Goal: Transaction & Acquisition: Purchase product/service

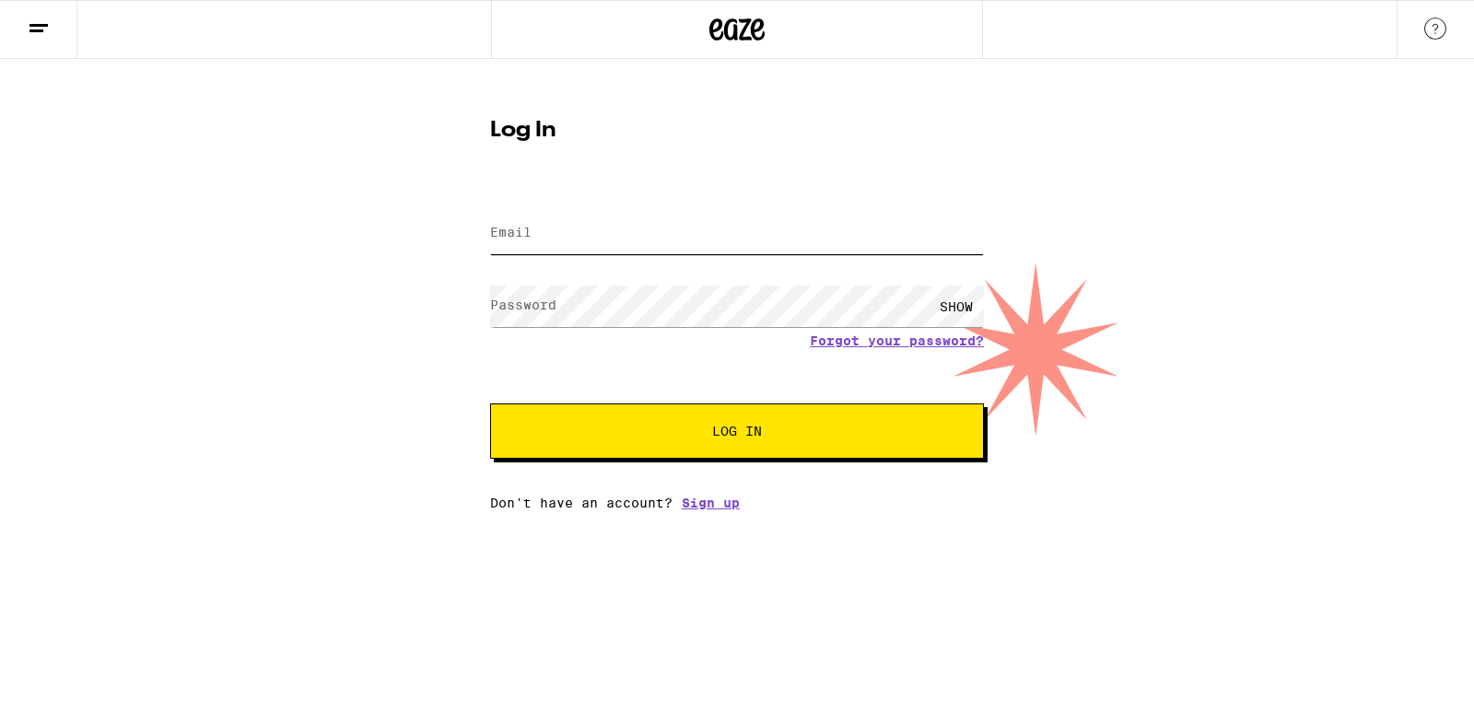
type input "[EMAIL_ADDRESS][DOMAIN_NAME]"
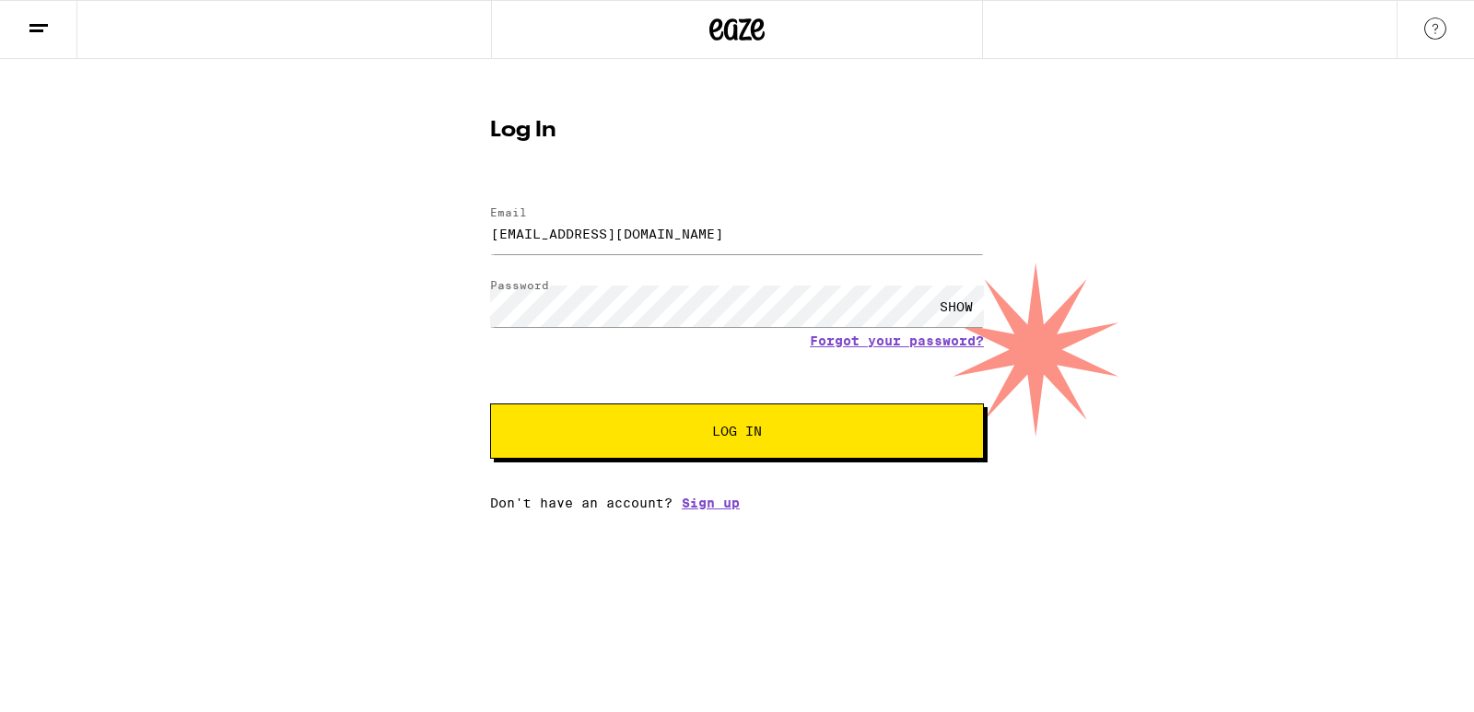
click at [696, 438] on span "Log In" at bounding box center [737, 431] width 345 height 13
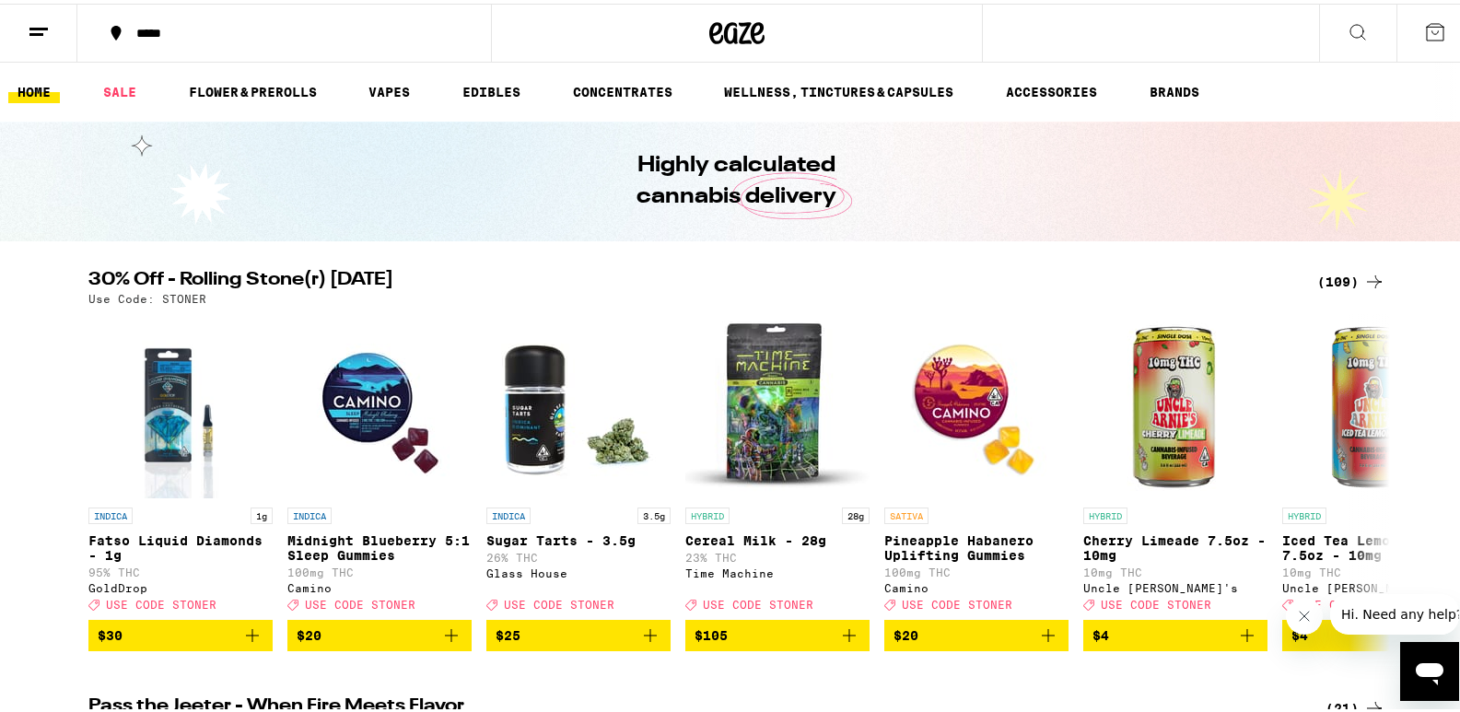
click at [1323, 277] on div "(109)" at bounding box center [1351, 278] width 68 height 22
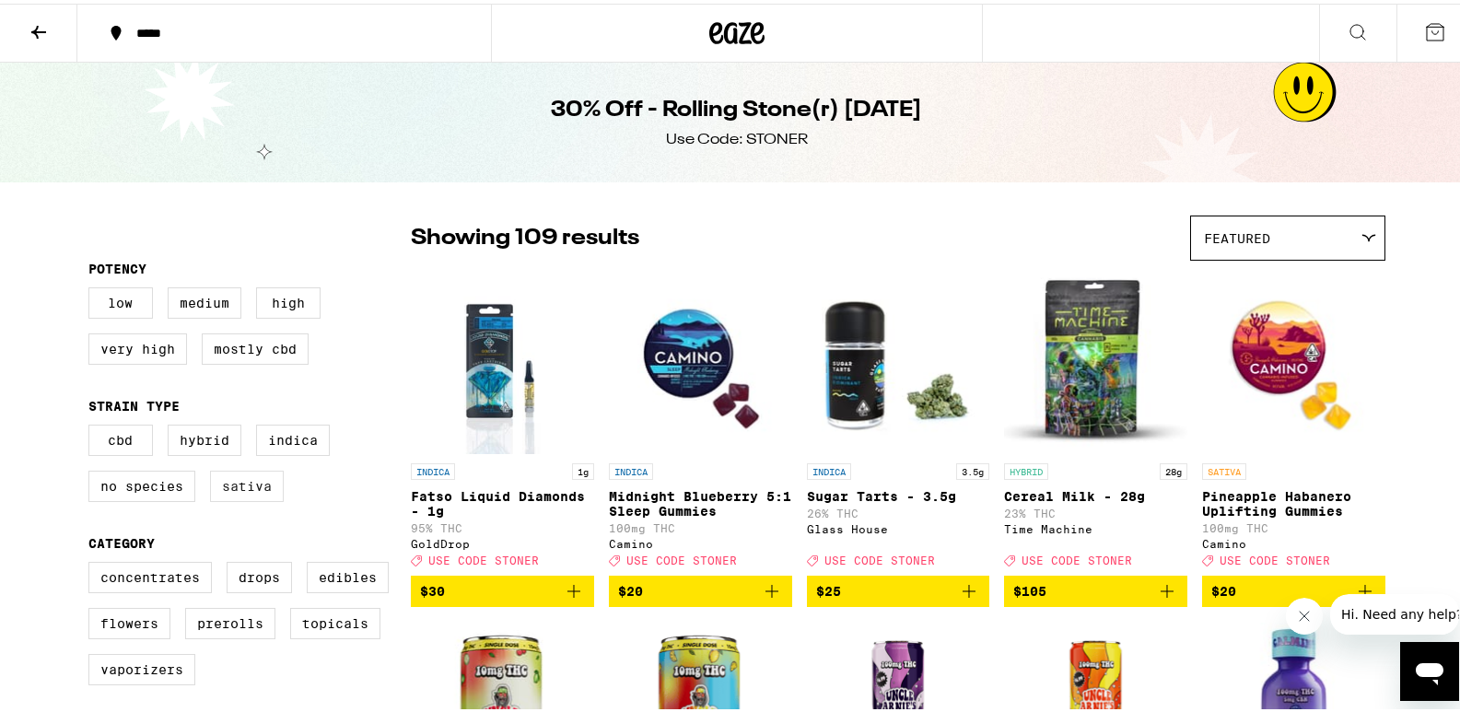
click at [223, 488] on label "Sativa" at bounding box center [247, 482] width 74 height 31
click at [93, 425] on input "Sativa" at bounding box center [92, 424] width 1 height 1
checkbox input "true"
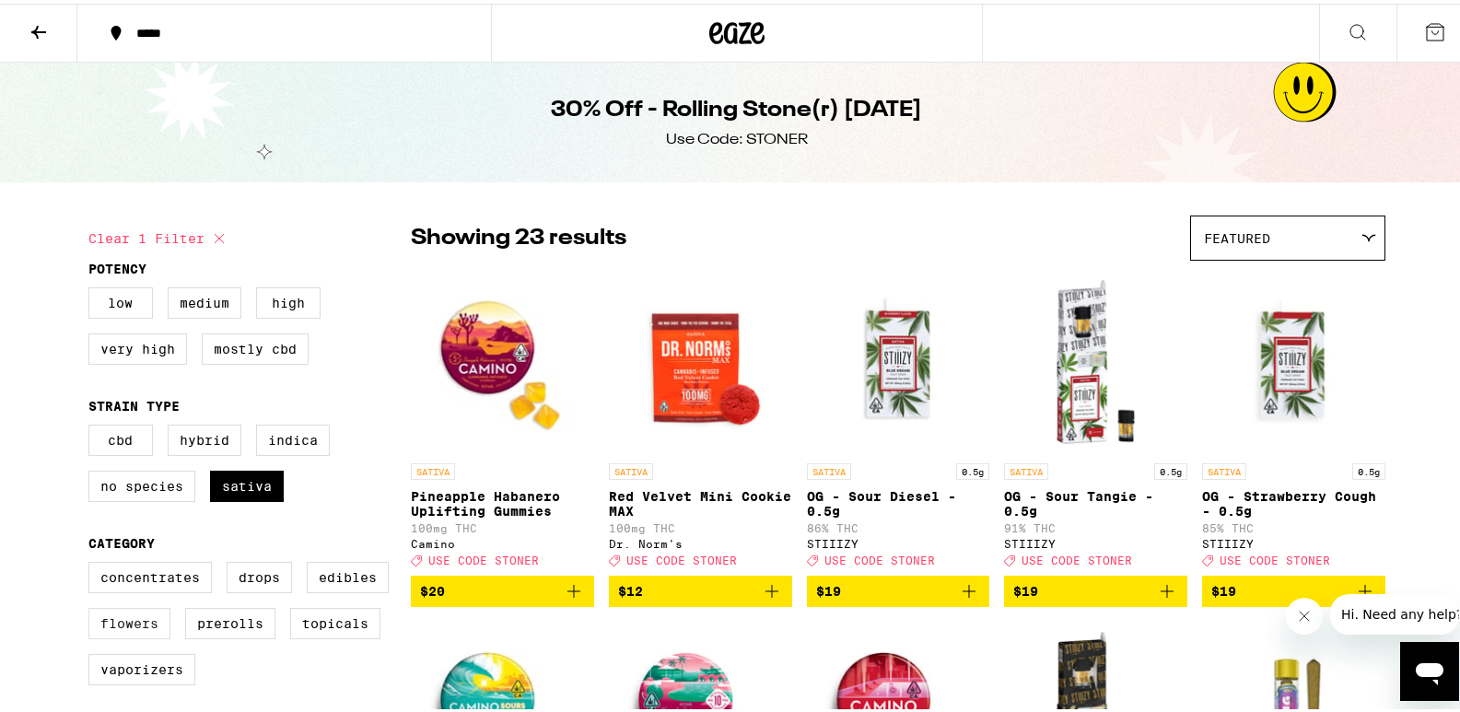
click at [121, 636] on label "Flowers" at bounding box center [129, 619] width 82 height 31
click at [93, 562] on input "Flowers" at bounding box center [92, 561] width 1 height 1
checkbox input "true"
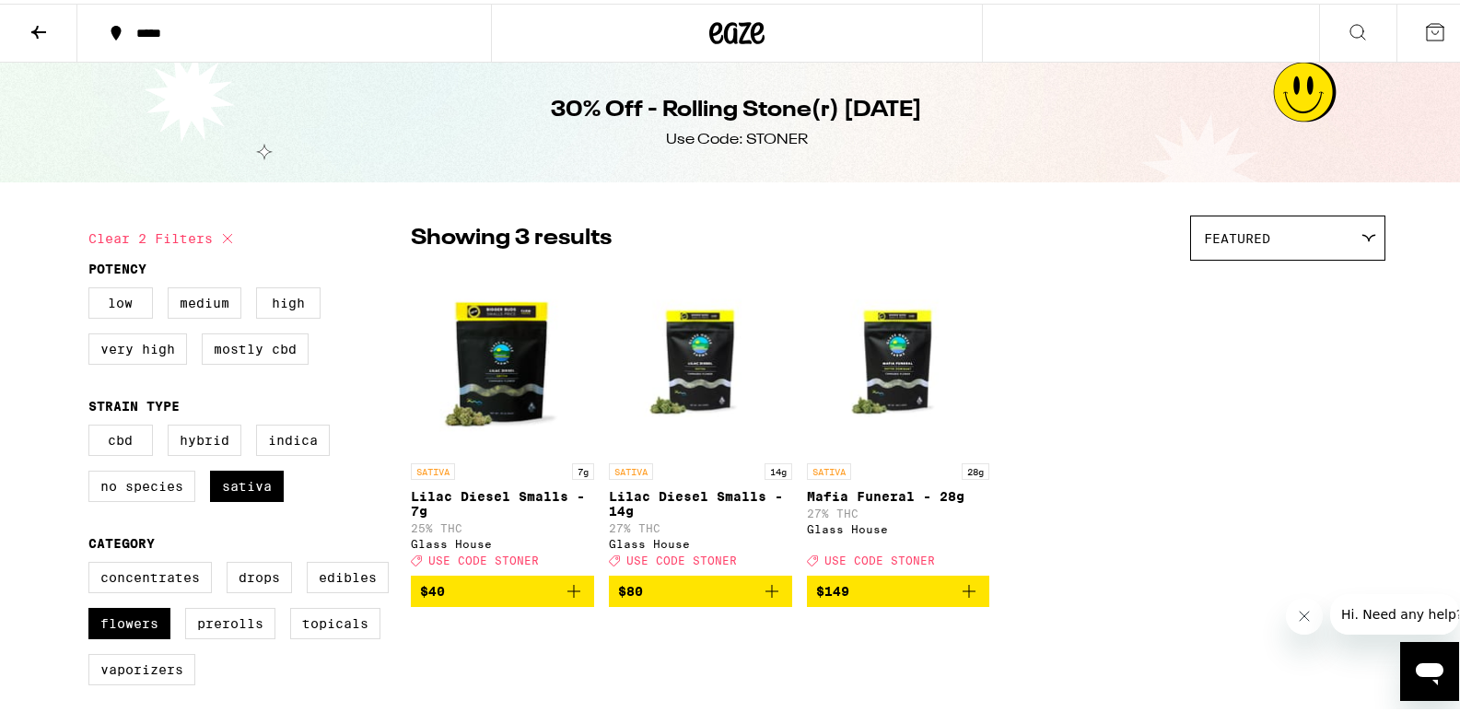
click at [897, 385] on img "Open page for Mafia Funeral - 28g from Glass House" at bounding box center [898, 358] width 183 height 184
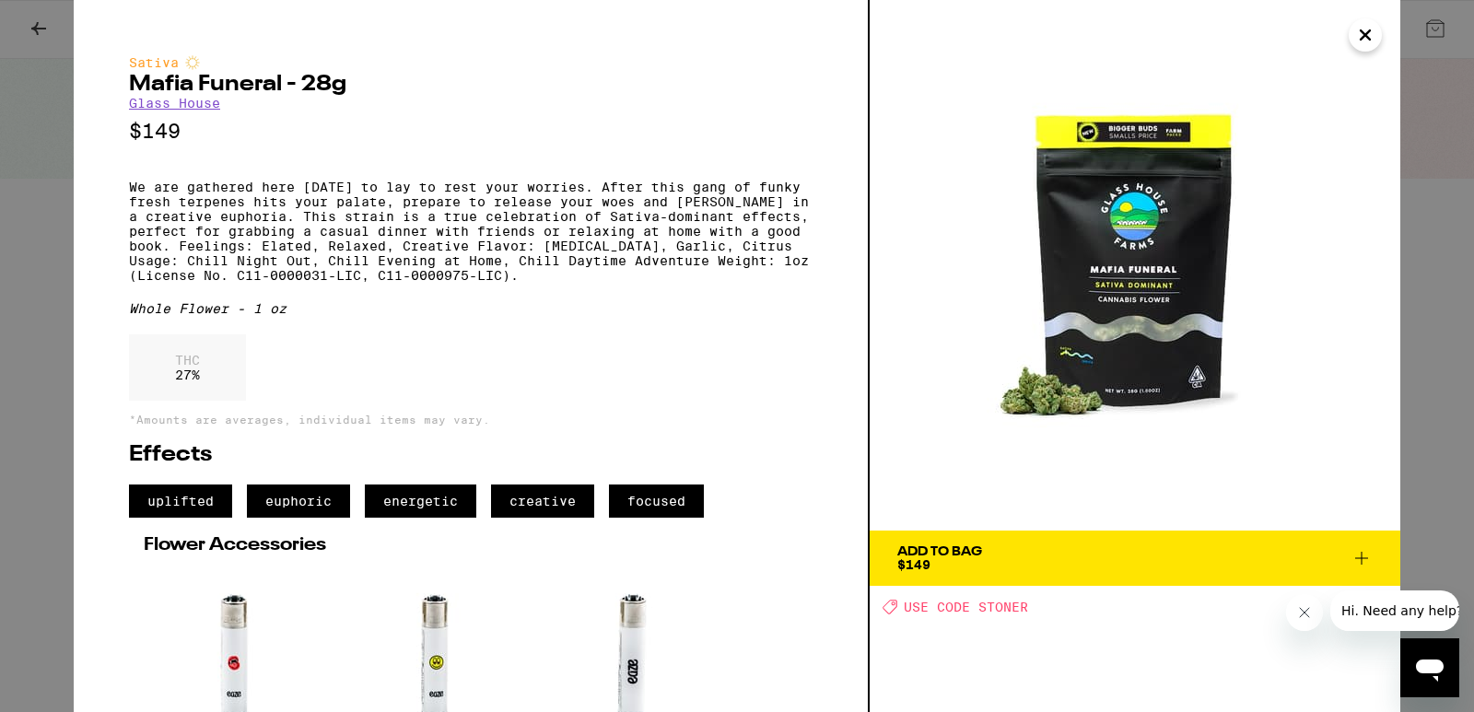
click at [1368, 43] on icon "Close" at bounding box center [1365, 35] width 22 height 28
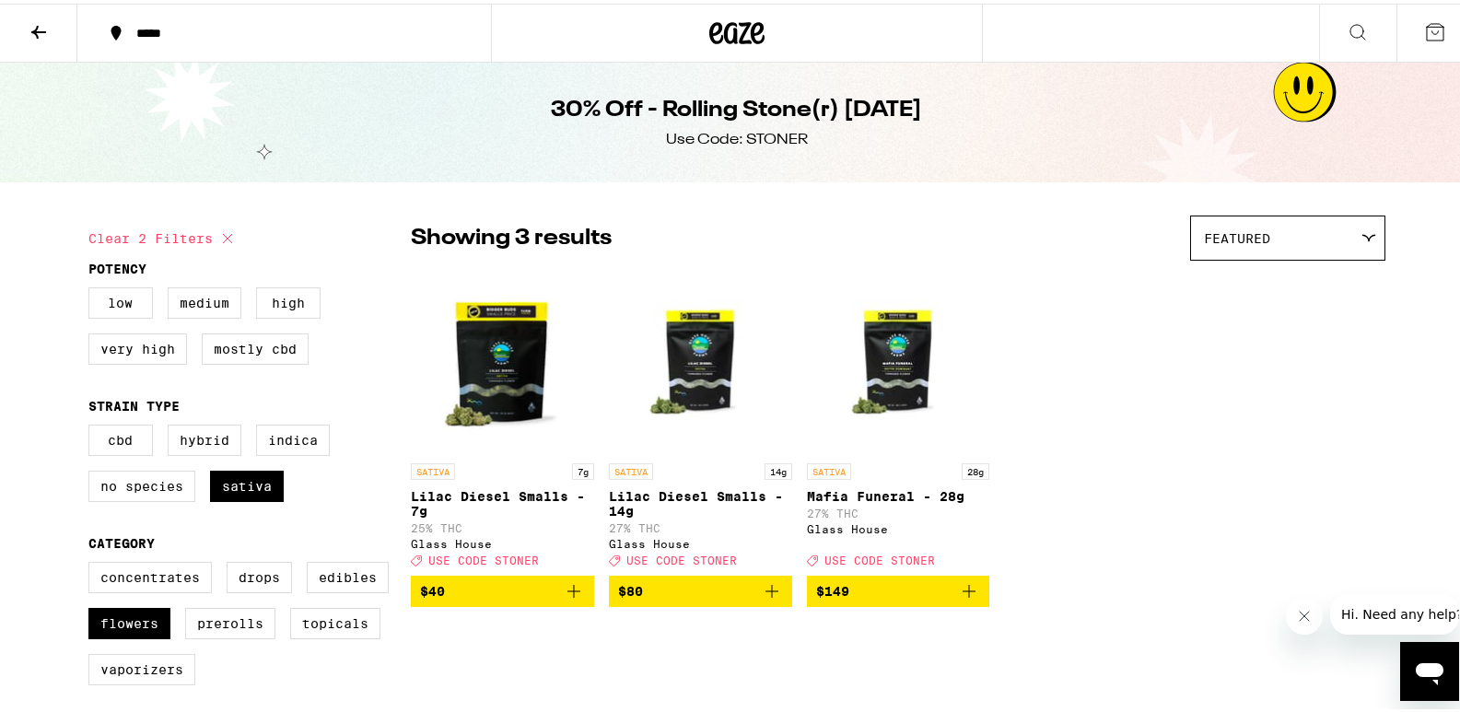
click at [688, 599] on span "$80" at bounding box center [700, 588] width 165 height 22
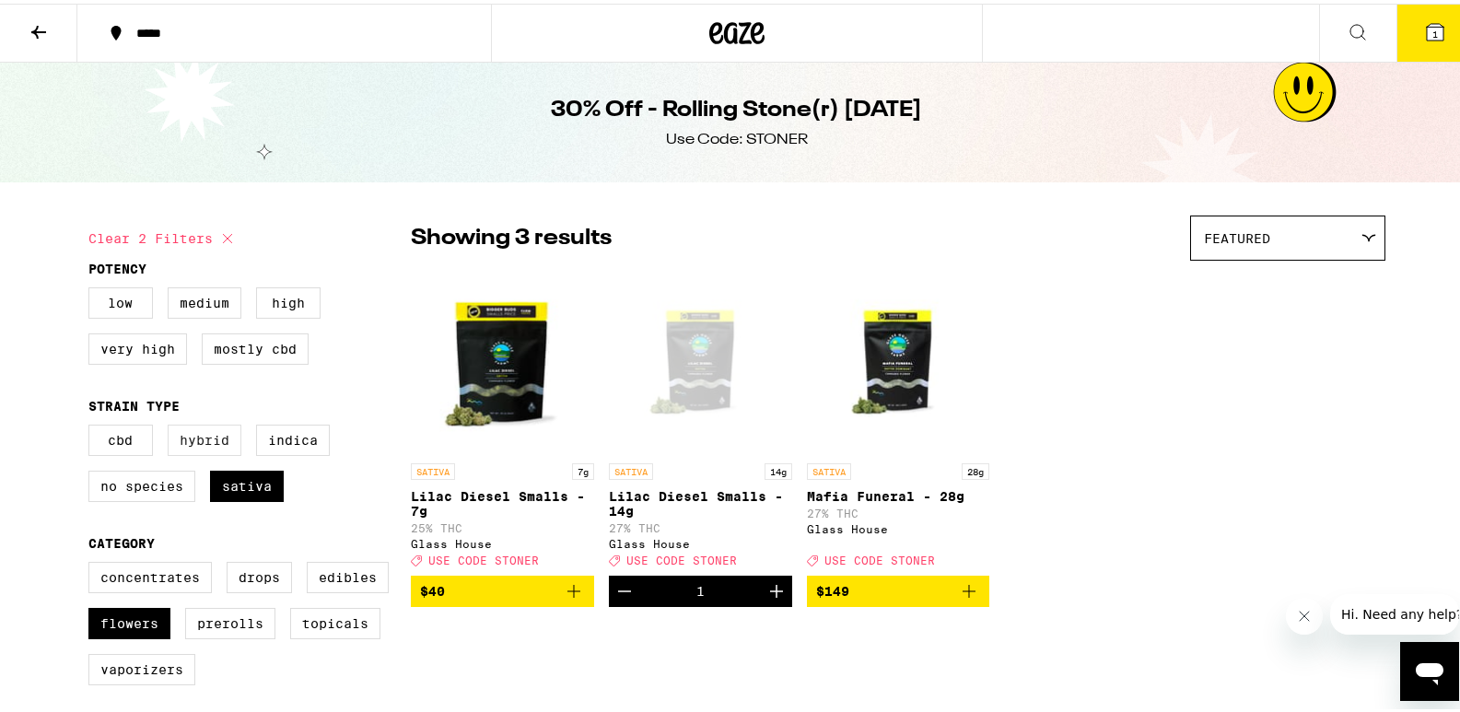
click at [199, 450] on label "Hybrid" at bounding box center [205, 436] width 74 height 31
click at [93, 425] on input "Hybrid" at bounding box center [92, 424] width 1 height 1
checkbox input "true"
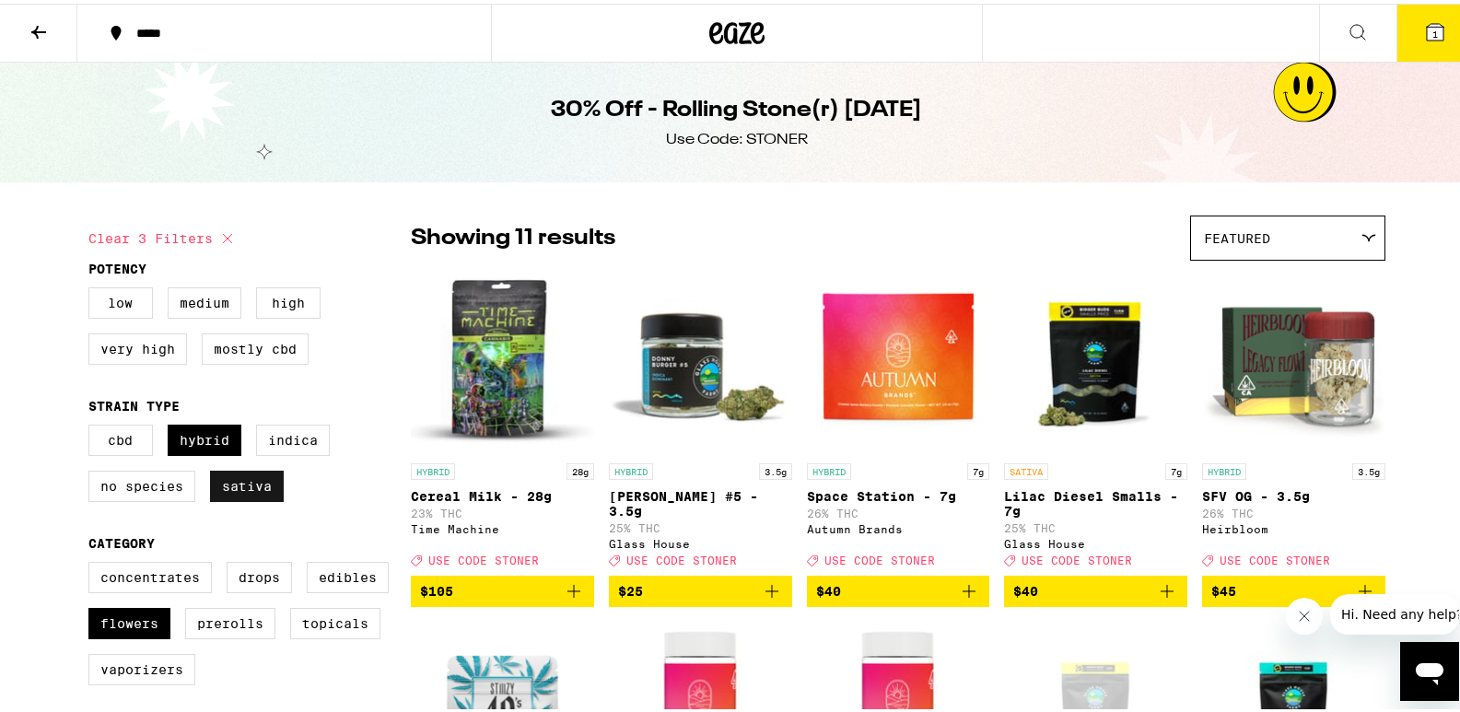
click at [237, 494] on label "Sativa" at bounding box center [247, 482] width 74 height 31
click at [93, 425] on input "Sativa" at bounding box center [92, 424] width 1 height 1
checkbox input "false"
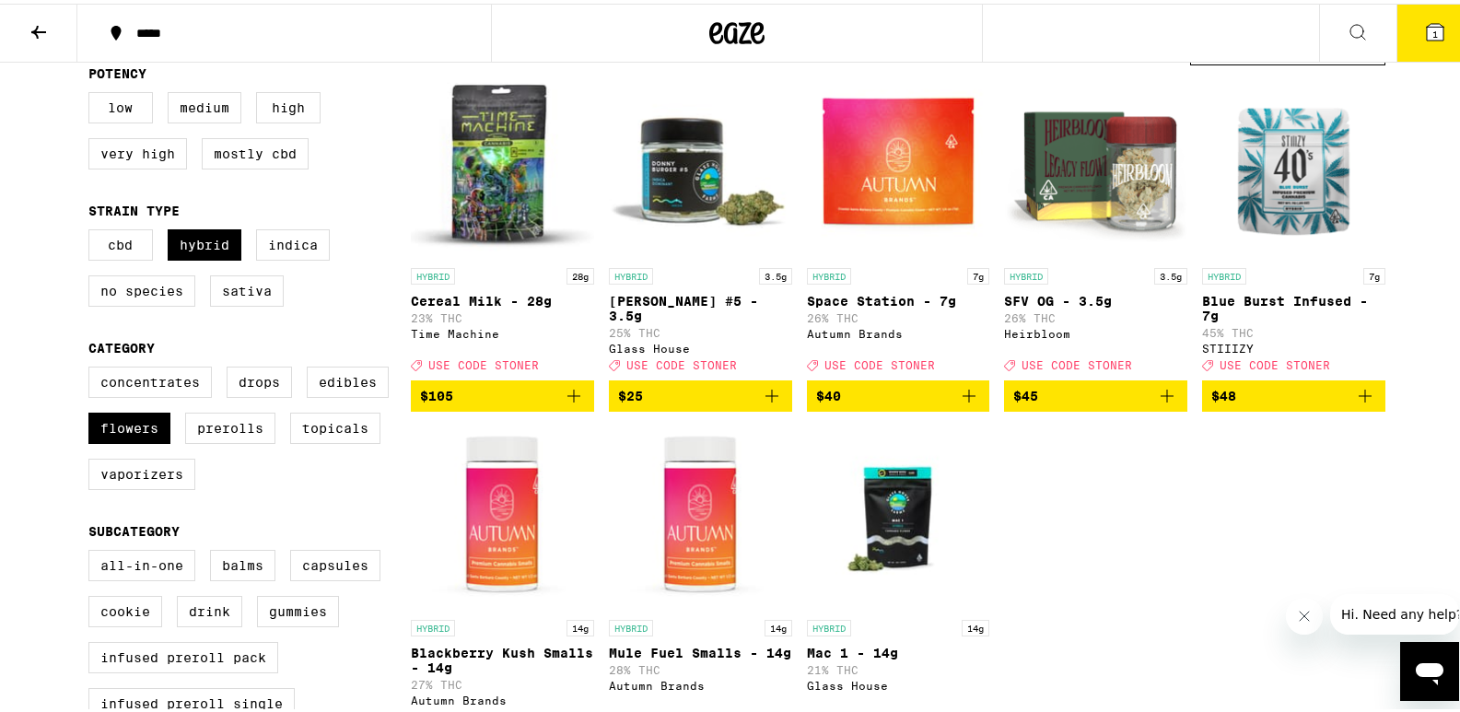
scroll to position [193, 0]
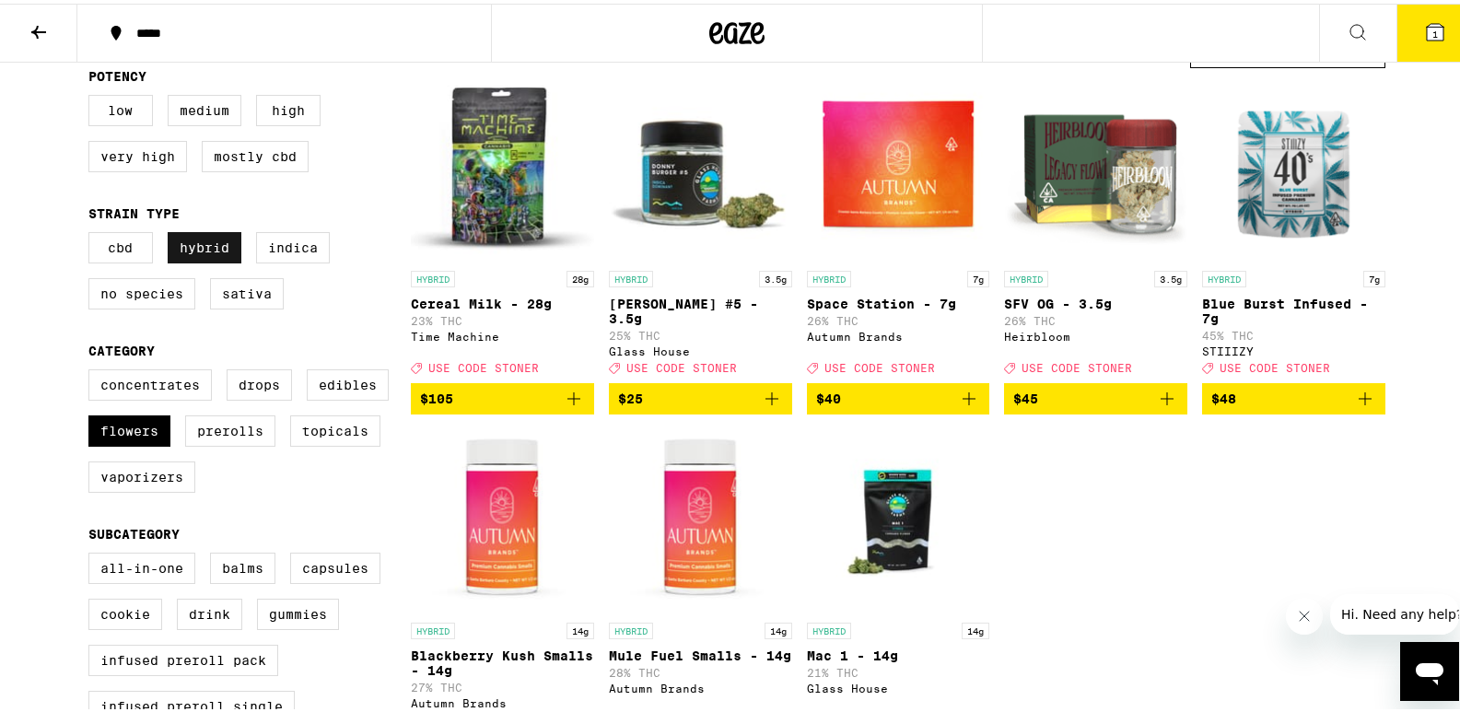
click at [218, 245] on label "Hybrid" at bounding box center [205, 243] width 74 height 31
click at [93, 232] on input "Hybrid" at bounding box center [92, 231] width 1 height 1
checkbox input "false"
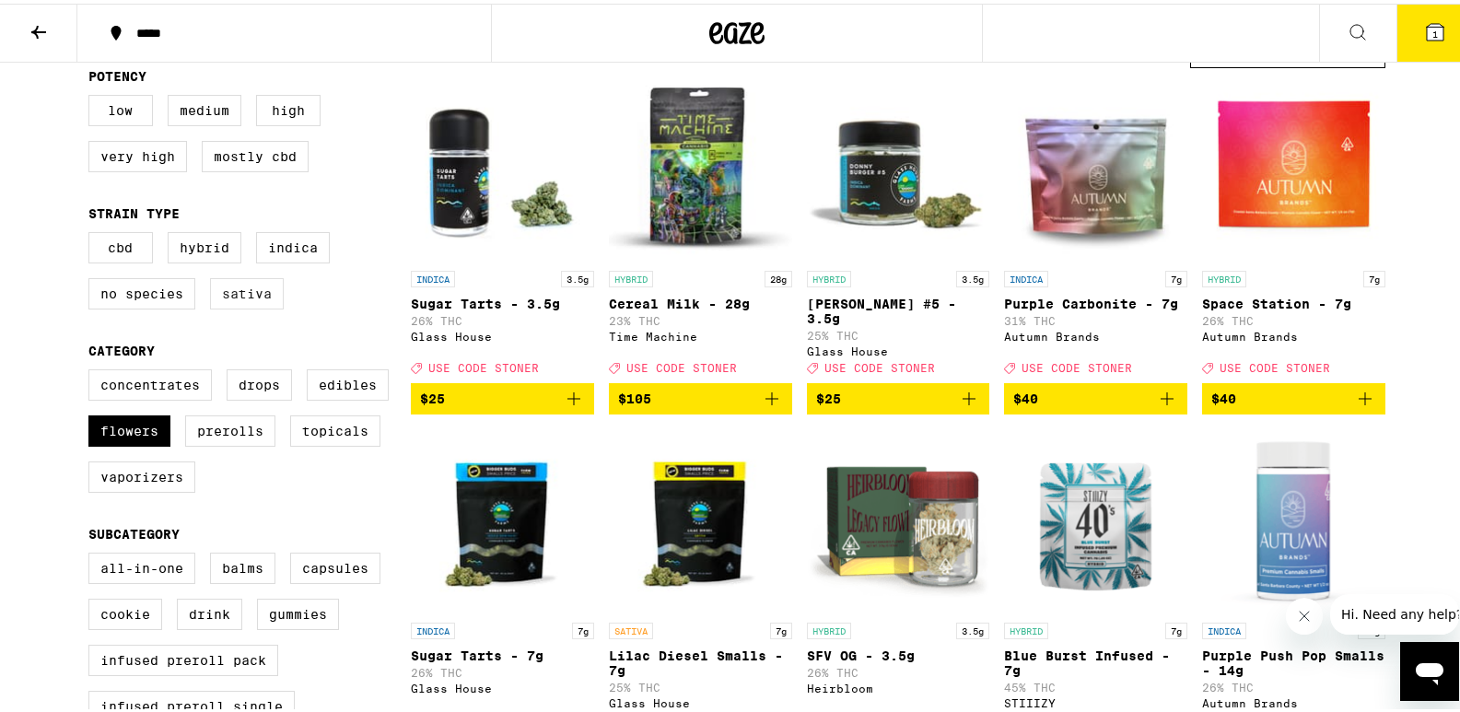
click at [241, 306] on label "Sativa" at bounding box center [247, 290] width 74 height 31
click at [93, 232] on input "Sativa" at bounding box center [92, 231] width 1 height 1
checkbox input "true"
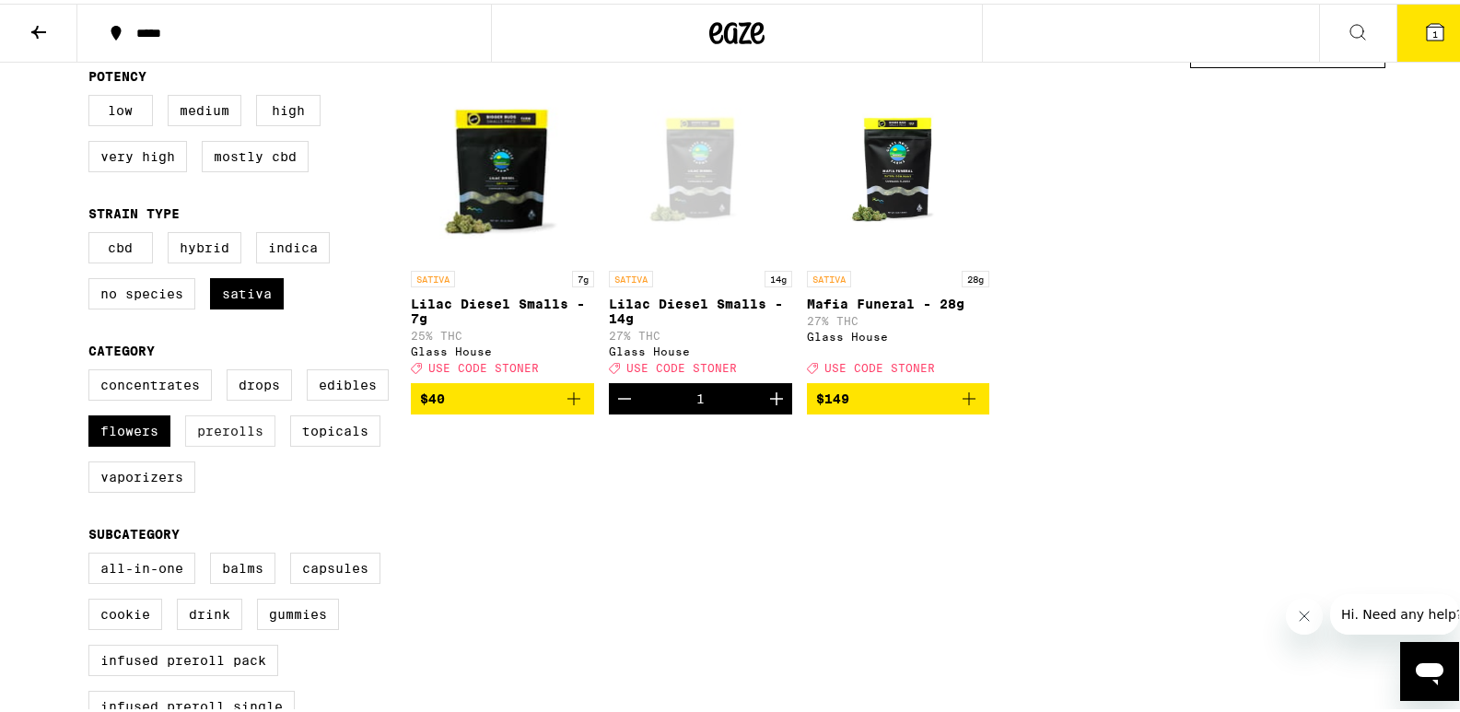
click at [217, 442] on label "Prerolls" at bounding box center [230, 427] width 90 height 31
click at [93, 369] on input "Prerolls" at bounding box center [92, 368] width 1 height 1
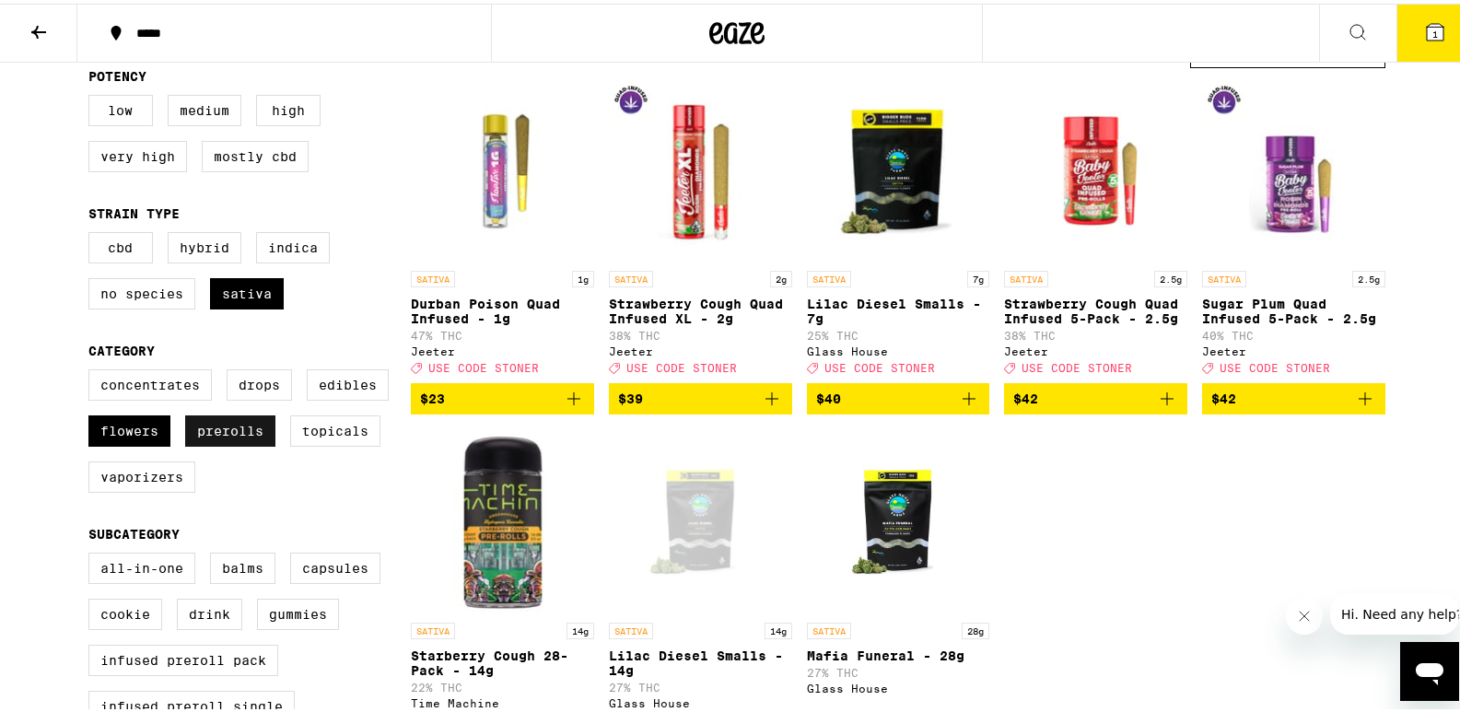
click at [235, 443] on label "Prerolls" at bounding box center [230, 427] width 90 height 31
click at [93, 369] on input "Prerolls" at bounding box center [92, 368] width 1 height 1
checkbox input "false"
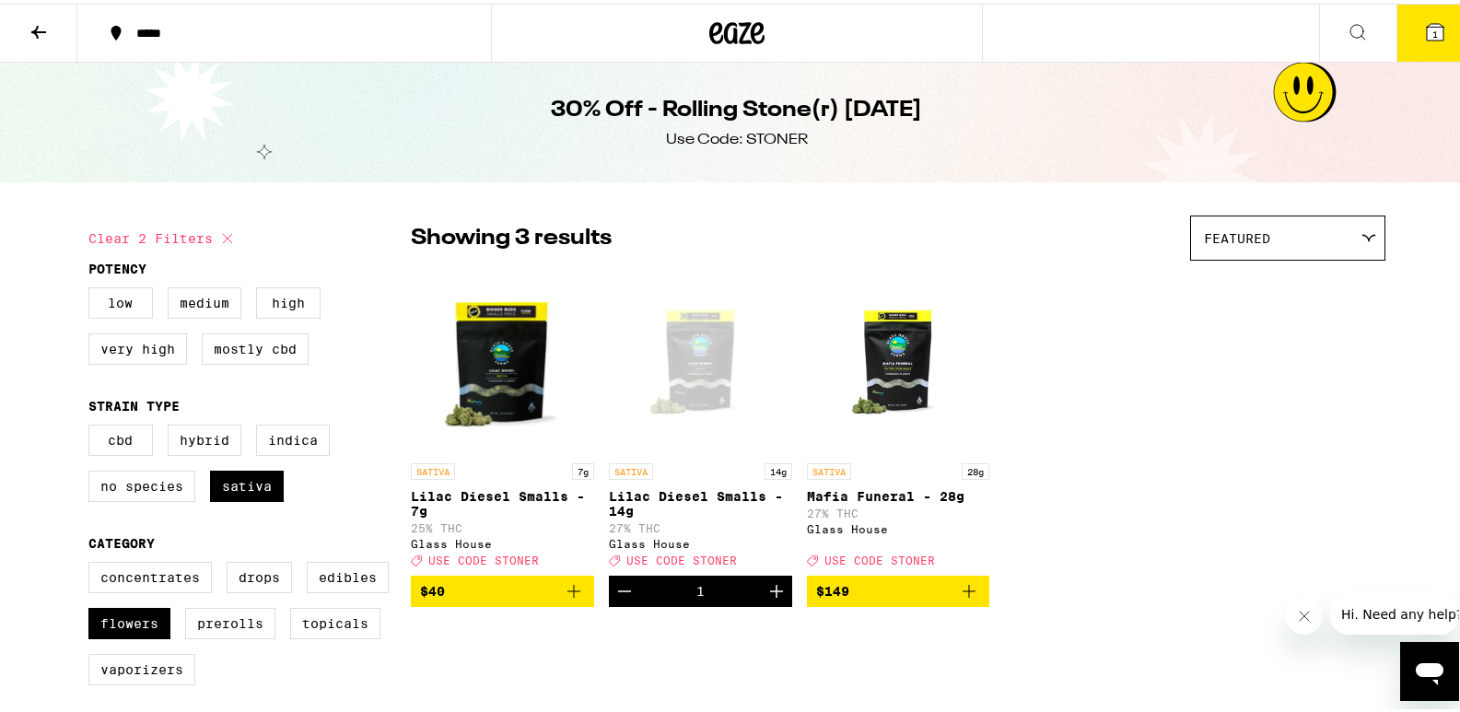
click at [1428, 28] on icon at bounding box center [1435, 28] width 17 height 17
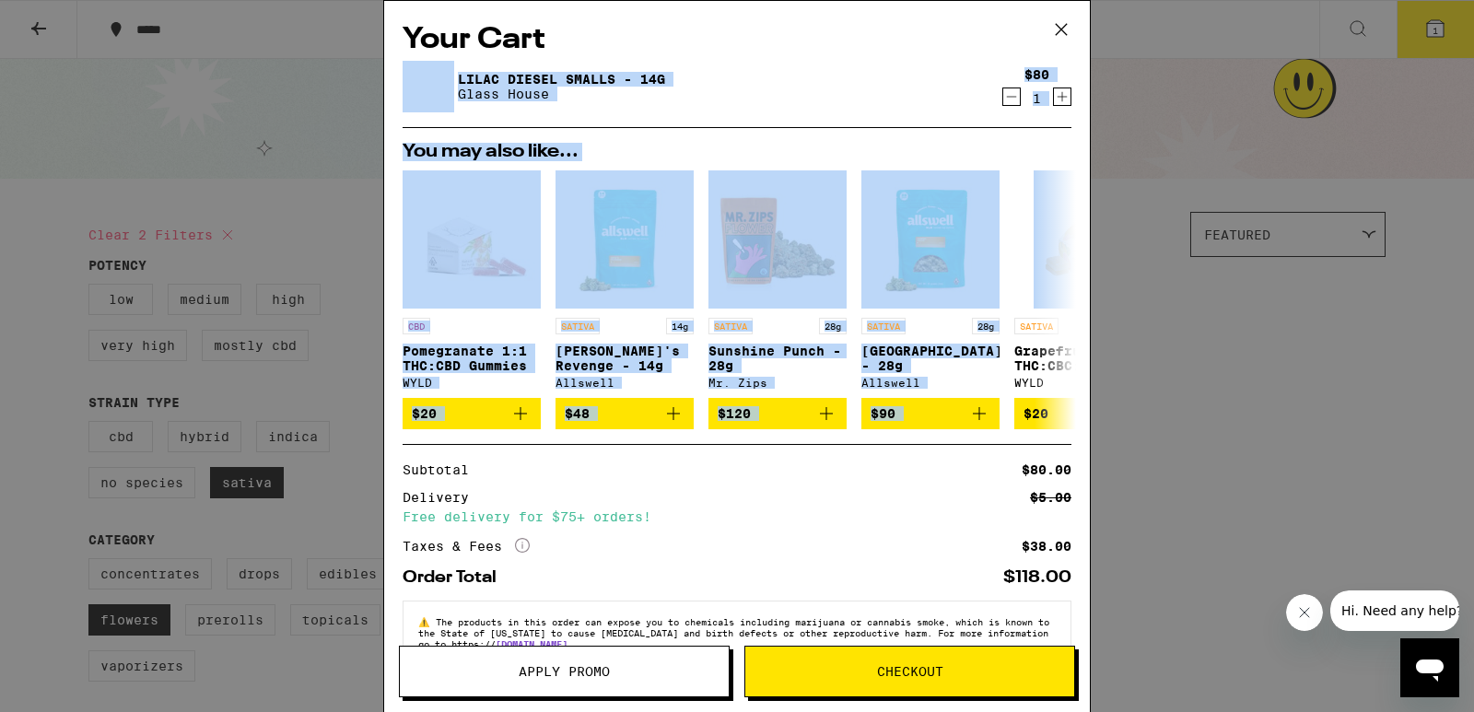
drag, startPoint x: 983, startPoint y: 26, endPoint x: 1118, endPoint y: 309, distance: 313.6
click at [1118, 309] on div "Your Cart Lilac Diesel Smalls - 14g Glass House $80 1 You may also like... CBD …" at bounding box center [737, 356] width 1474 height 712
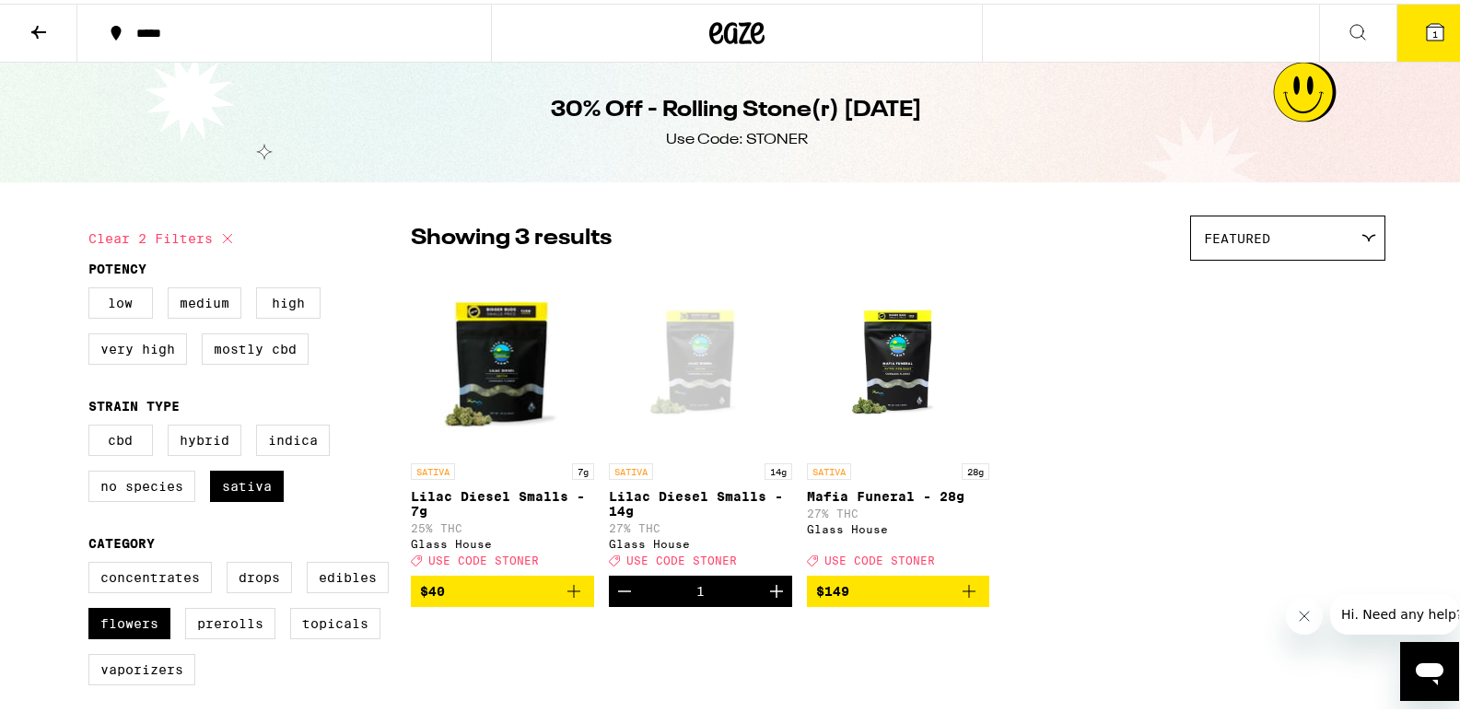
click at [1427, 22] on icon at bounding box center [1435, 28] width 17 height 17
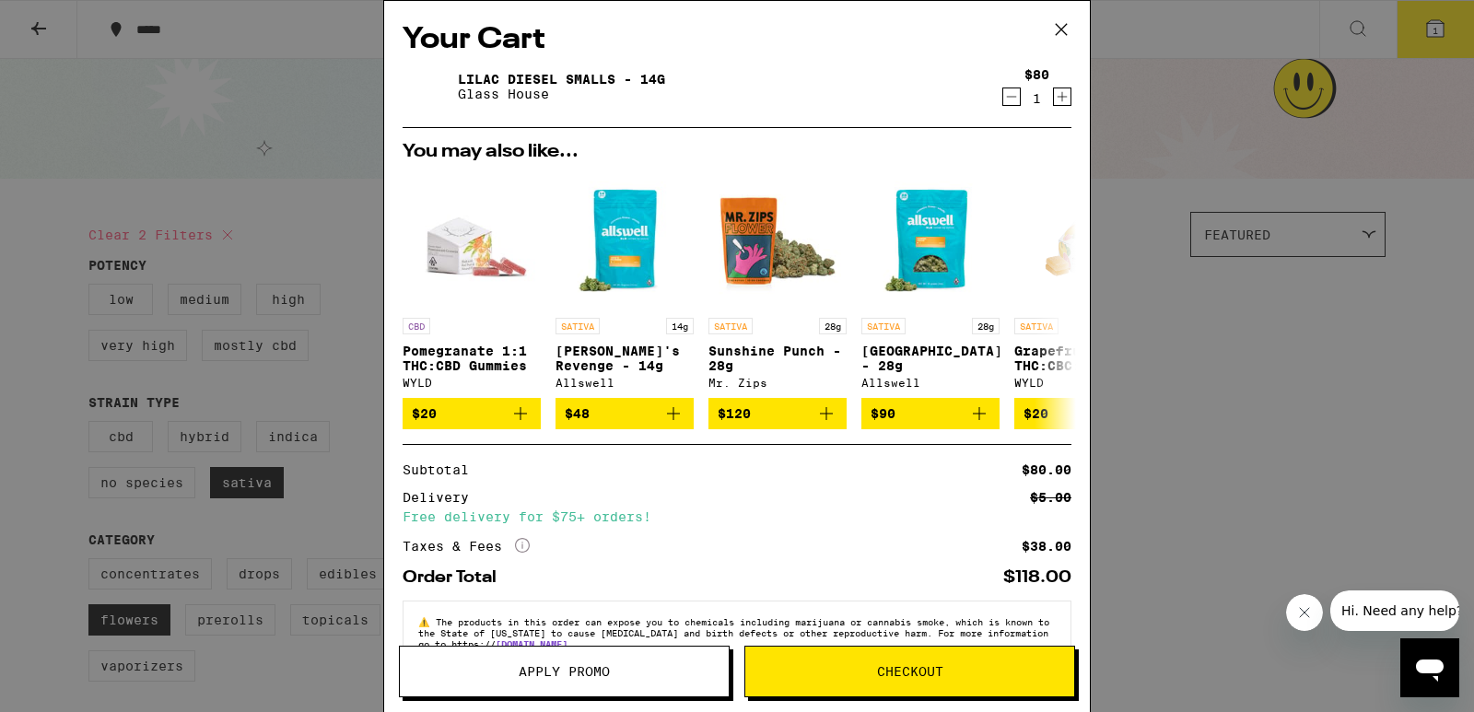
click at [1003, 99] on icon "Decrement" at bounding box center [1011, 97] width 17 height 22
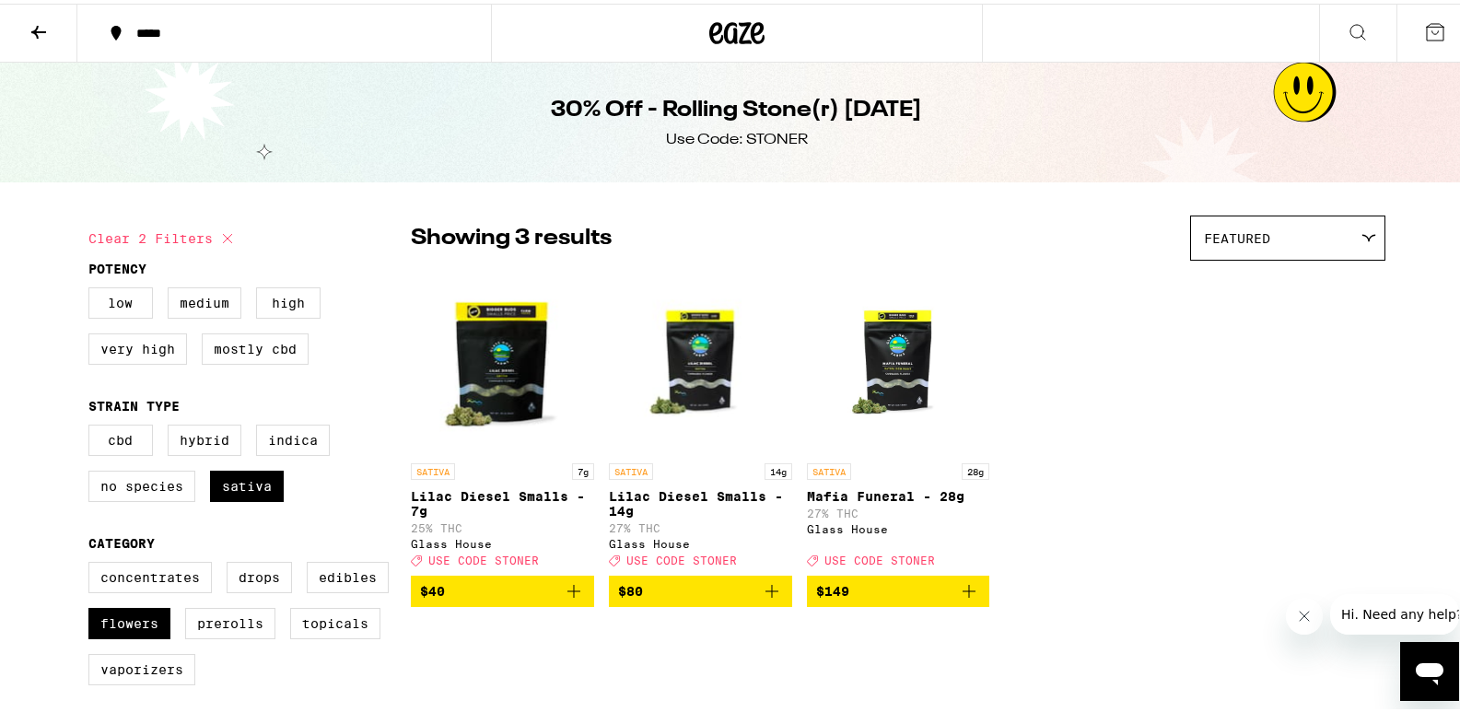
click at [41, 30] on icon at bounding box center [39, 29] width 22 height 22
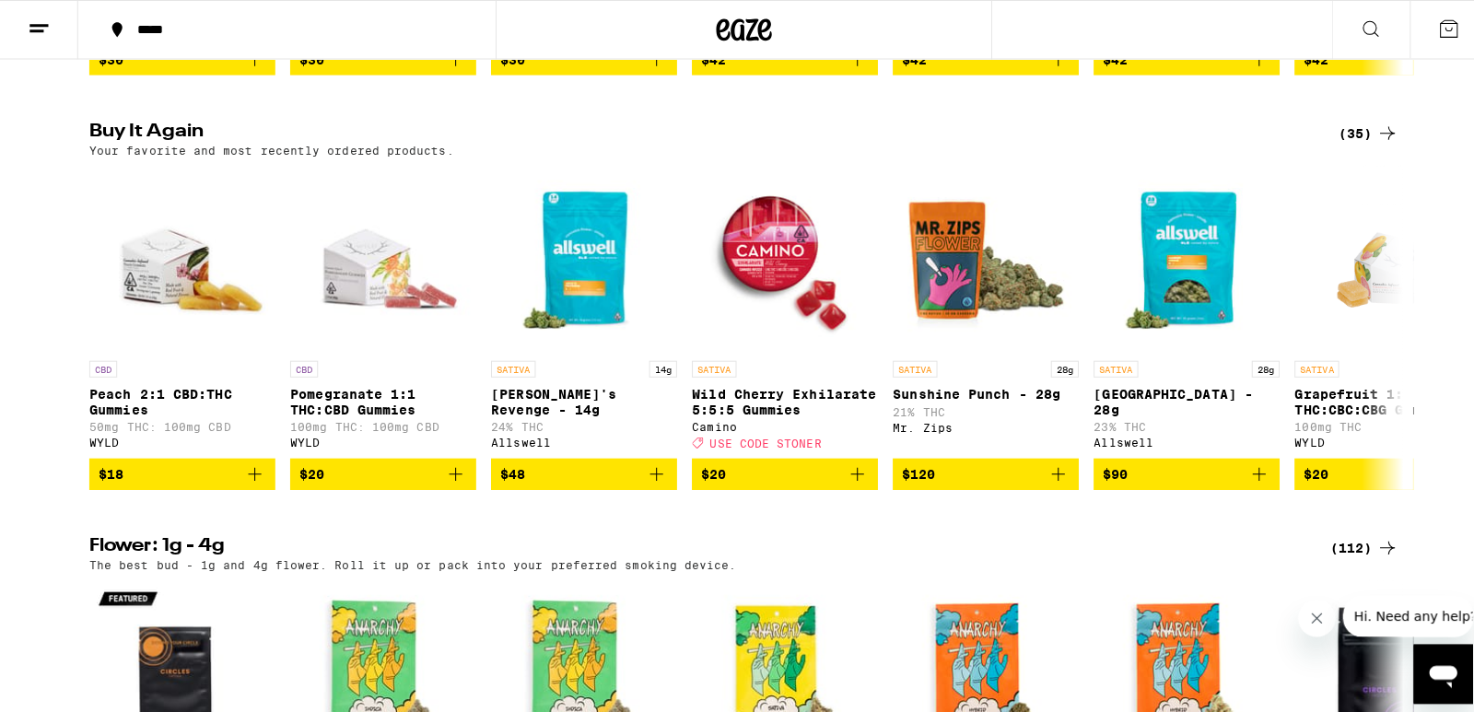
scroll to position [988, 0]
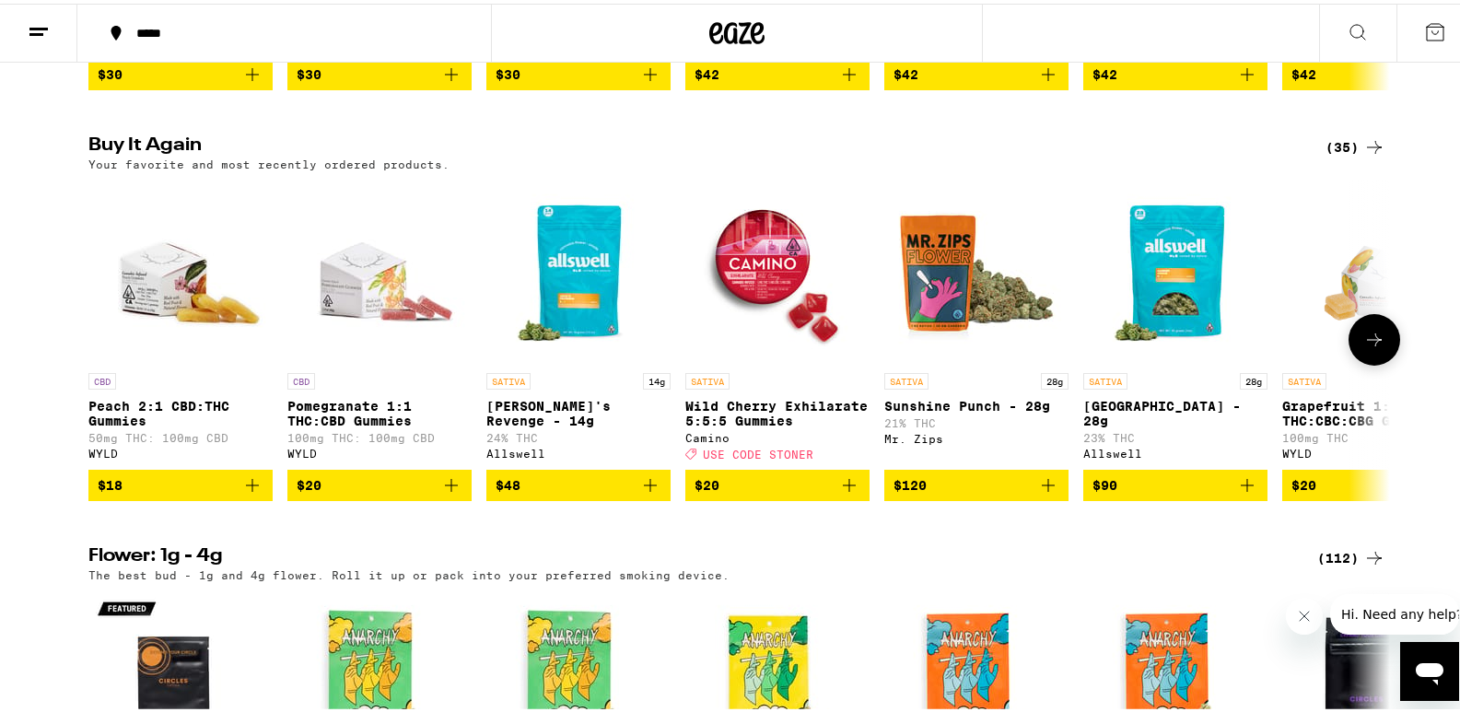
click at [1219, 493] on span "$90" at bounding box center [1176, 482] width 166 height 22
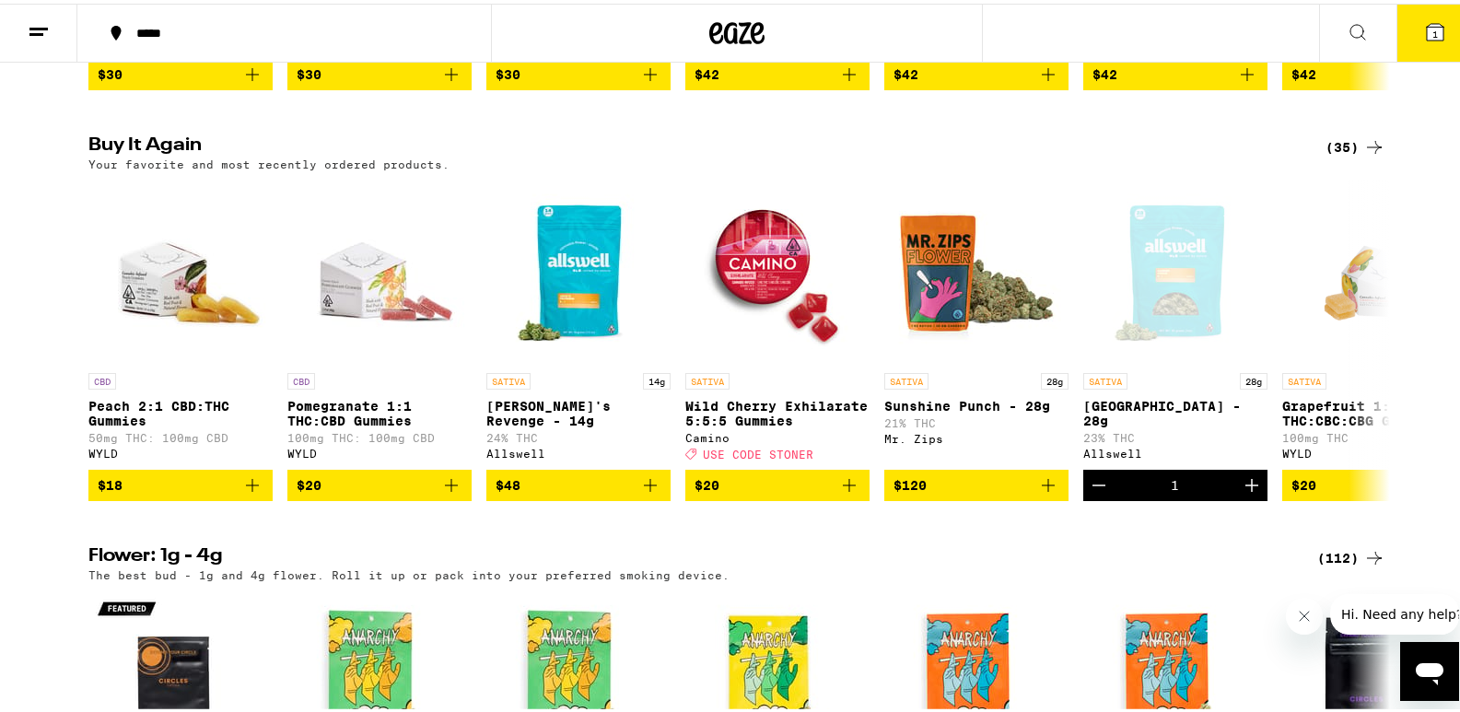
click at [1432, 39] on button "1" at bounding box center [1435, 29] width 77 height 57
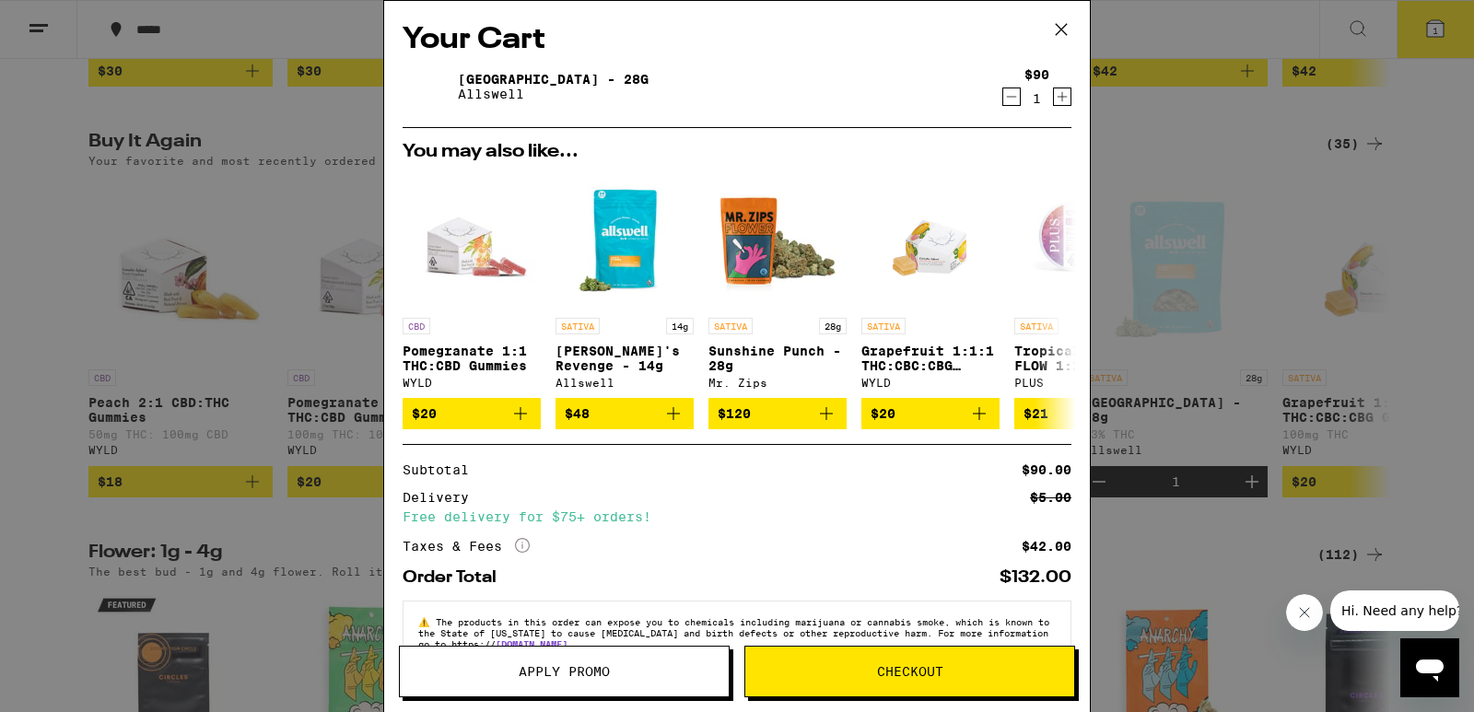
click at [1062, 29] on icon at bounding box center [1061, 29] width 11 height 11
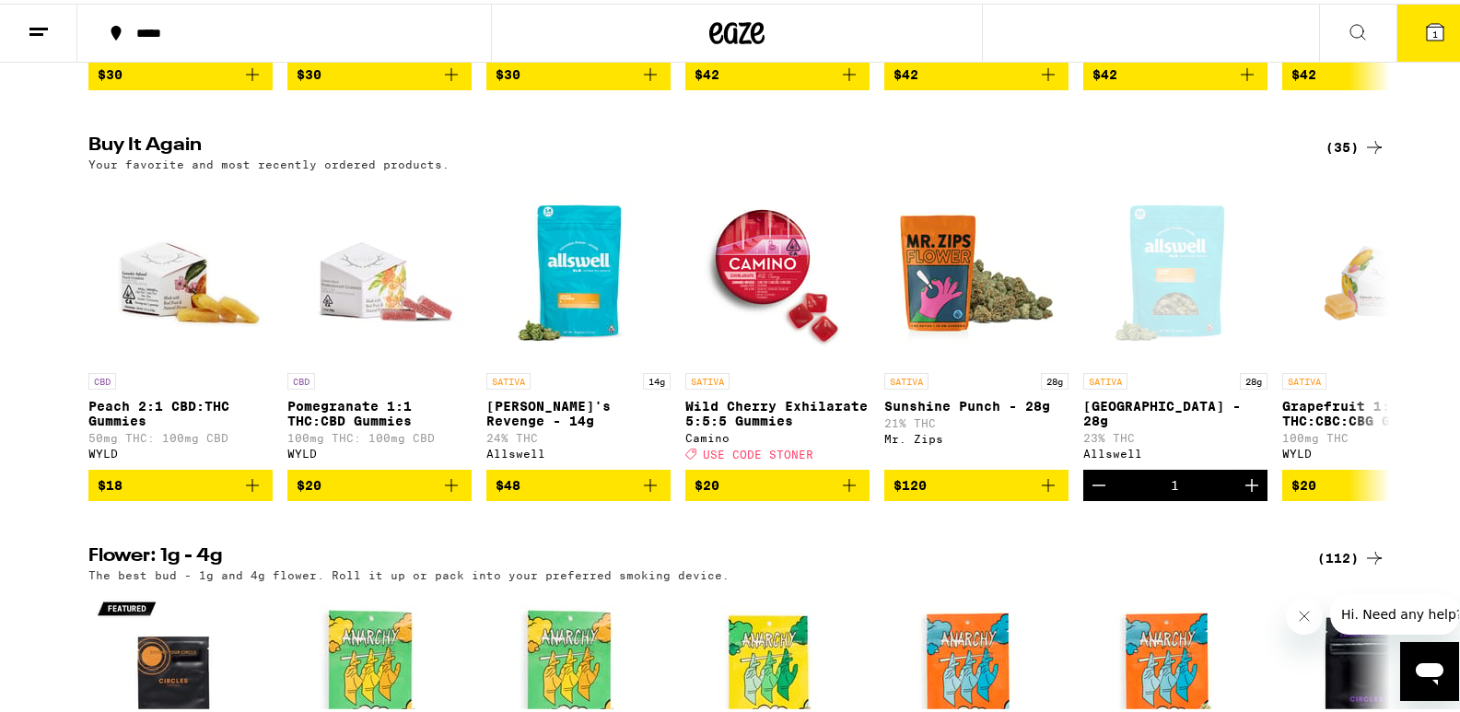
click at [1427, 27] on icon at bounding box center [1435, 28] width 17 height 17
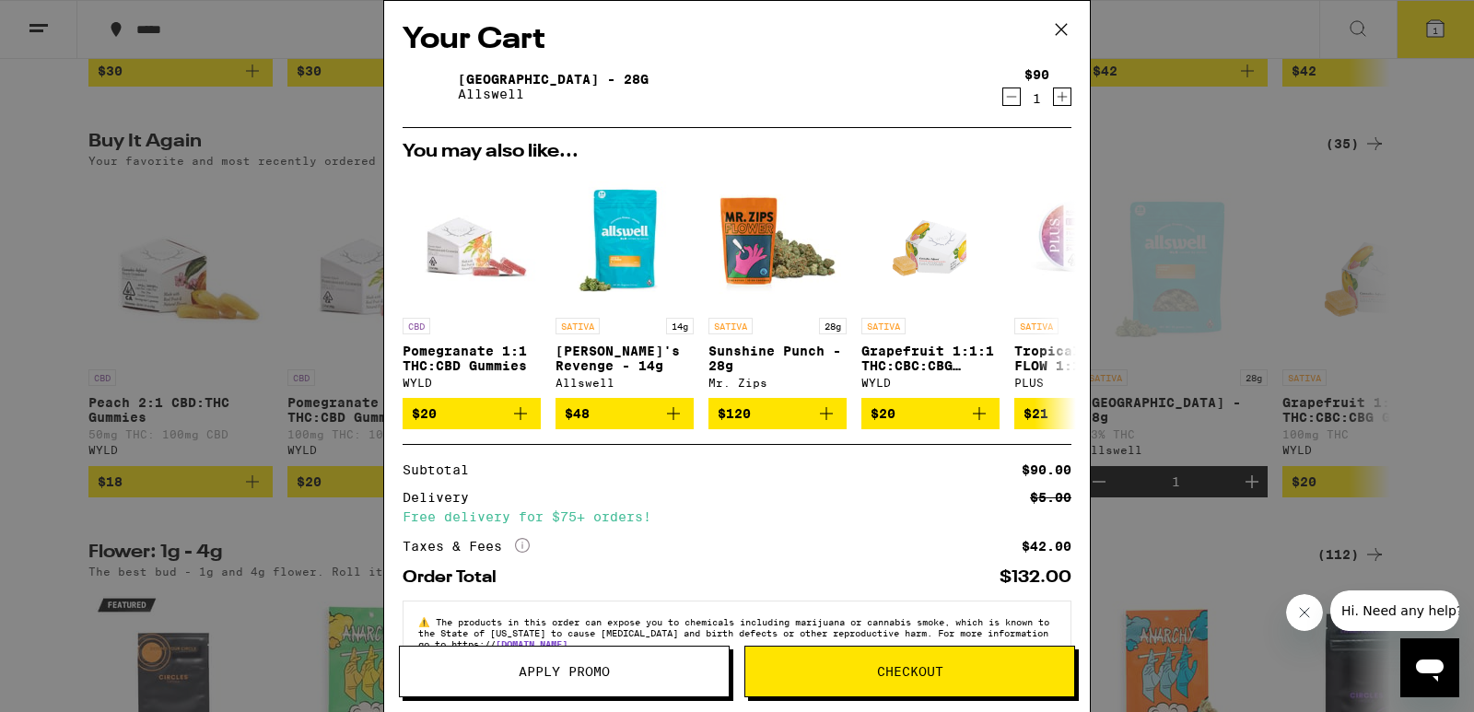
click at [1007, 97] on icon "Decrement" at bounding box center [1012, 97] width 10 height 0
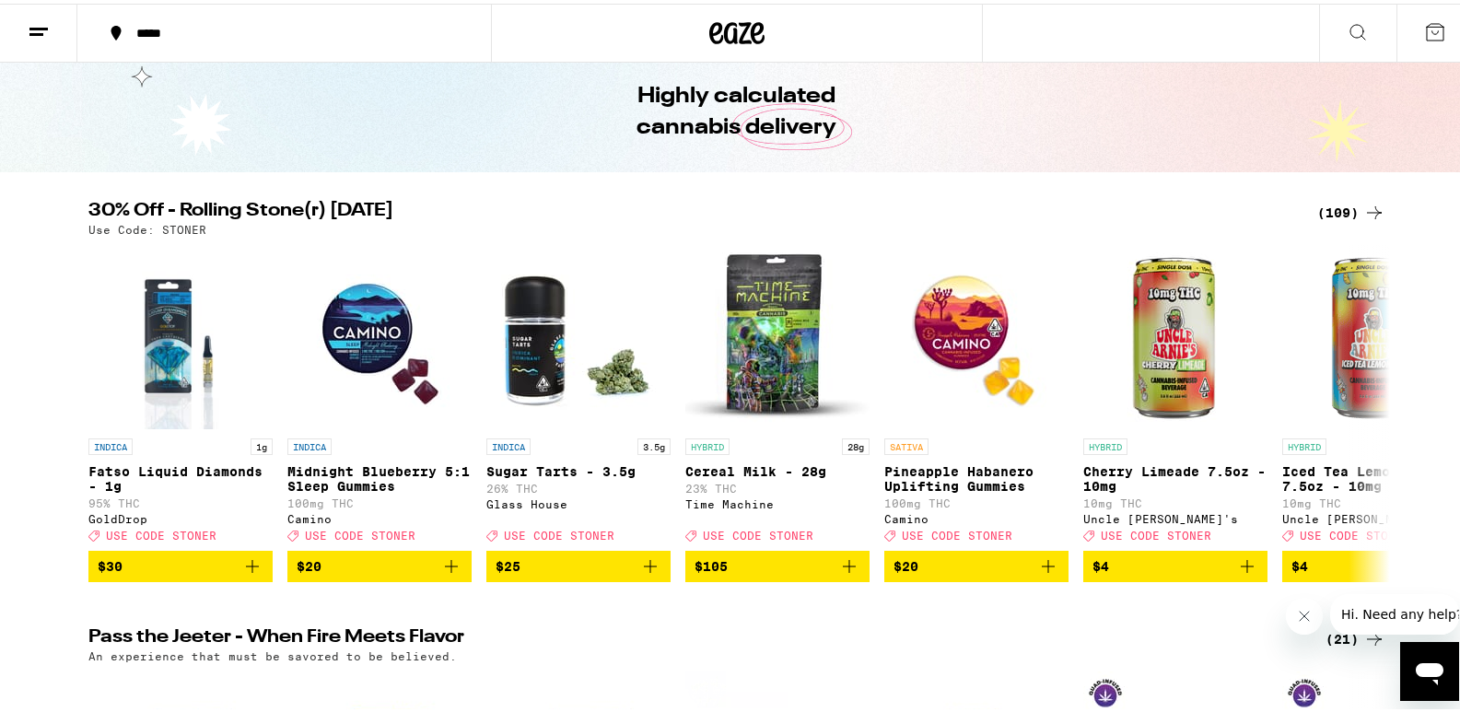
scroll to position [57, 0]
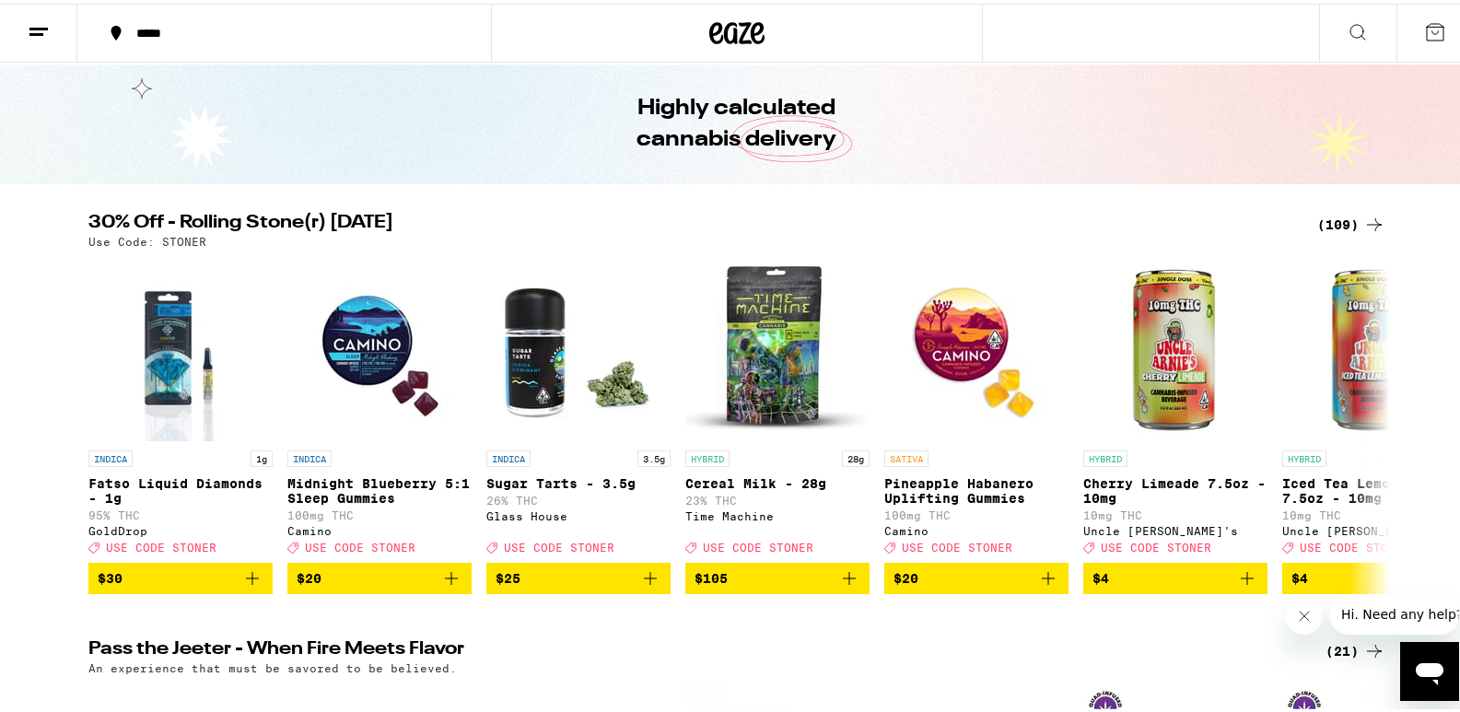
click at [41, 25] on line at bounding box center [38, 25] width 18 height 0
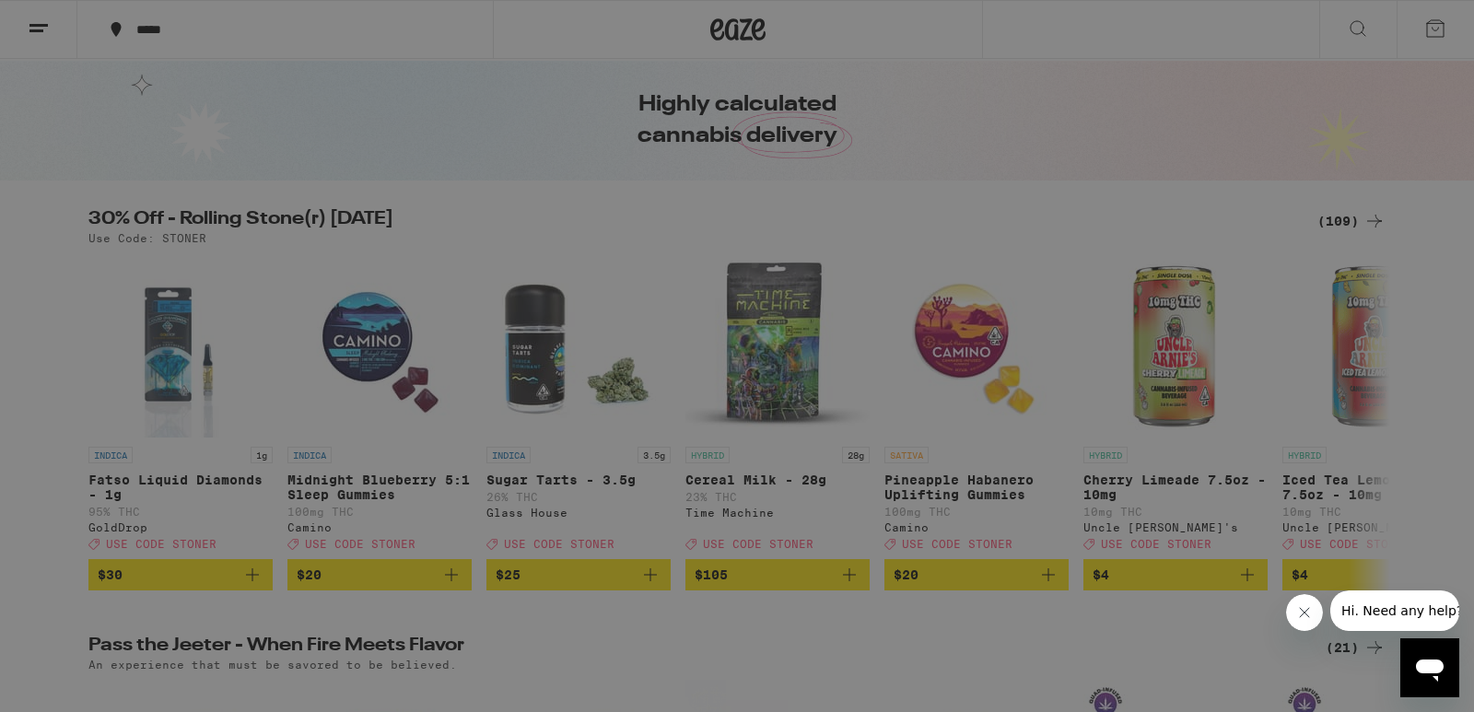
click at [594, 213] on div "Menu Shop Buy It Again Sale Flower & Prerolls Vapes Edibles Concentrates Wellne…" at bounding box center [737, 356] width 1474 height 712
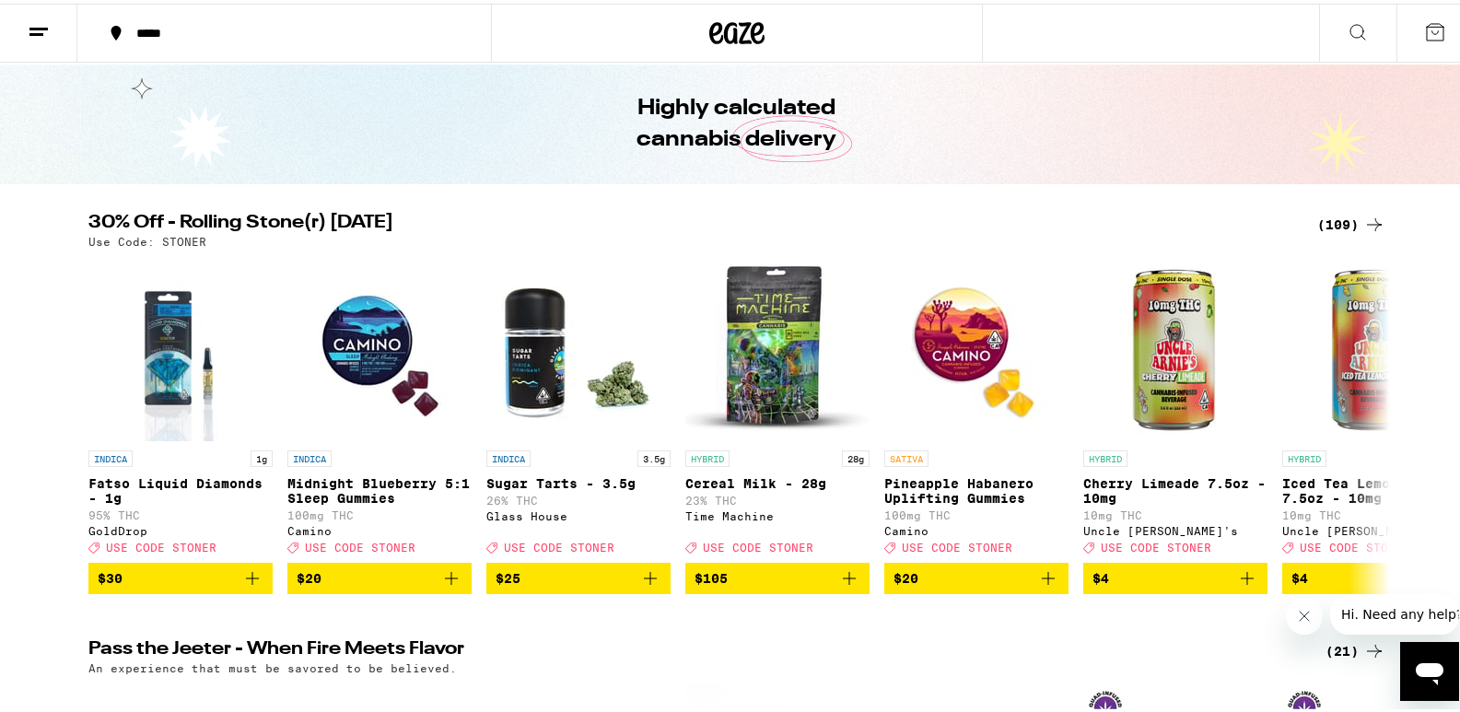
click at [1363, 220] on icon at bounding box center [1374, 221] width 22 height 22
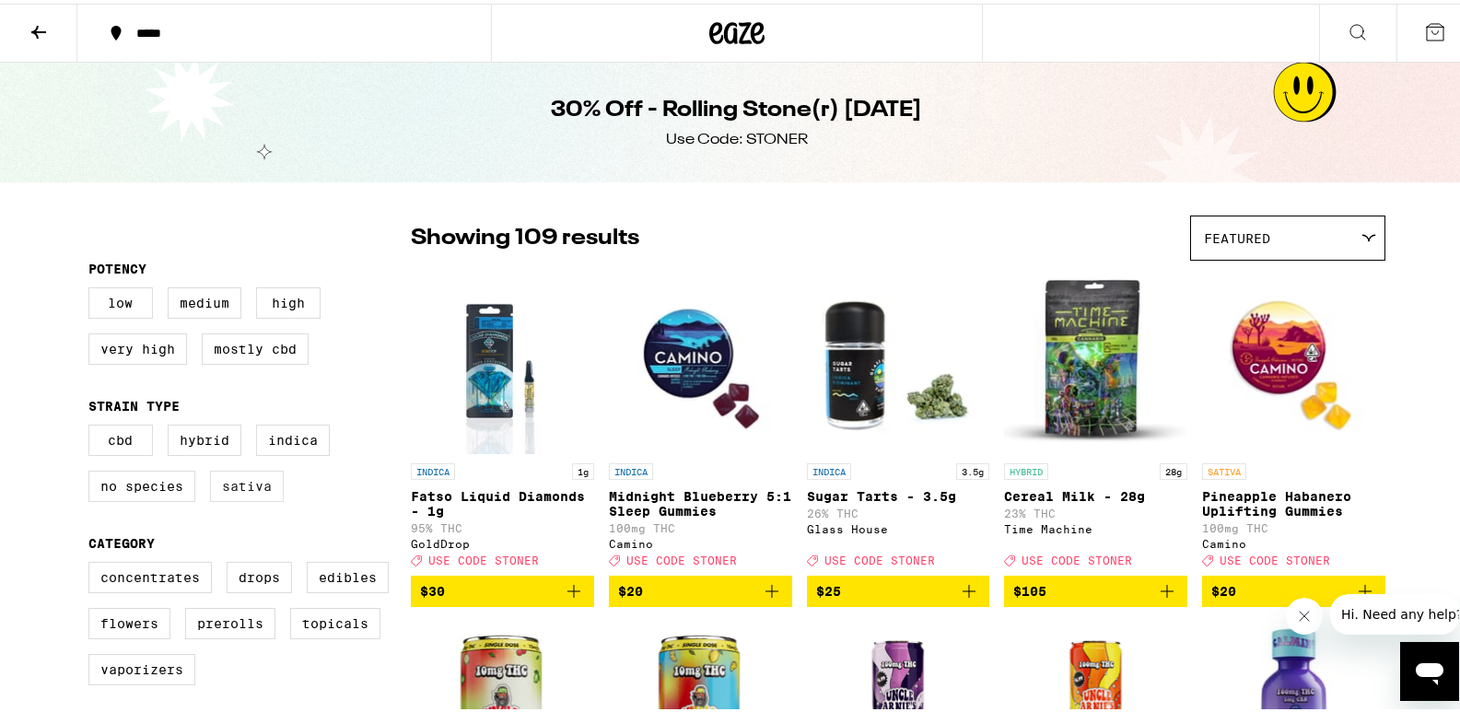
click at [232, 493] on label "Sativa" at bounding box center [247, 482] width 74 height 31
click at [93, 425] on input "Sativa" at bounding box center [92, 424] width 1 height 1
checkbox input "true"
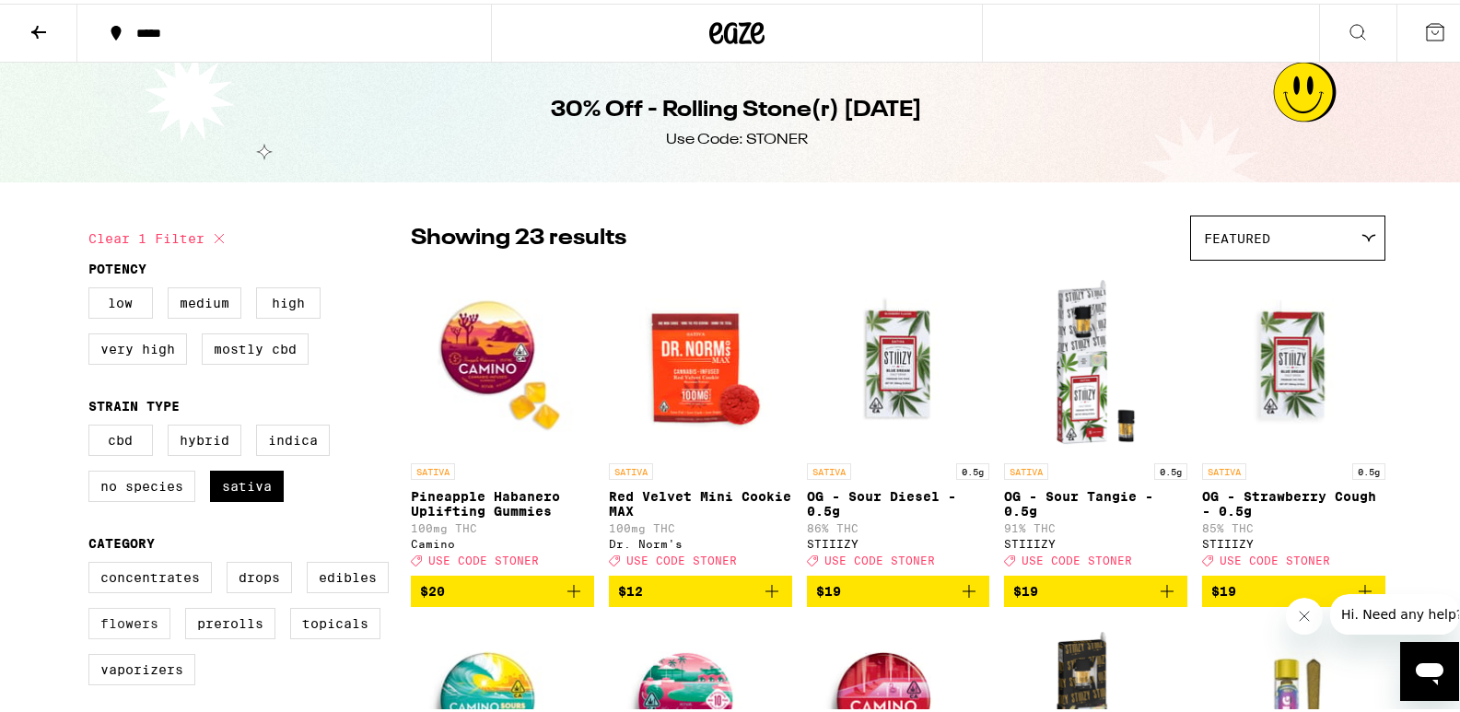
click at [136, 636] on label "Flowers" at bounding box center [129, 619] width 82 height 31
click at [93, 562] on input "Flowers" at bounding box center [92, 561] width 1 height 1
checkbox input "true"
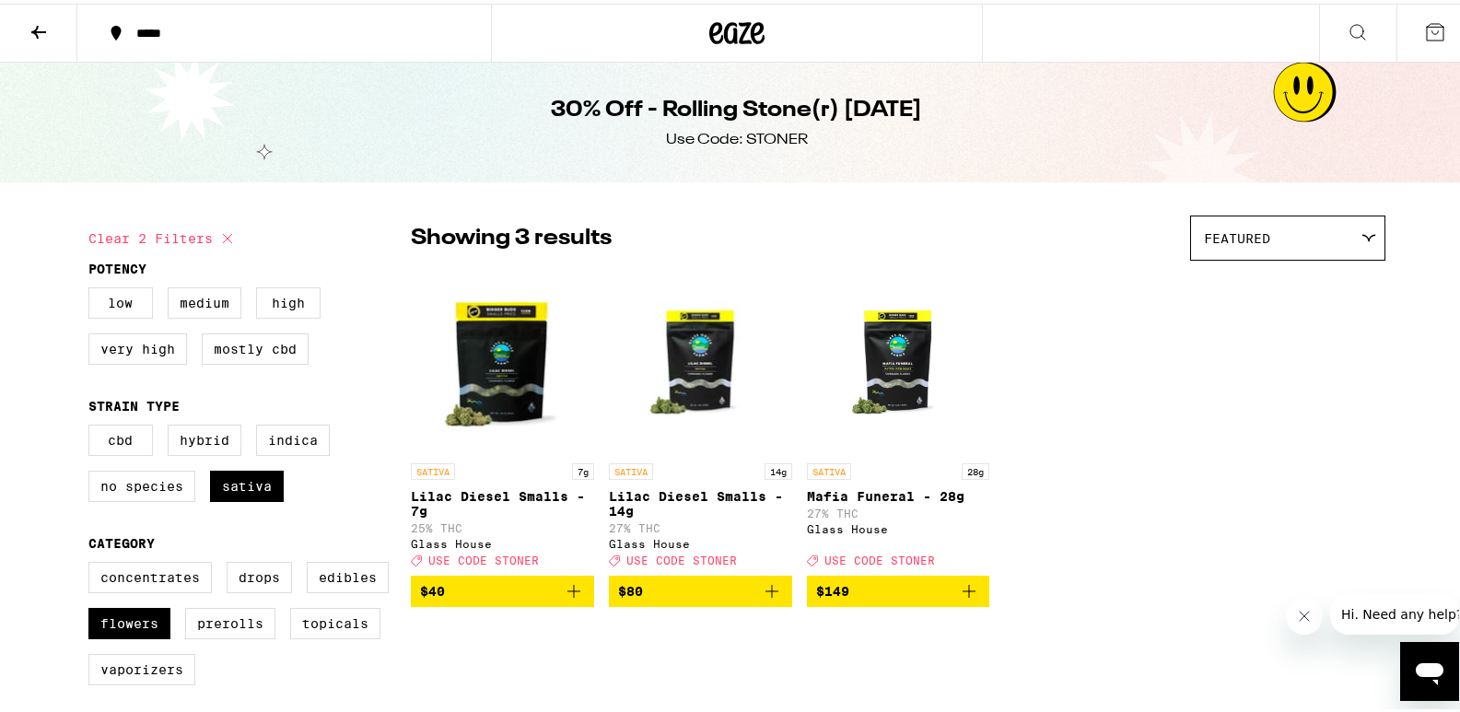
click at [962, 599] on icon "Add to bag" at bounding box center [969, 588] width 22 height 22
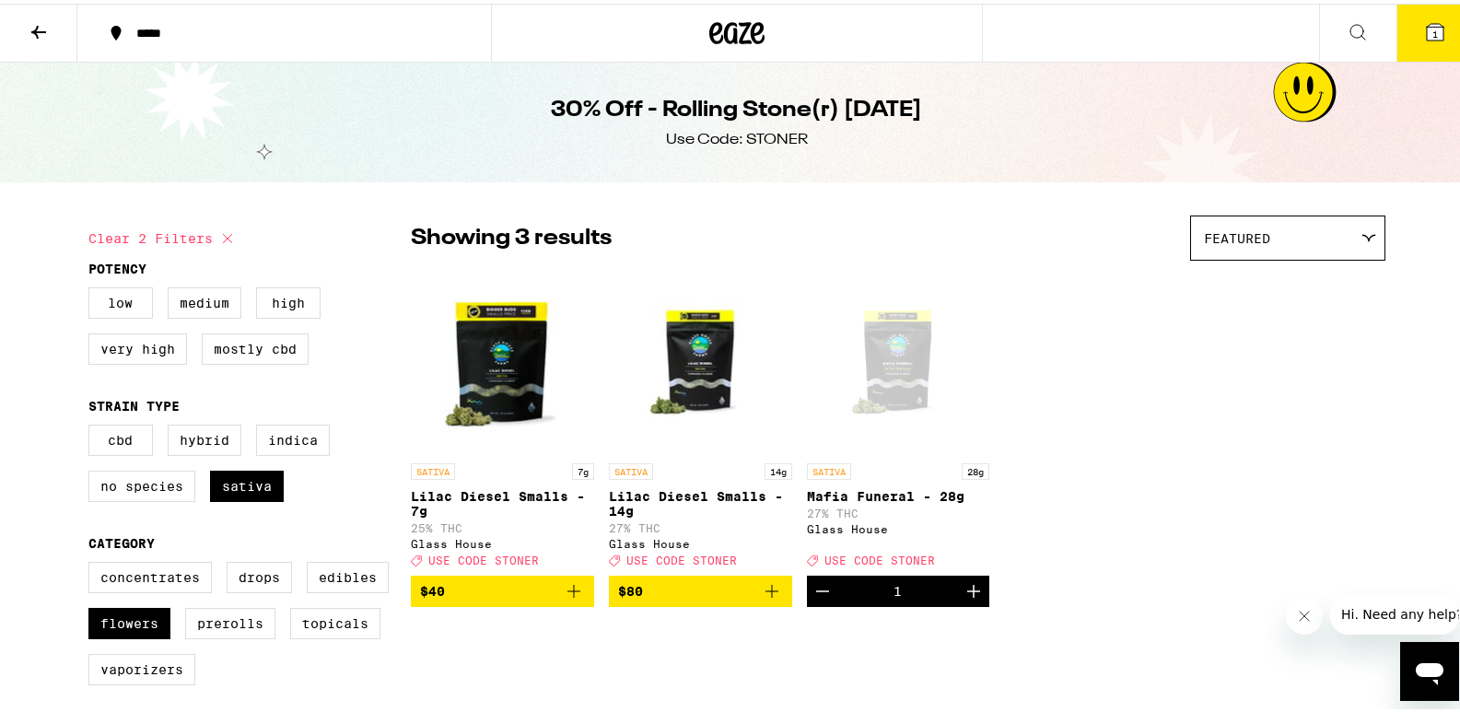
click at [1424, 38] on icon at bounding box center [1435, 29] width 22 height 22
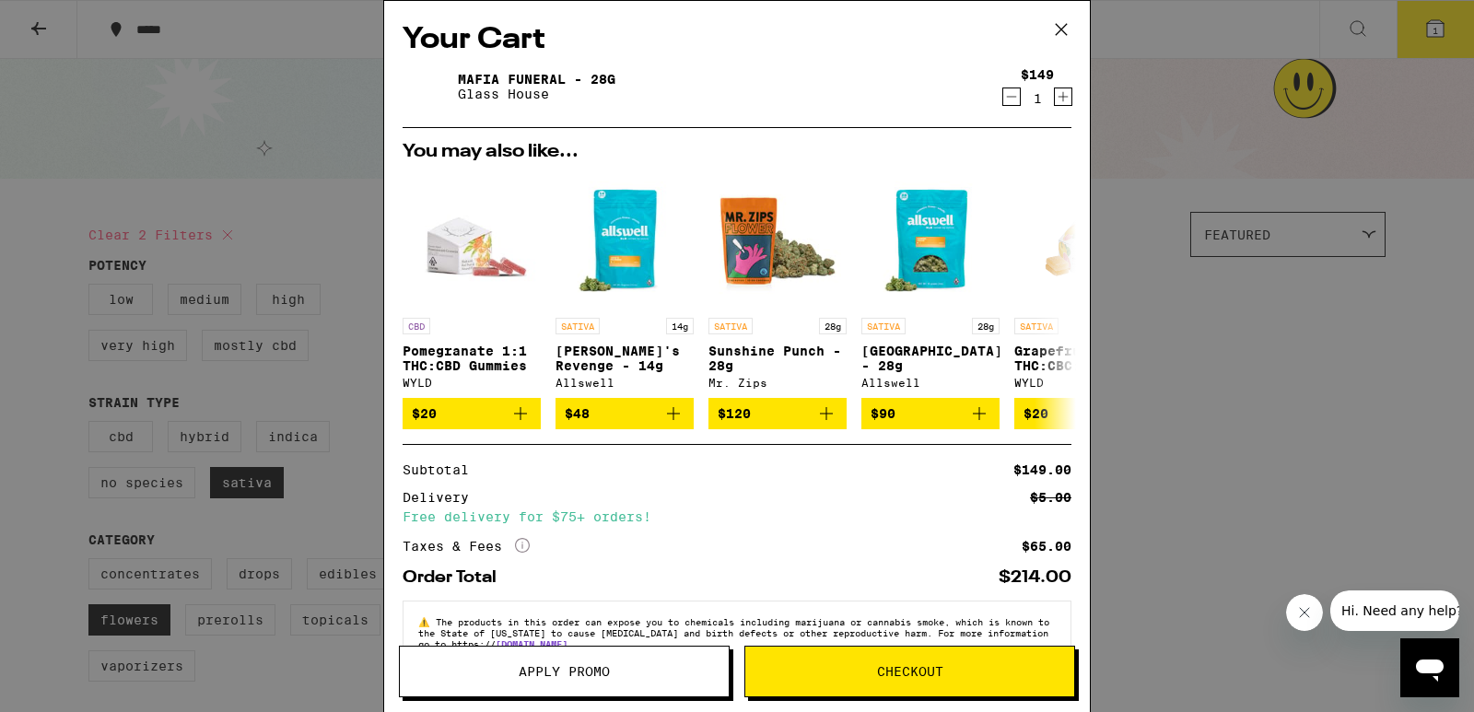
click at [641, 681] on button "Apply Promo" at bounding box center [564, 672] width 331 height 52
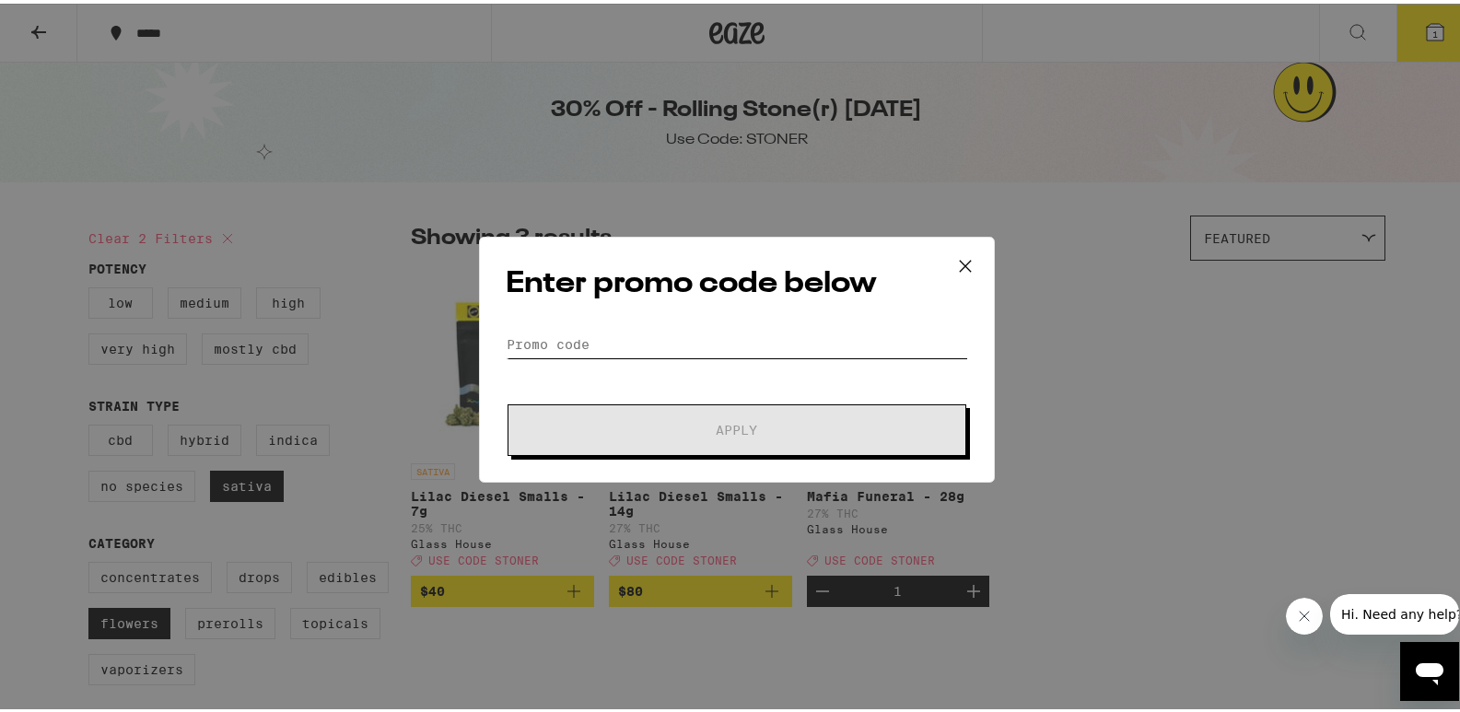
click at [553, 345] on input "Promo Code" at bounding box center [737, 341] width 462 height 28
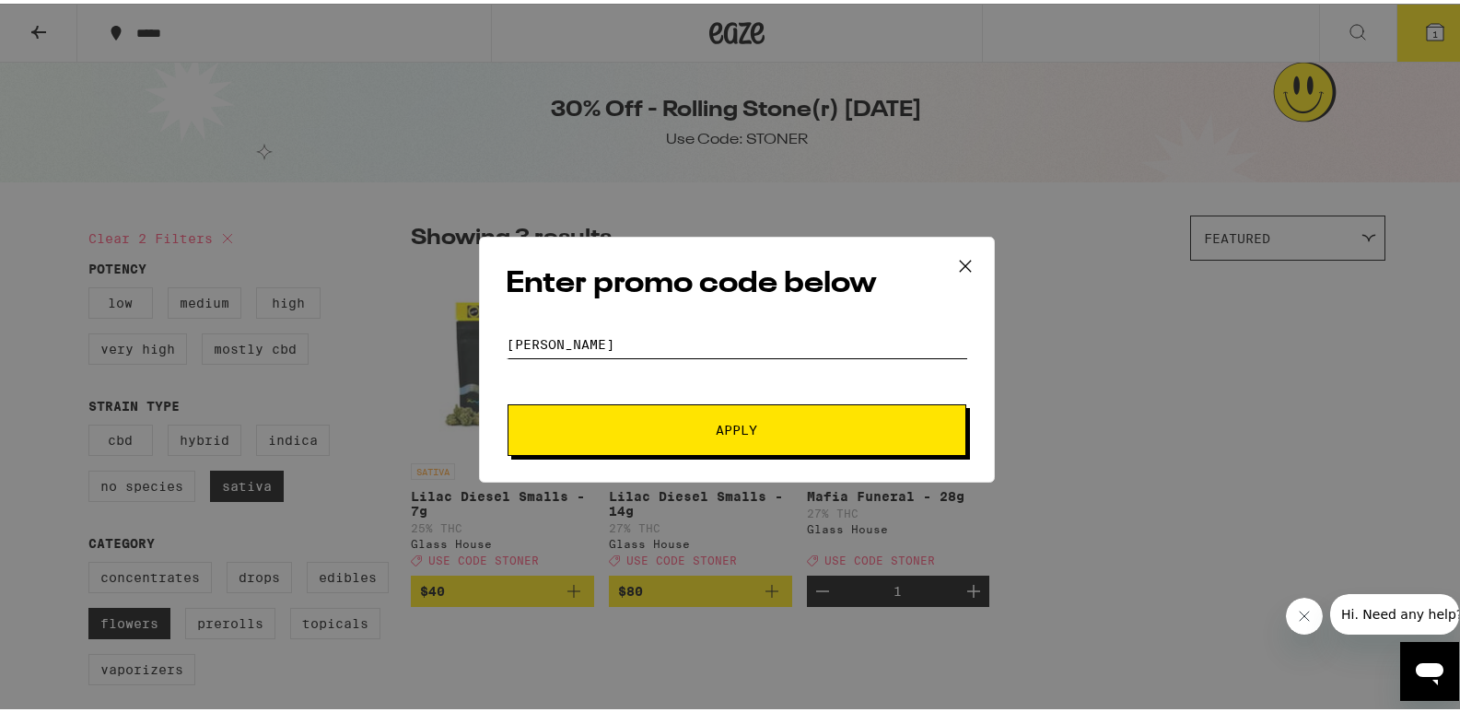
type input "[PERSON_NAME]"
click at [880, 409] on button "Apply" at bounding box center [737, 427] width 459 height 52
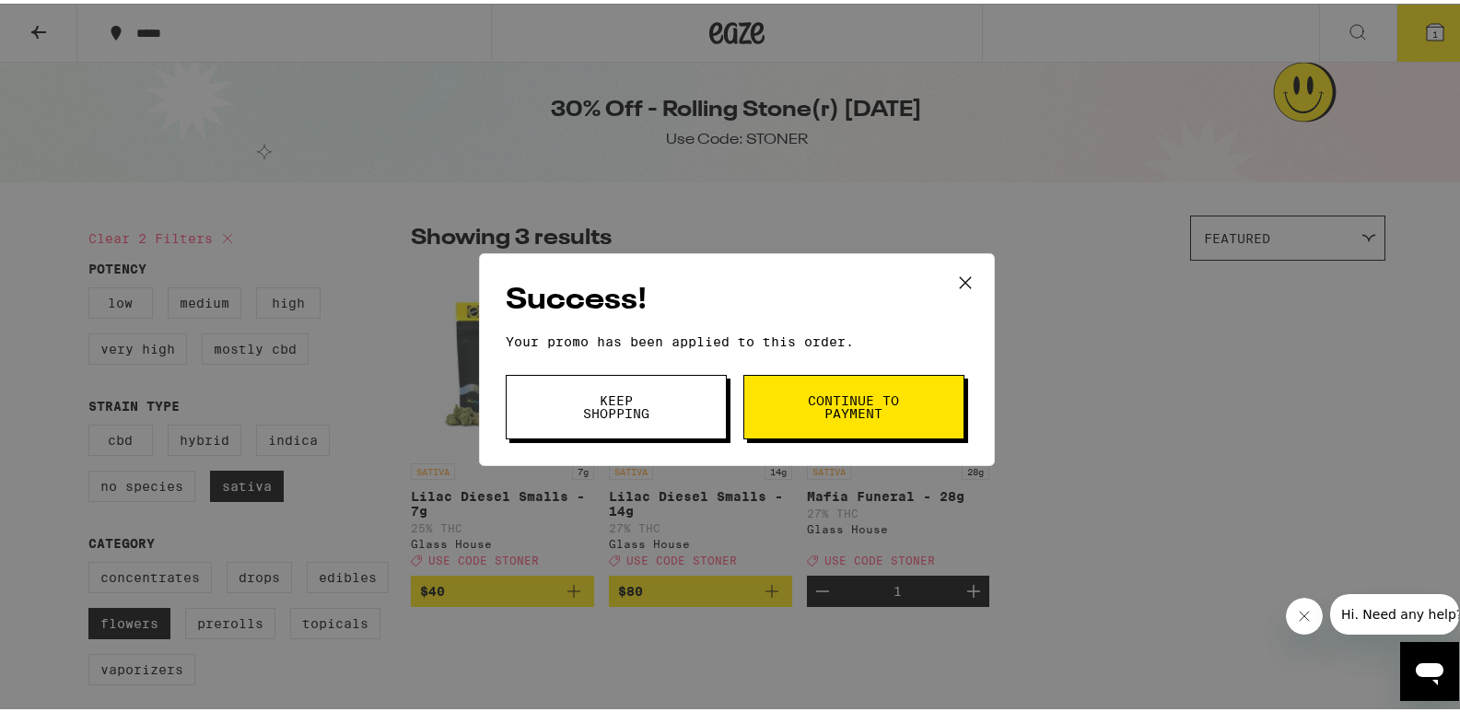
click at [681, 399] on button "Keep Shopping" at bounding box center [616, 403] width 221 height 64
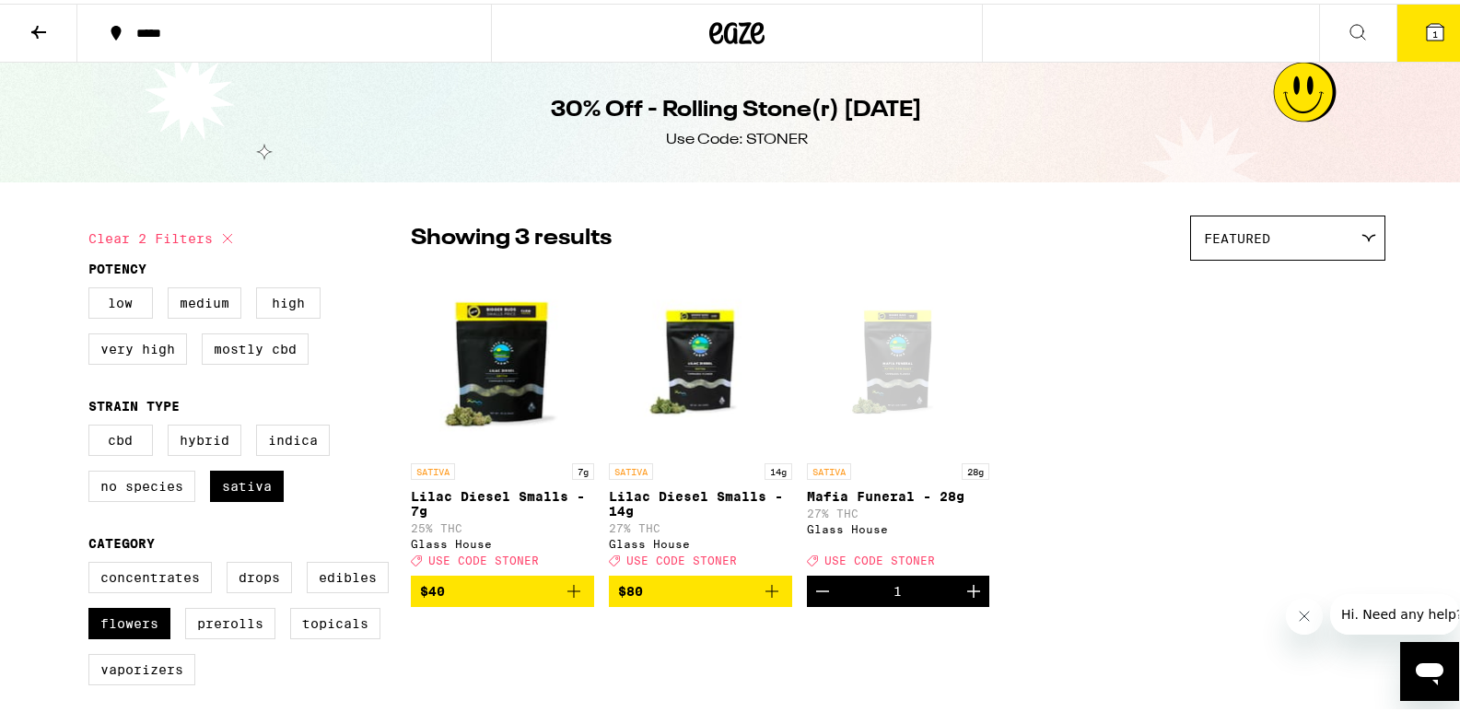
click at [1427, 37] on icon at bounding box center [1435, 28] width 17 height 17
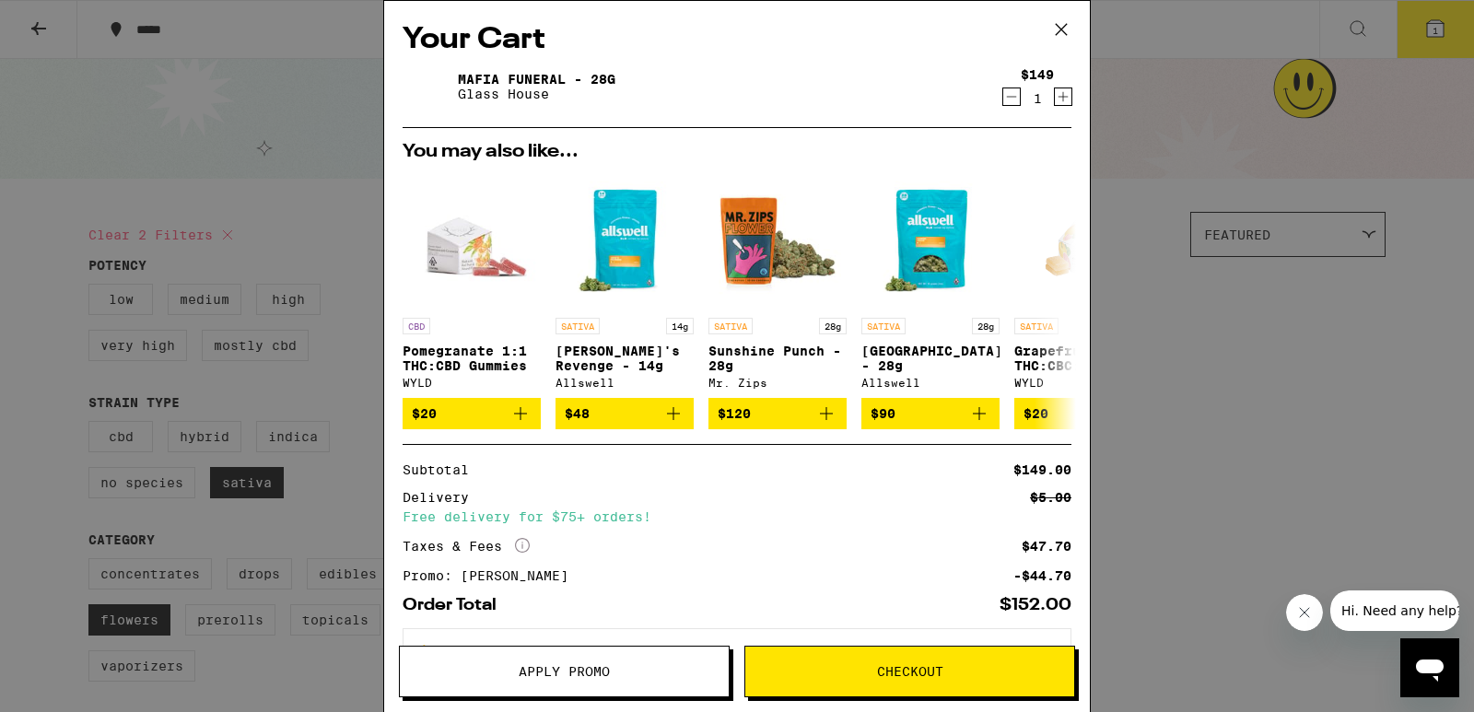
click at [1061, 25] on icon at bounding box center [1061, 30] width 28 height 28
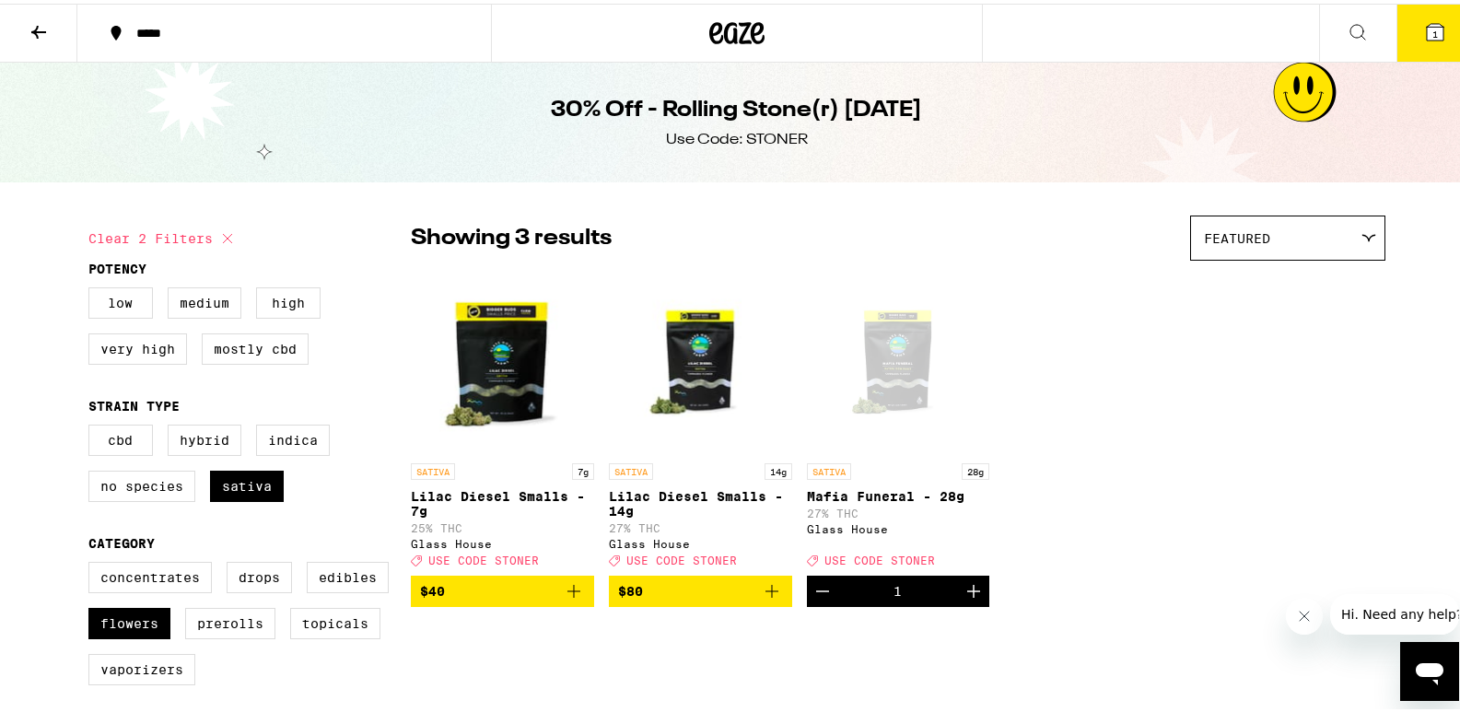
click at [1429, 18] on icon at bounding box center [1435, 29] width 22 height 22
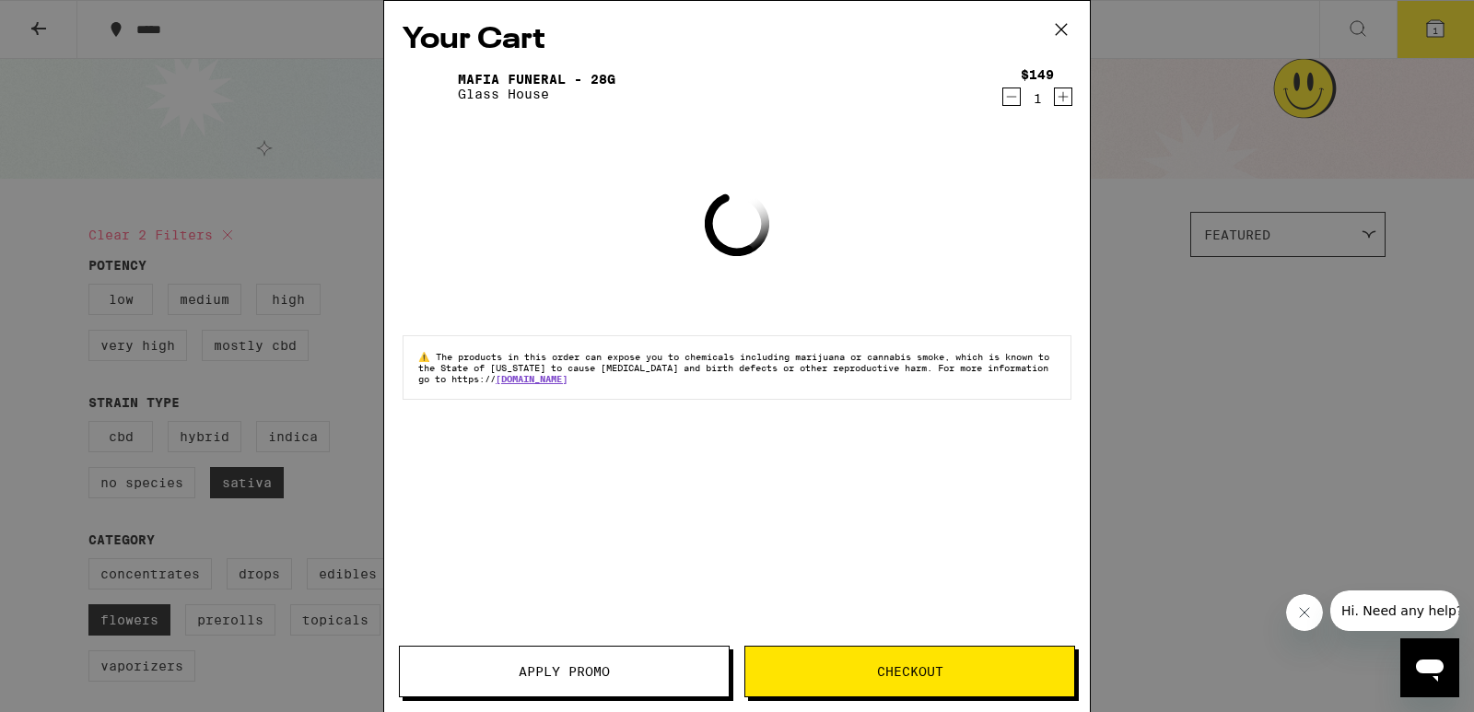
click at [1006, 97] on icon "Decrement" at bounding box center [1011, 97] width 17 height 22
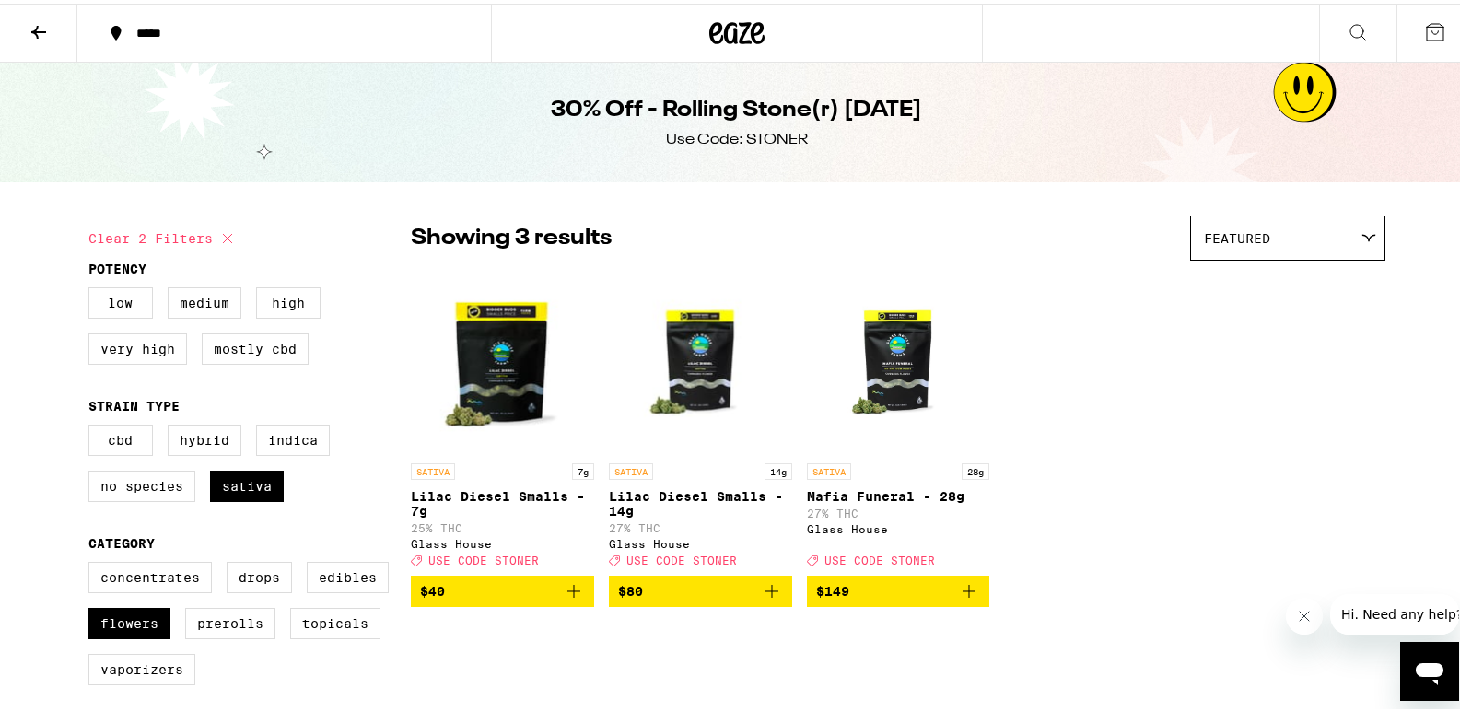
click at [730, 39] on icon at bounding box center [738, 29] width 28 height 22
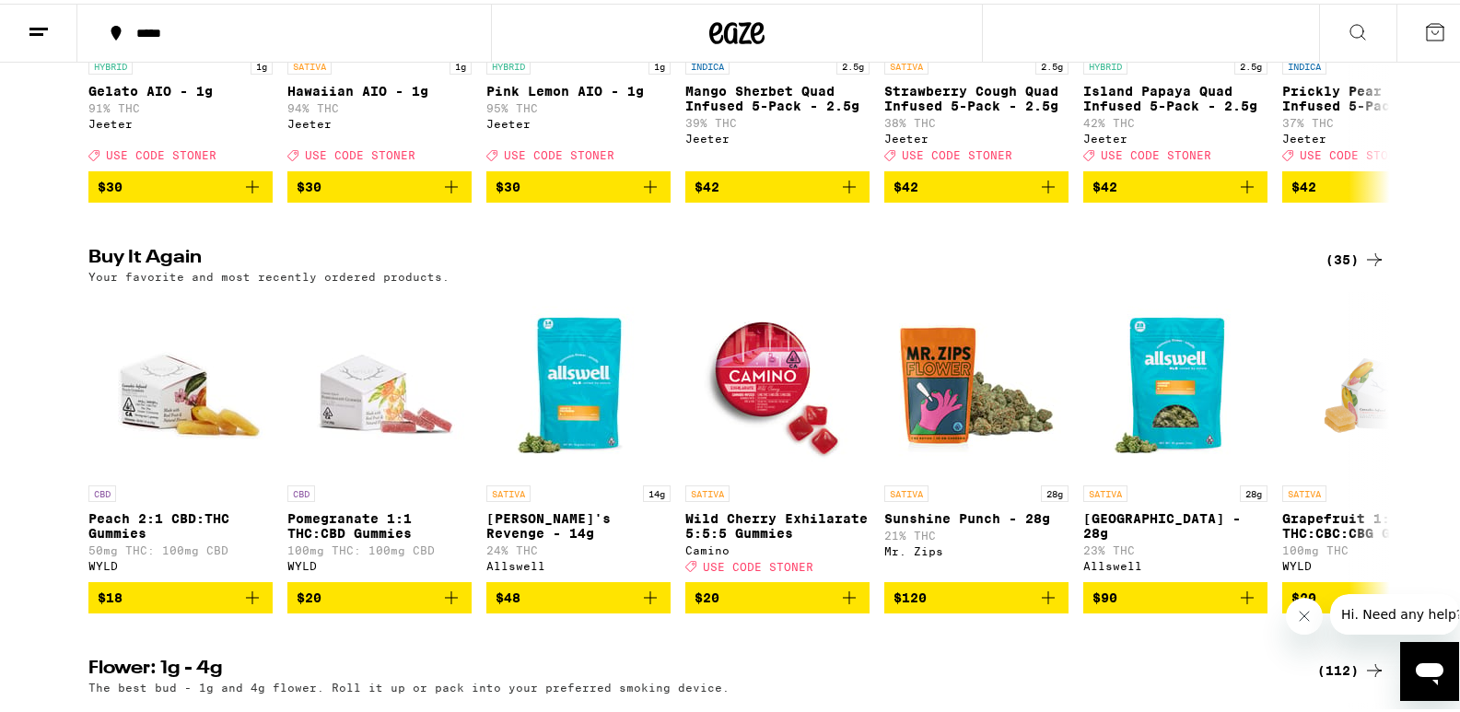
scroll to position [943, 0]
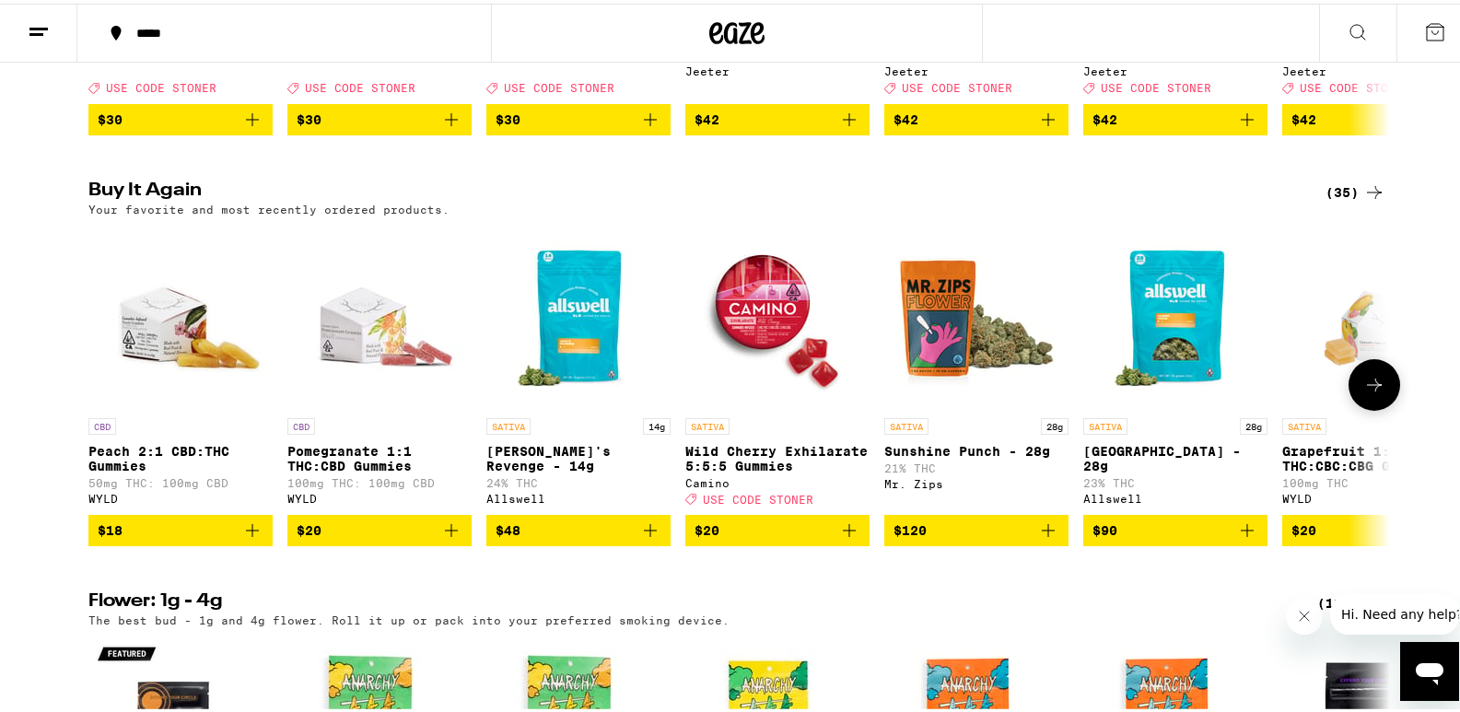
click at [1364, 407] on button at bounding box center [1375, 382] width 52 height 52
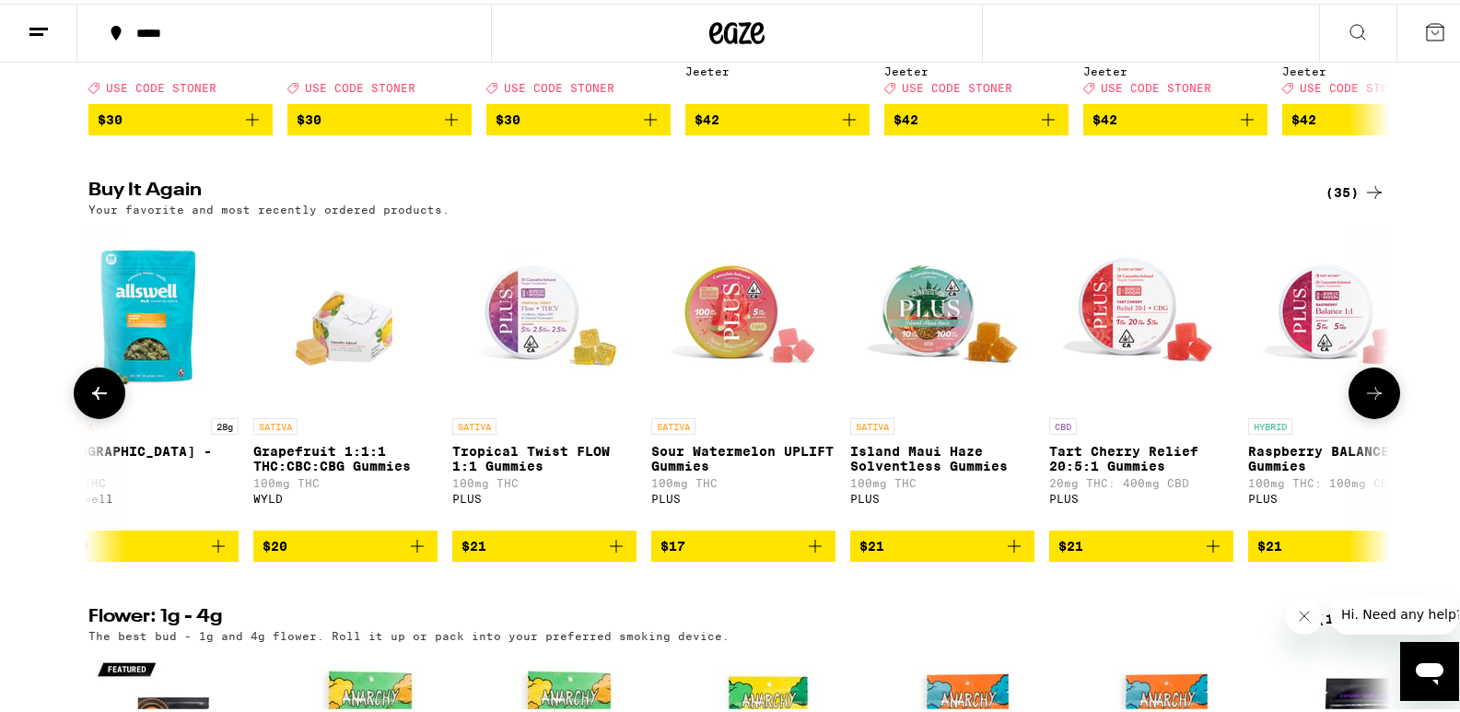
scroll to position [0, 1096]
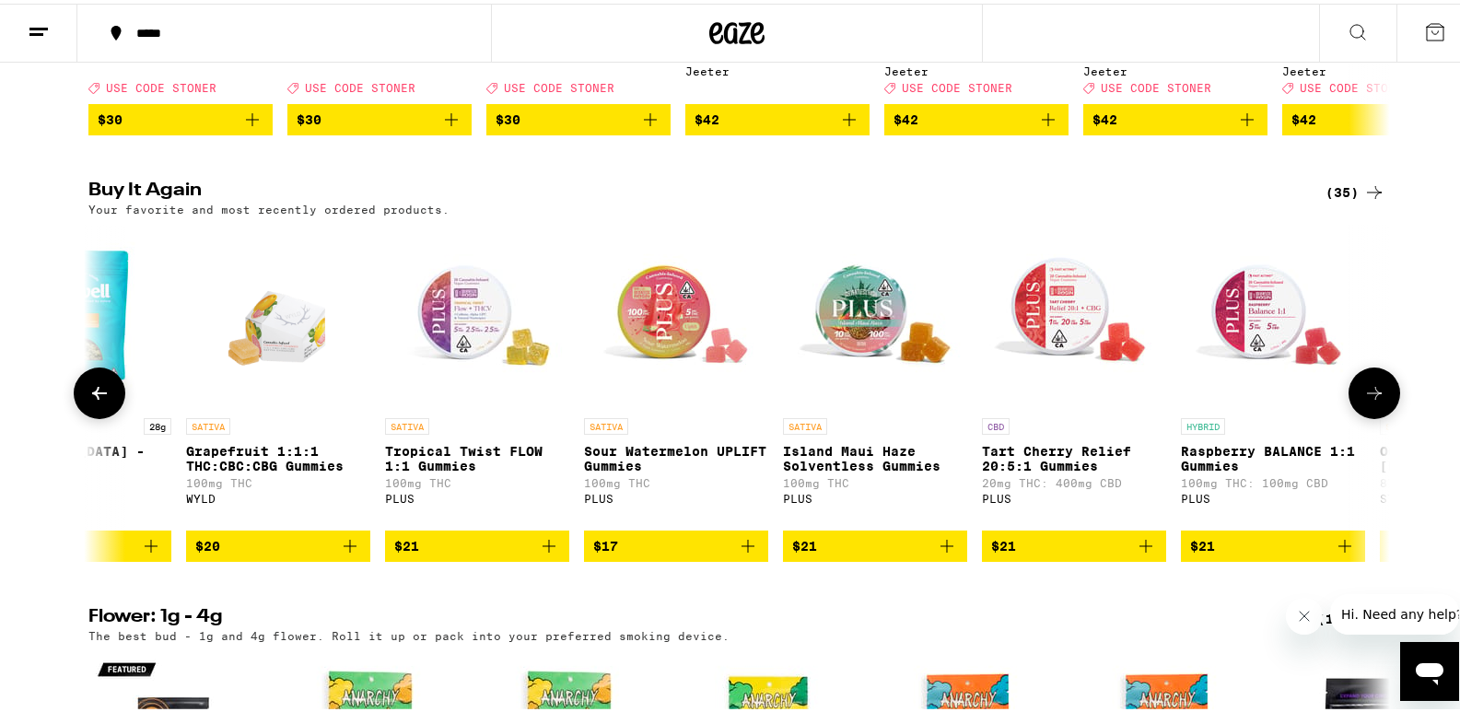
click at [1364, 401] on icon at bounding box center [1374, 390] width 22 height 22
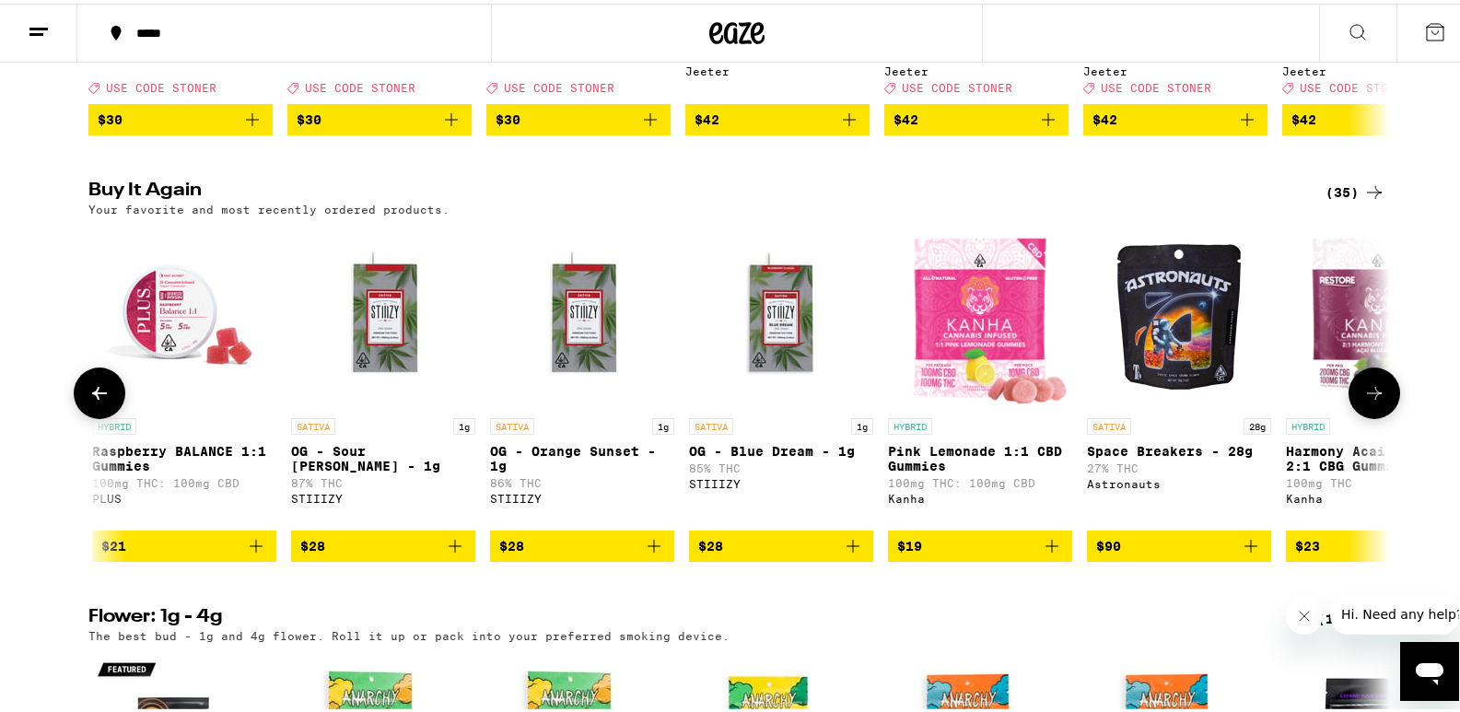
scroll to position [0, 2192]
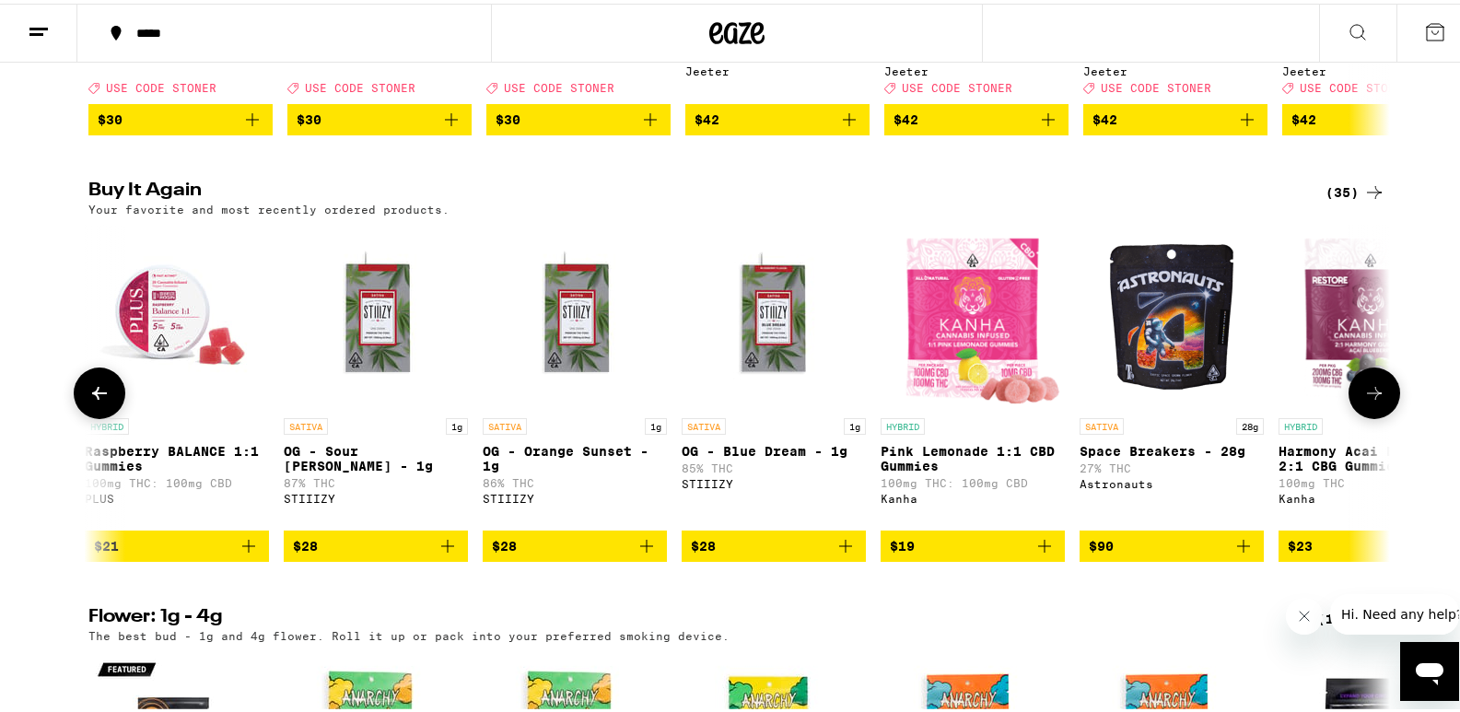
click at [1364, 401] on icon at bounding box center [1374, 390] width 22 height 22
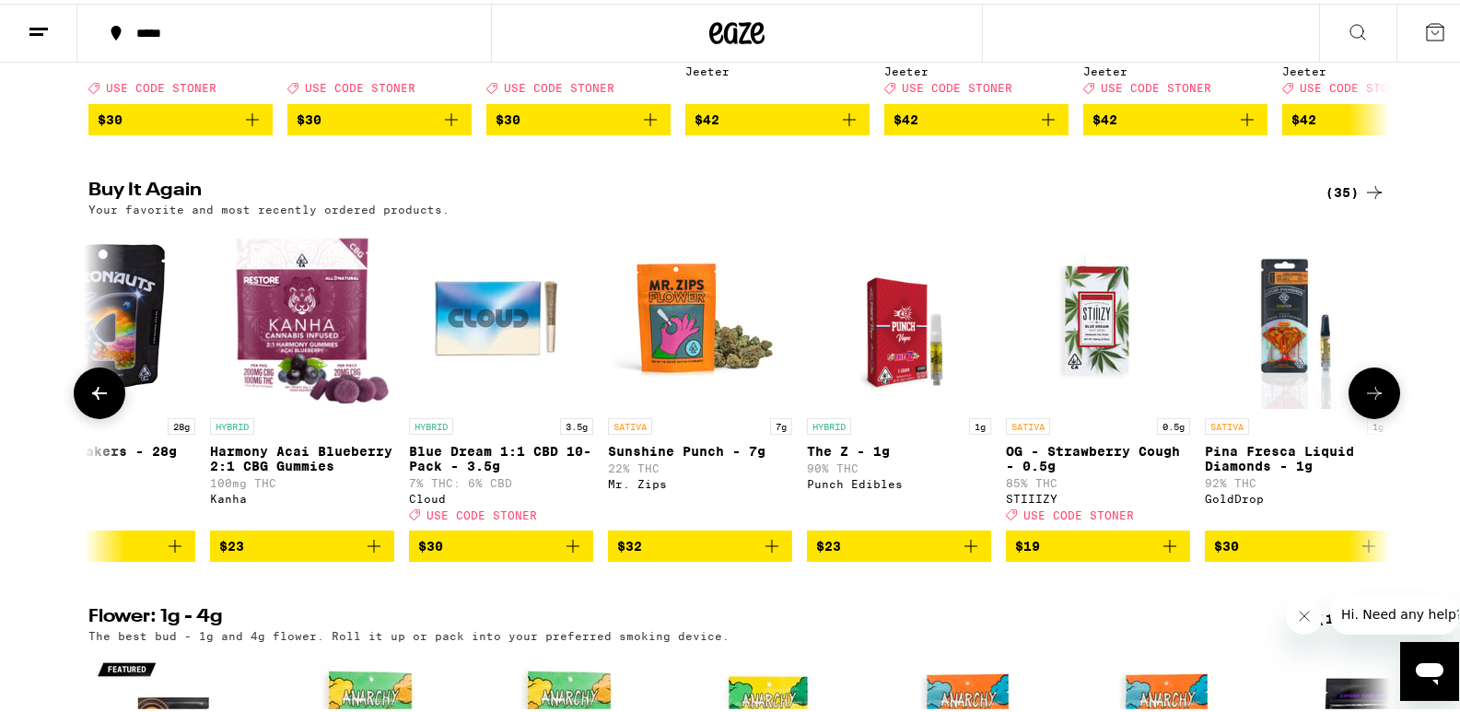
scroll to position [0, 3289]
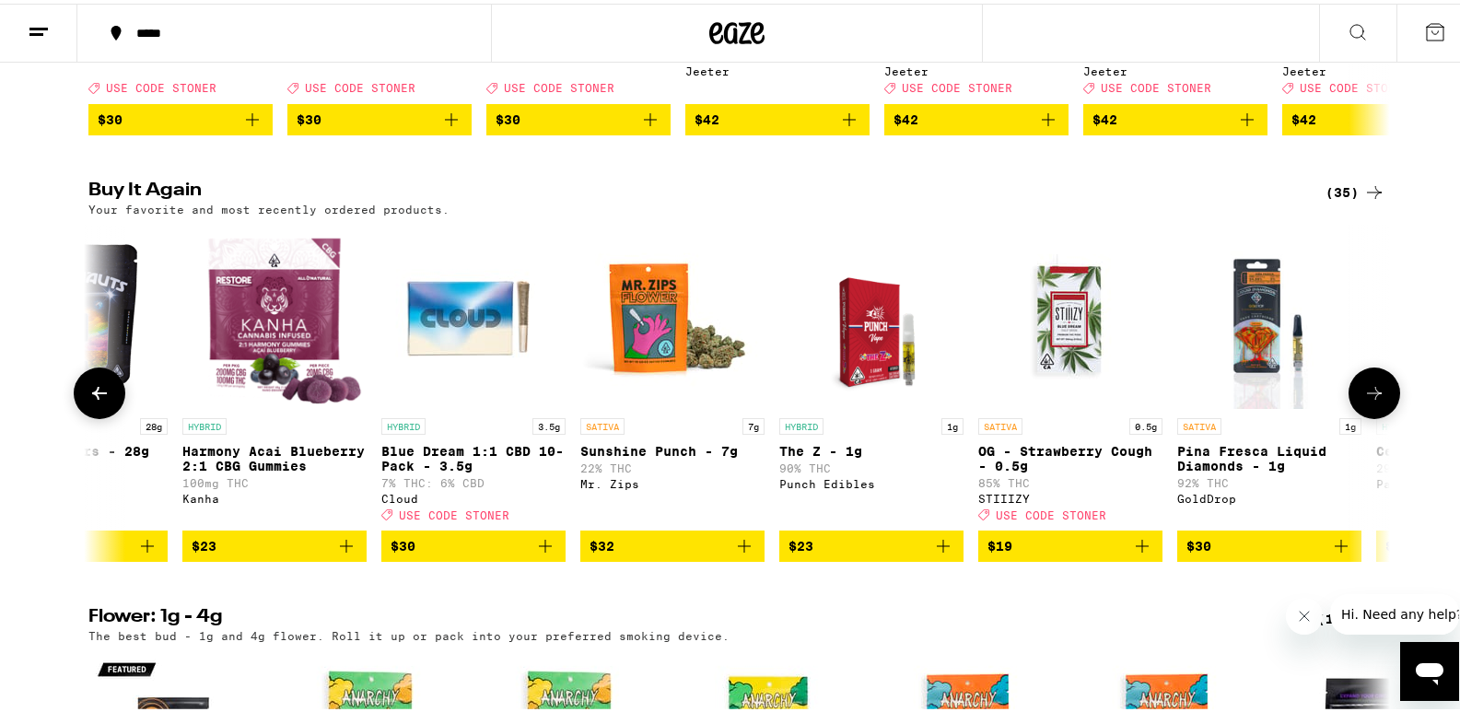
click at [1364, 401] on icon at bounding box center [1374, 390] width 22 height 22
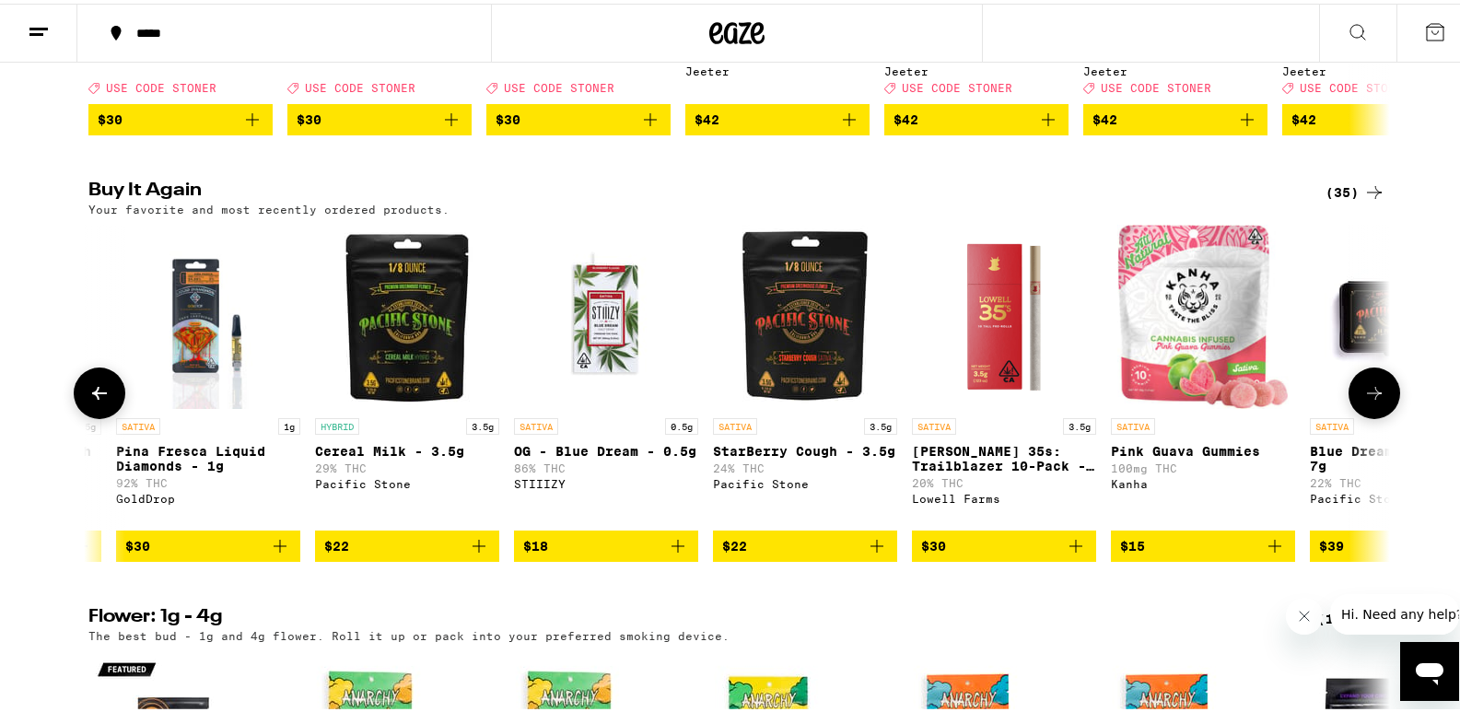
scroll to position [0, 4385]
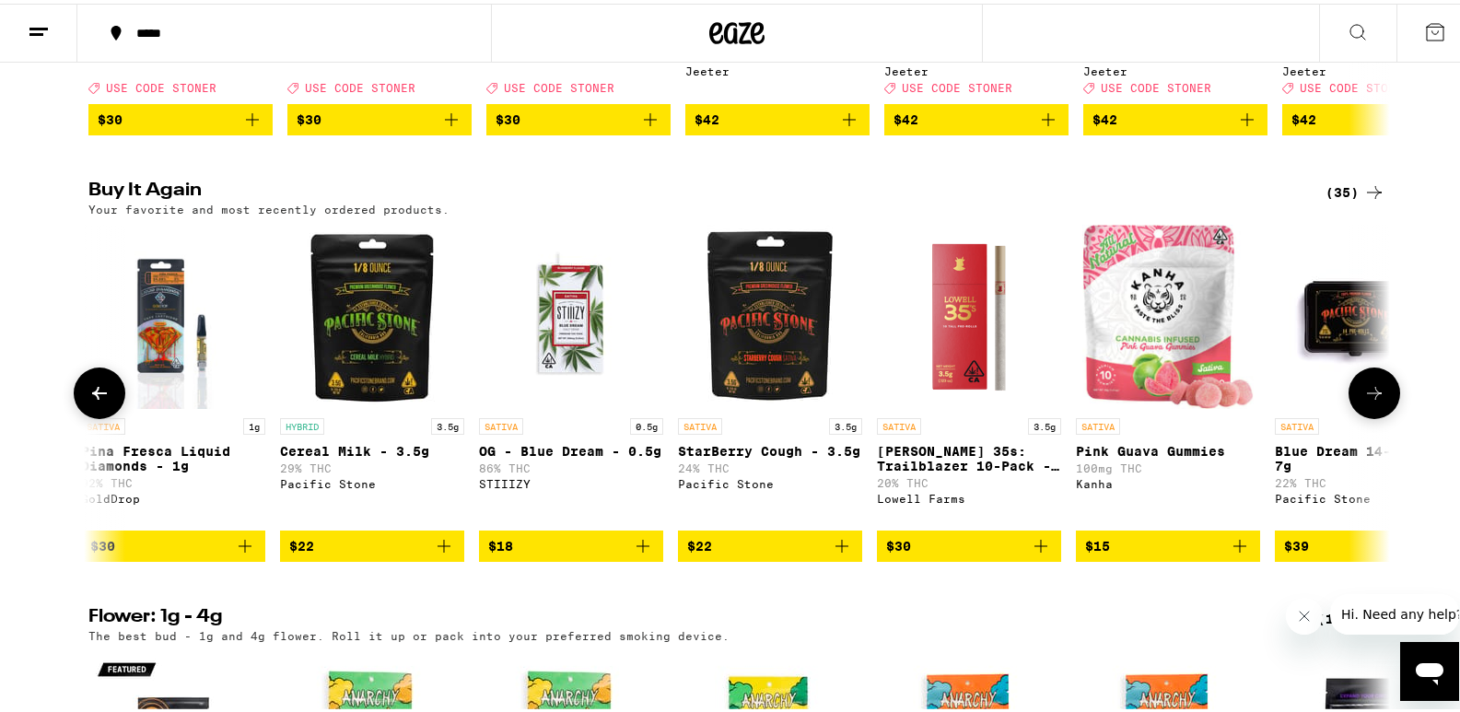
click at [1364, 401] on icon at bounding box center [1374, 390] width 22 height 22
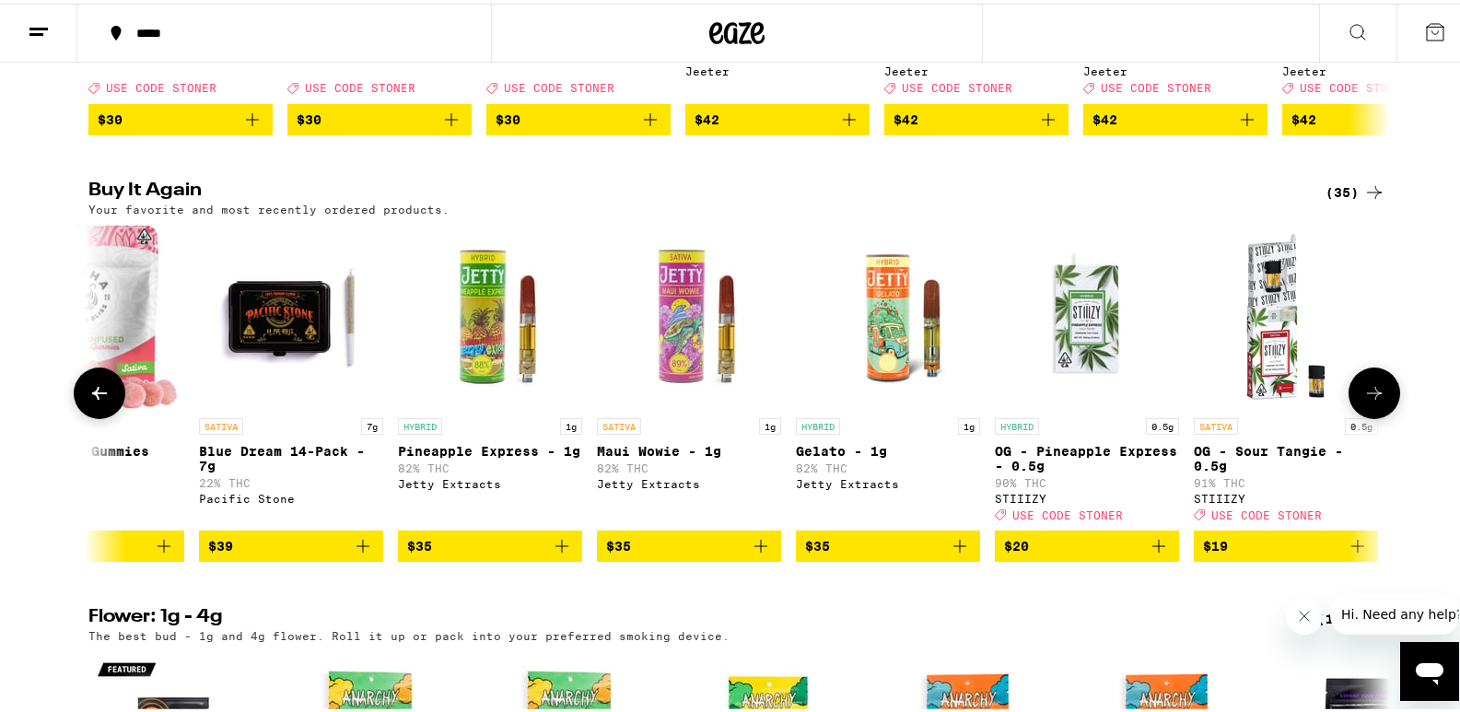
scroll to position [0, 5481]
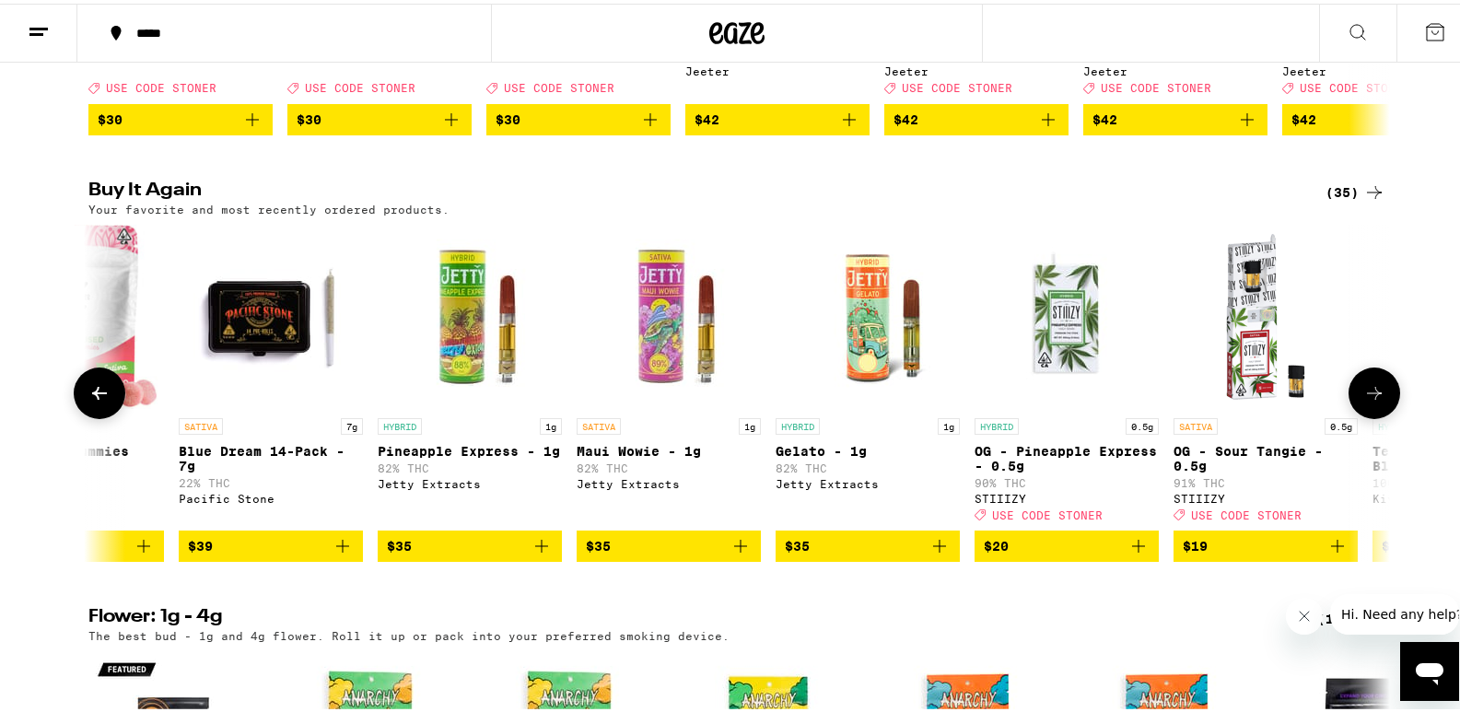
click at [1364, 401] on icon at bounding box center [1374, 390] width 22 height 22
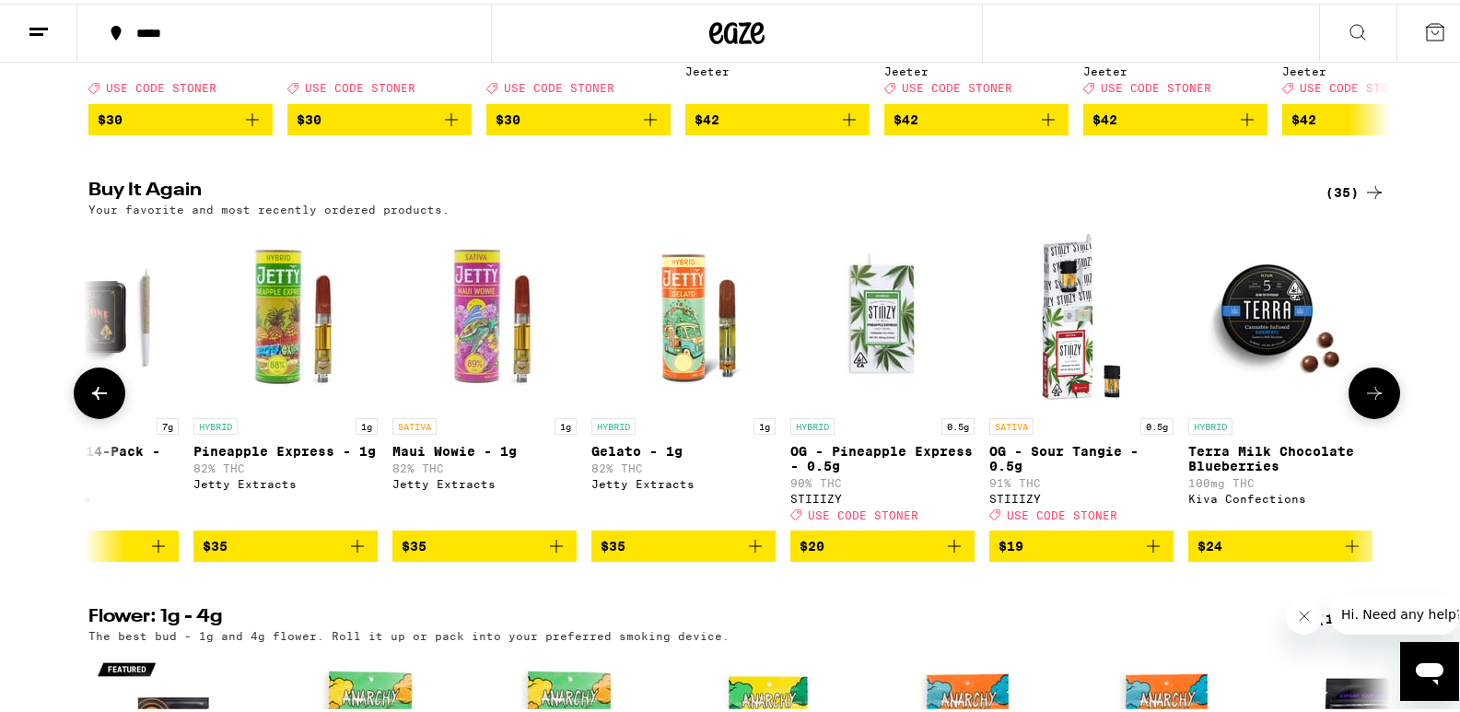
scroll to position [0, 5667]
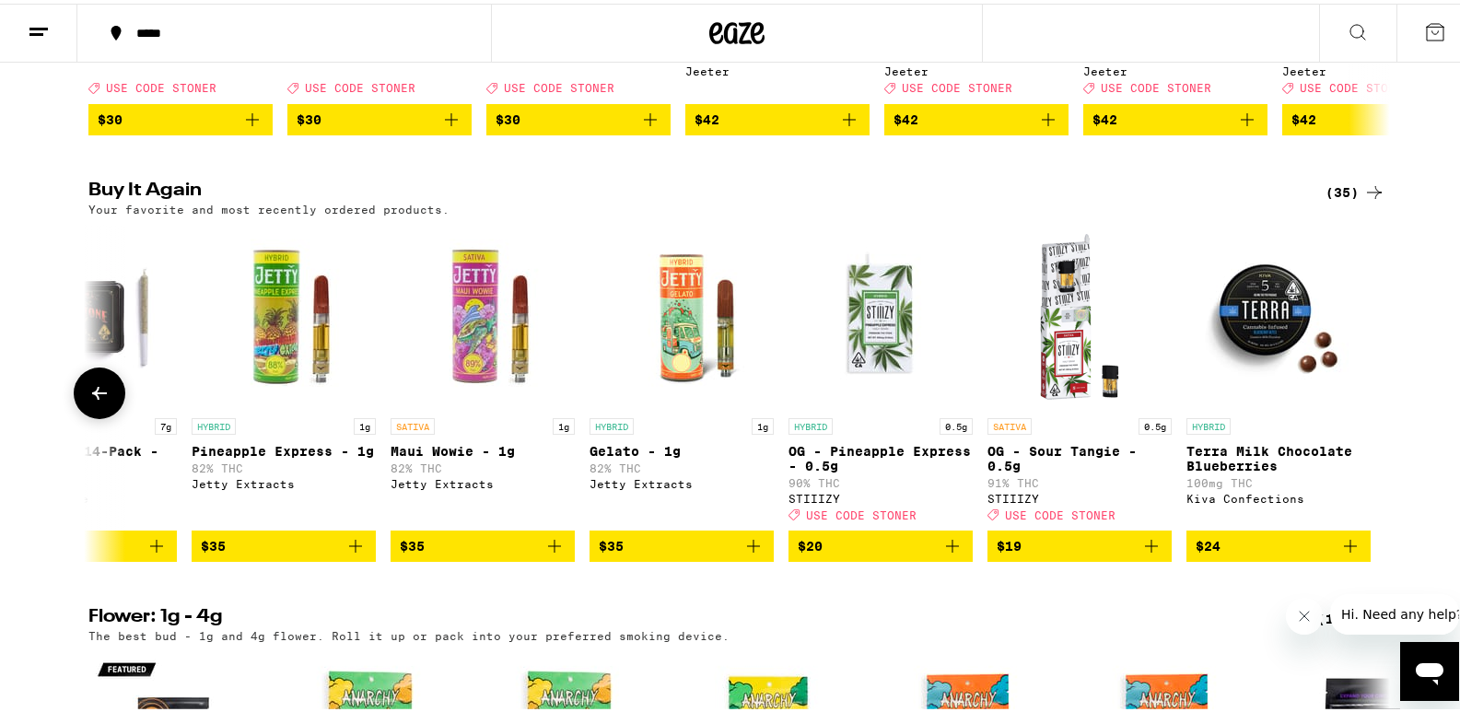
click at [94, 401] on icon at bounding box center [99, 390] width 22 height 22
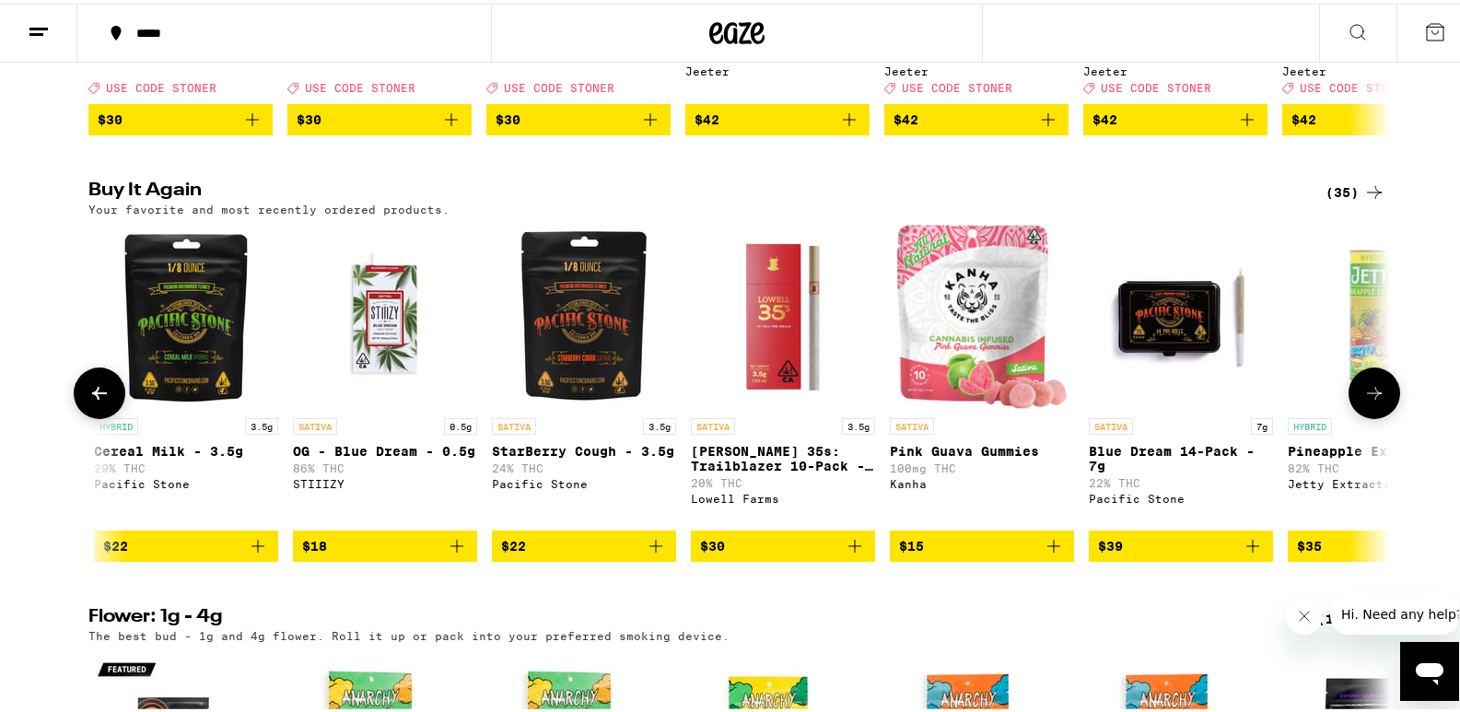
click at [94, 401] on icon at bounding box center [99, 390] width 22 height 22
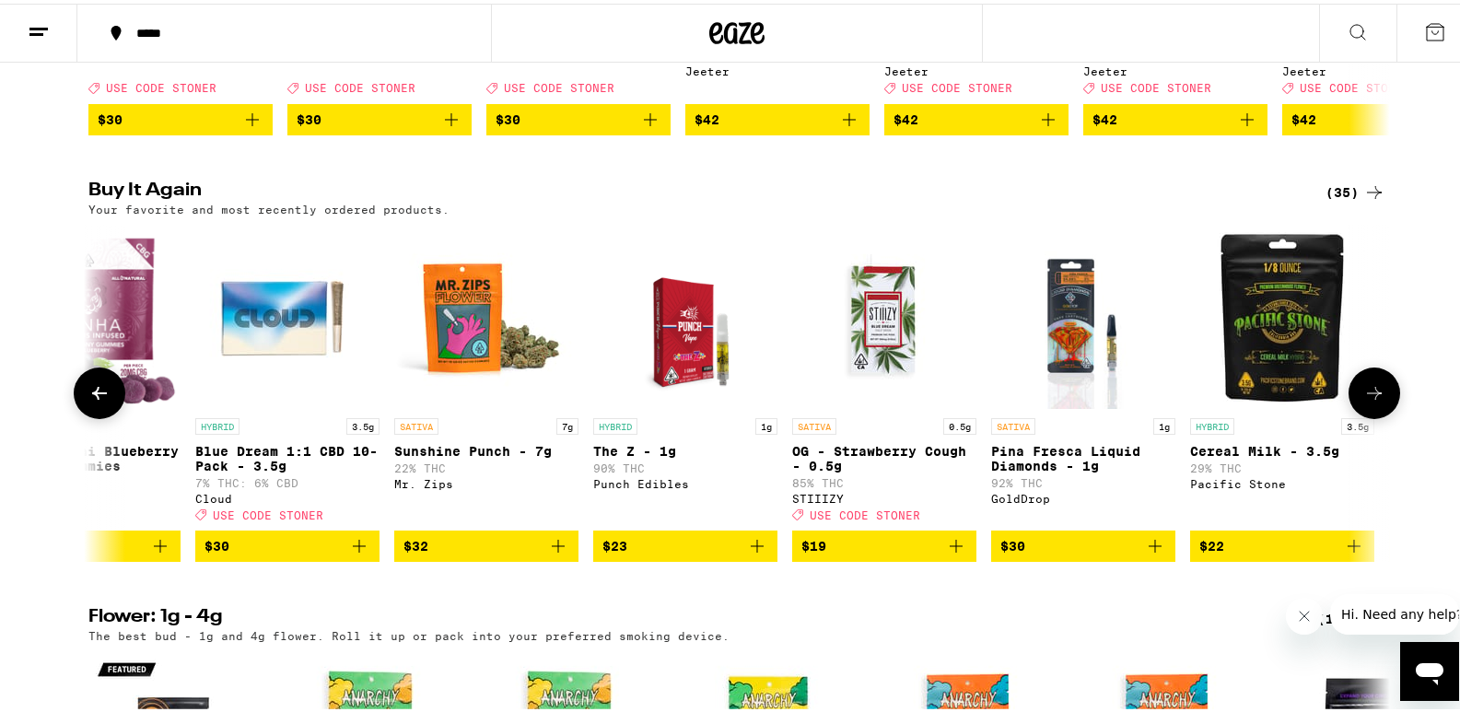
click at [94, 401] on icon at bounding box center [99, 390] width 22 height 22
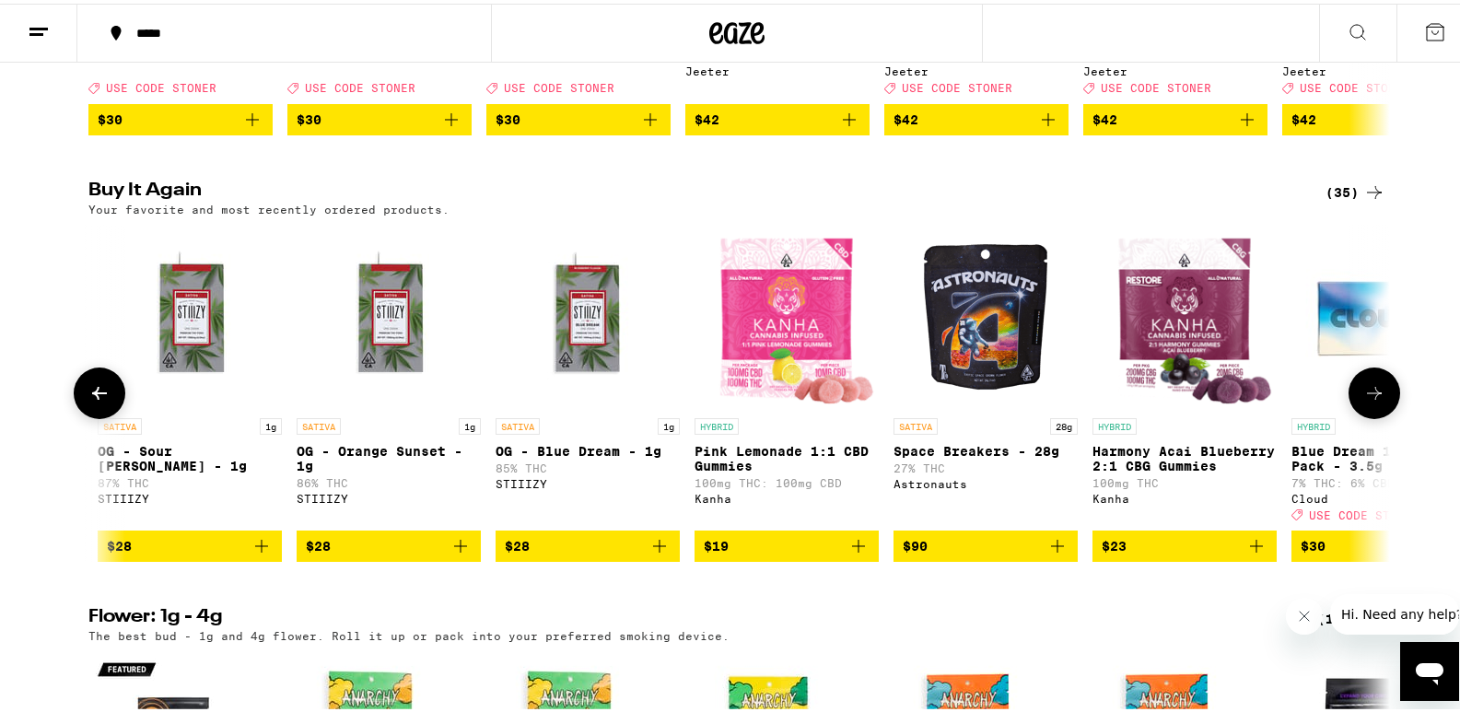
click at [94, 401] on icon at bounding box center [99, 390] width 22 height 22
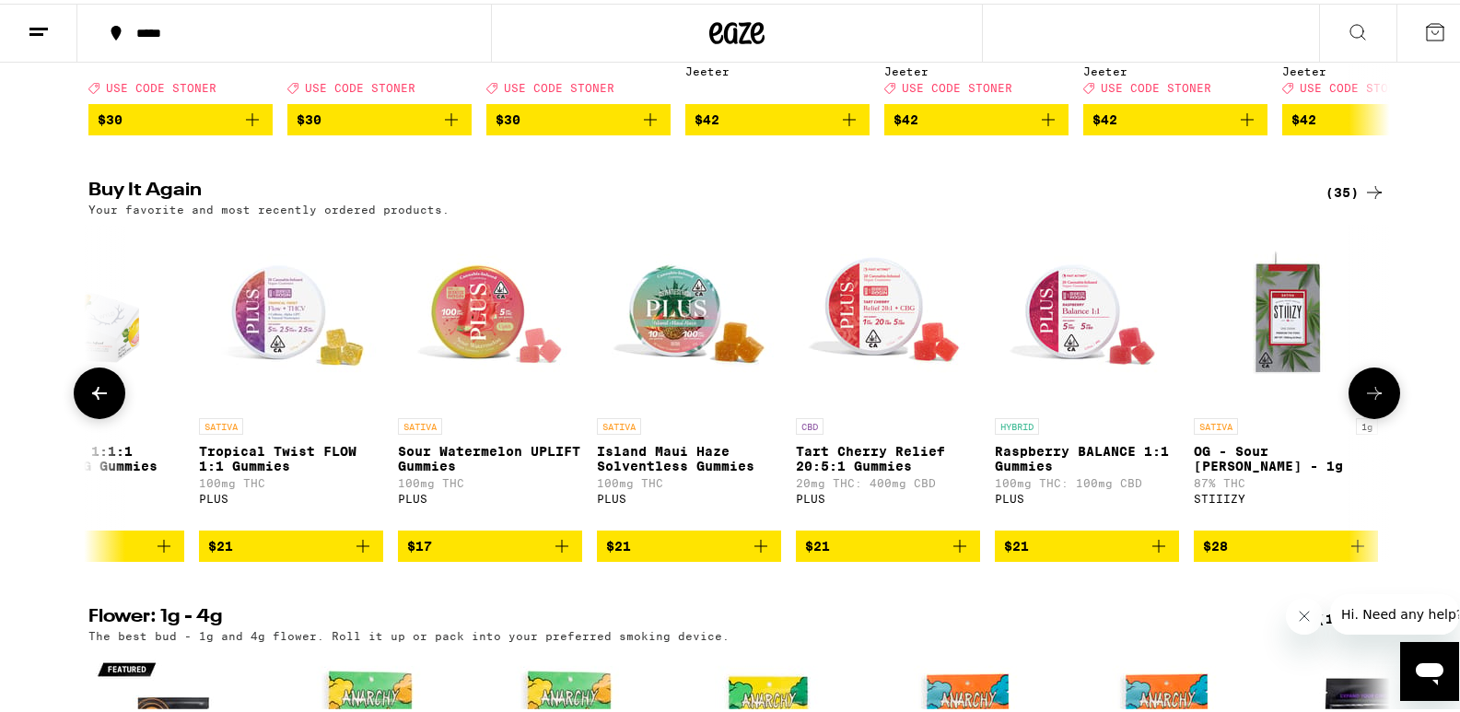
click at [94, 401] on icon at bounding box center [99, 390] width 22 height 22
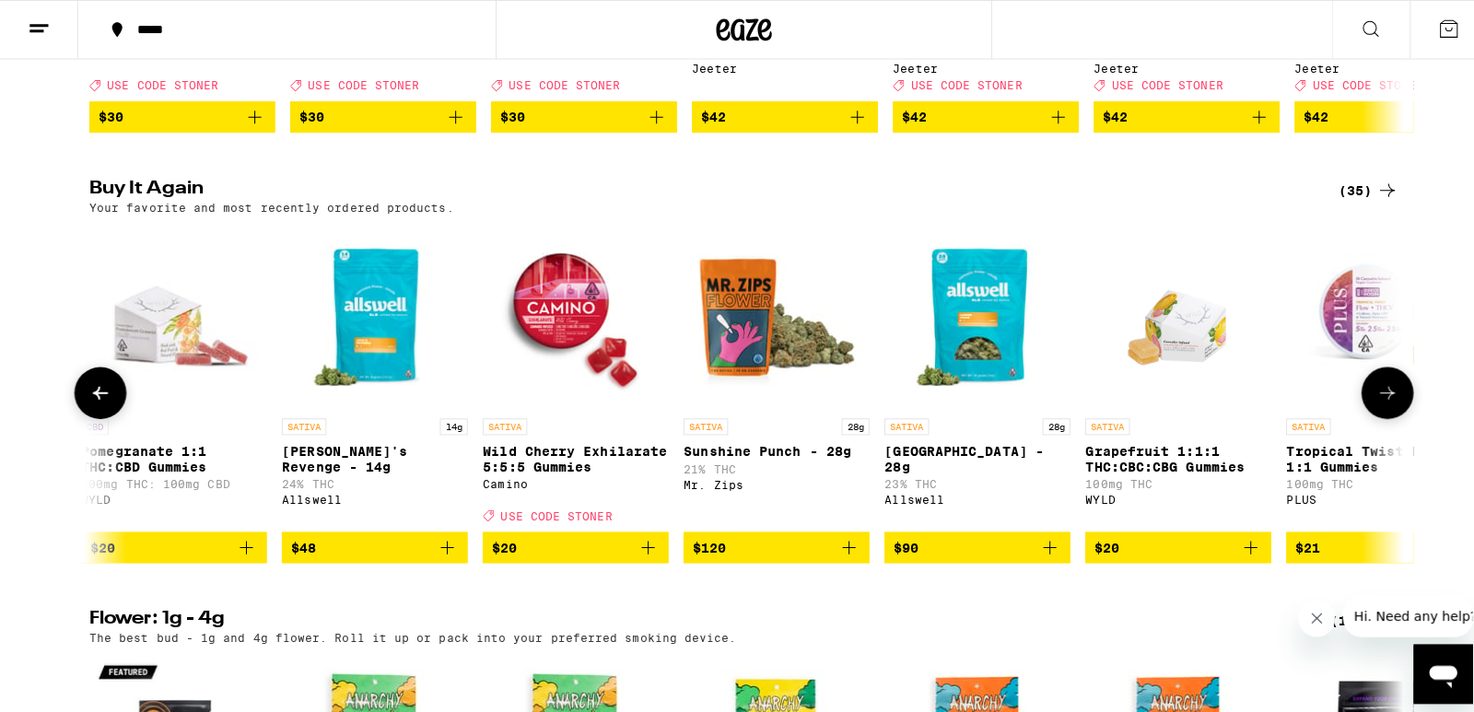
scroll to position [0, 186]
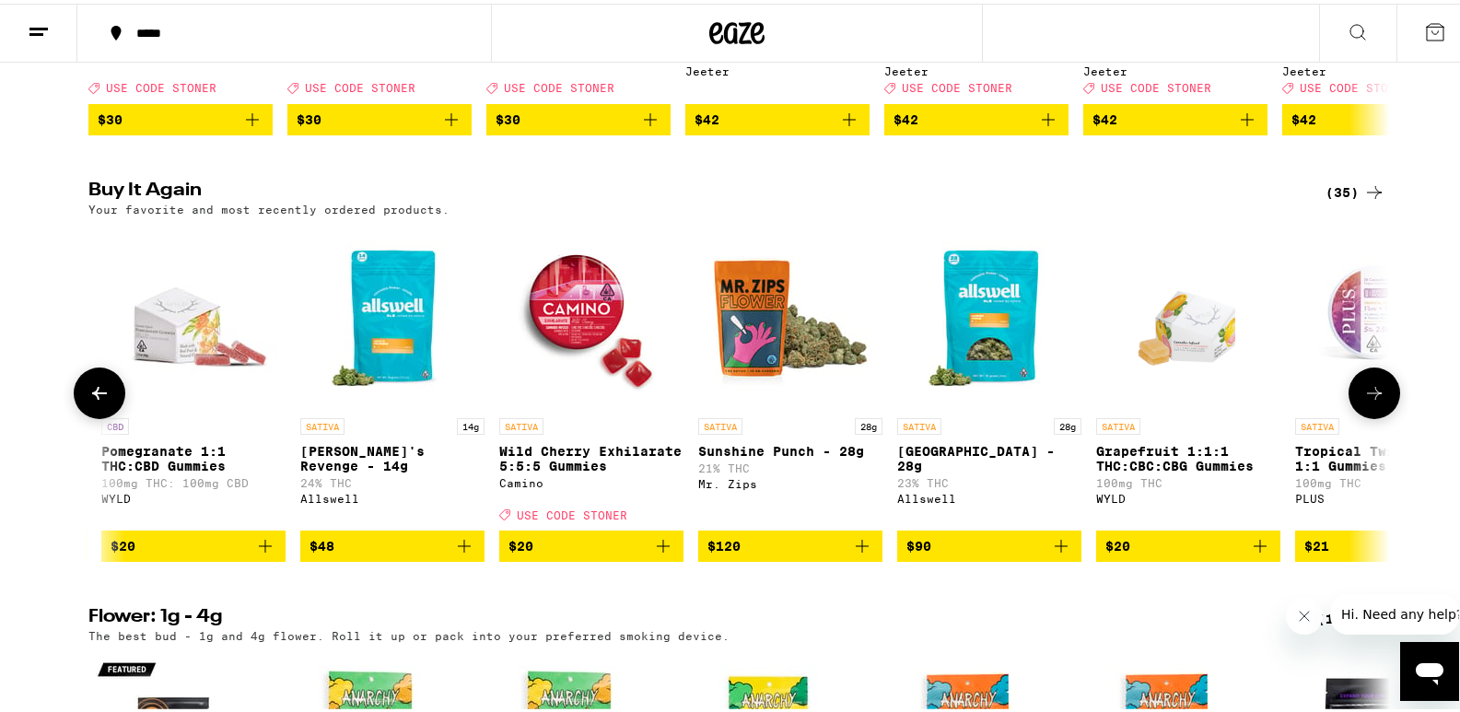
click at [723, 486] on div "Mr. Zips" at bounding box center [790, 480] width 184 height 12
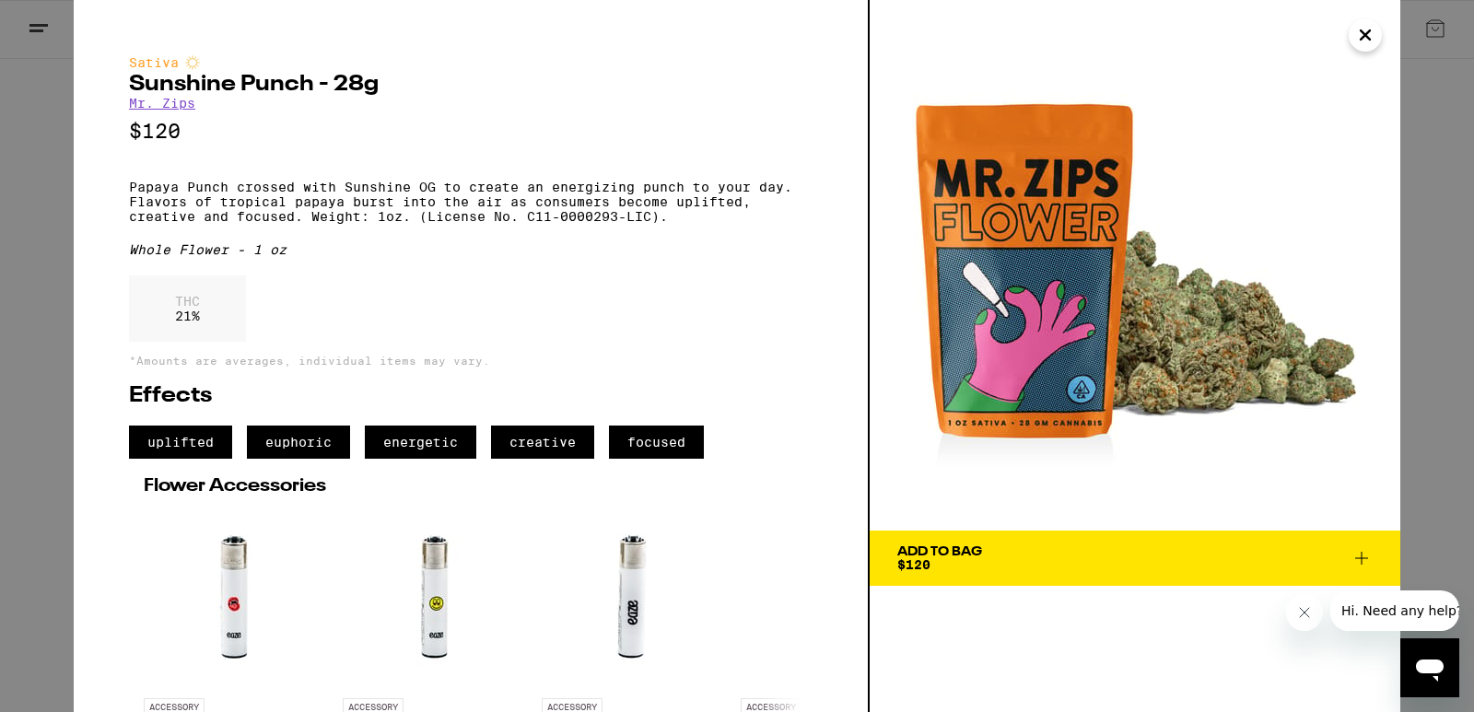
click at [181, 106] on link "Mr. Zips" at bounding box center [162, 103] width 66 height 15
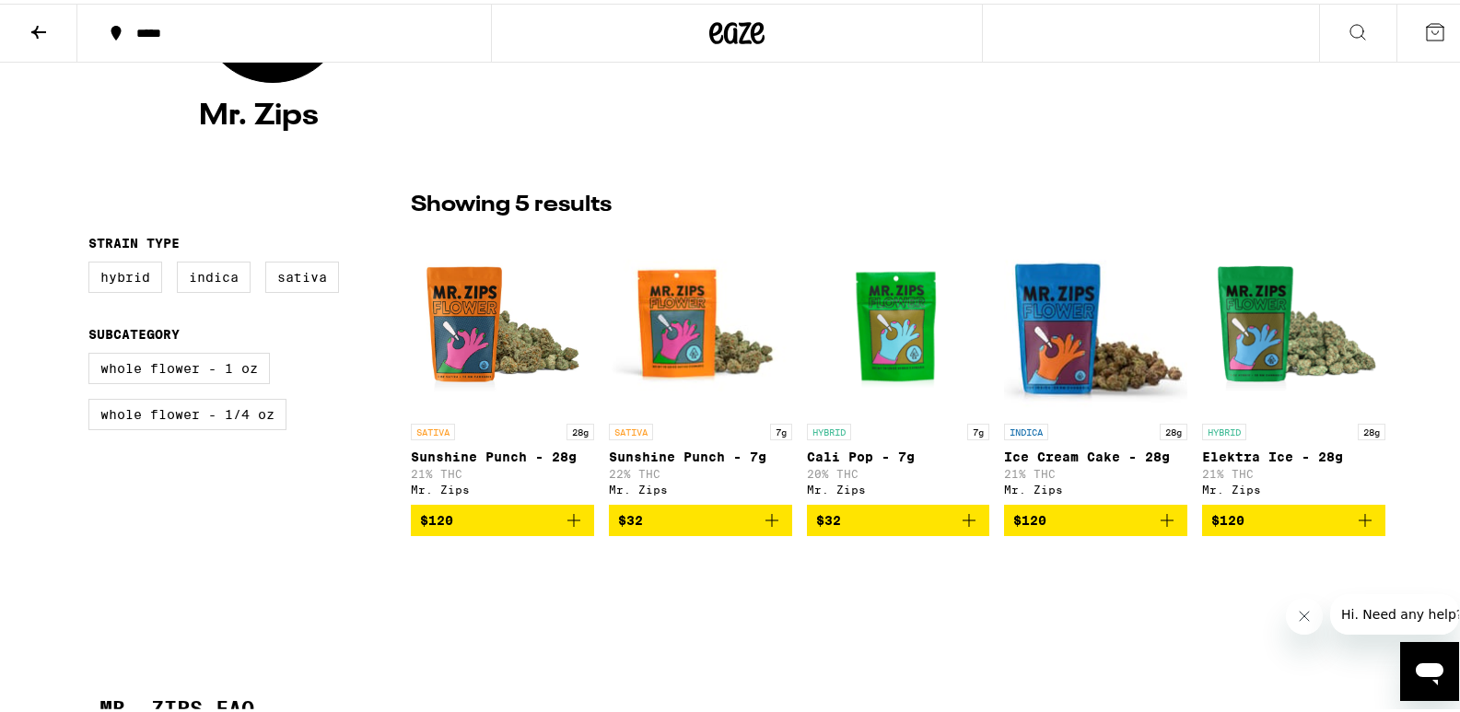
scroll to position [318, 0]
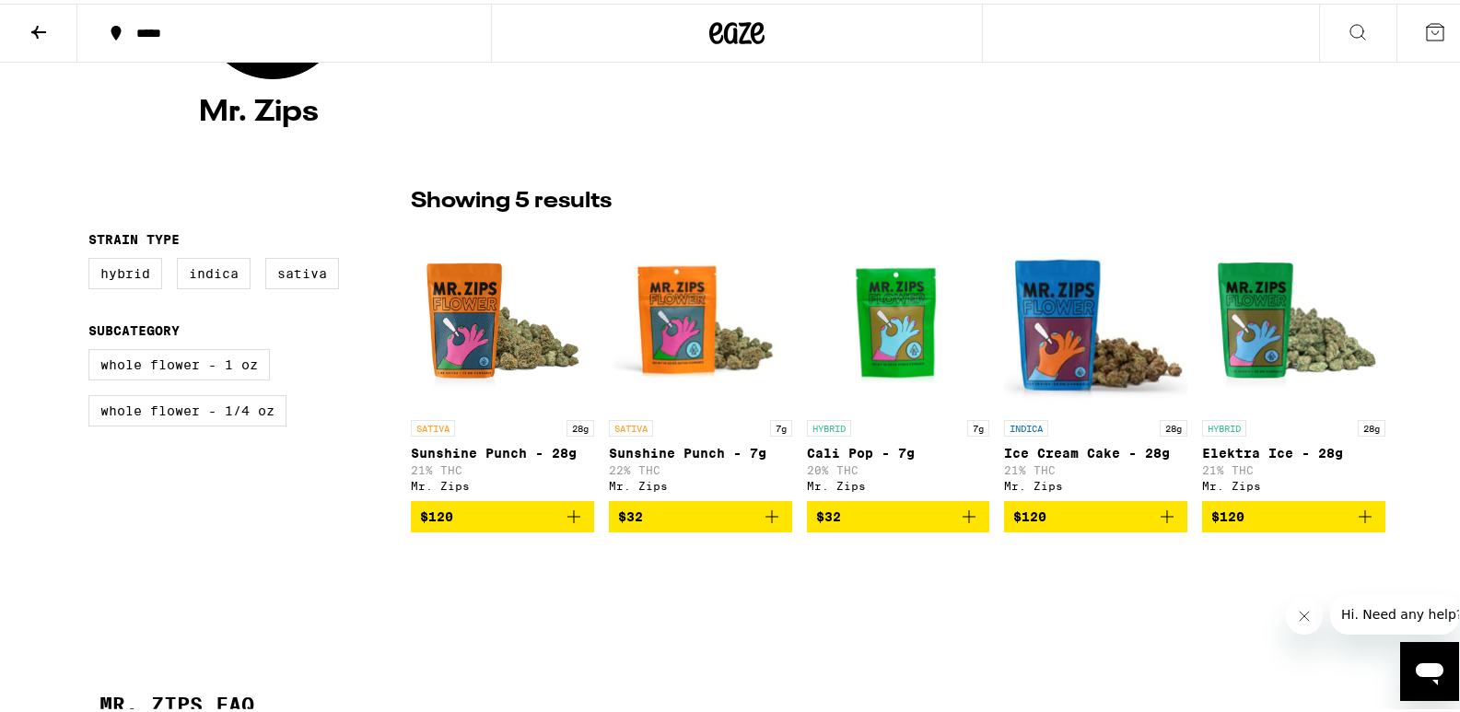
click at [965, 518] on icon "Add to bag" at bounding box center [969, 513] width 22 height 22
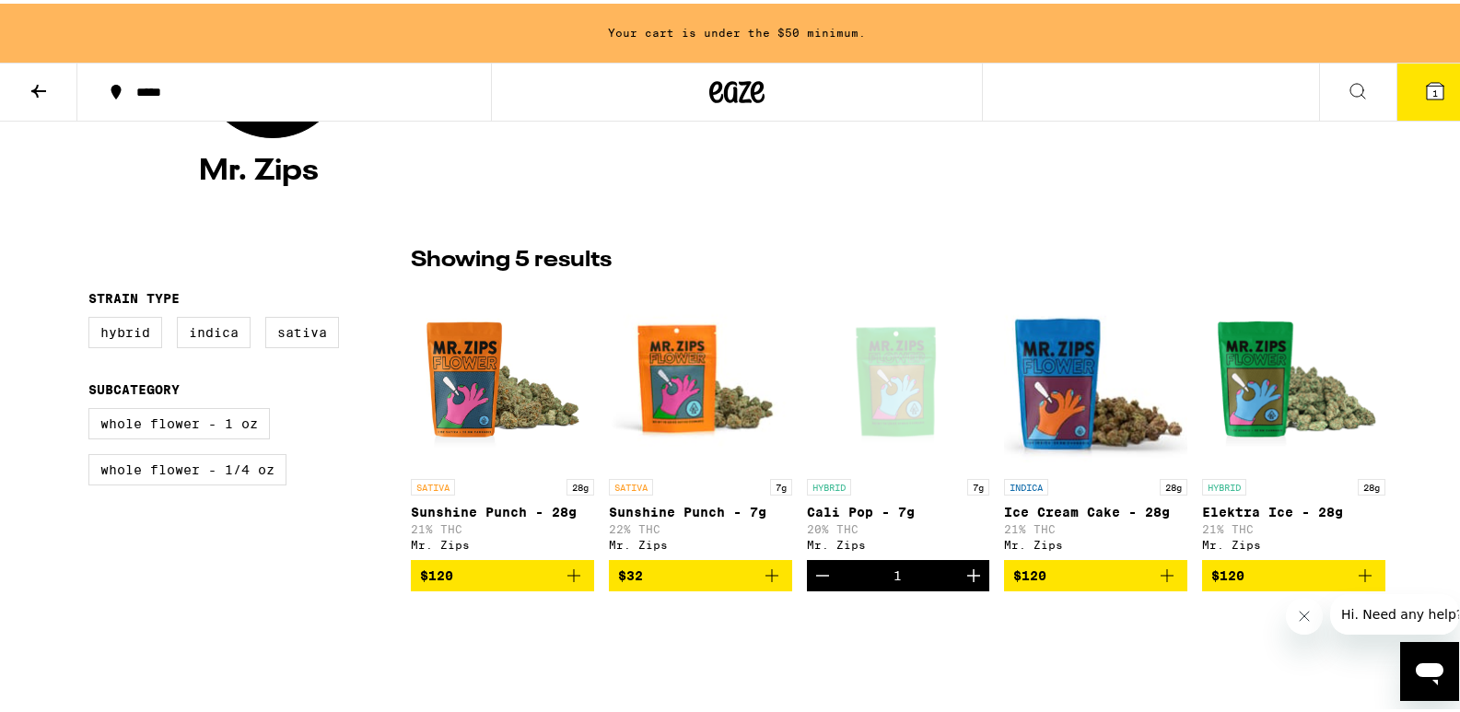
scroll to position [377, 0]
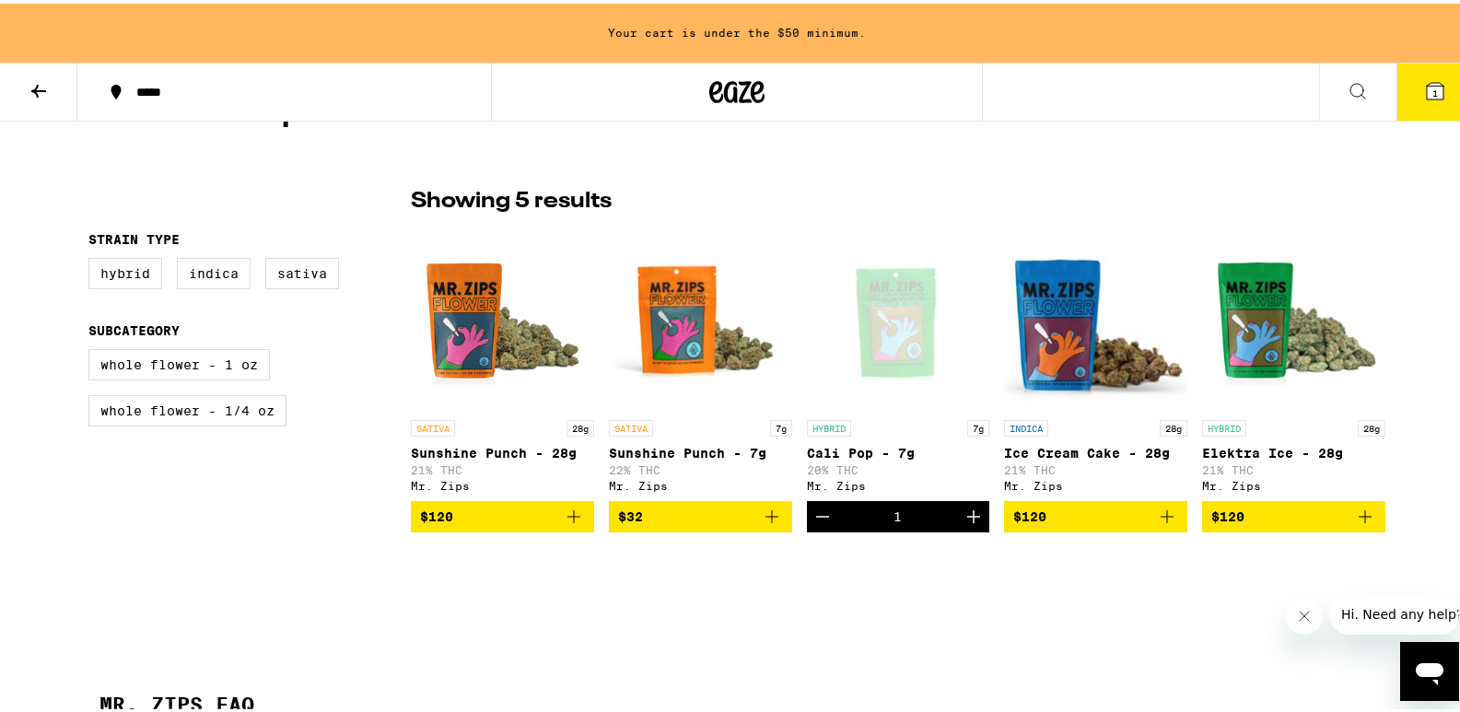
click at [761, 520] on icon "Add to bag" at bounding box center [772, 513] width 22 height 22
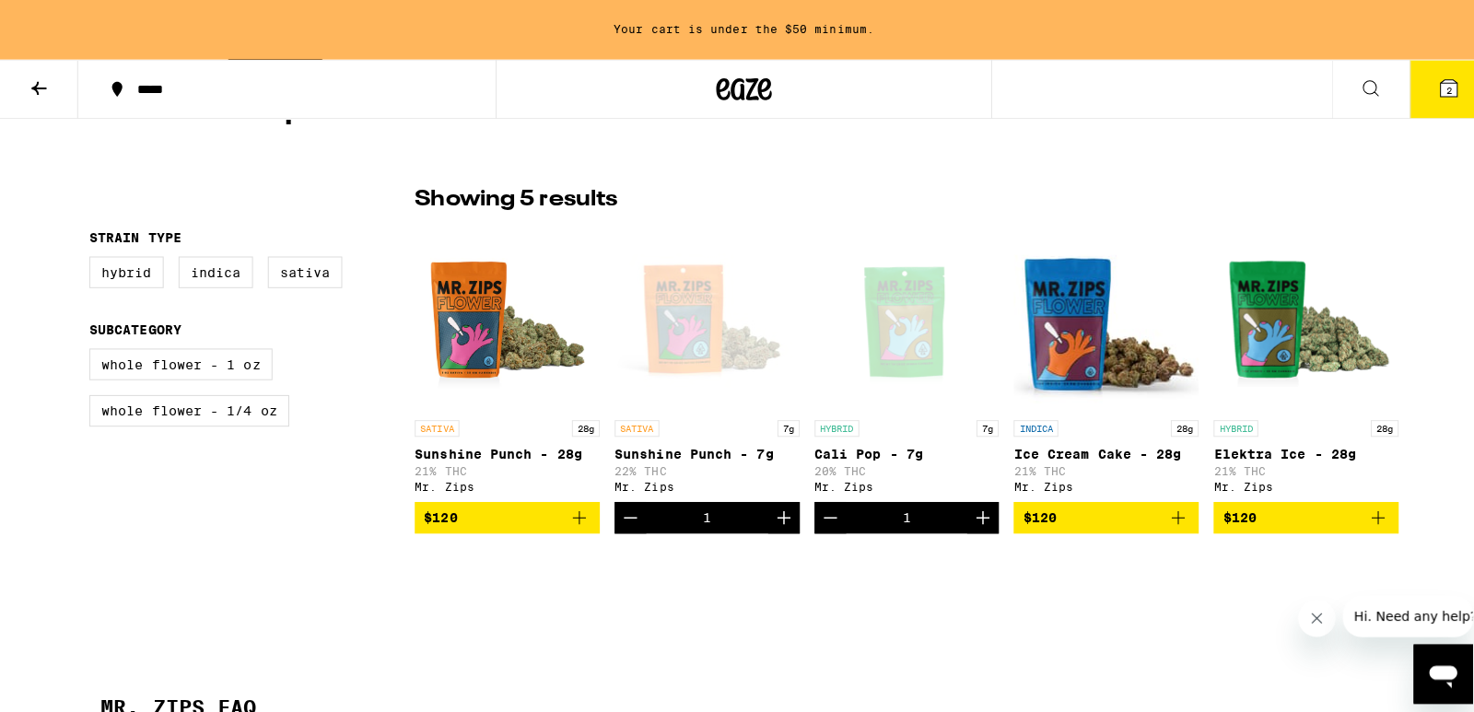
scroll to position [318, 0]
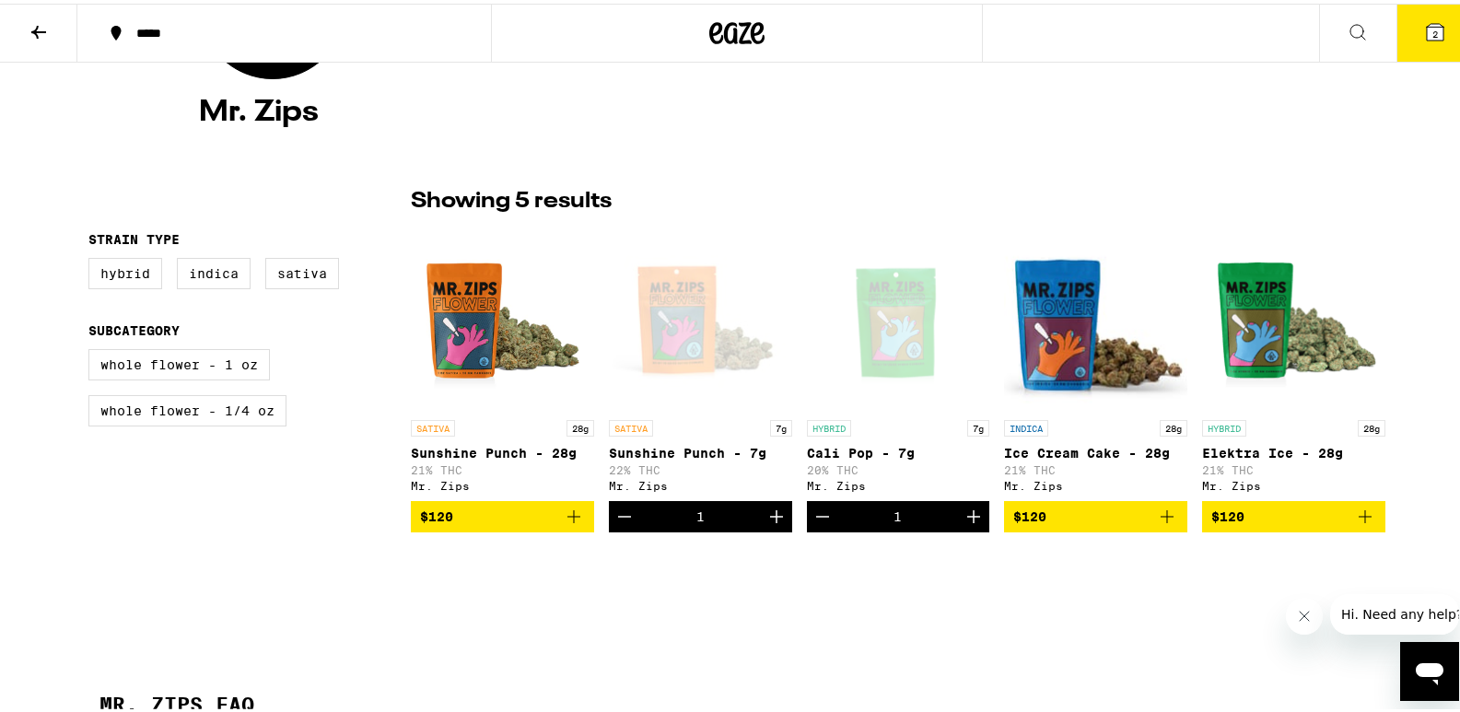
click at [1408, 26] on button "2" at bounding box center [1435, 29] width 77 height 57
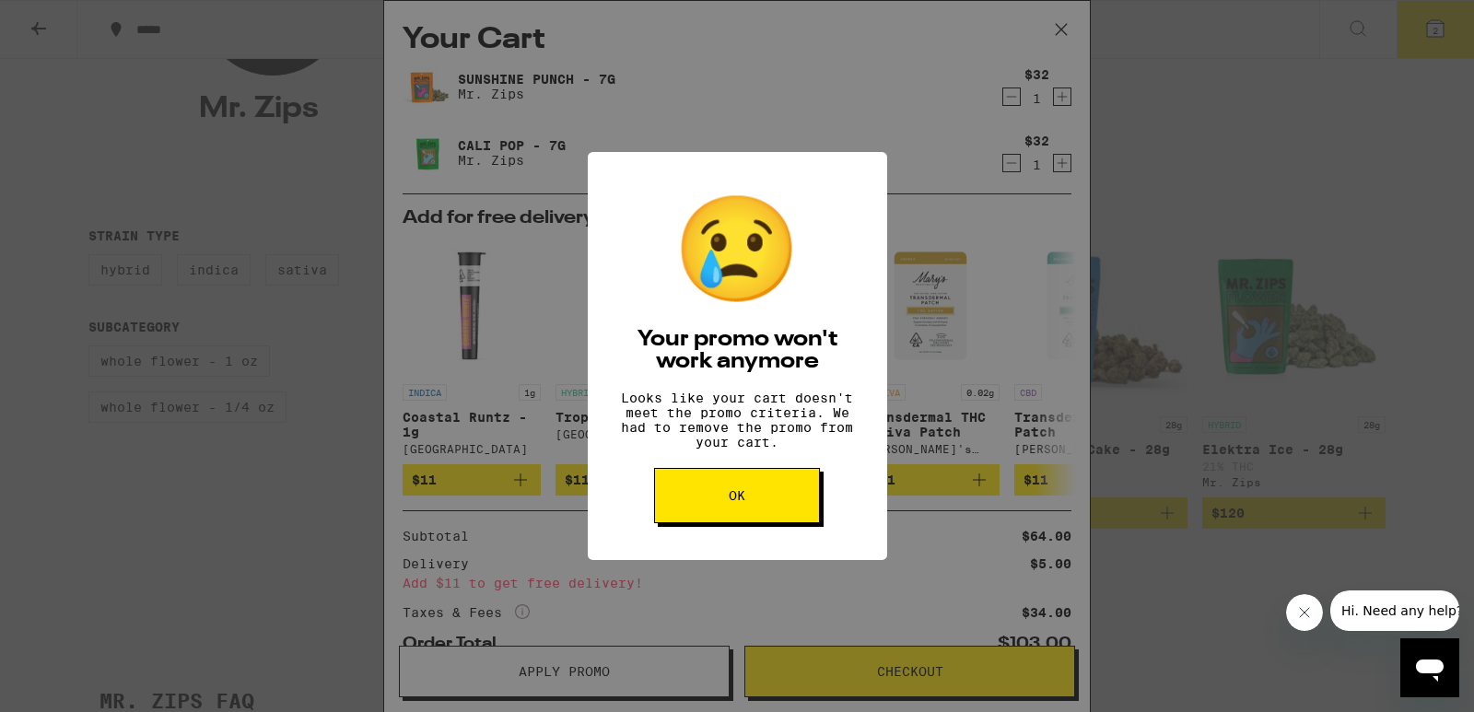
click at [769, 511] on button "OK" at bounding box center [737, 495] width 166 height 55
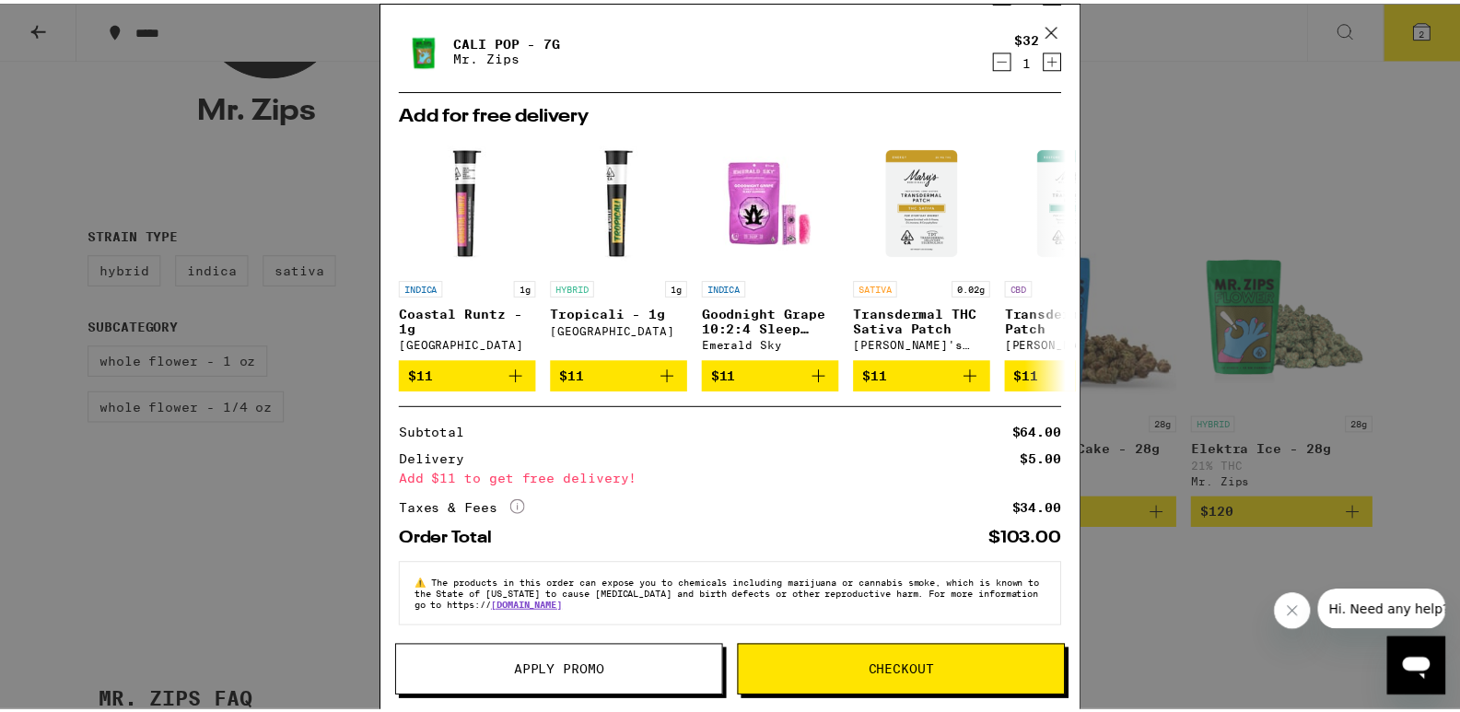
scroll to position [119, 0]
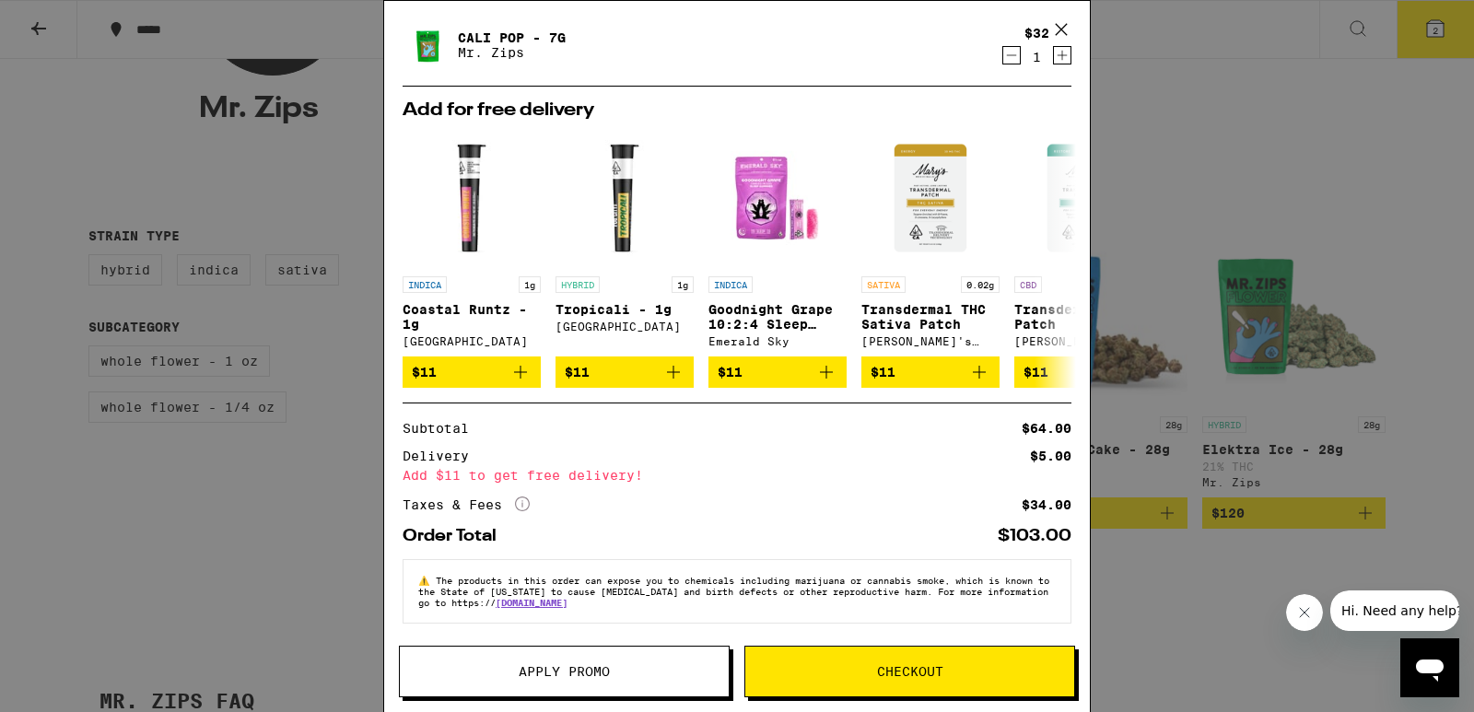
click at [1065, 22] on icon at bounding box center [1061, 30] width 28 height 28
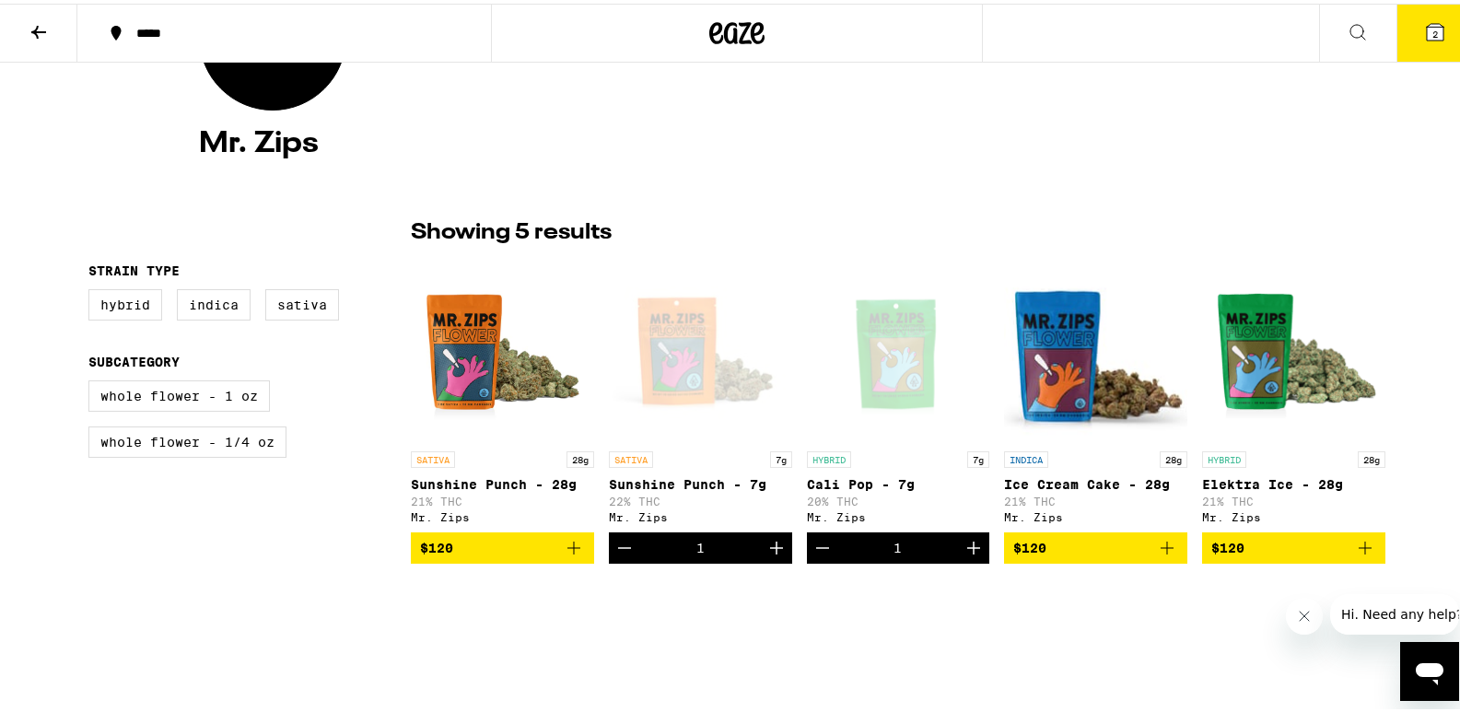
scroll to position [226, 0]
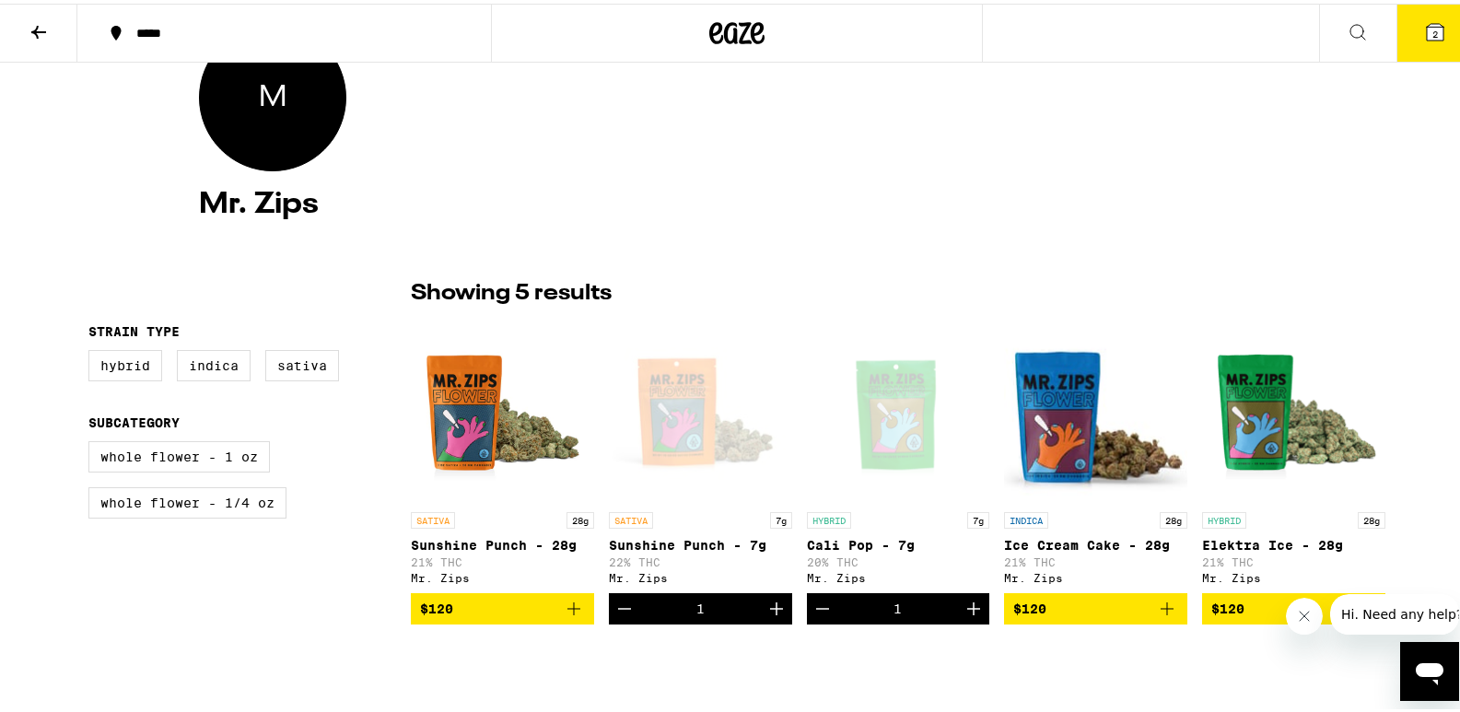
click at [724, 26] on icon at bounding box center [738, 29] width 28 height 22
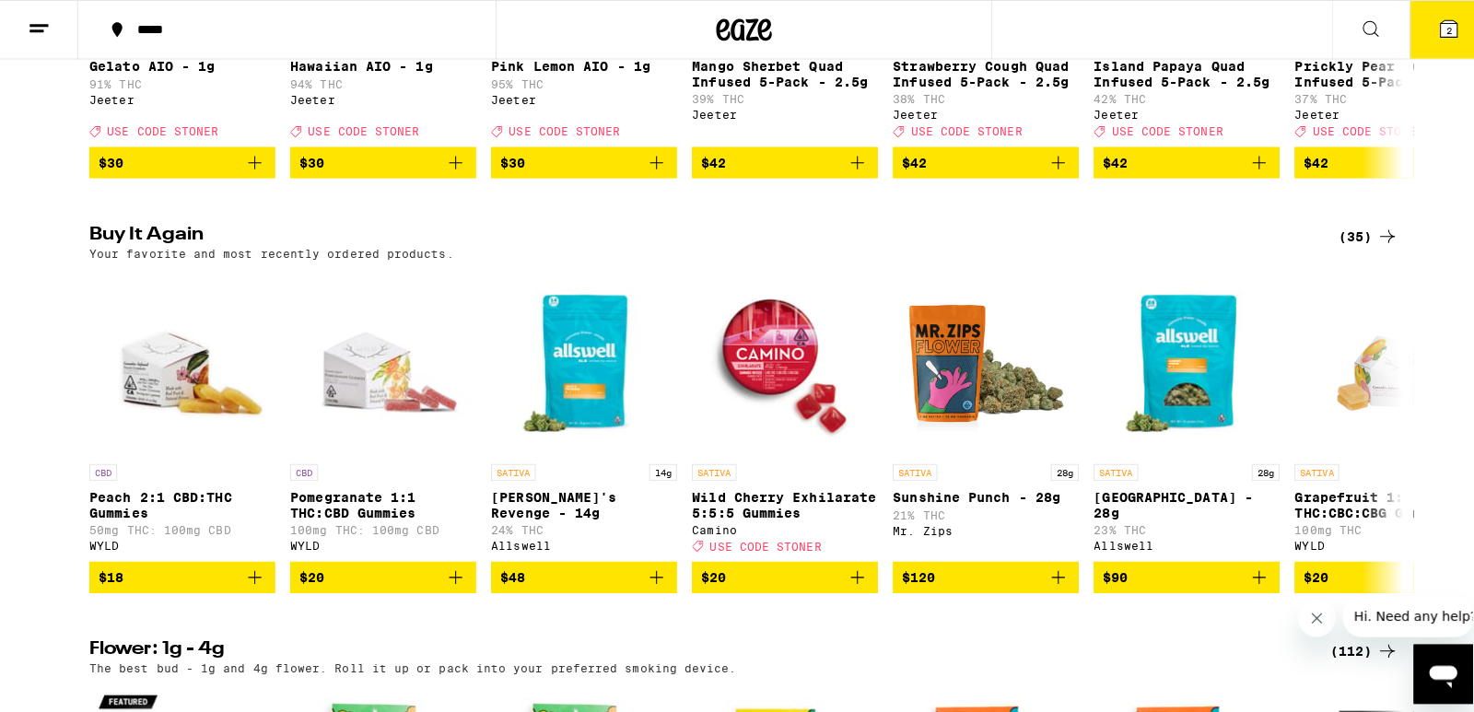
scroll to position [977, 0]
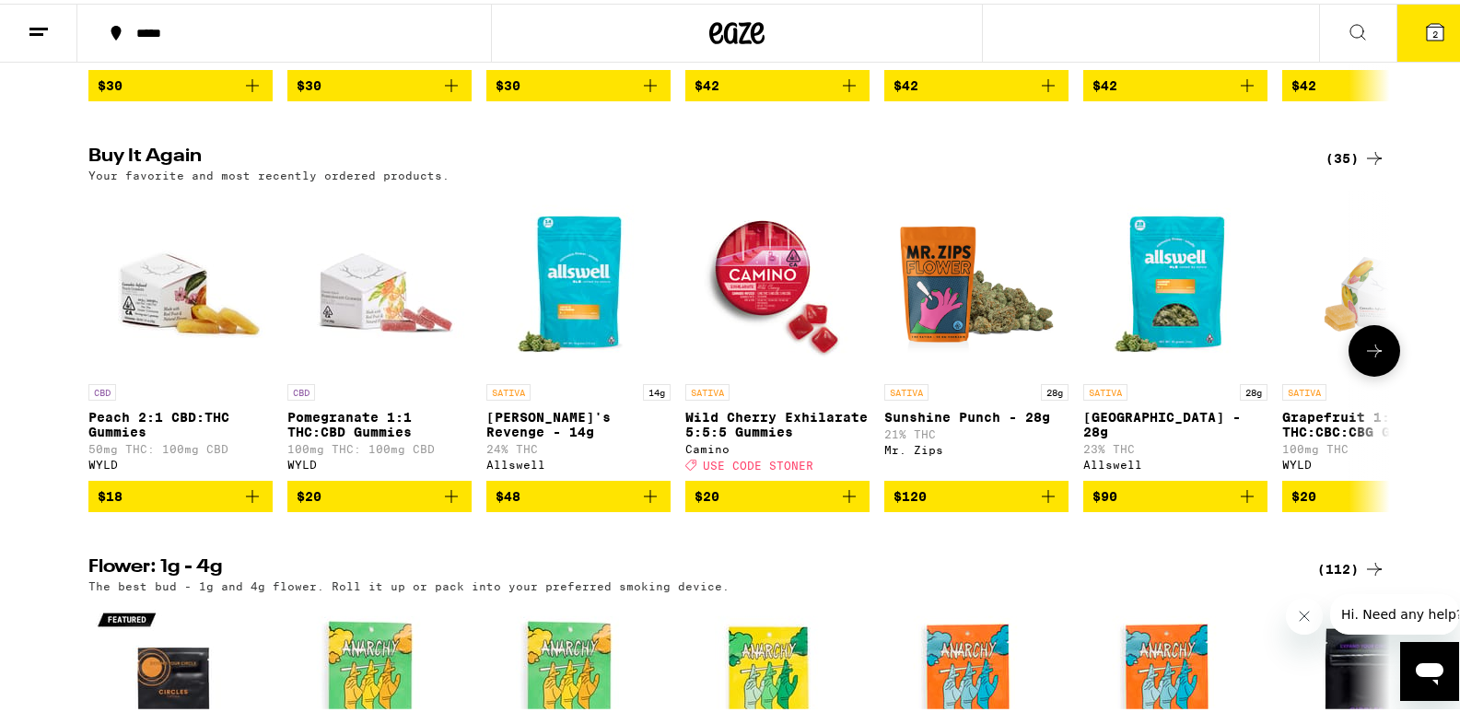
click at [561, 270] on img "Open page for Jack's Revenge - 14g from Allswell" at bounding box center [578, 279] width 184 height 184
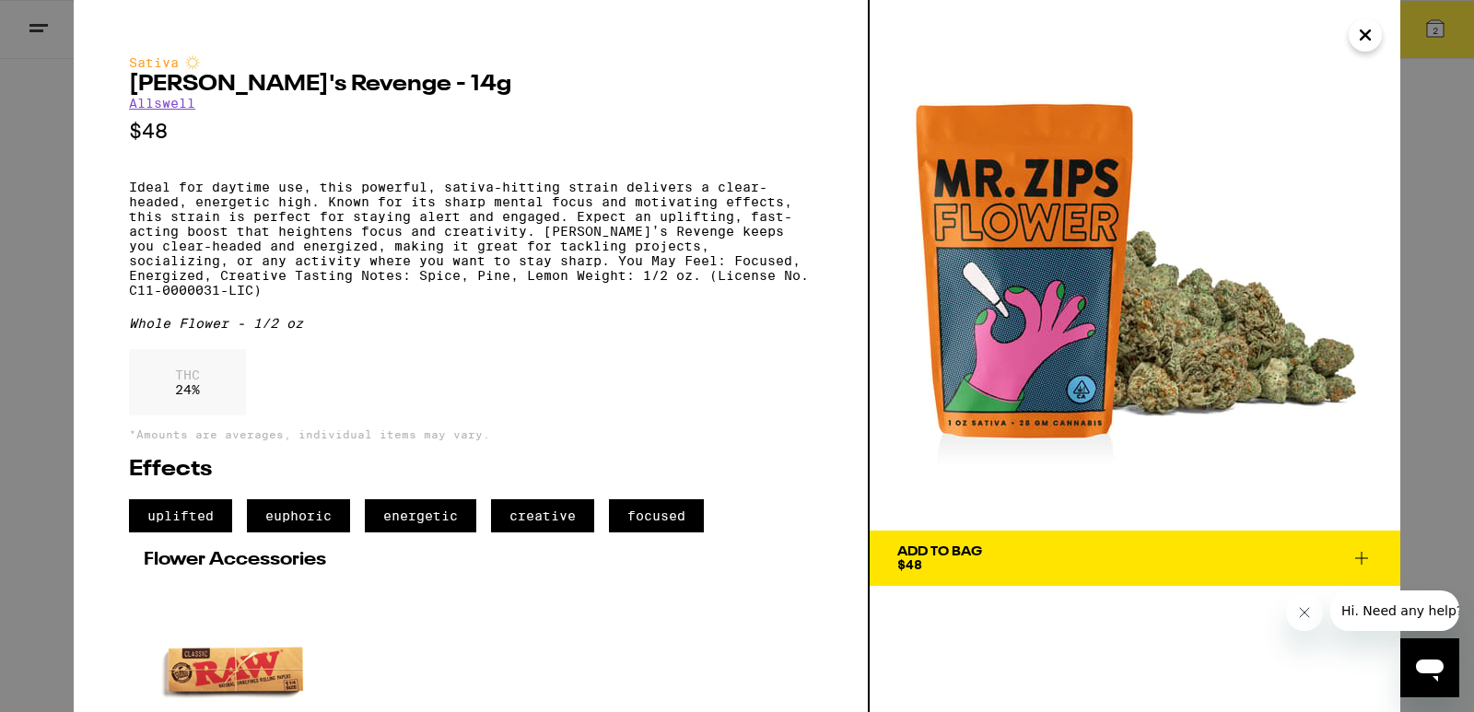
click at [183, 110] on link "Allswell" at bounding box center [162, 103] width 66 height 15
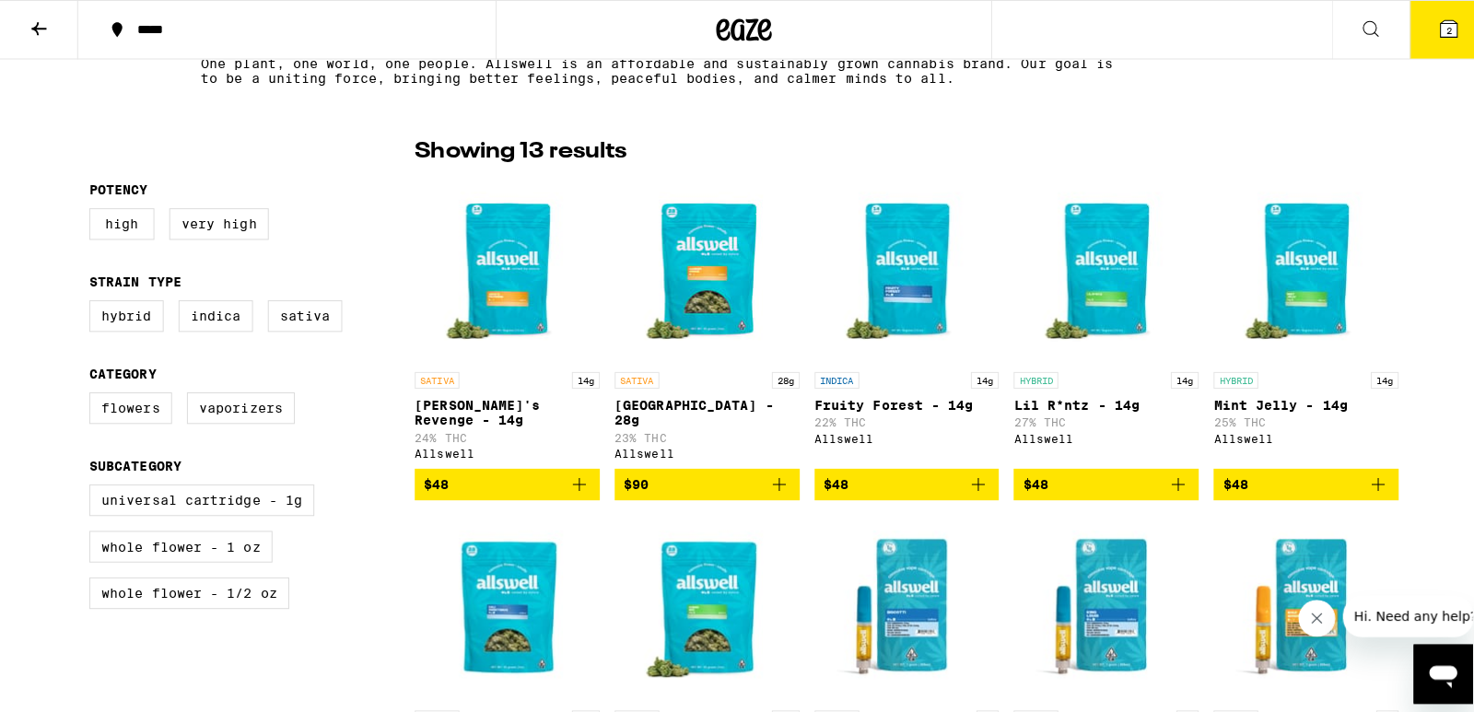
scroll to position [395, 0]
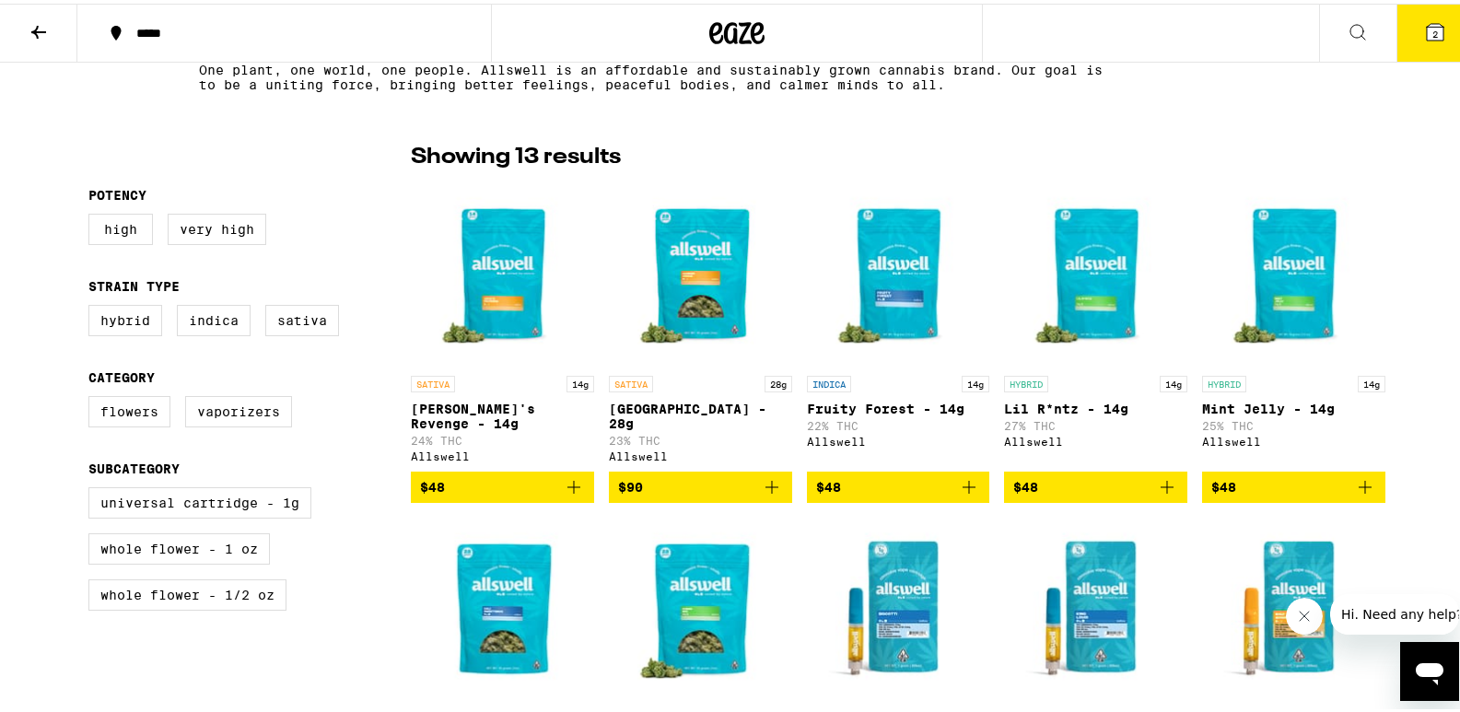
click at [563, 478] on icon "Add to bag" at bounding box center [574, 484] width 22 height 22
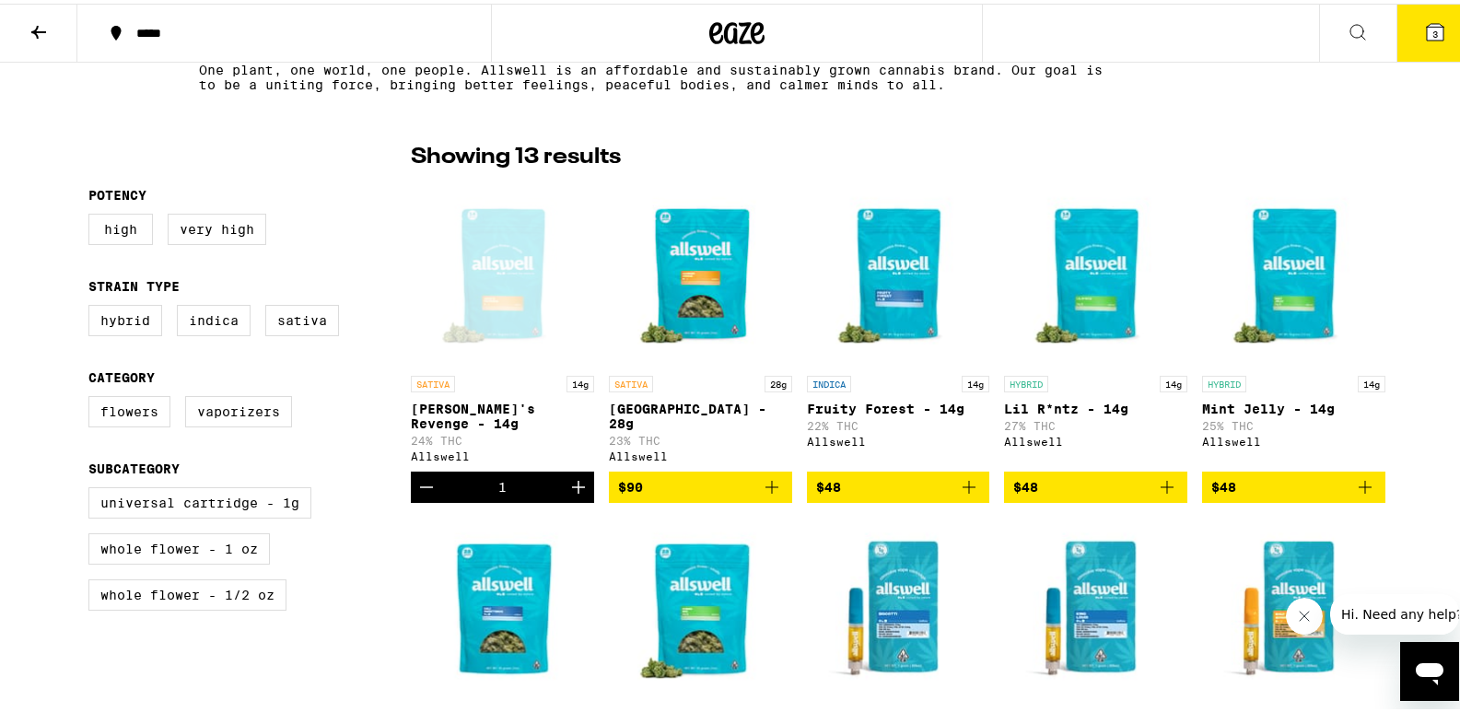
click at [1427, 28] on icon at bounding box center [1435, 28] width 17 height 17
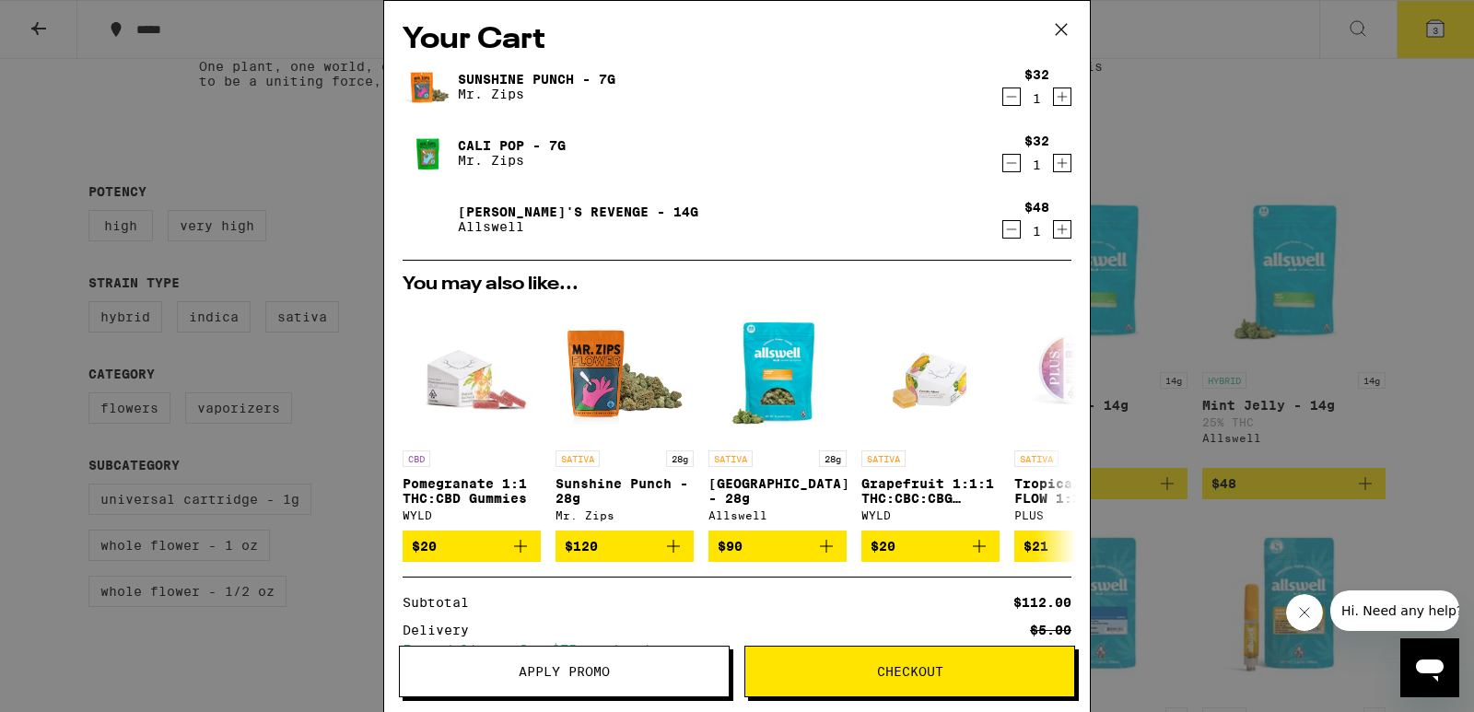
click at [1007, 163] on icon "Decrement" at bounding box center [1012, 163] width 10 height 0
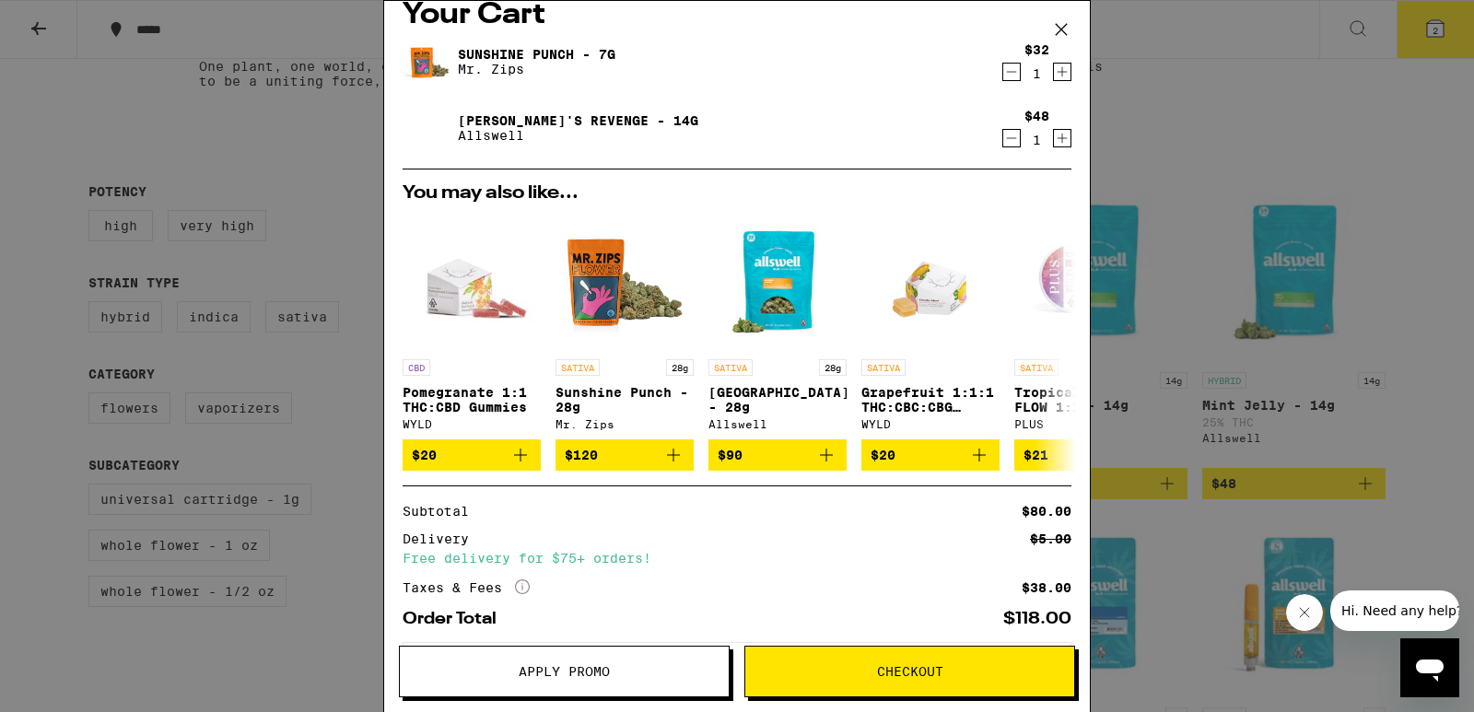
scroll to position [22, 0]
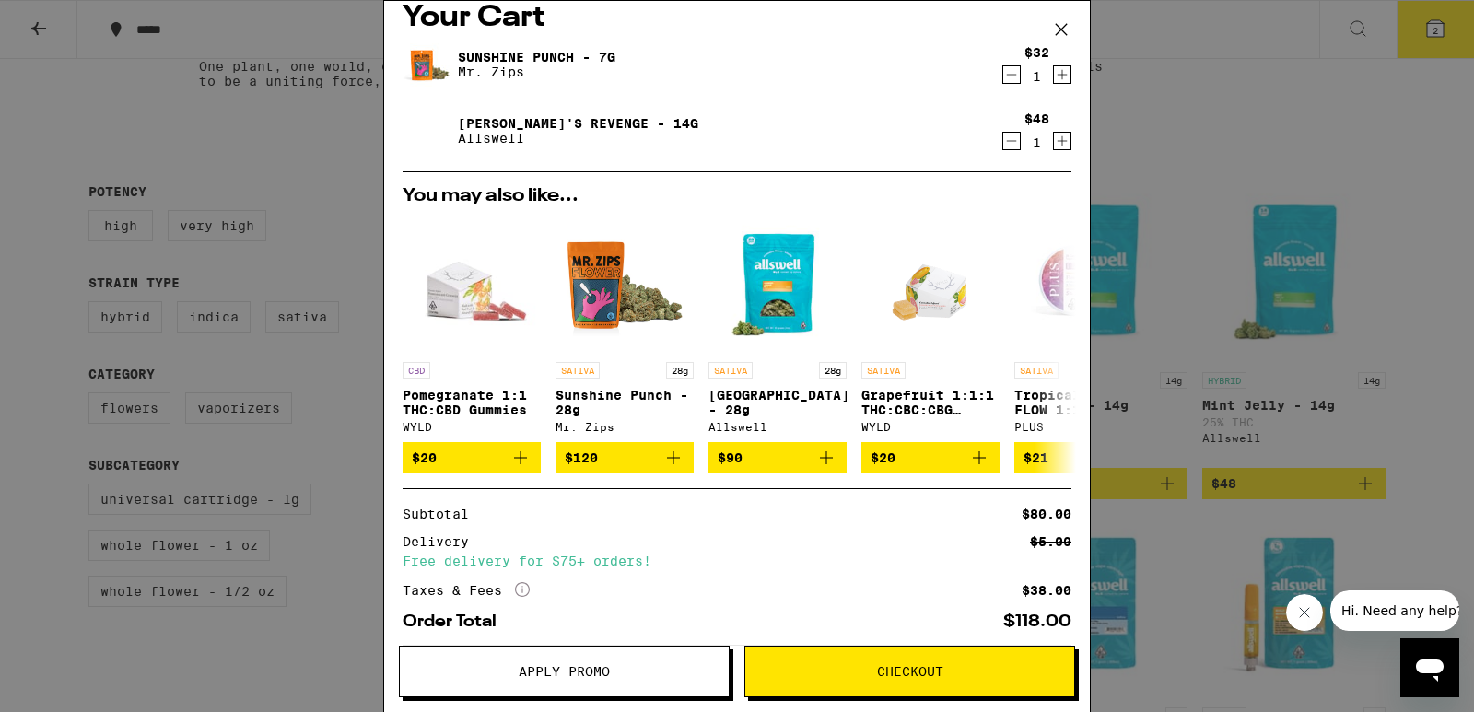
click at [1003, 140] on icon "Decrement" at bounding box center [1011, 141] width 17 height 22
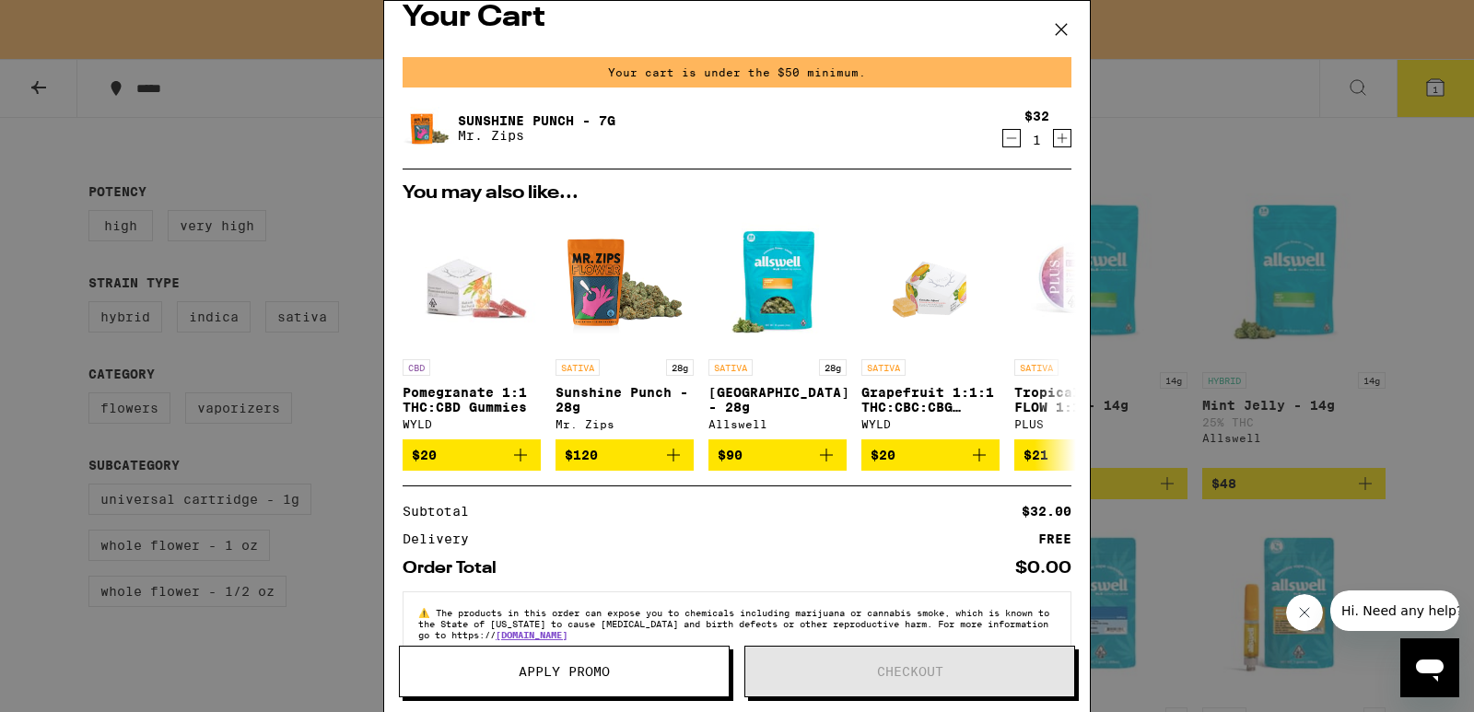
click at [1003, 143] on icon "Decrement" at bounding box center [1011, 138] width 17 height 22
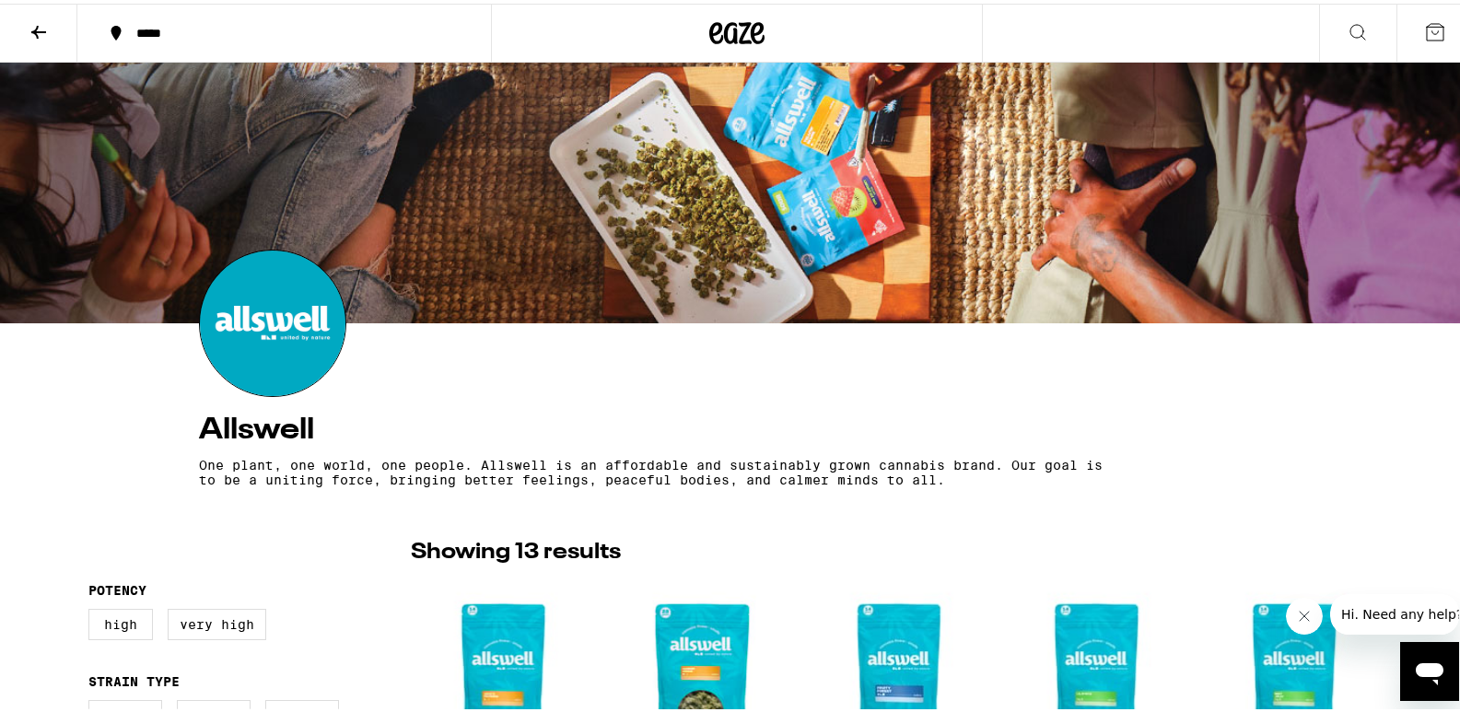
click at [740, 26] on icon at bounding box center [738, 29] width 28 height 22
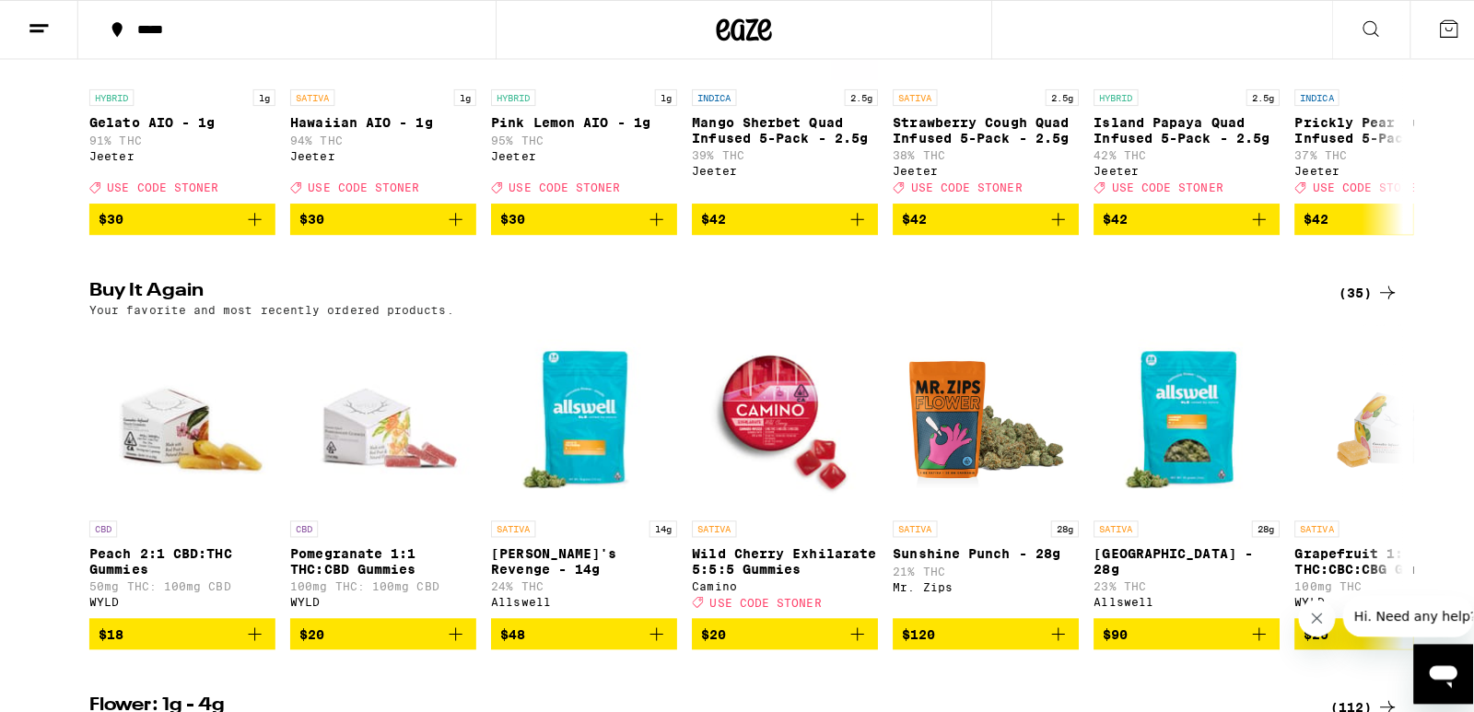
scroll to position [854, 0]
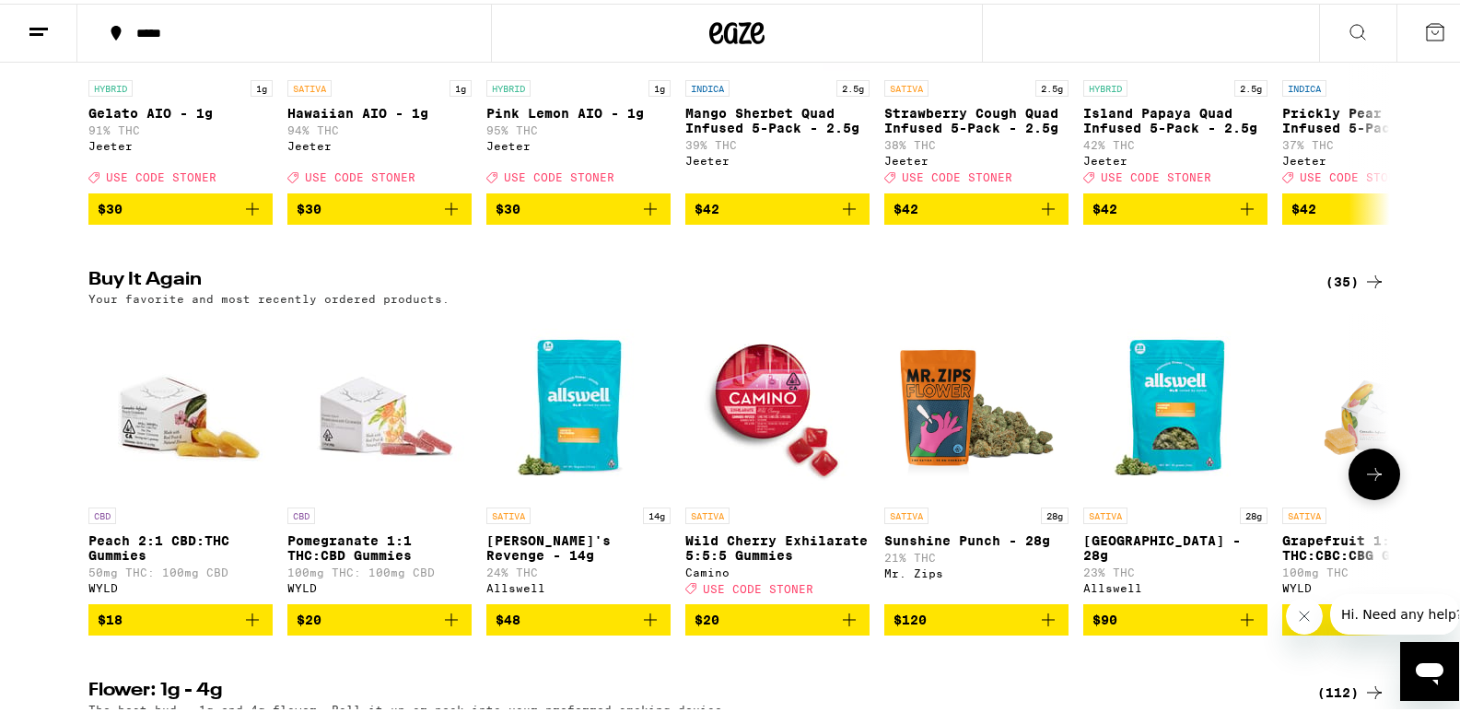
click at [1042, 623] on icon "Add to bag" at bounding box center [1048, 616] width 13 height 13
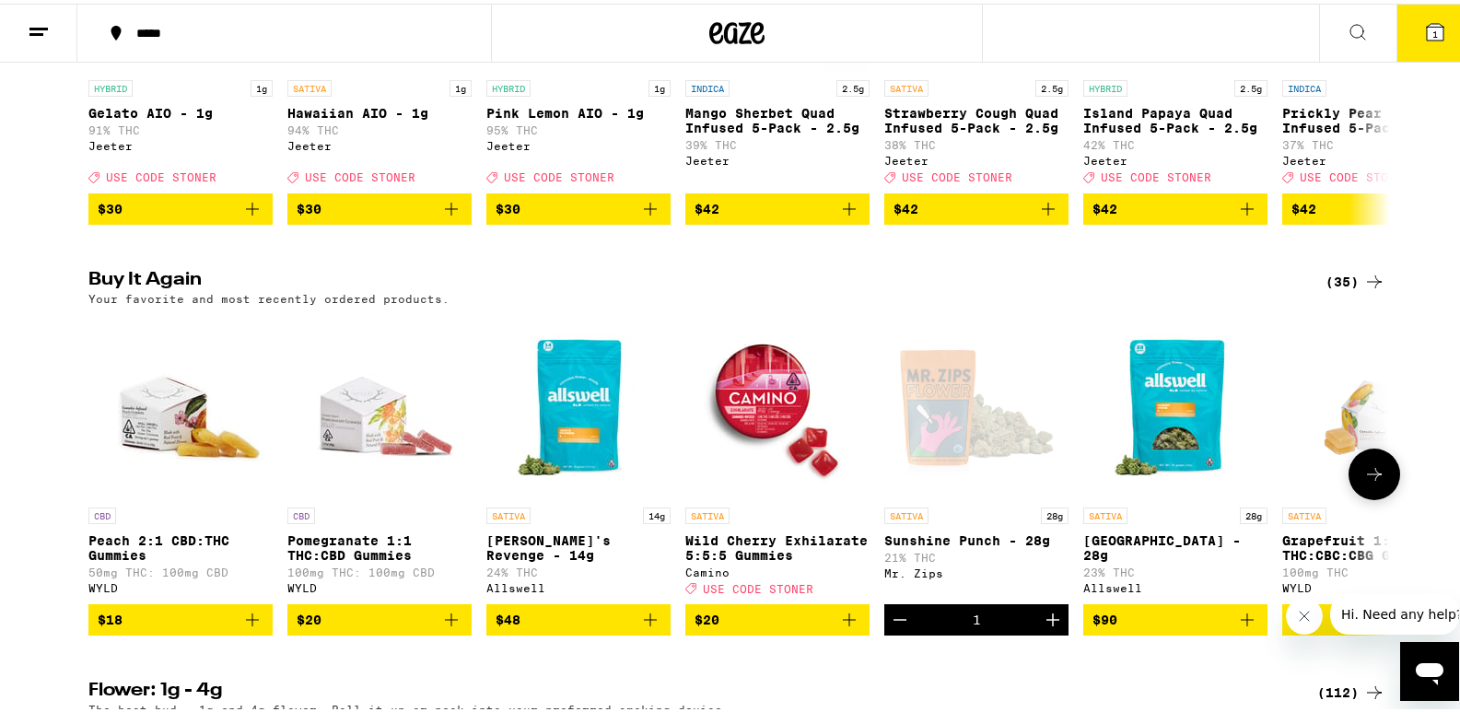
click at [889, 627] on icon "Decrement" at bounding box center [900, 616] width 22 height 22
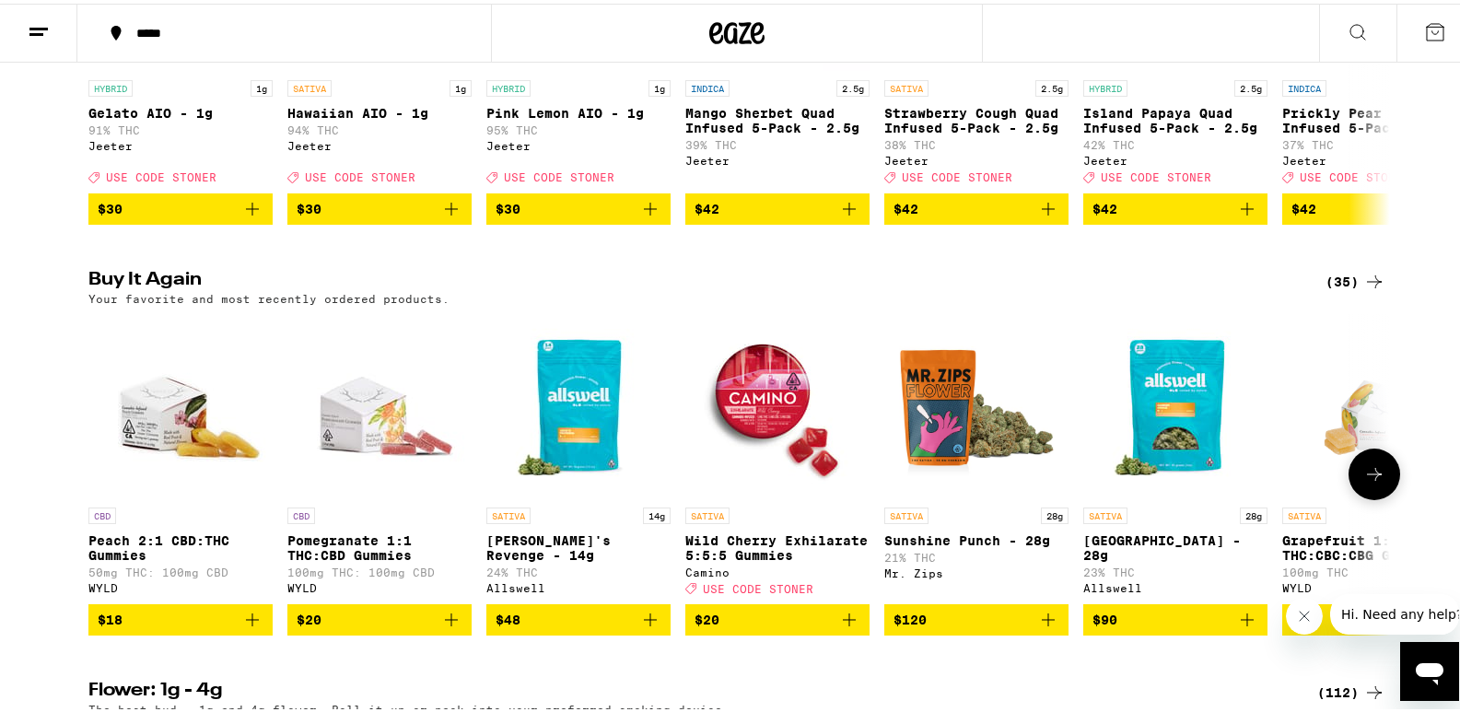
click at [1101, 590] on div "Allswell" at bounding box center [1175, 585] width 184 height 12
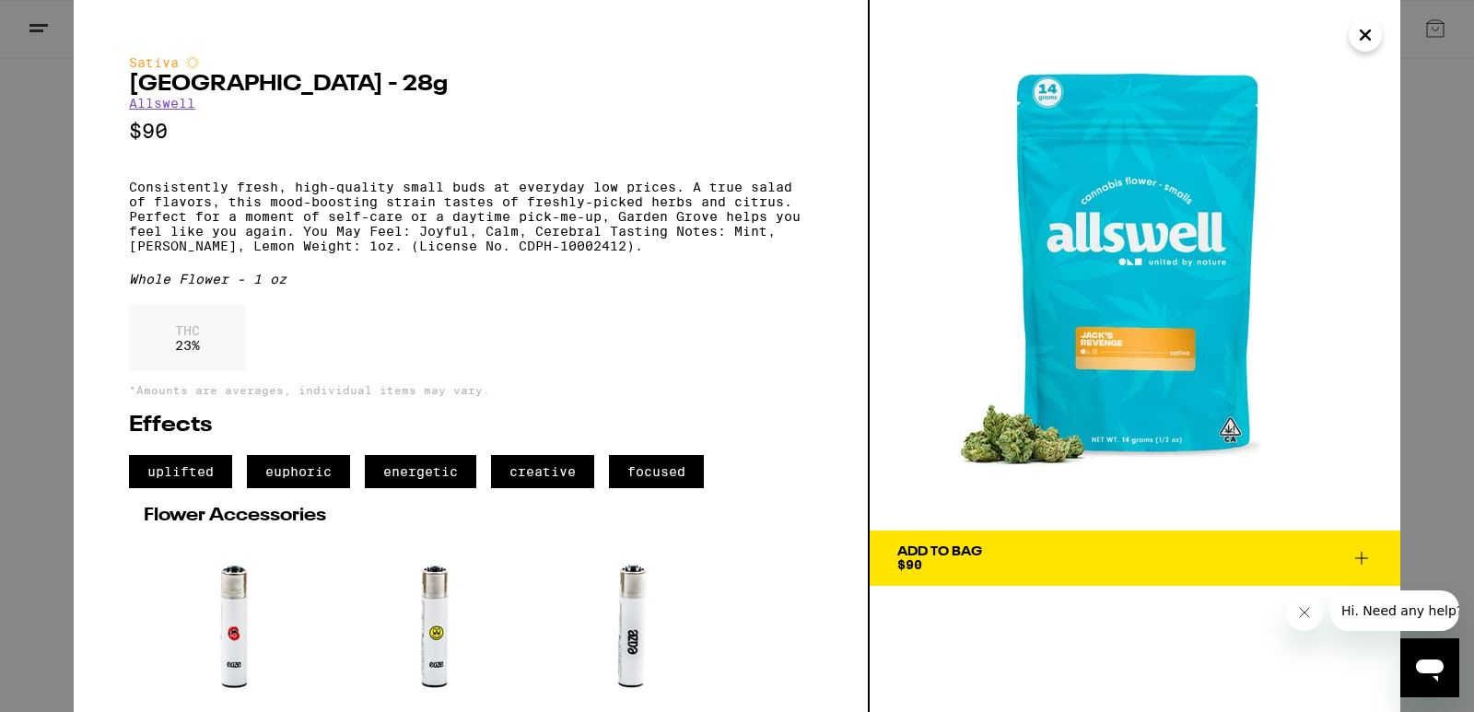
click at [181, 105] on link "Allswell" at bounding box center [162, 103] width 66 height 15
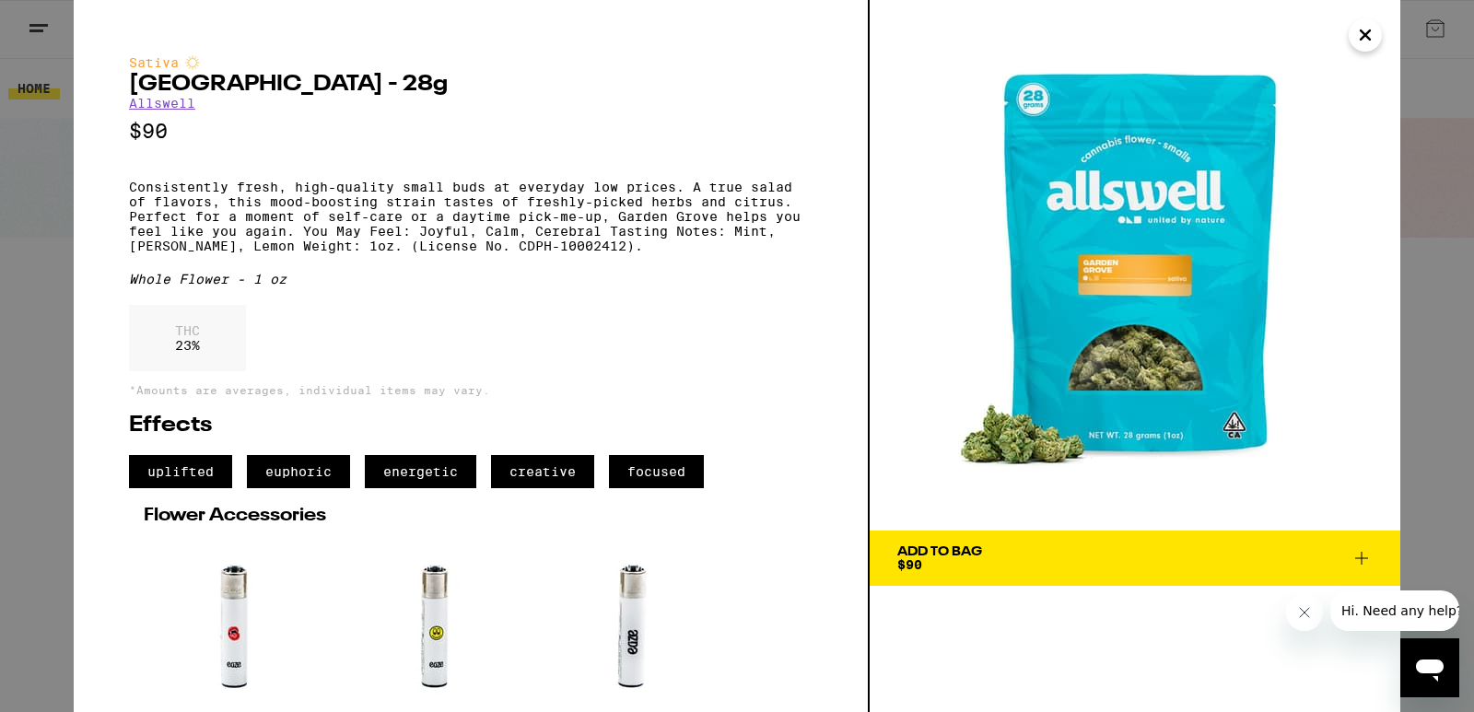
click at [1015, 550] on span "Add To Bag $90" at bounding box center [1134, 558] width 475 height 26
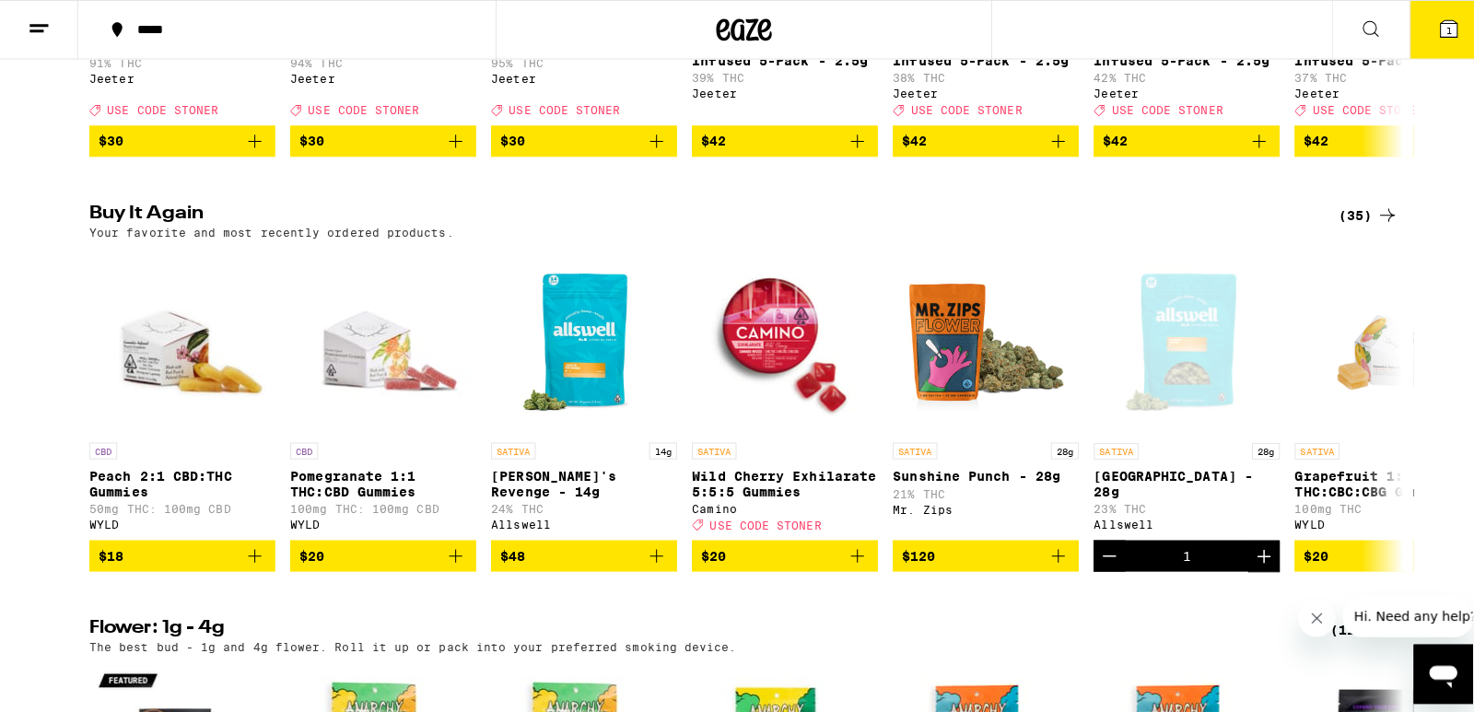
scroll to position [931, 0]
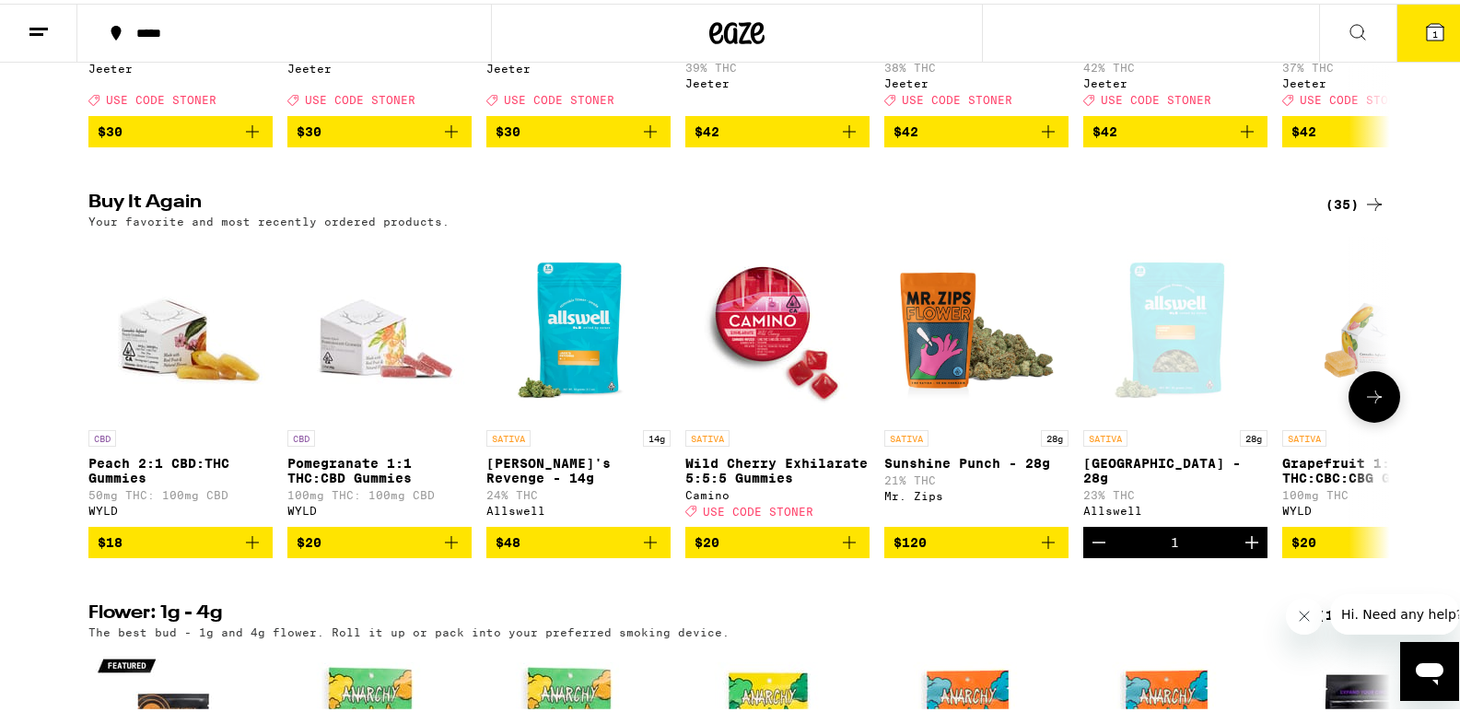
click at [937, 344] on img "Open page for Sunshine Punch - 28g from Mr. Zips" at bounding box center [976, 325] width 184 height 184
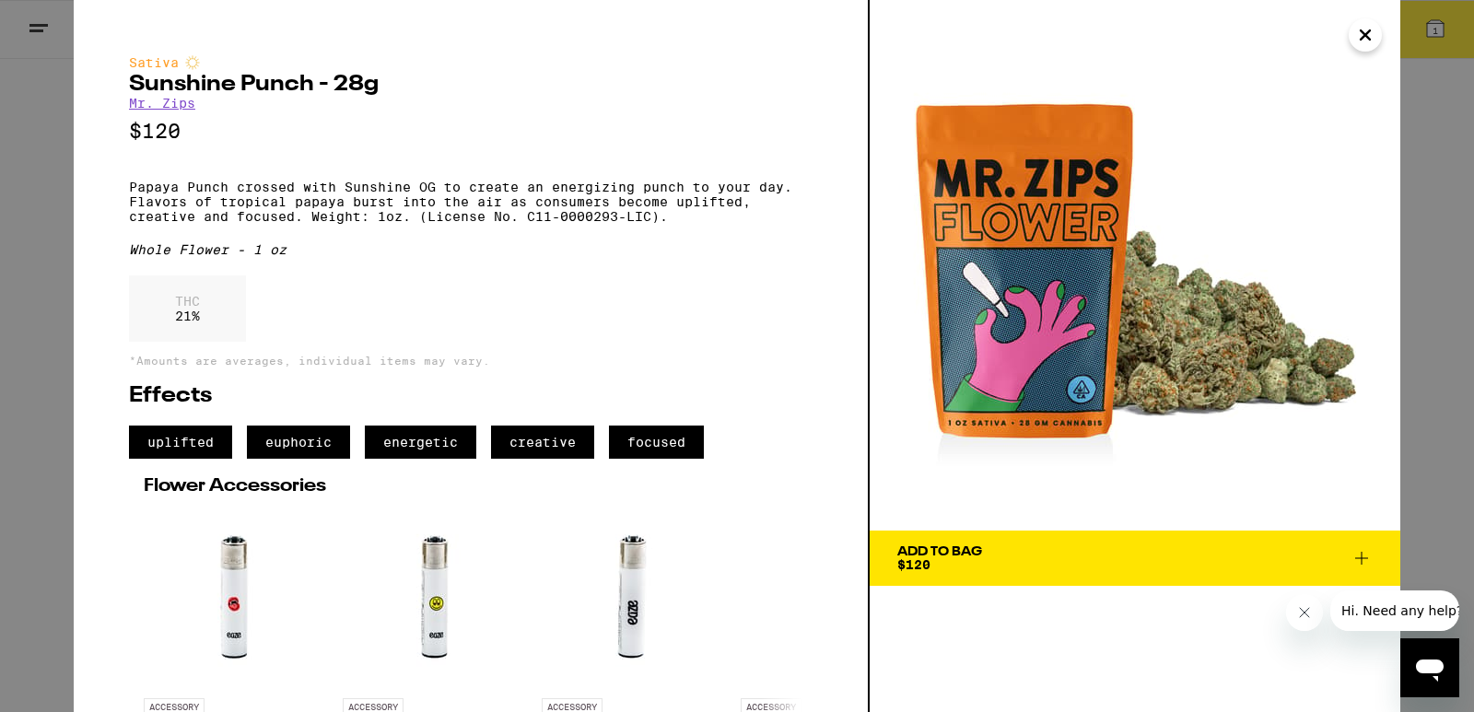
click at [1058, 548] on span "Add To Bag $120" at bounding box center [1134, 558] width 475 height 26
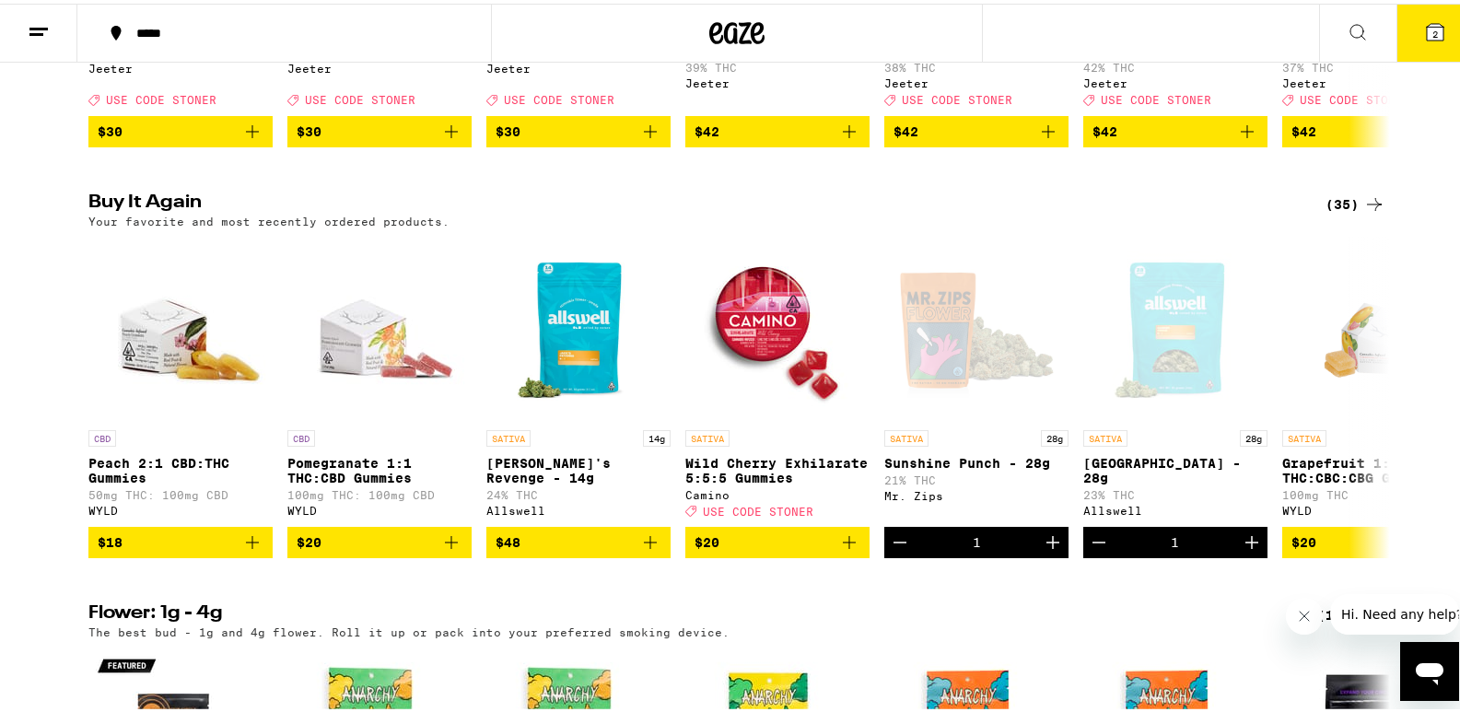
click at [1408, 36] on button "2" at bounding box center [1435, 29] width 77 height 57
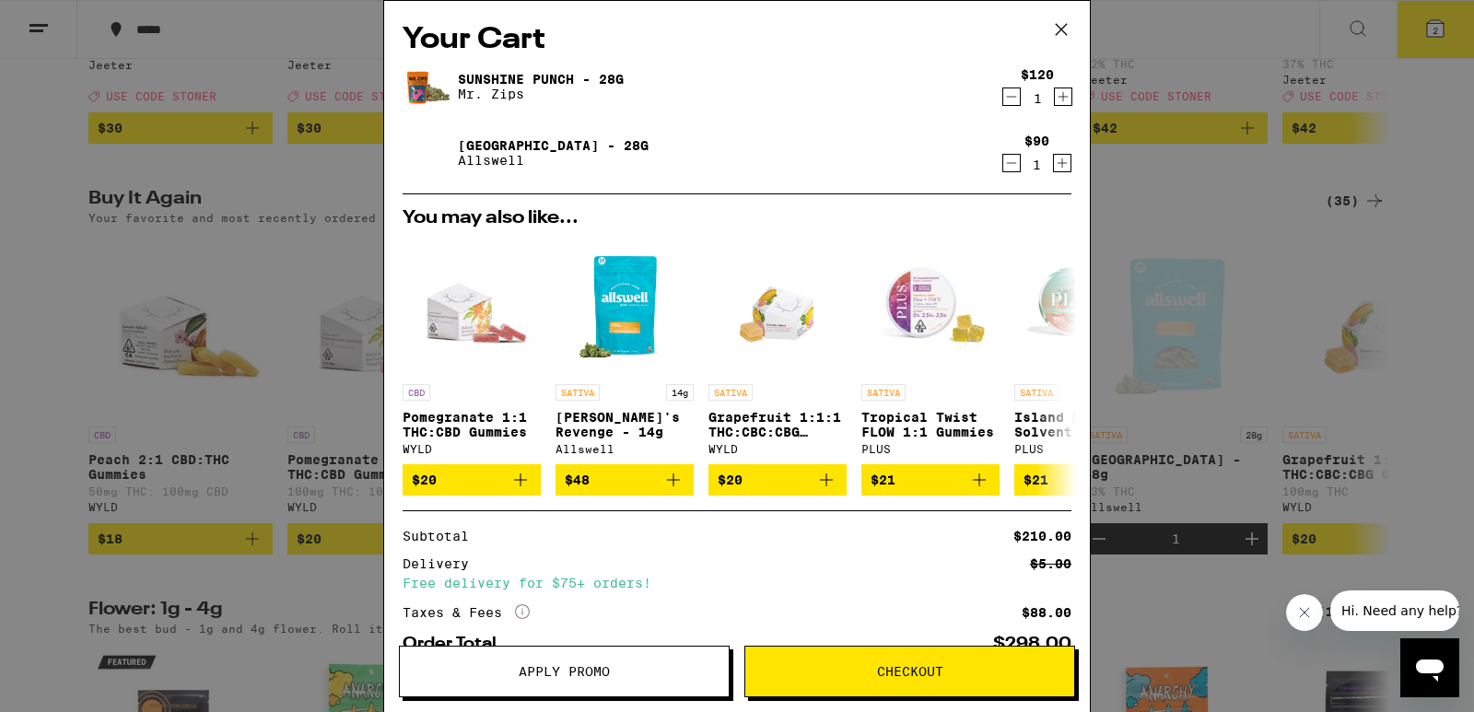
click at [1003, 171] on icon "Decrement" at bounding box center [1011, 163] width 17 height 22
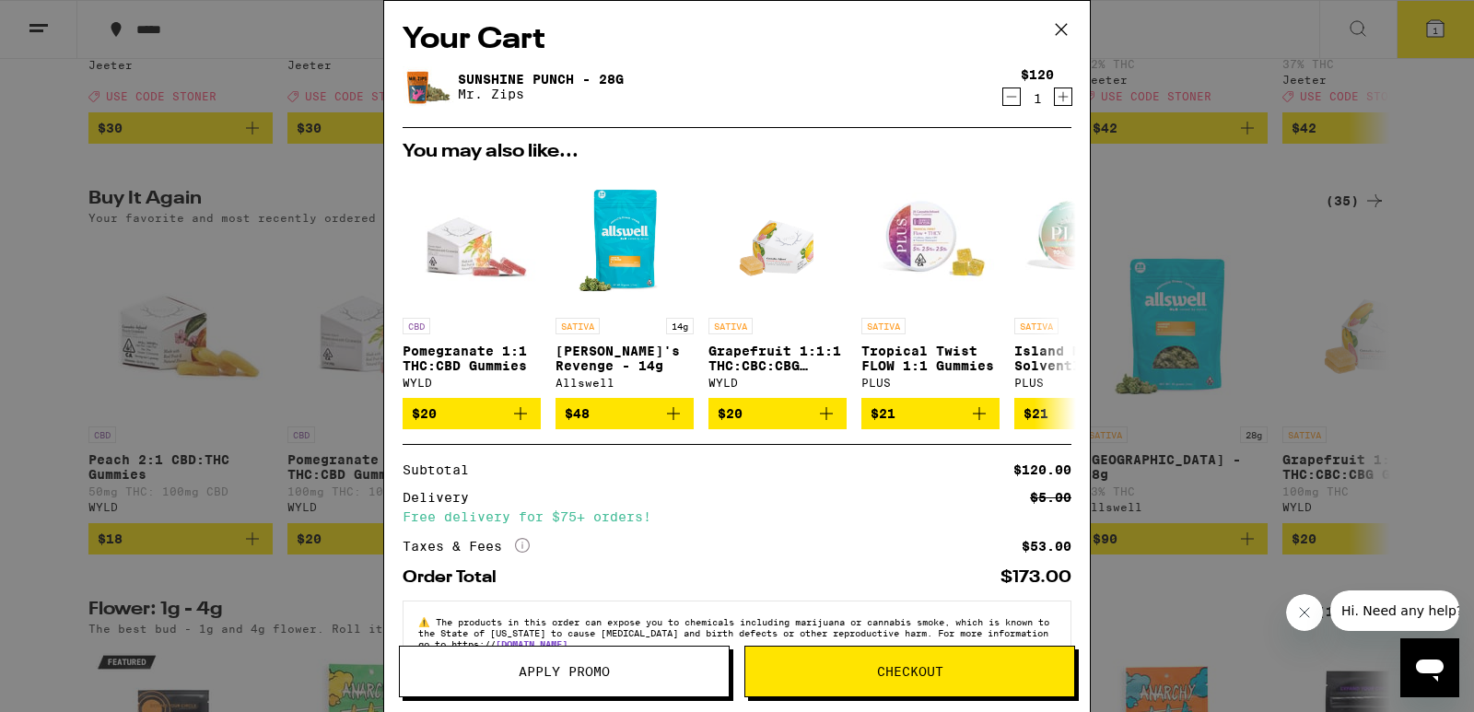
click at [1003, 93] on icon "Decrement" at bounding box center [1011, 97] width 17 height 22
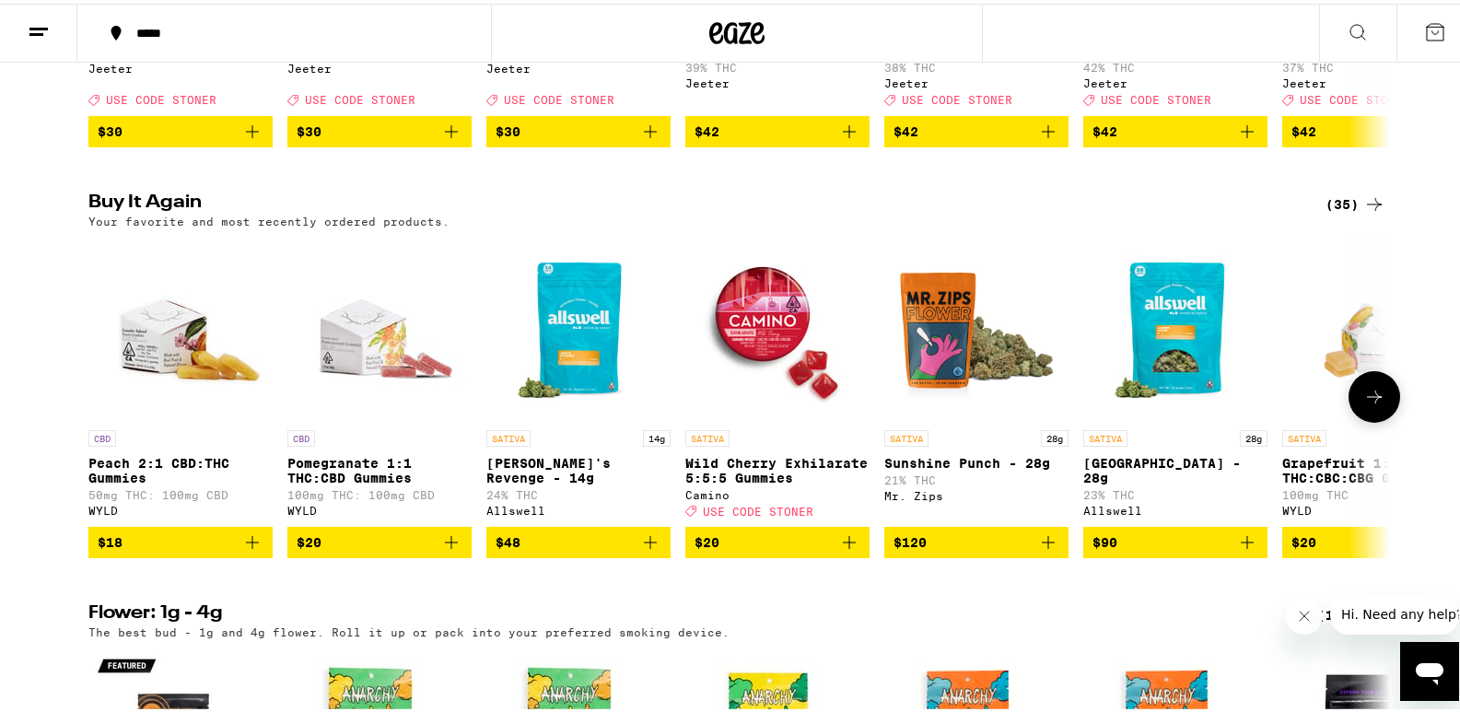
click at [644, 545] on icon "Add to bag" at bounding box center [650, 538] width 13 height 13
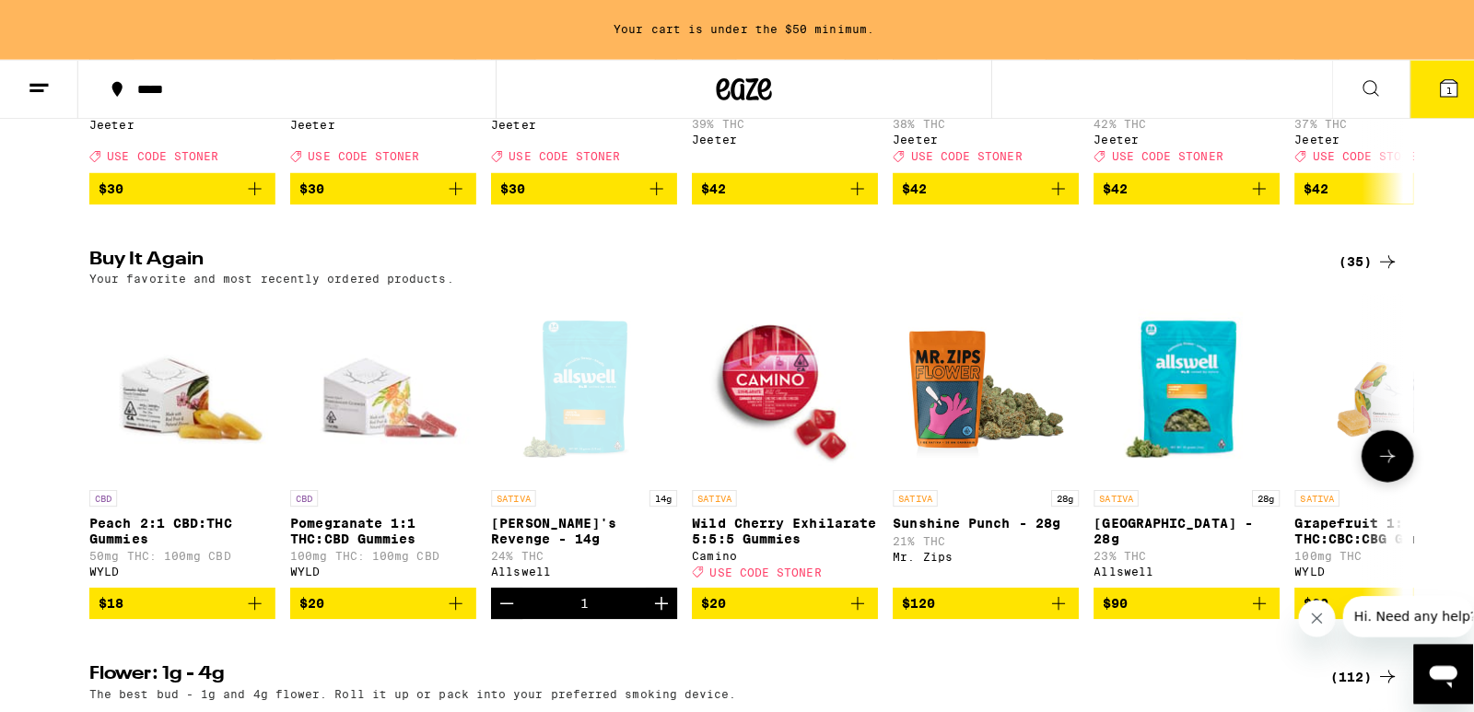
scroll to position [990, 0]
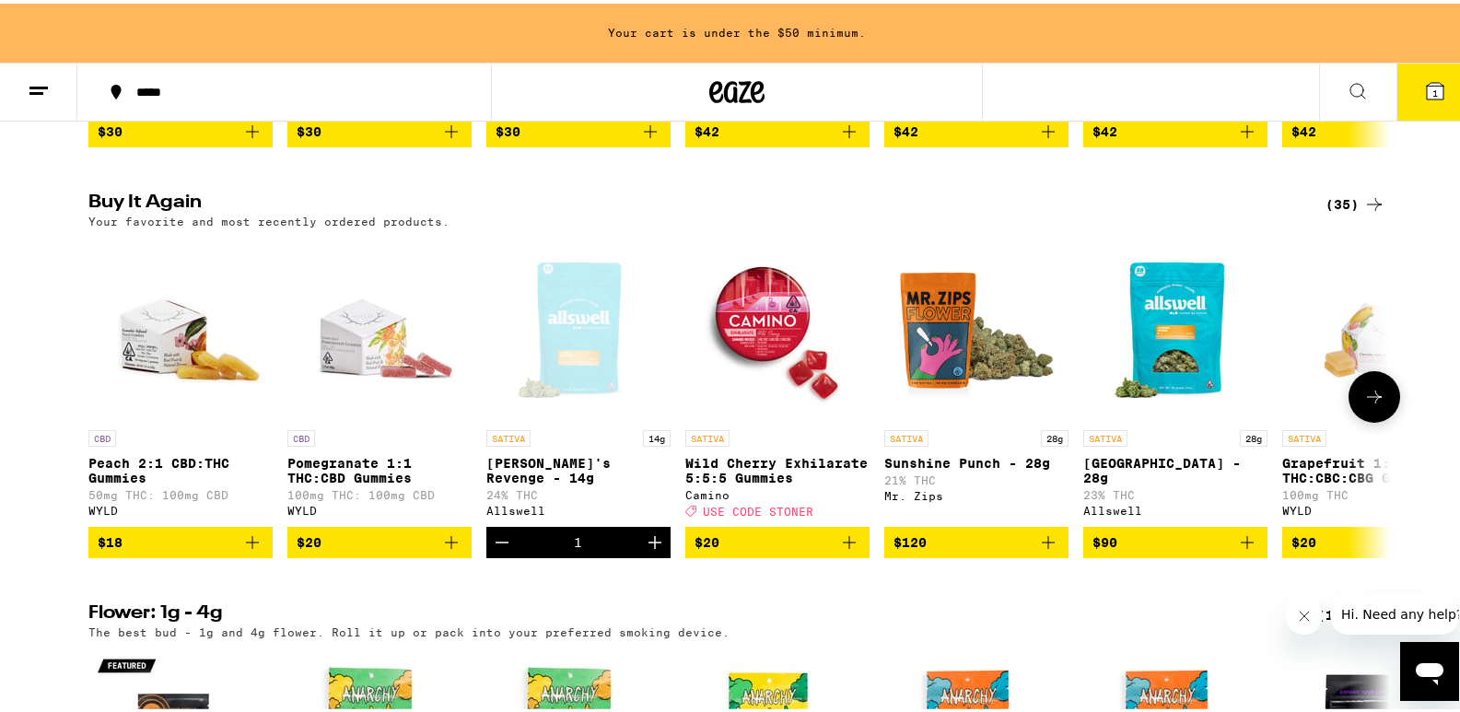
click at [894, 498] on div "Mr. Zips" at bounding box center [976, 492] width 184 height 12
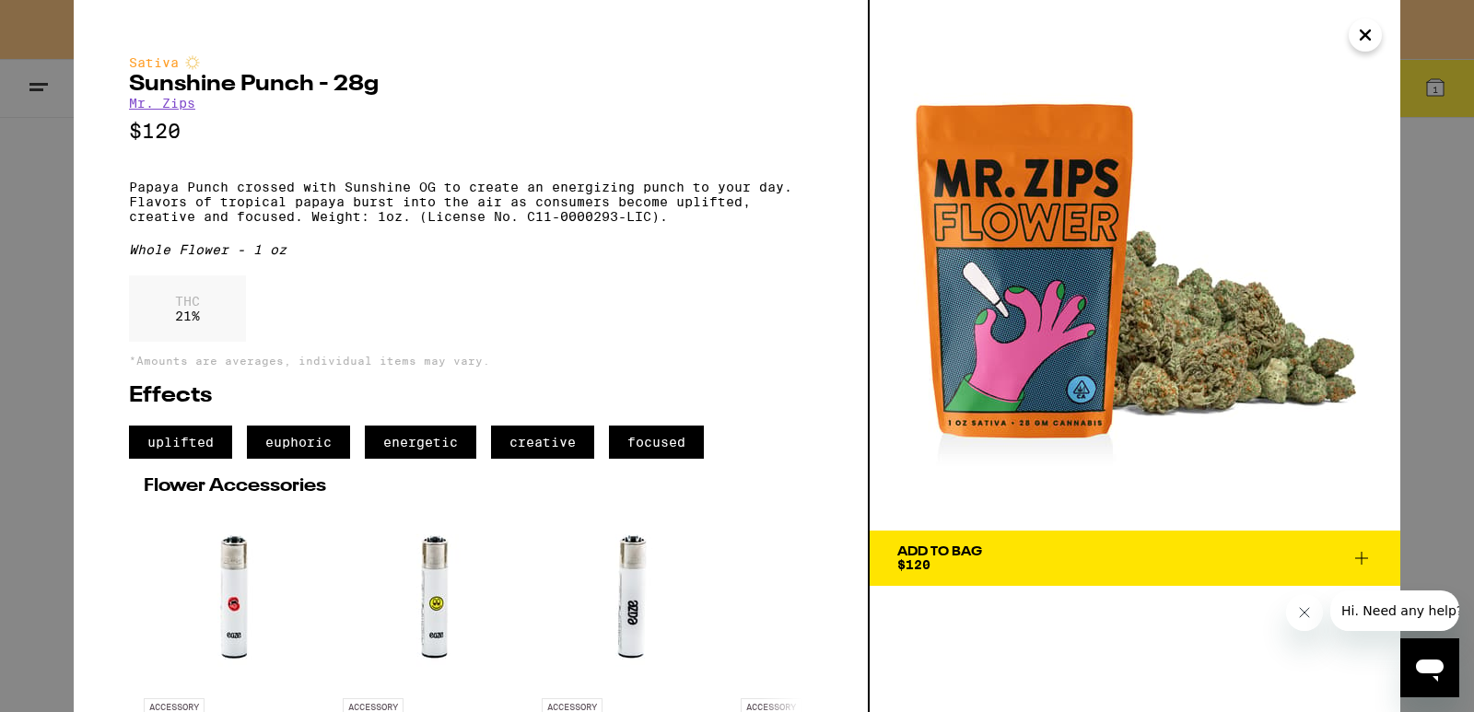
click at [158, 99] on link "Mr. Zips" at bounding box center [162, 103] width 66 height 15
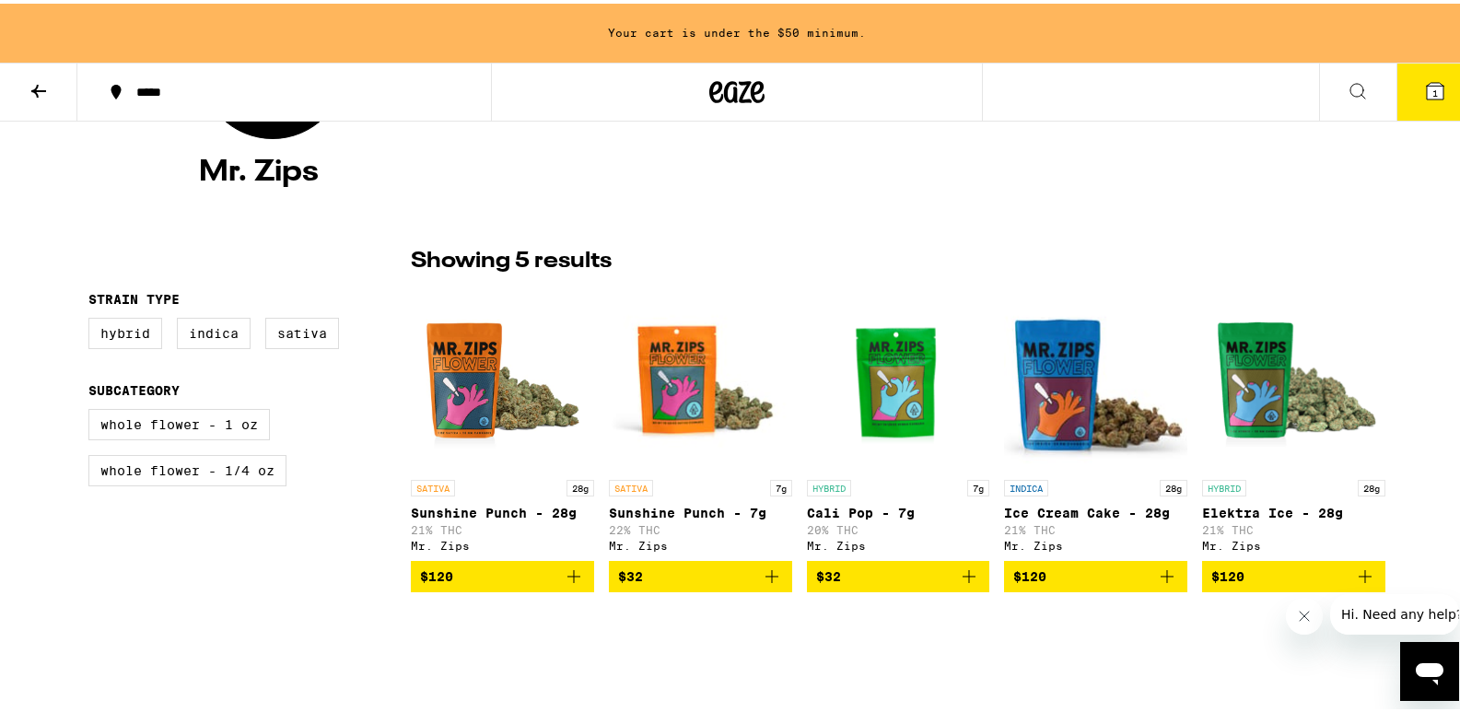
scroll to position [324, 0]
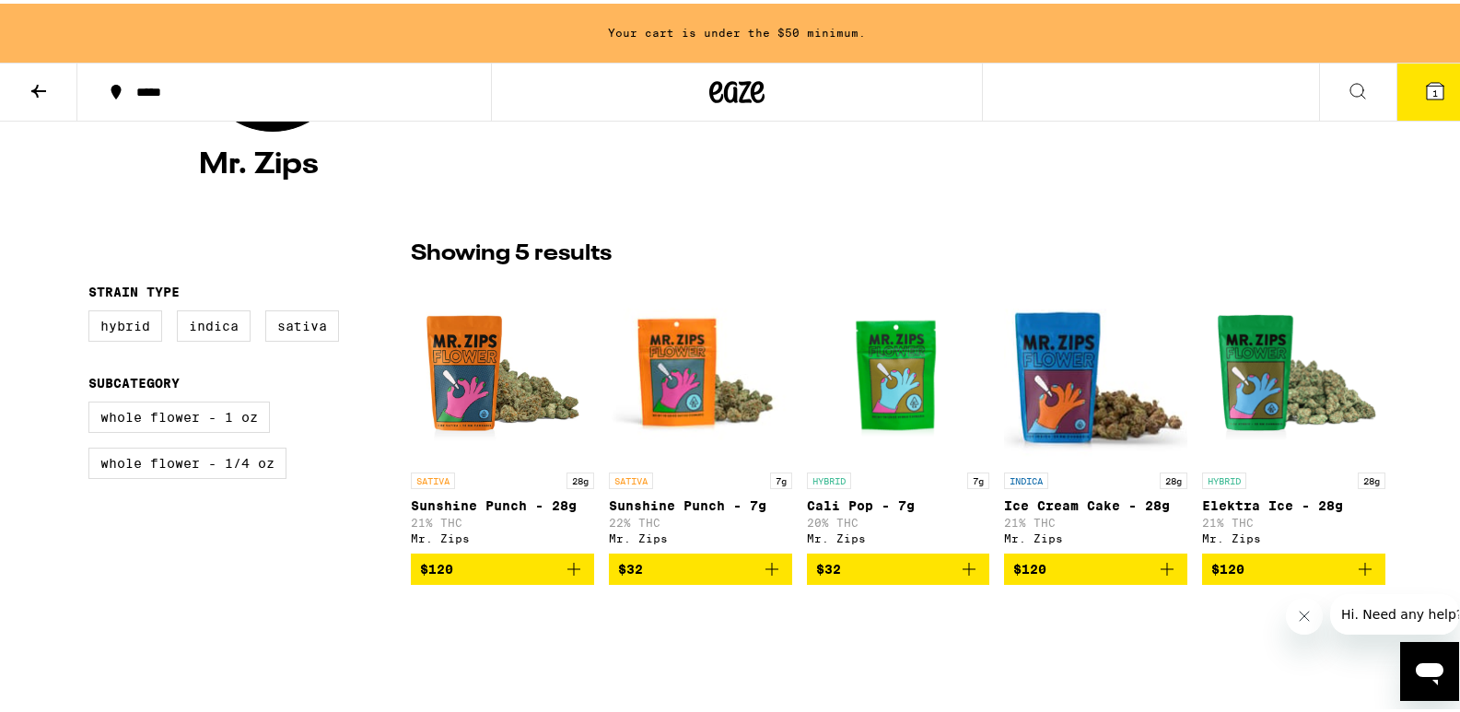
click at [769, 577] on icon "Add to bag" at bounding box center [772, 566] width 22 height 22
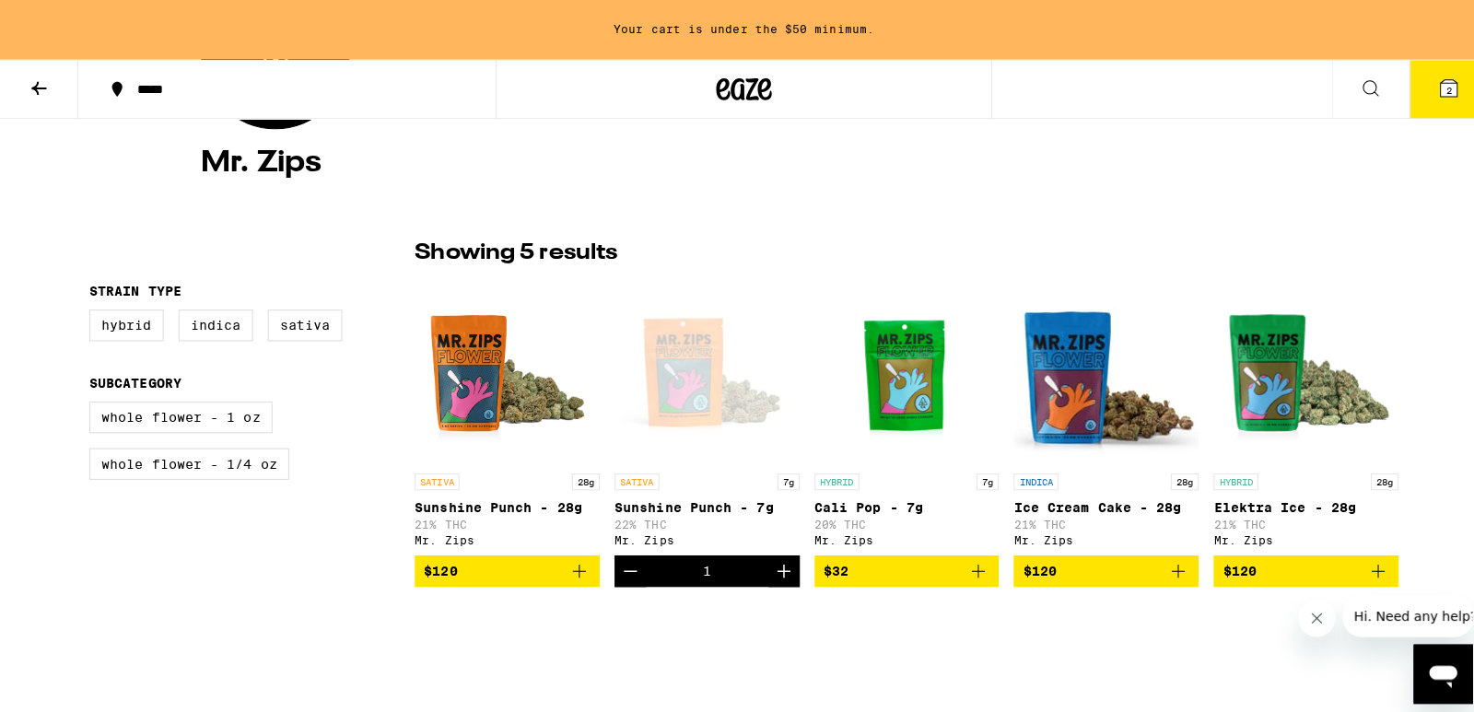
scroll to position [265, 0]
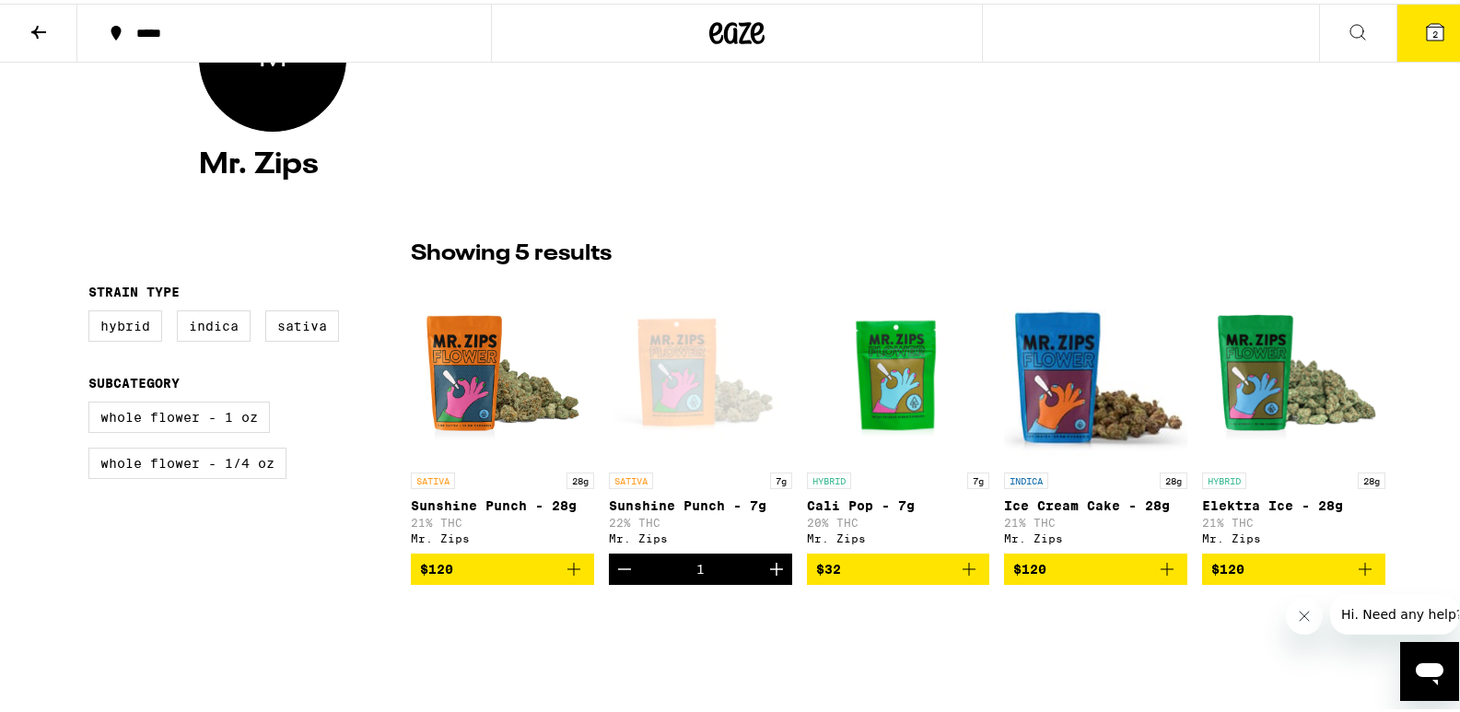
click at [1432, 26] on span "2" at bounding box center [1435, 30] width 6 height 11
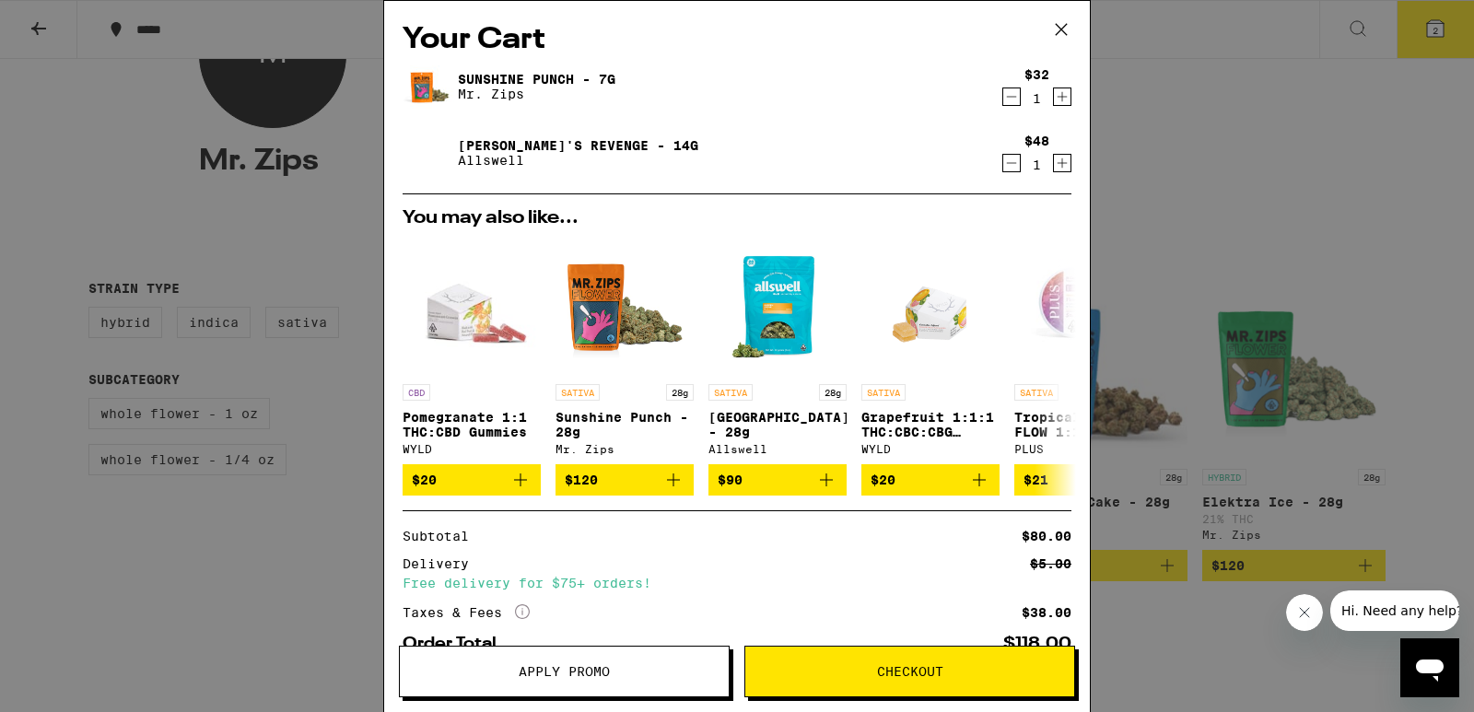
click at [1058, 99] on icon "Increment" at bounding box center [1063, 97] width 10 height 10
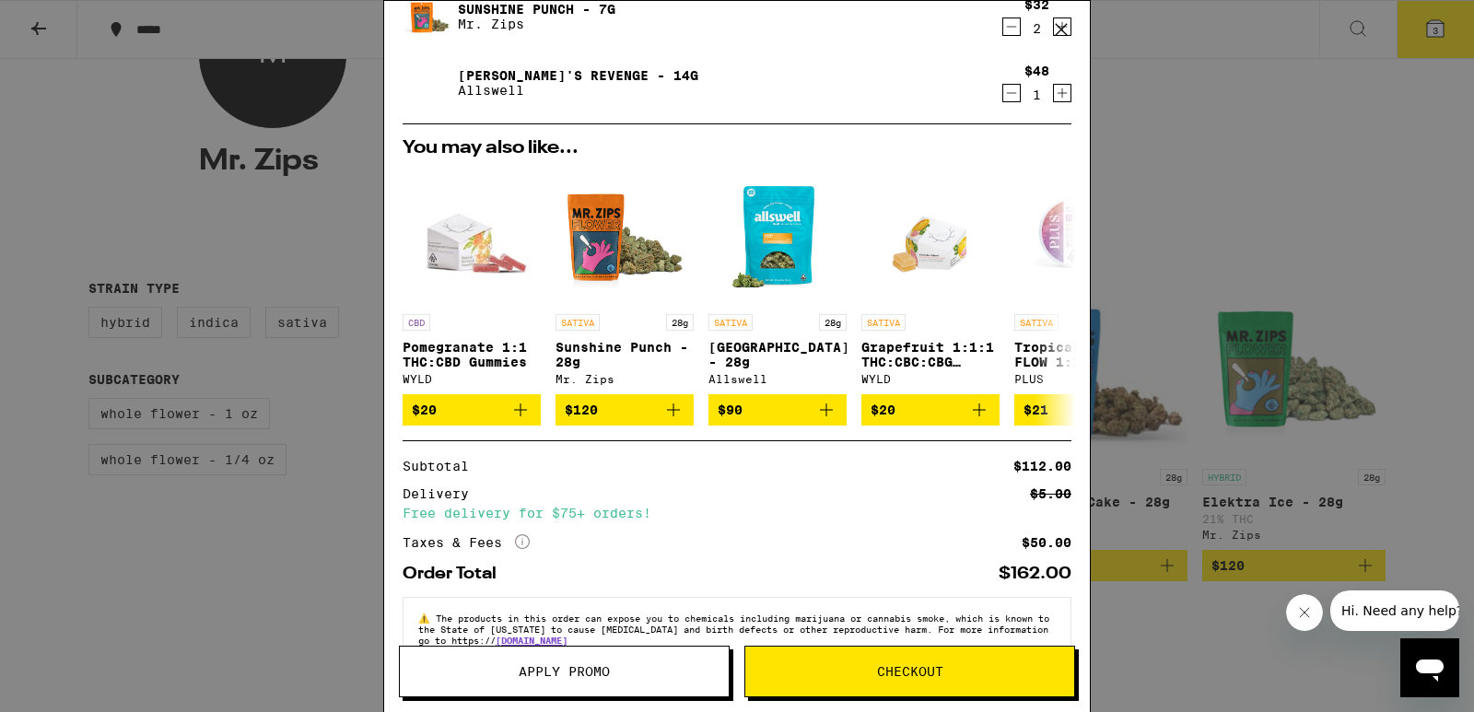
scroll to position [71, 0]
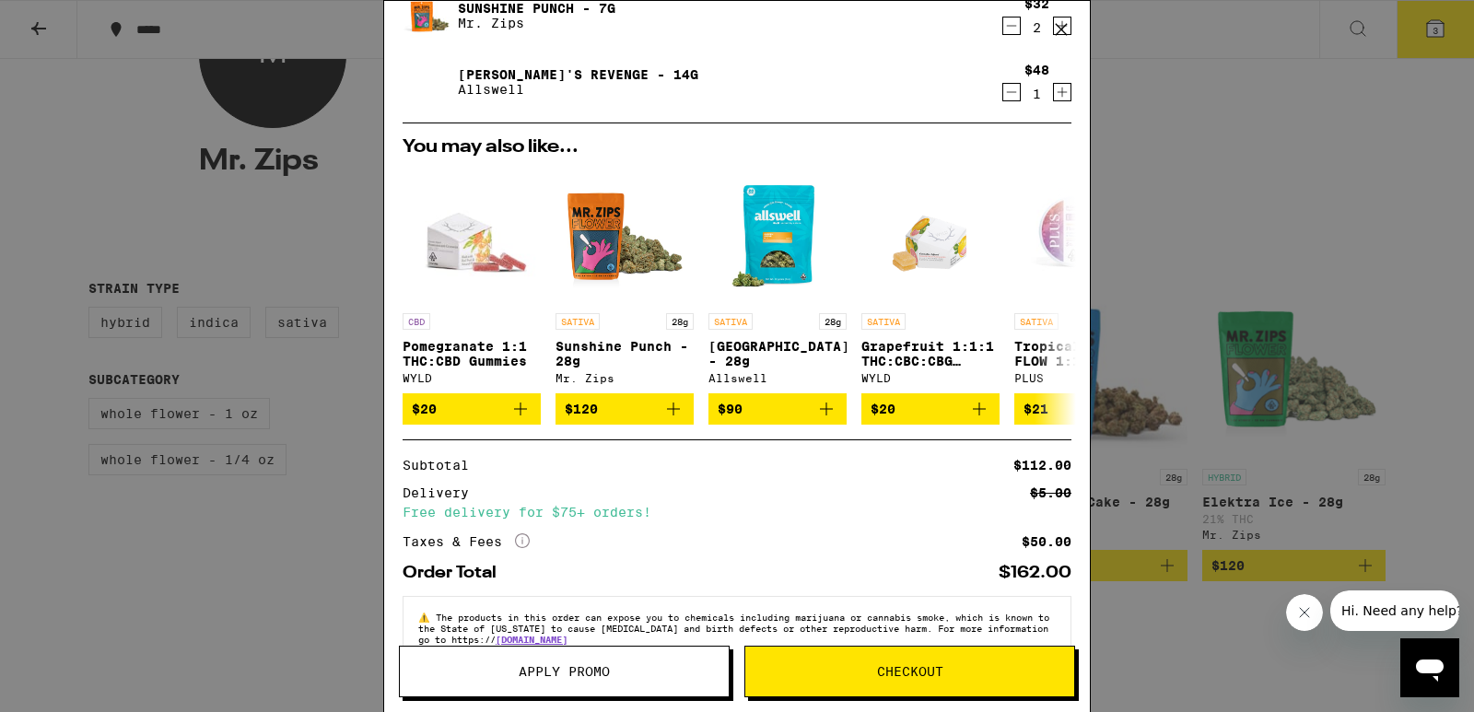
click at [1003, 31] on icon "Decrement" at bounding box center [1011, 26] width 17 height 22
click at [1414, 138] on div "Your Cart Sunshine Punch - 7g Mr. Zips $32 1 [PERSON_NAME]'s Revenge - 14g Alls…" at bounding box center [737, 356] width 1474 height 712
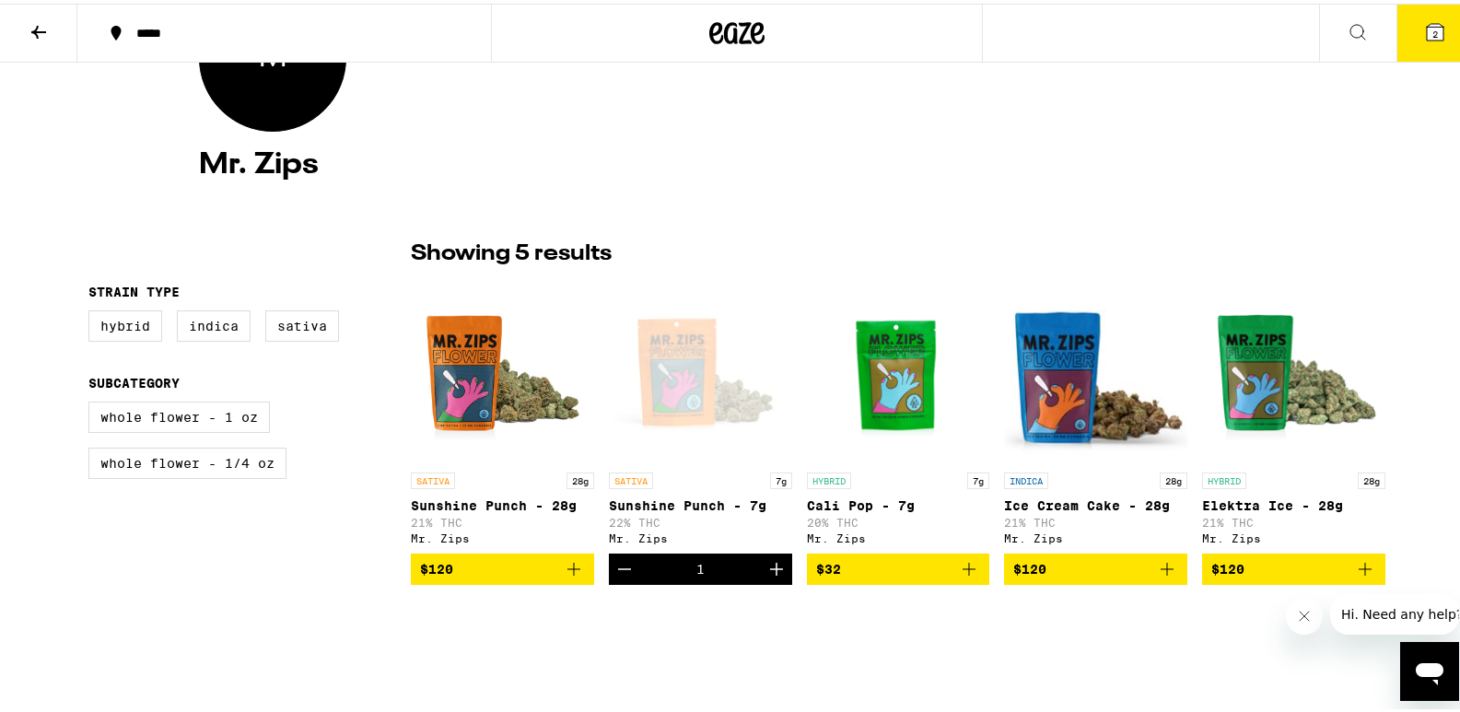
click at [1432, 36] on span "2" at bounding box center [1435, 30] width 6 height 11
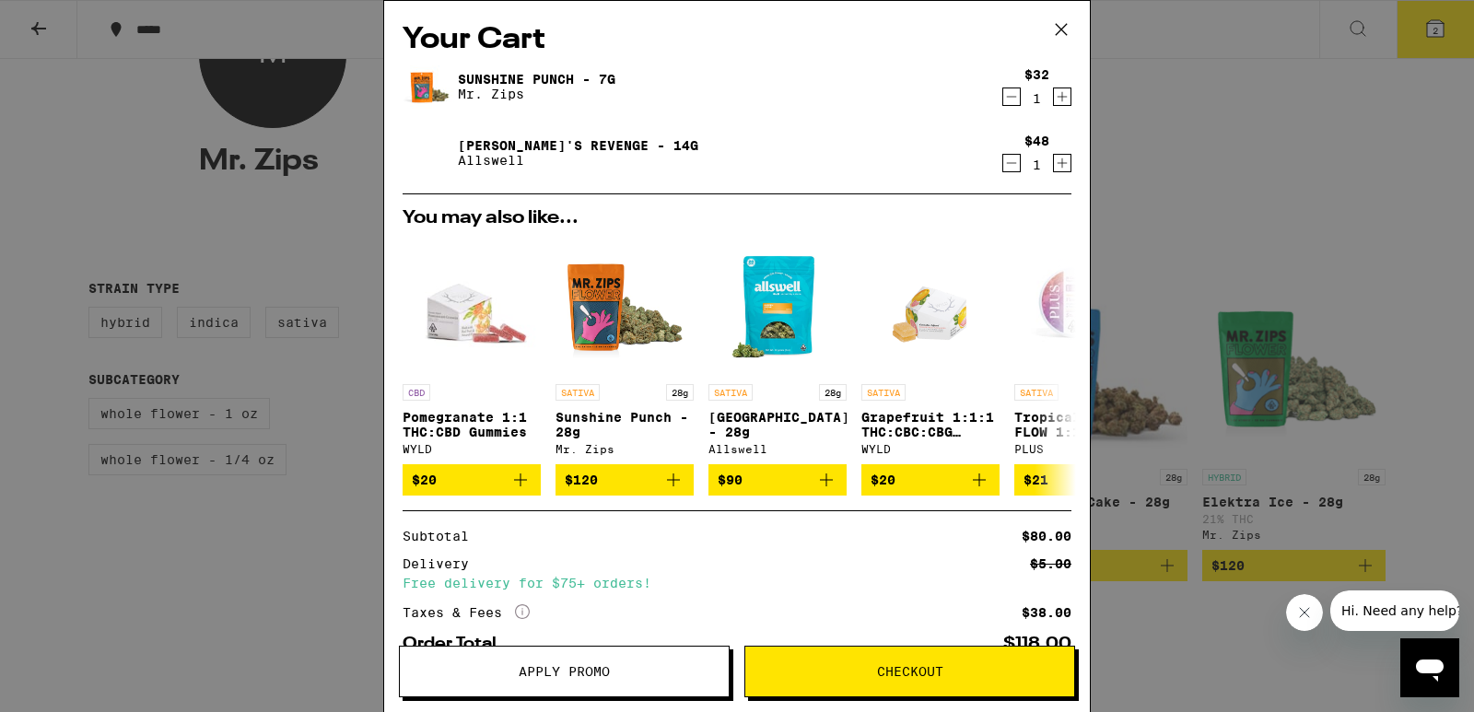
click at [1003, 99] on icon "Decrement" at bounding box center [1011, 97] width 17 height 22
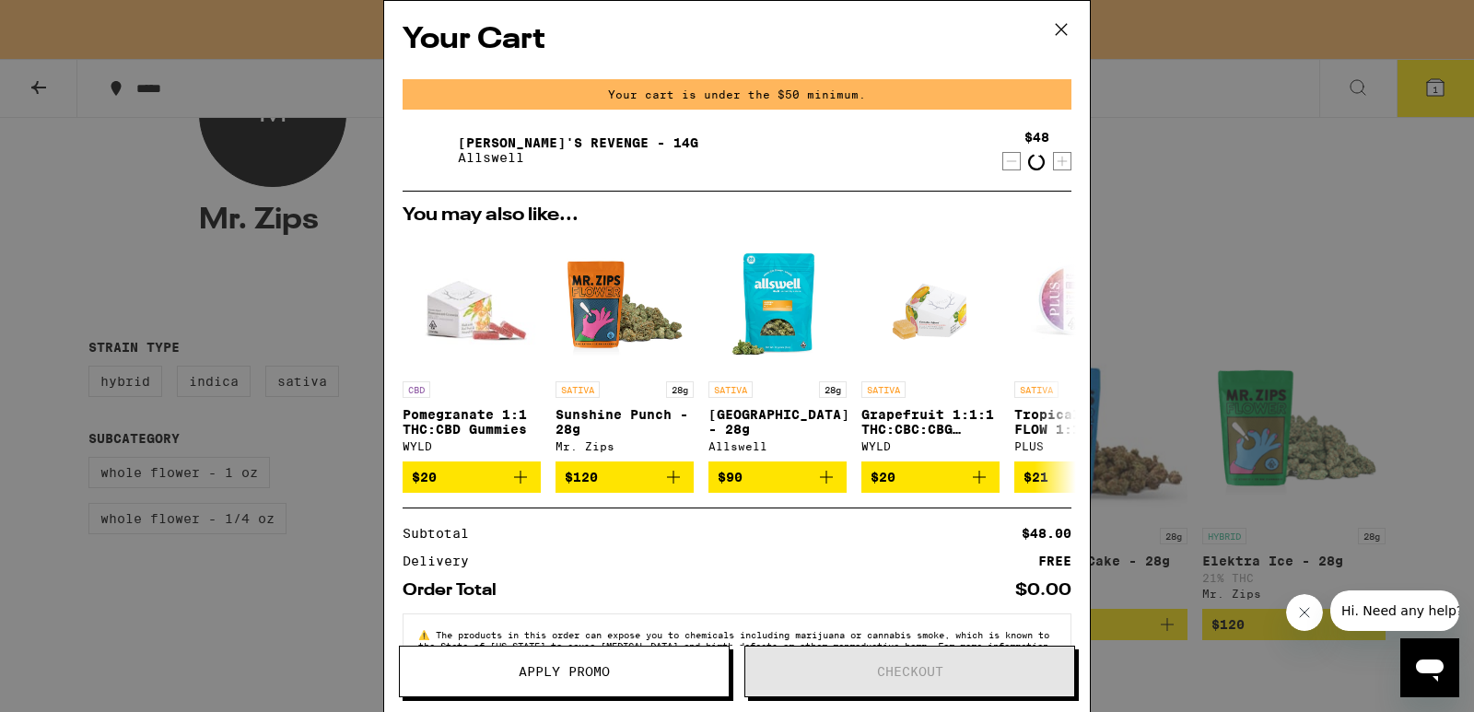
scroll to position [324, 0]
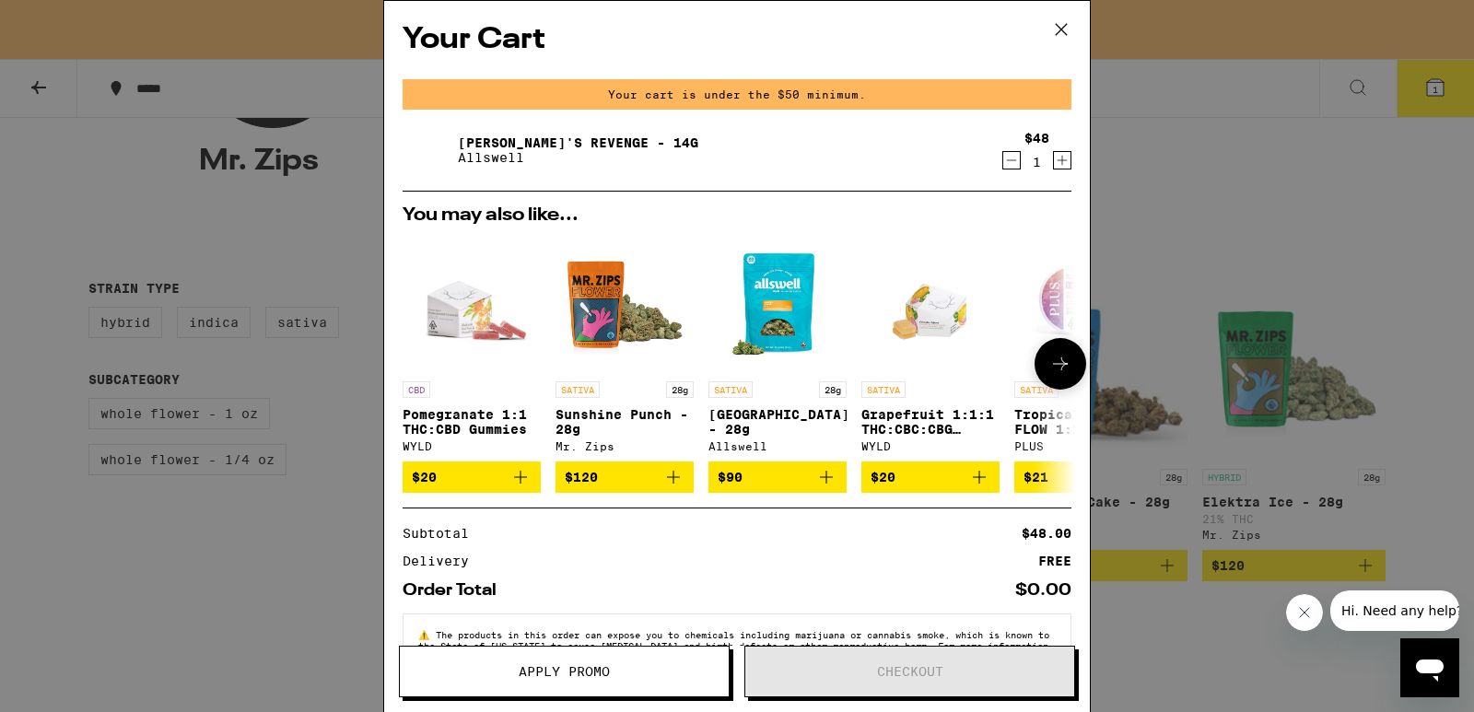
click at [597, 452] on div "Mr. Zips" at bounding box center [624, 446] width 138 height 12
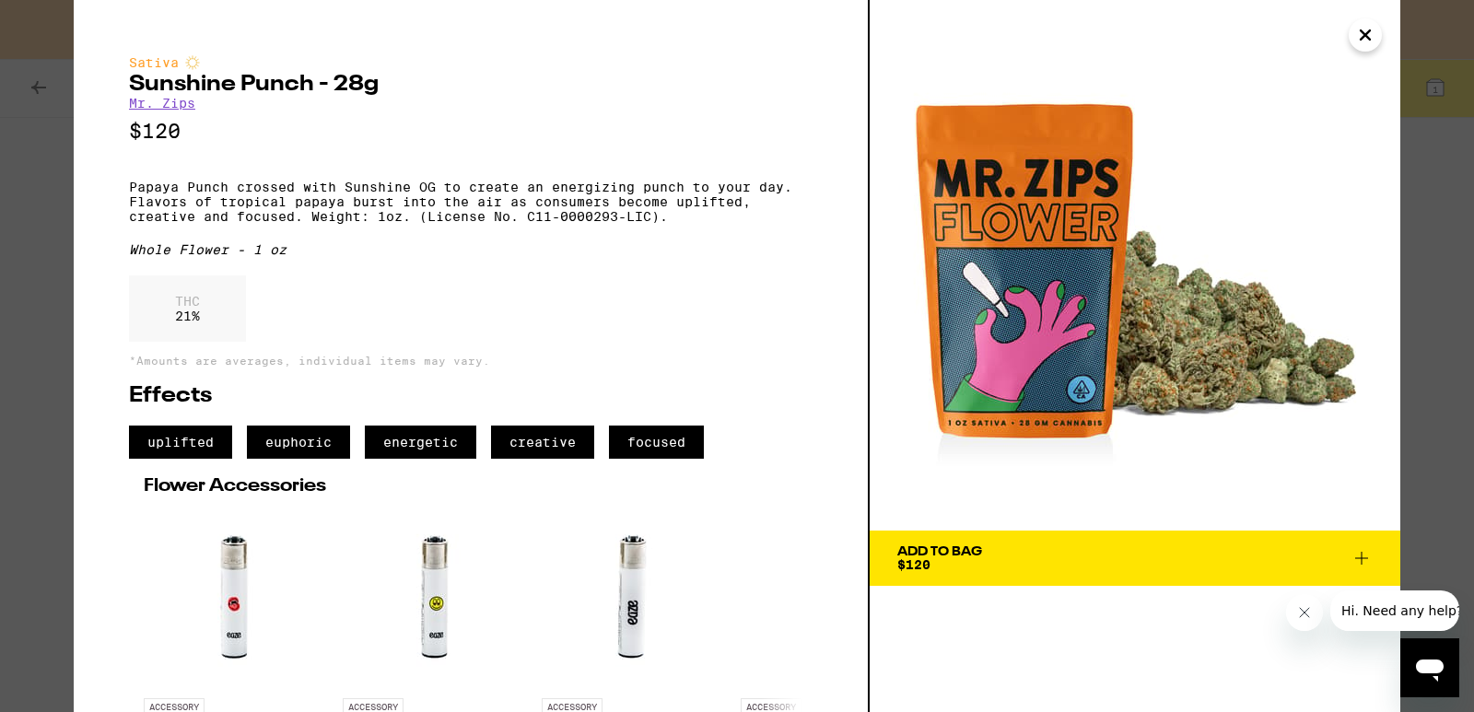
click at [960, 554] on div "Add To Bag" at bounding box center [939, 551] width 85 height 13
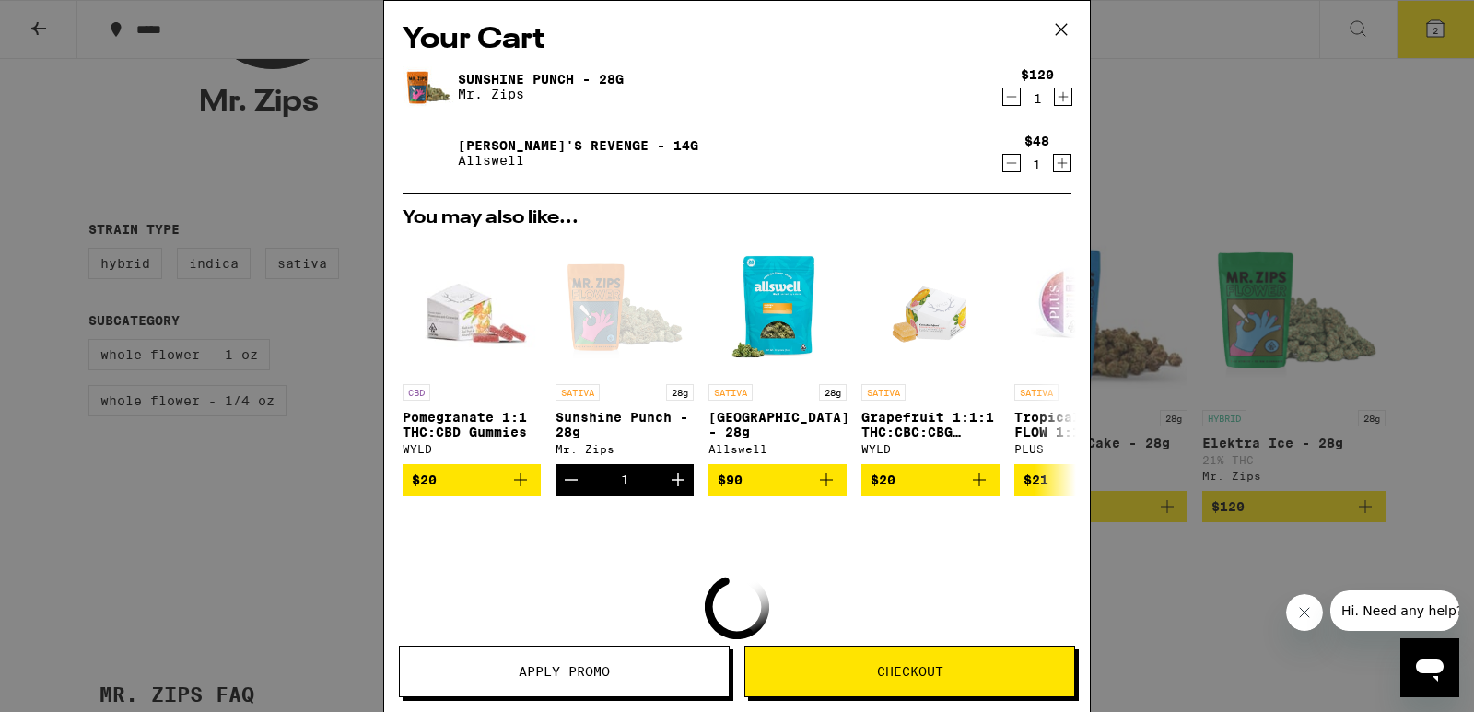
scroll to position [265, 0]
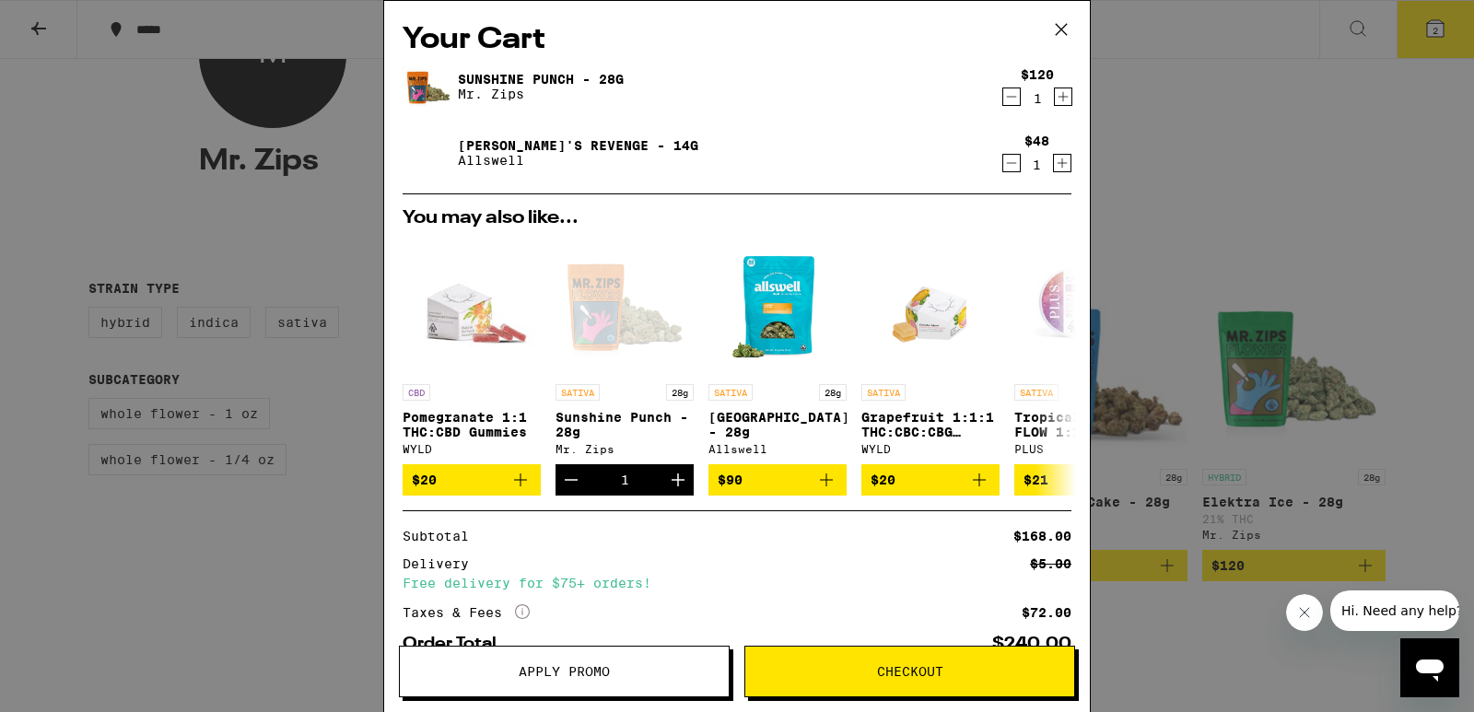
click at [1003, 166] on icon "Decrement" at bounding box center [1011, 163] width 17 height 22
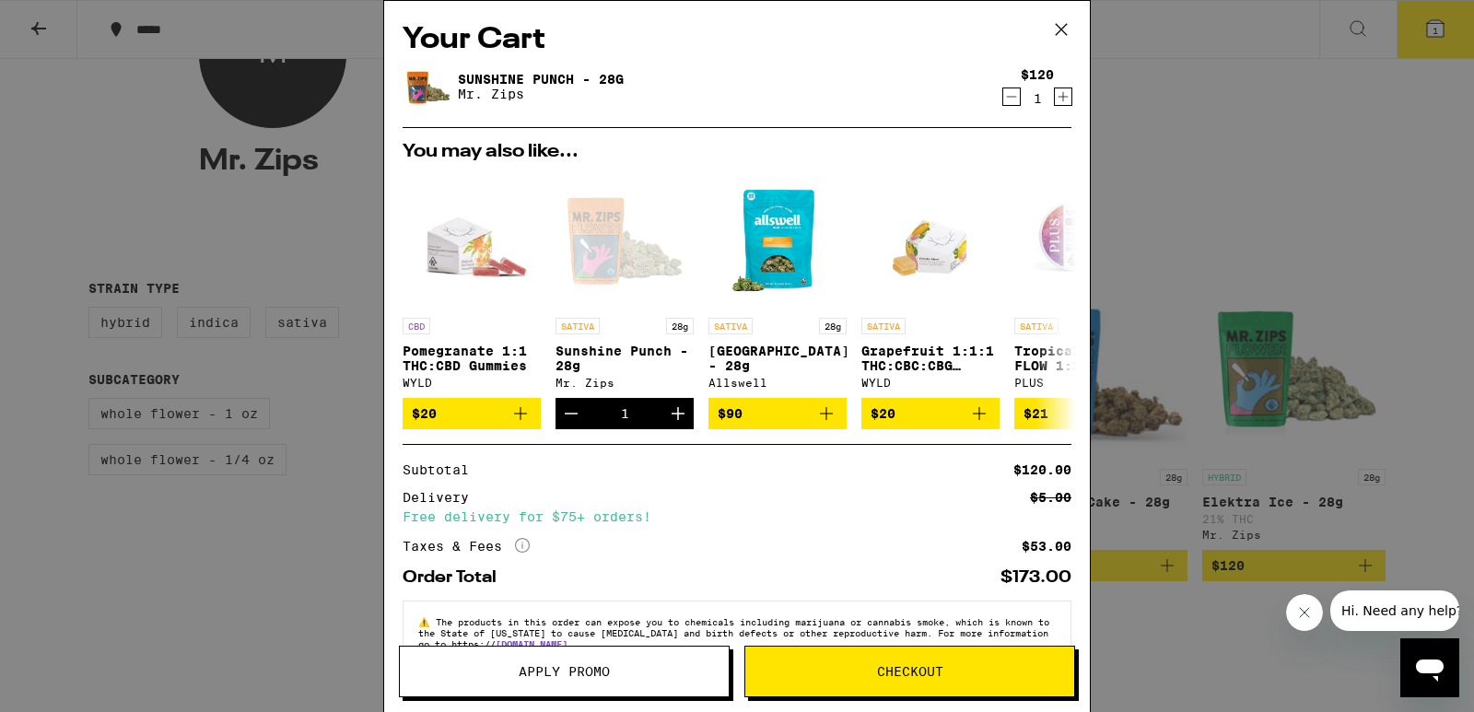
click at [483, 99] on p "Mr. Zips" at bounding box center [541, 94] width 166 height 15
click at [736, 389] on div "Allswell" at bounding box center [777, 383] width 138 height 12
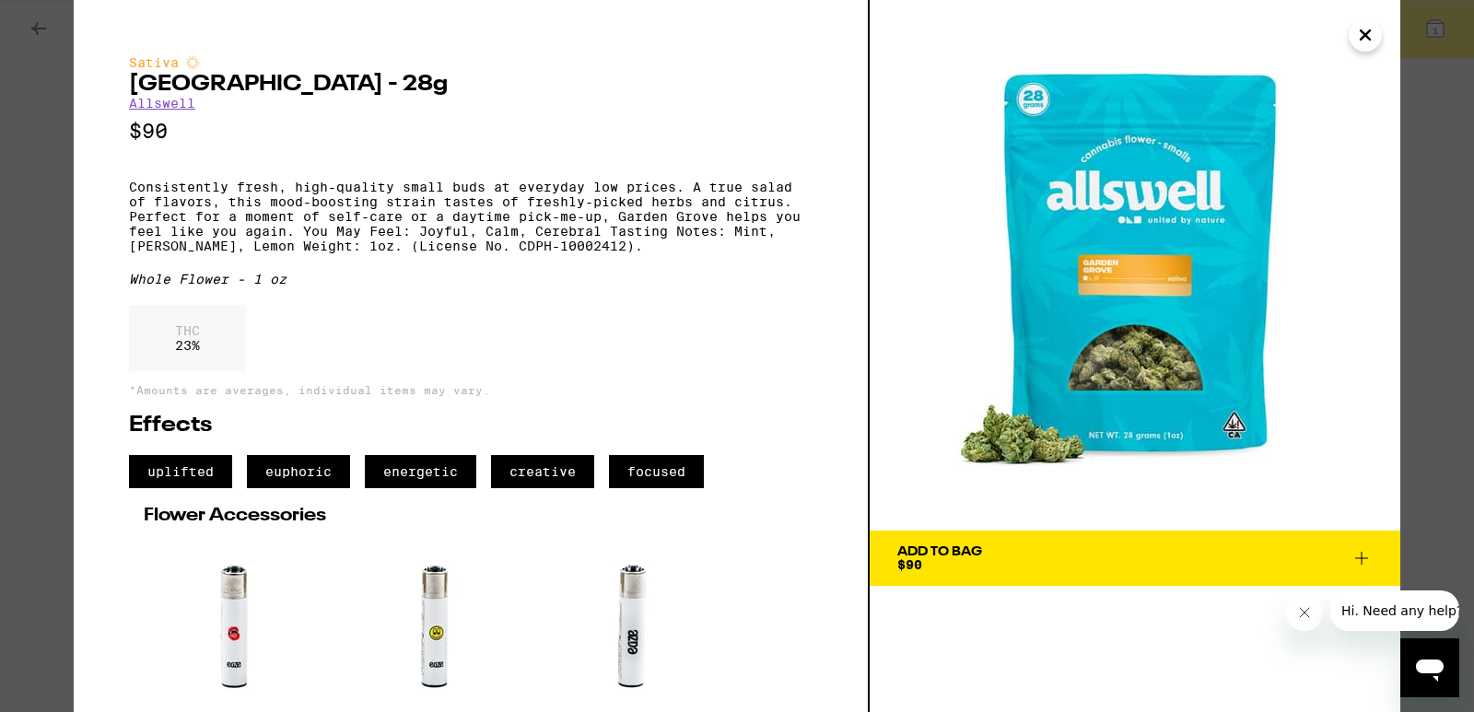
click at [176, 109] on link "Allswell" at bounding box center [162, 103] width 66 height 15
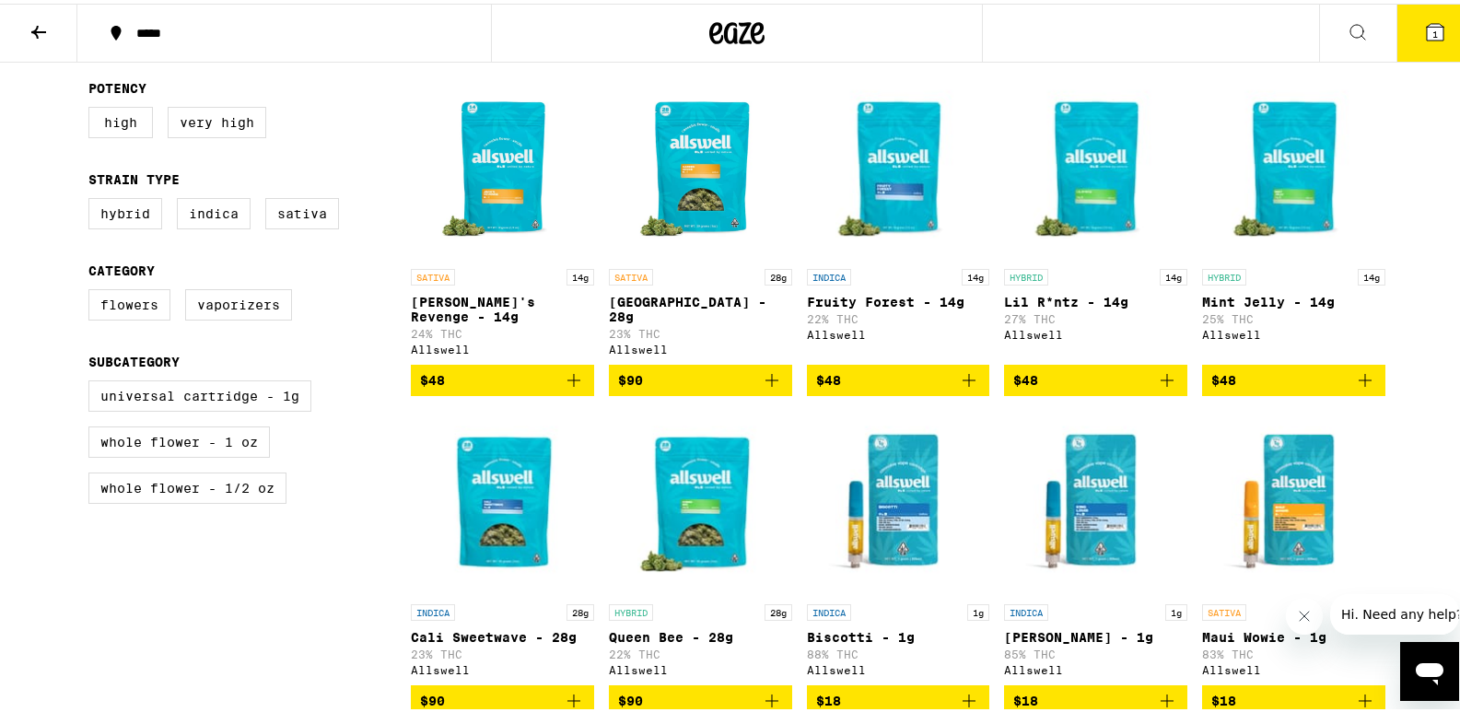
scroll to position [498, 0]
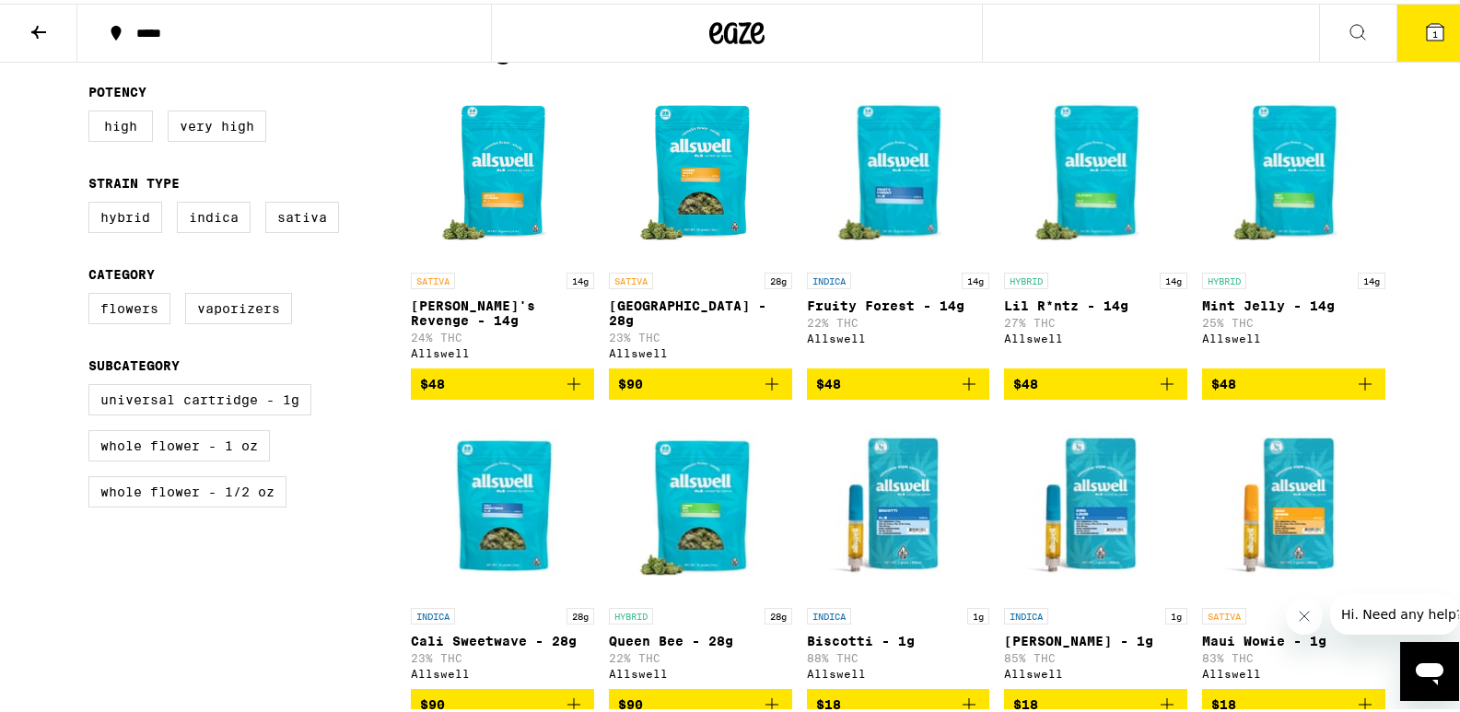
click at [706, 490] on img "Open page for Queen Bee - 28g from Allswell" at bounding box center [700, 503] width 183 height 184
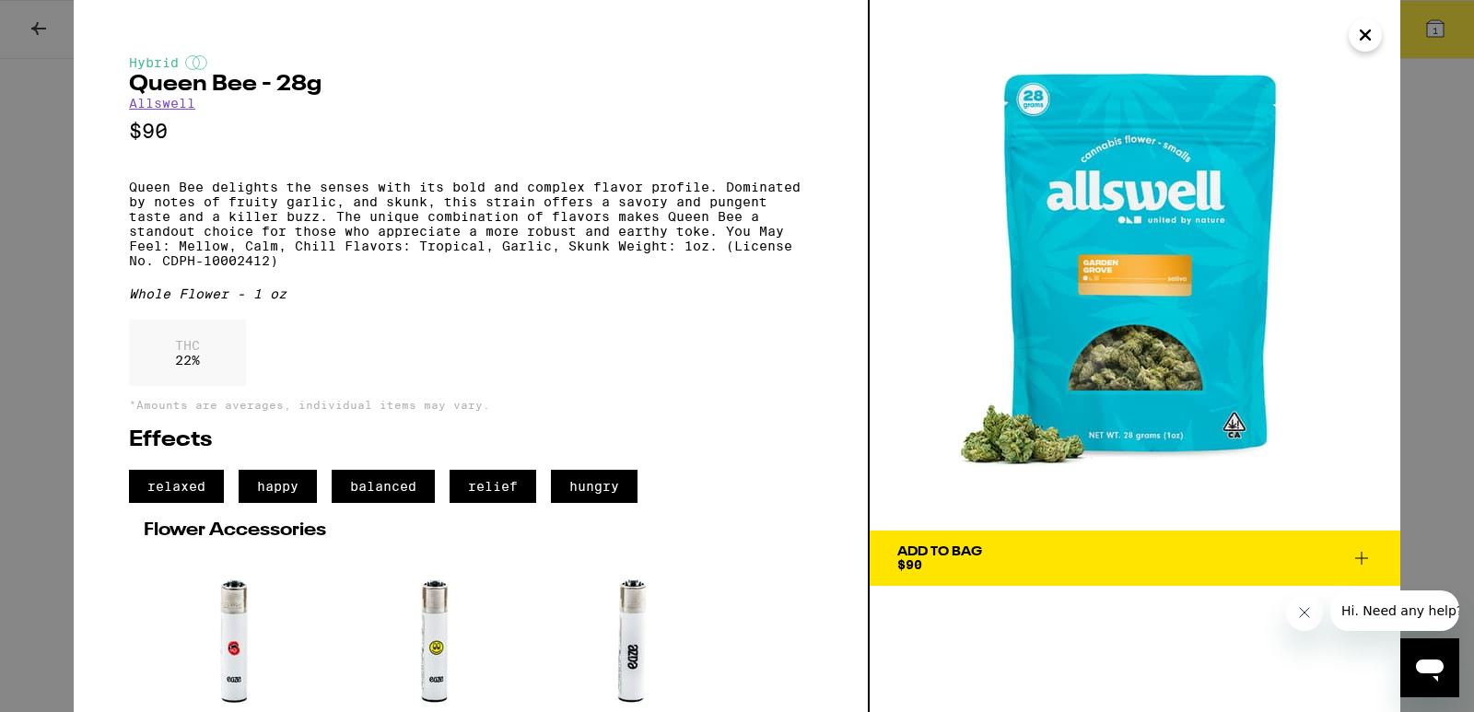
click at [1368, 45] on icon "Close" at bounding box center [1365, 35] width 22 height 28
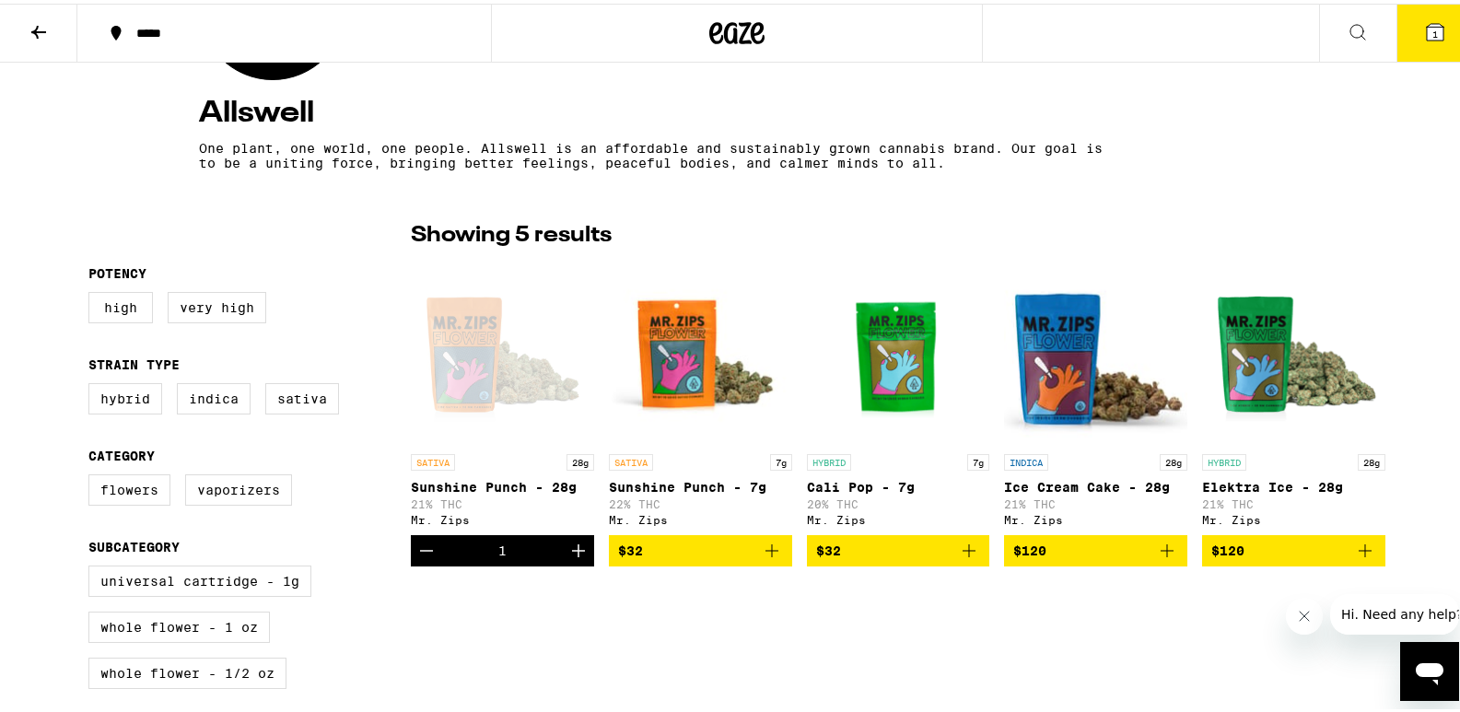
scroll to position [322, 0]
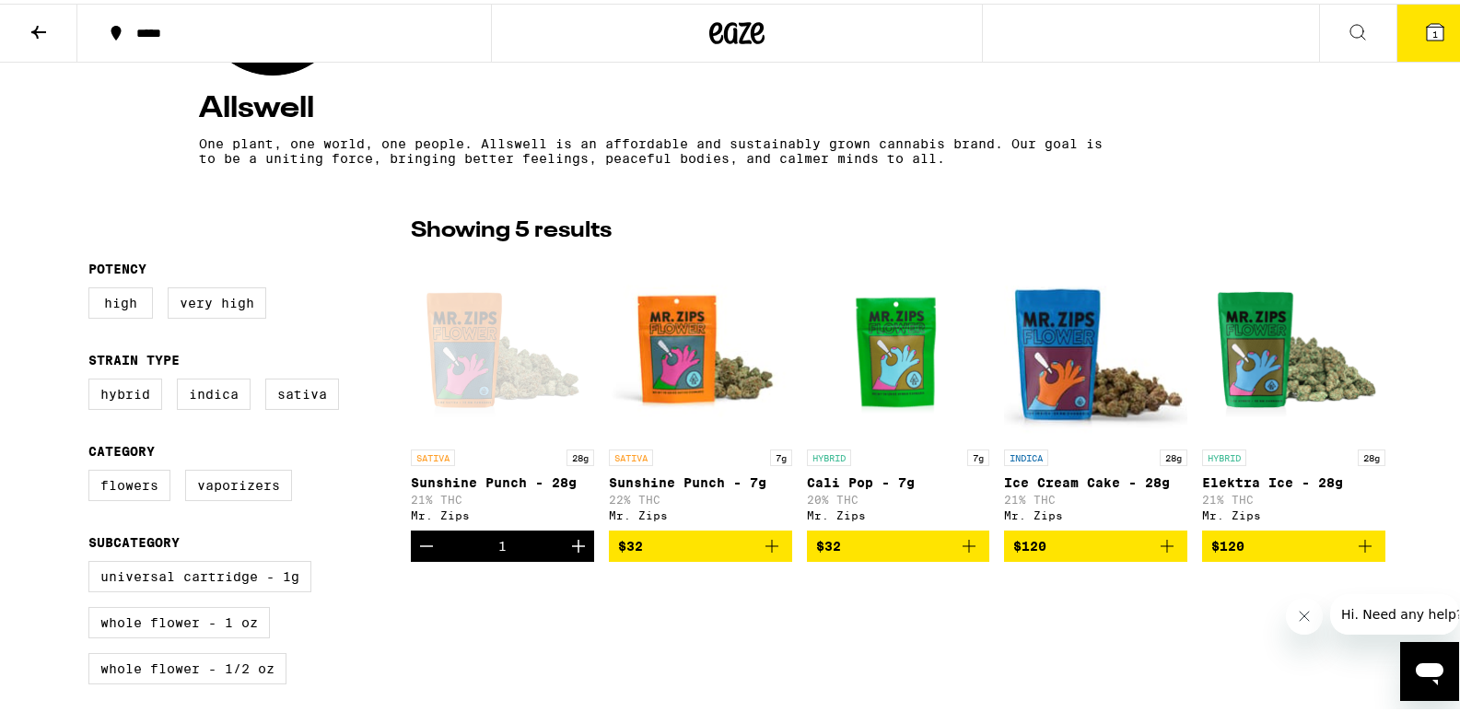
click at [768, 554] on icon "Add to bag" at bounding box center [772, 543] width 22 height 22
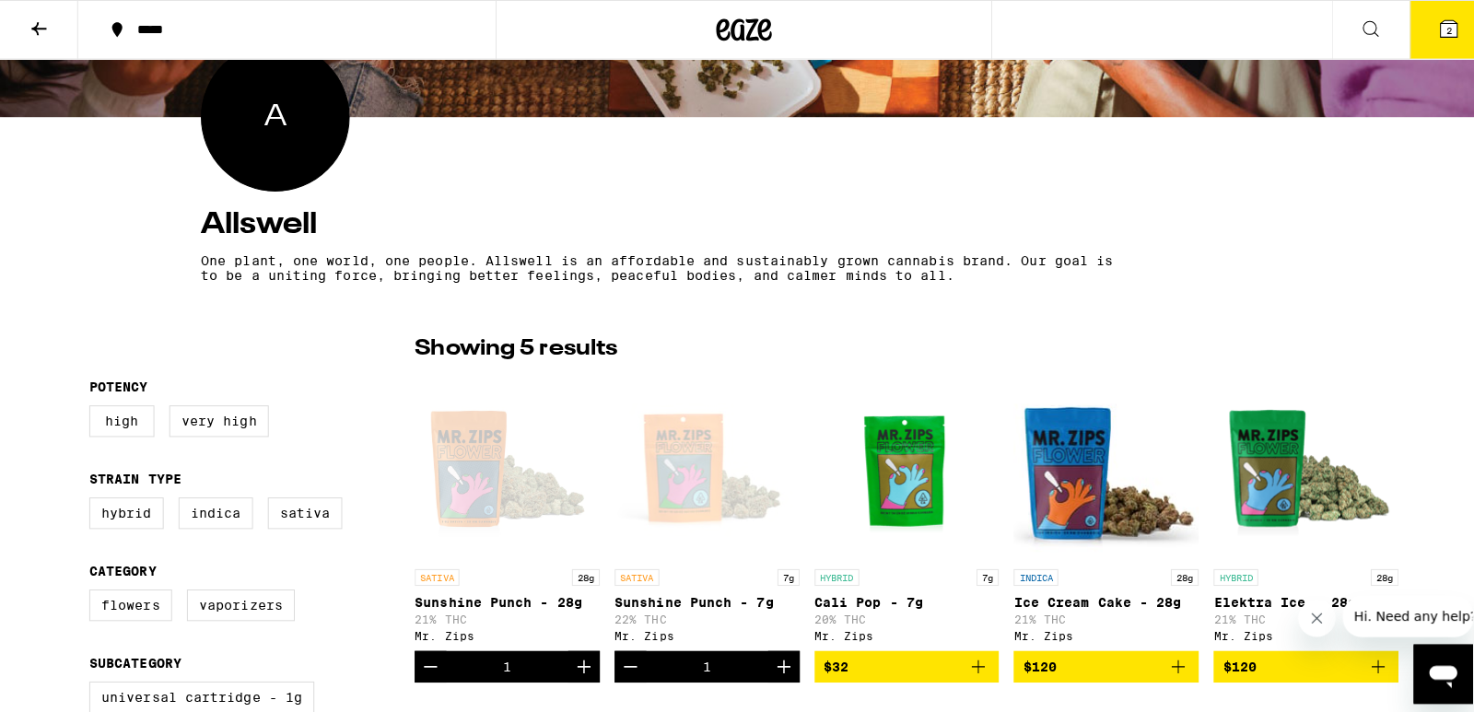
scroll to position [201, 0]
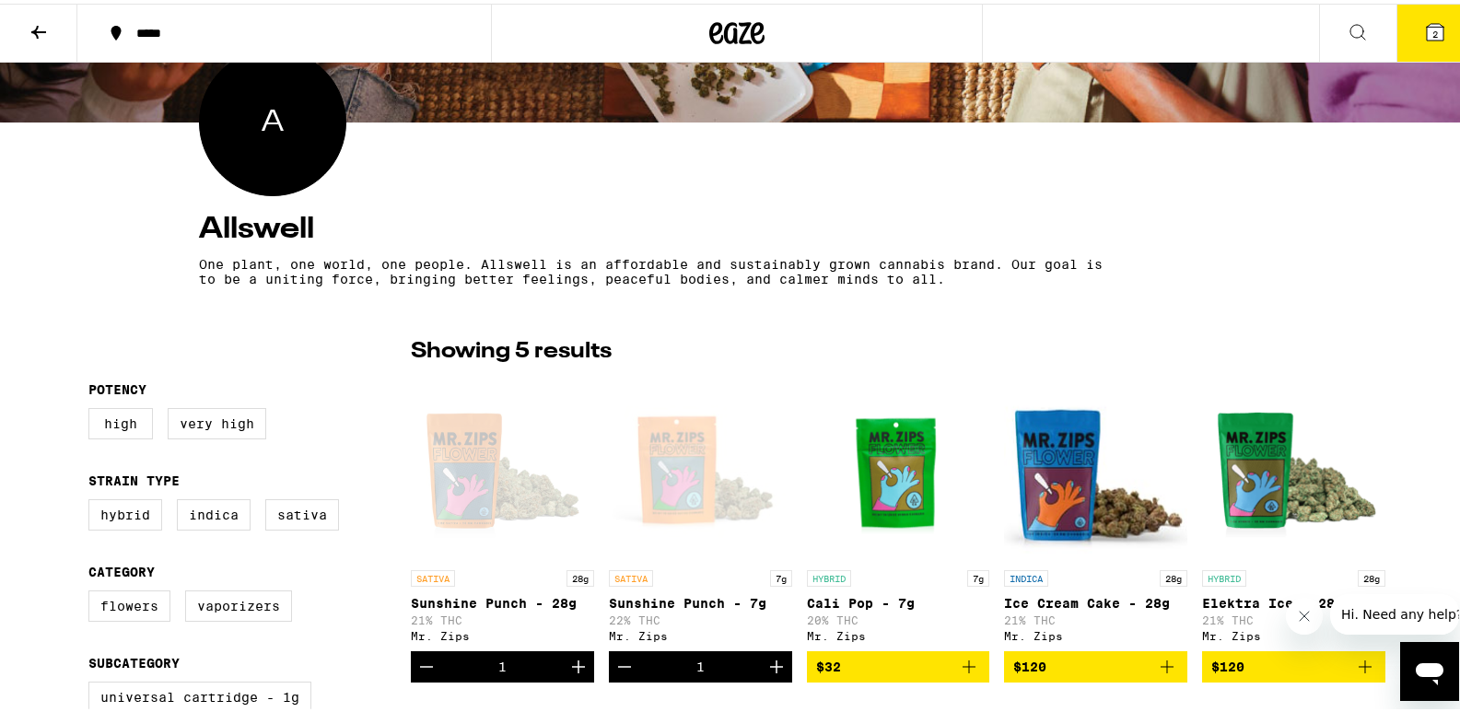
click at [1429, 30] on icon at bounding box center [1435, 28] width 17 height 17
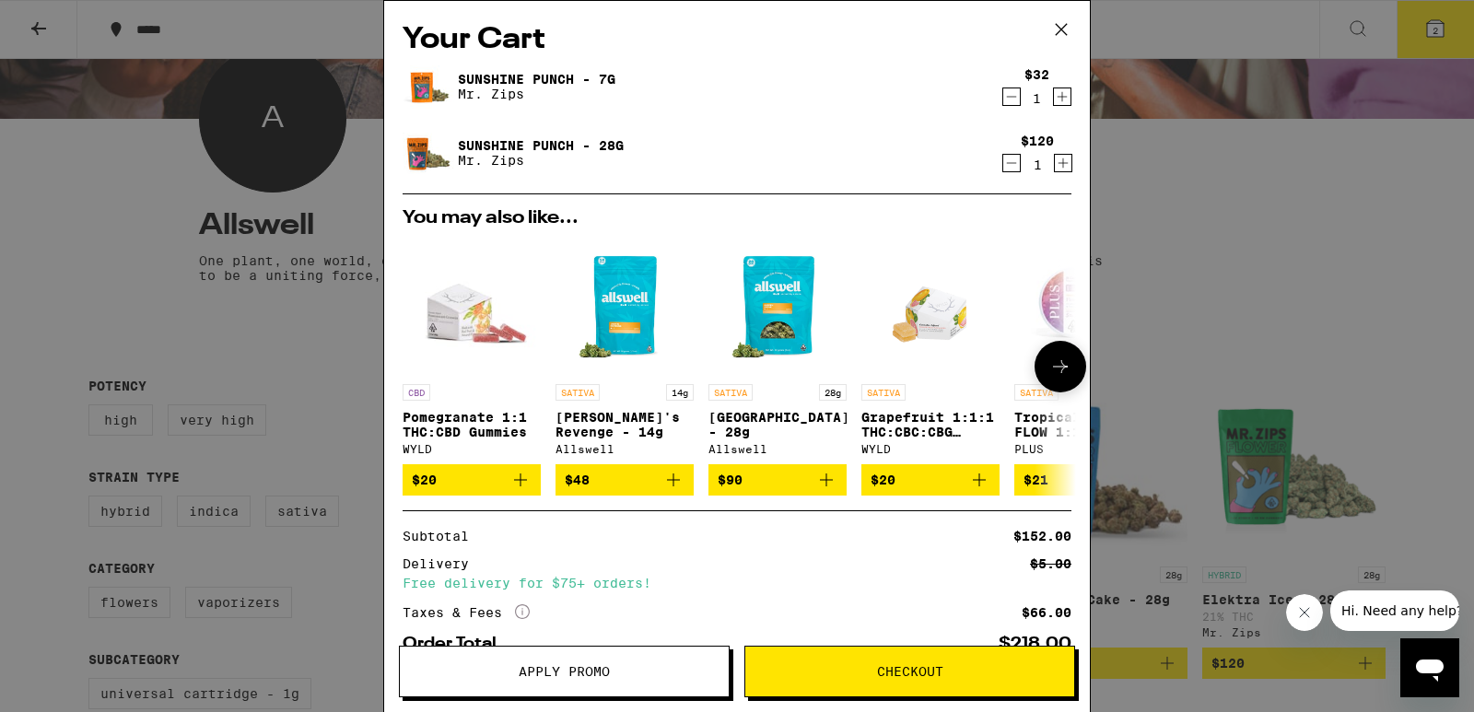
click at [819, 286] on img "Open page for Garden Grove - 28g from Allswell" at bounding box center [777, 306] width 138 height 138
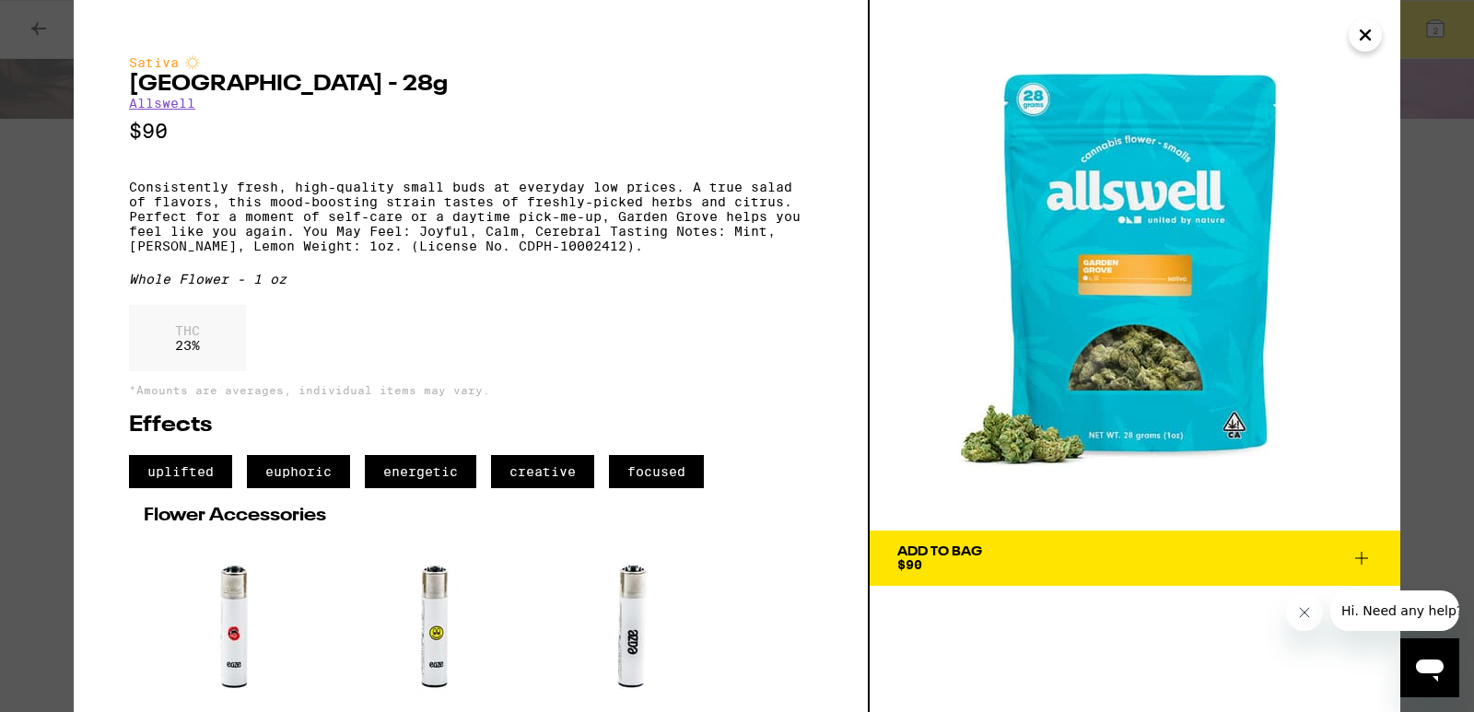
click at [174, 107] on link "Allswell" at bounding box center [162, 103] width 66 height 15
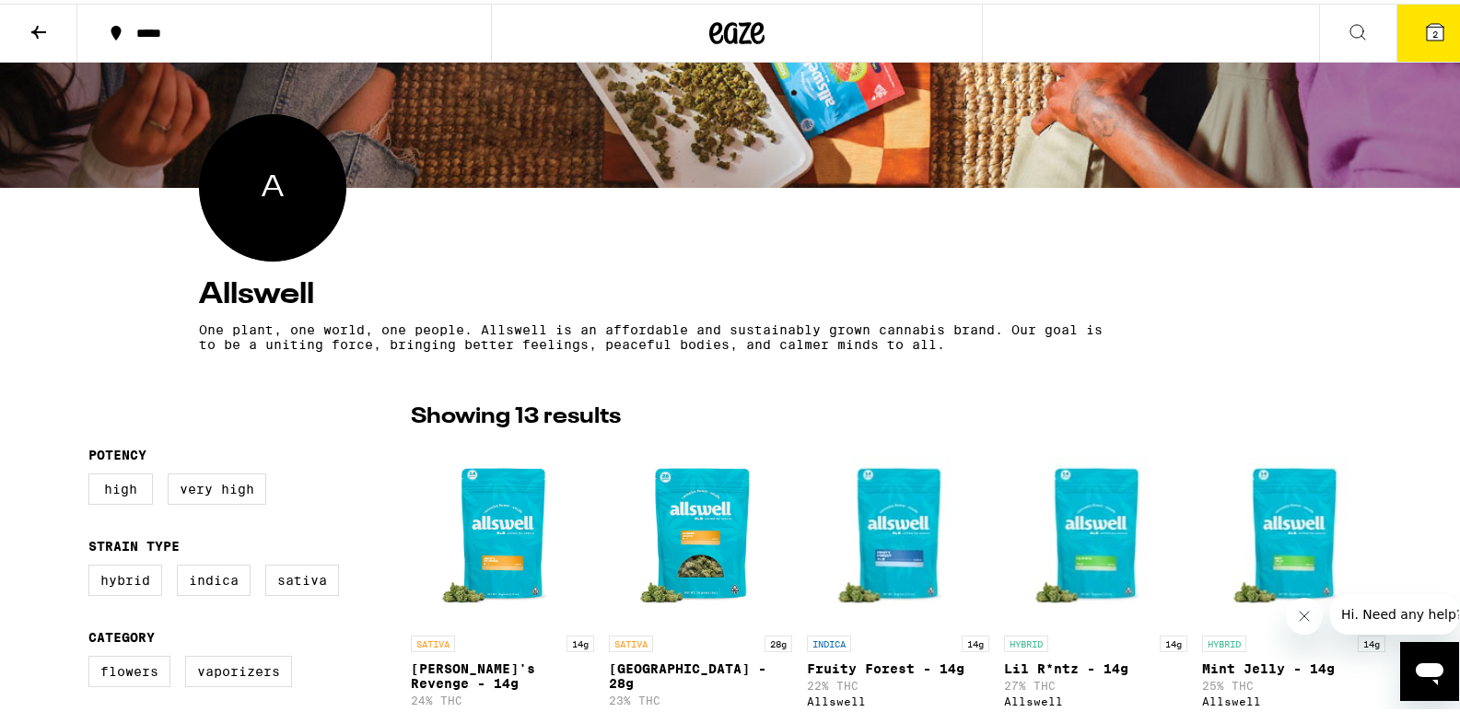
scroll to position [84, 0]
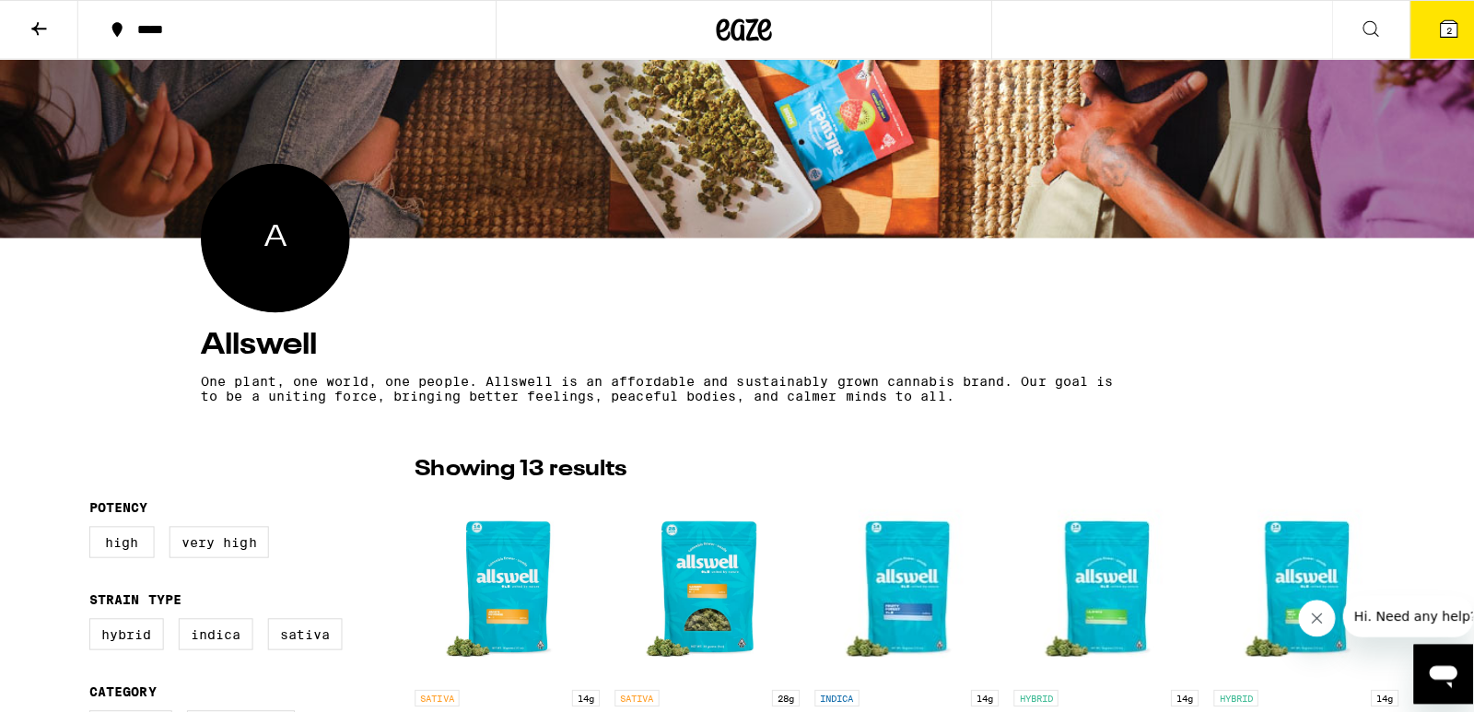
scroll to position [201, 0]
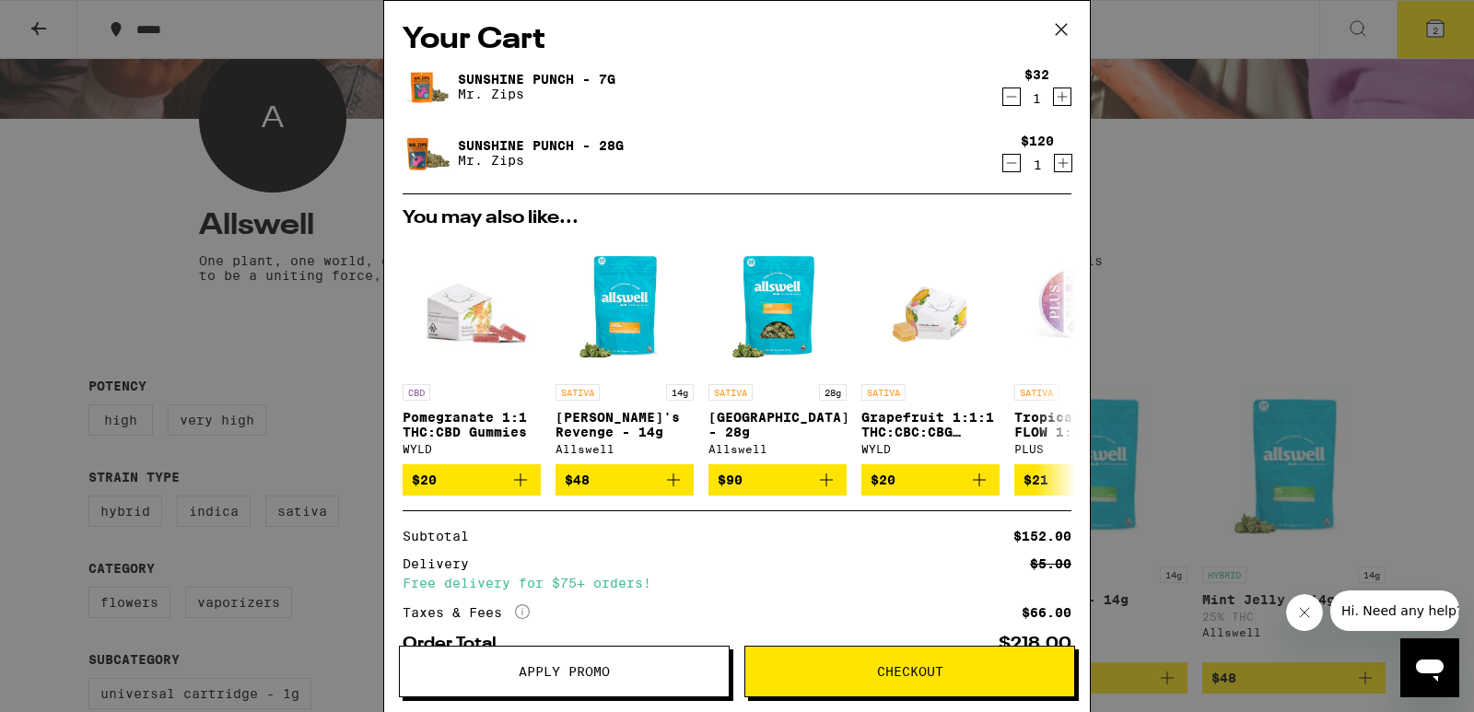
click at [1052, 31] on icon at bounding box center [1061, 30] width 28 height 28
click at [1067, 29] on icon at bounding box center [1061, 30] width 28 height 28
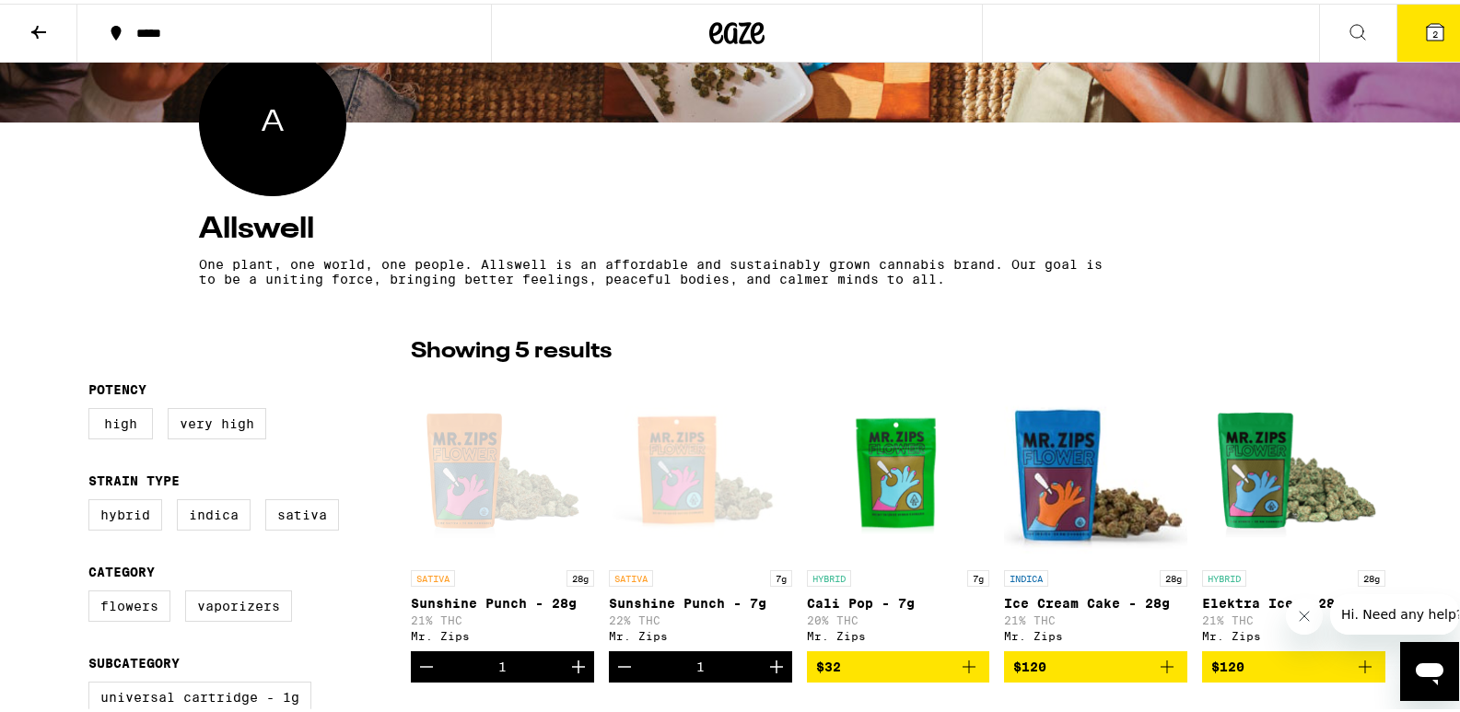
click at [1432, 36] on span "2" at bounding box center [1435, 30] width 6 height 11
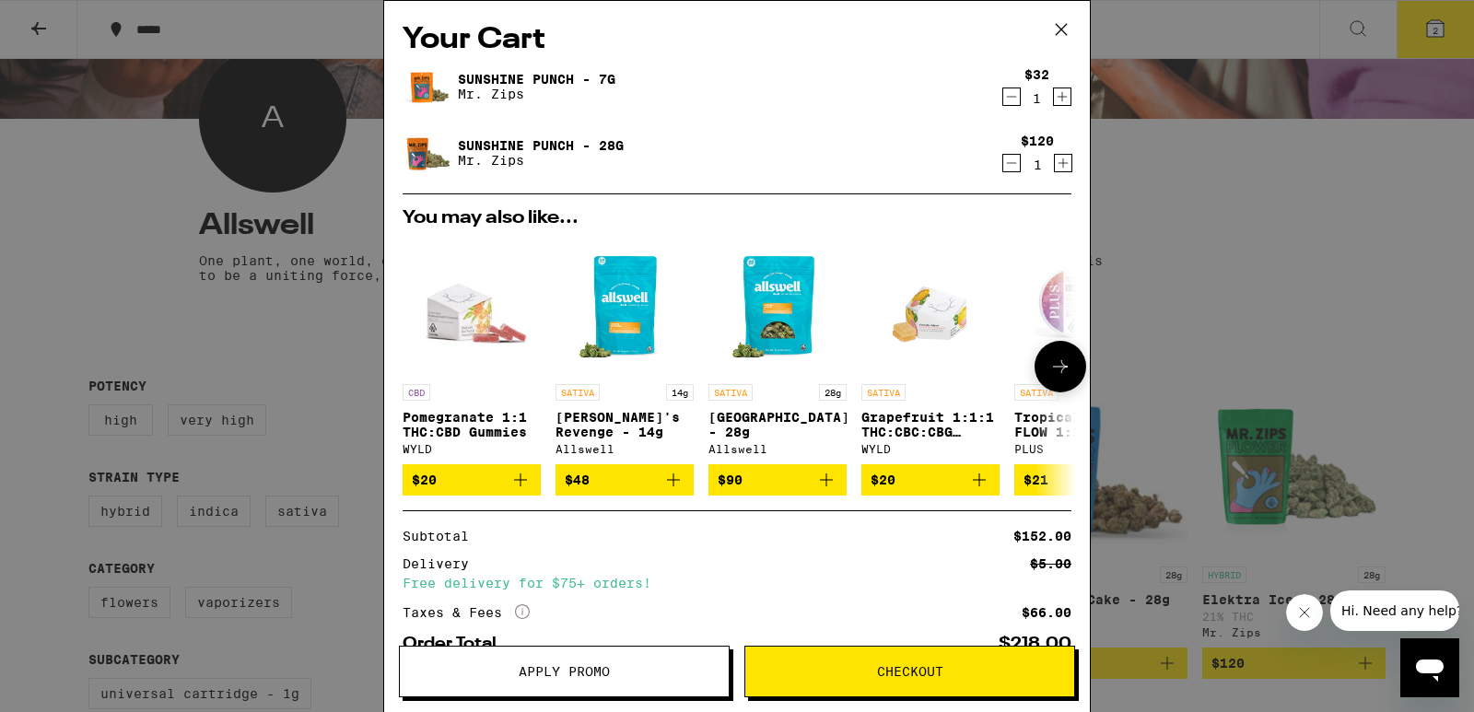
click at [742, 350] on img "Open page for Garden Grove - 28g from Allswell" at bounding box center [777, 306] width 138 height 138
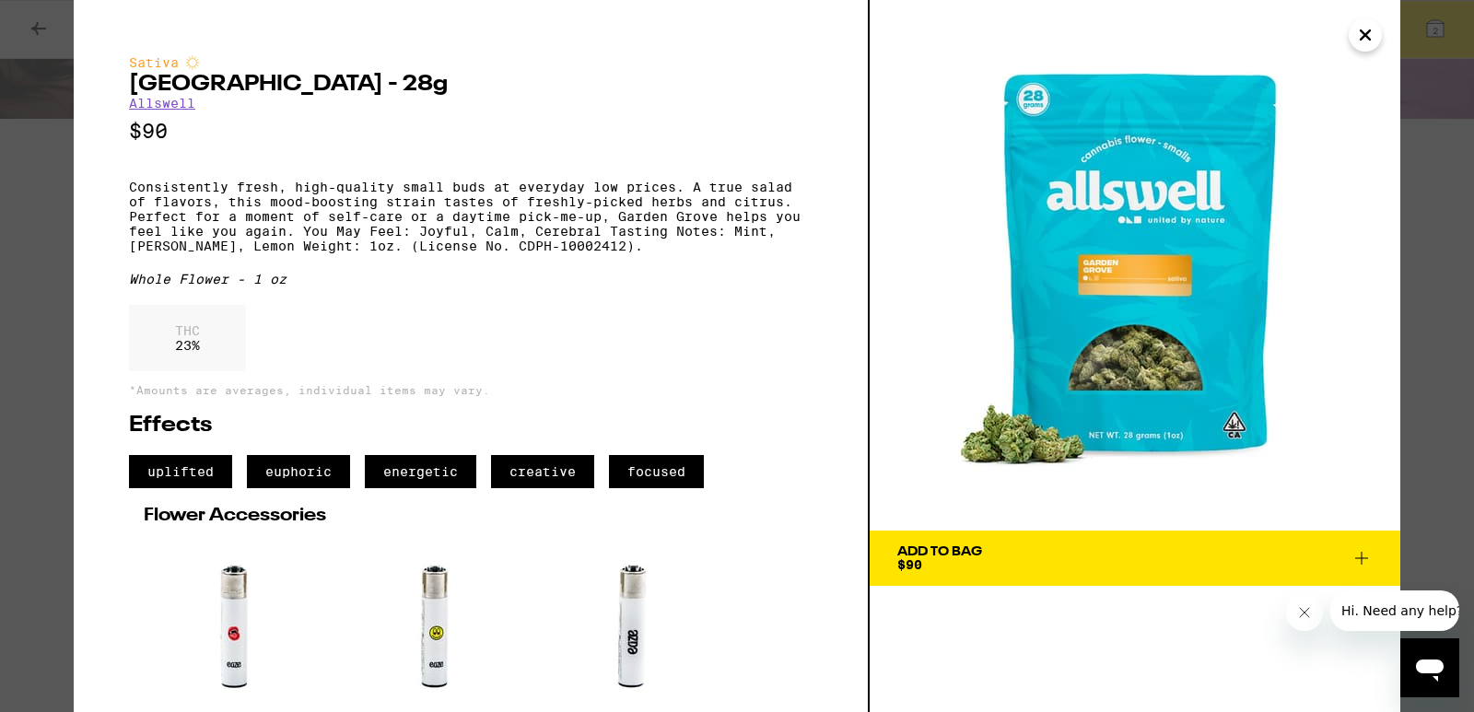
click at [166, 105] on link "Allswell" at bounding box center [162, 103] width 66 height 15
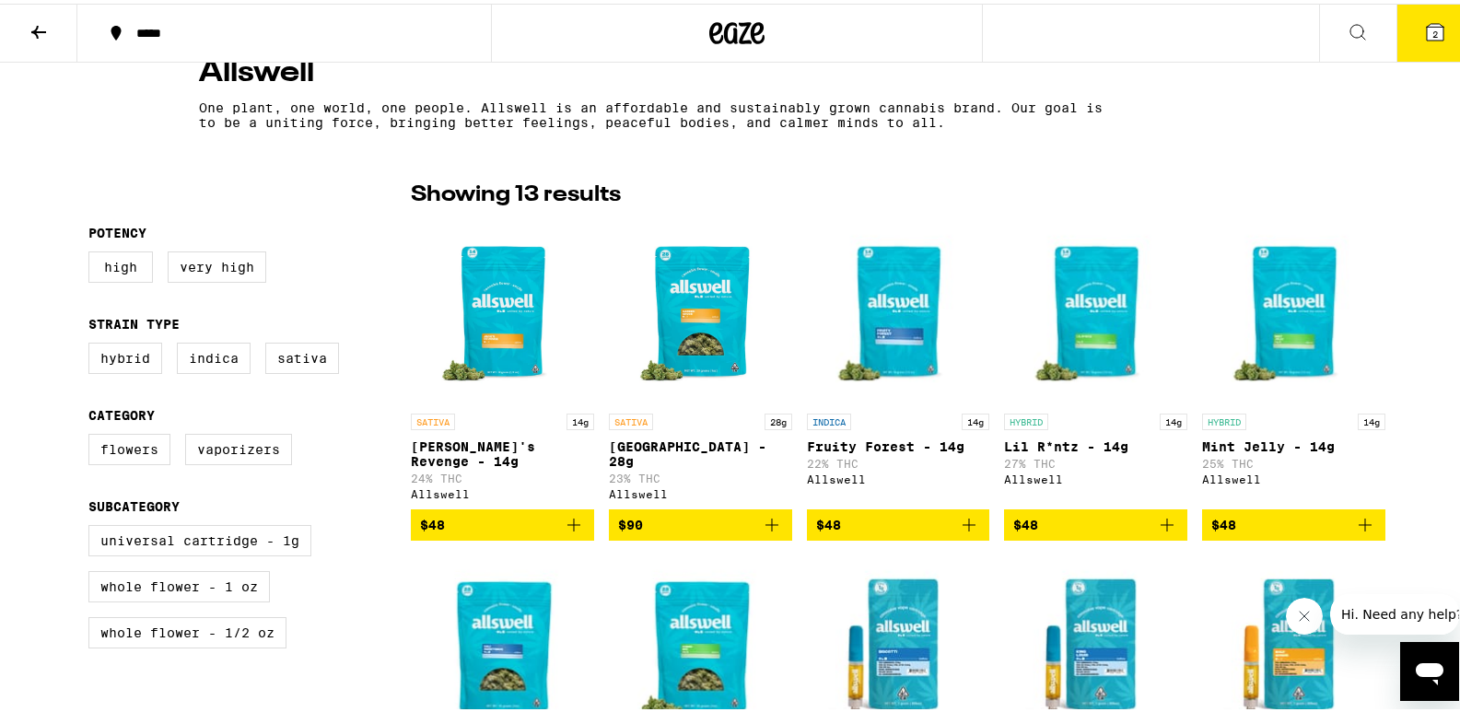
scroll to position [405, 0]
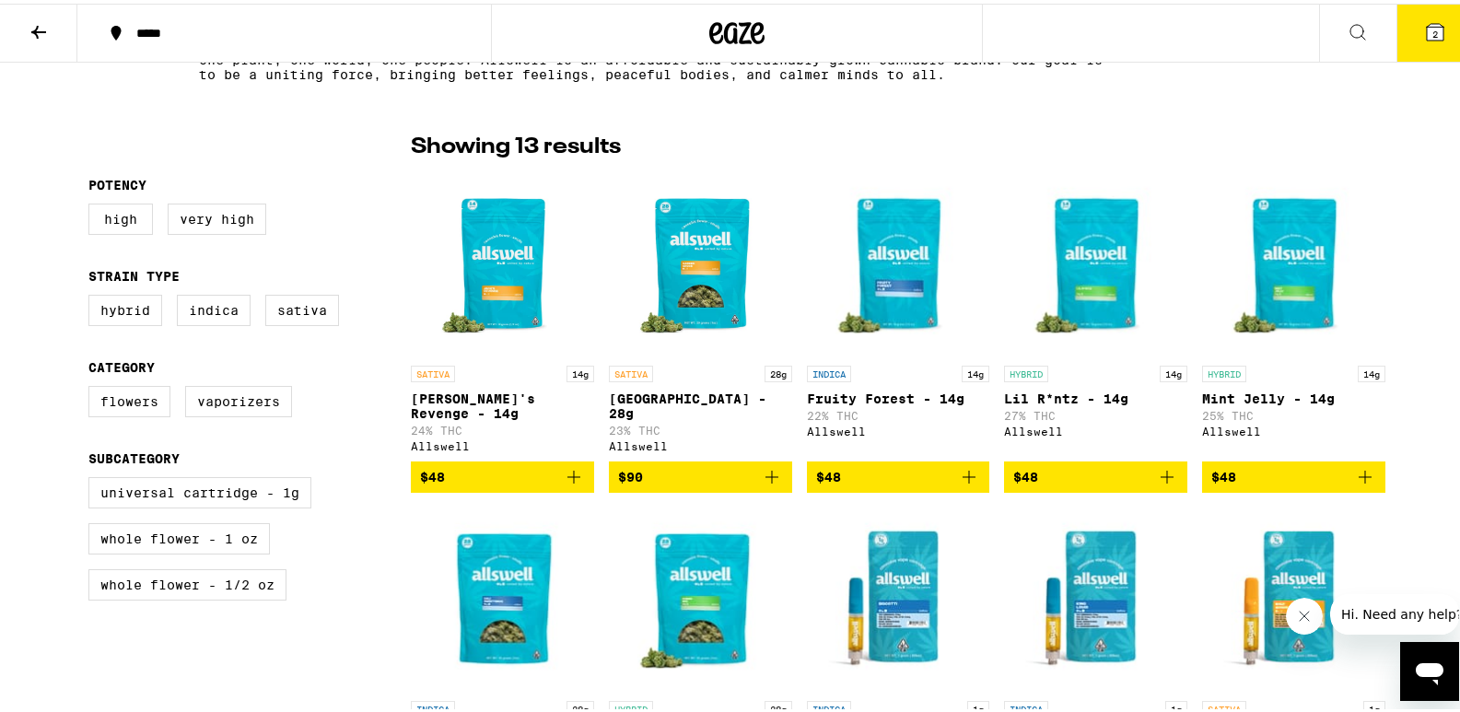
click at [1299, 261] on img "Open page for Mint Jelly - 14g from Allswell" at bounding box center [1293, 261] width 183 height 184
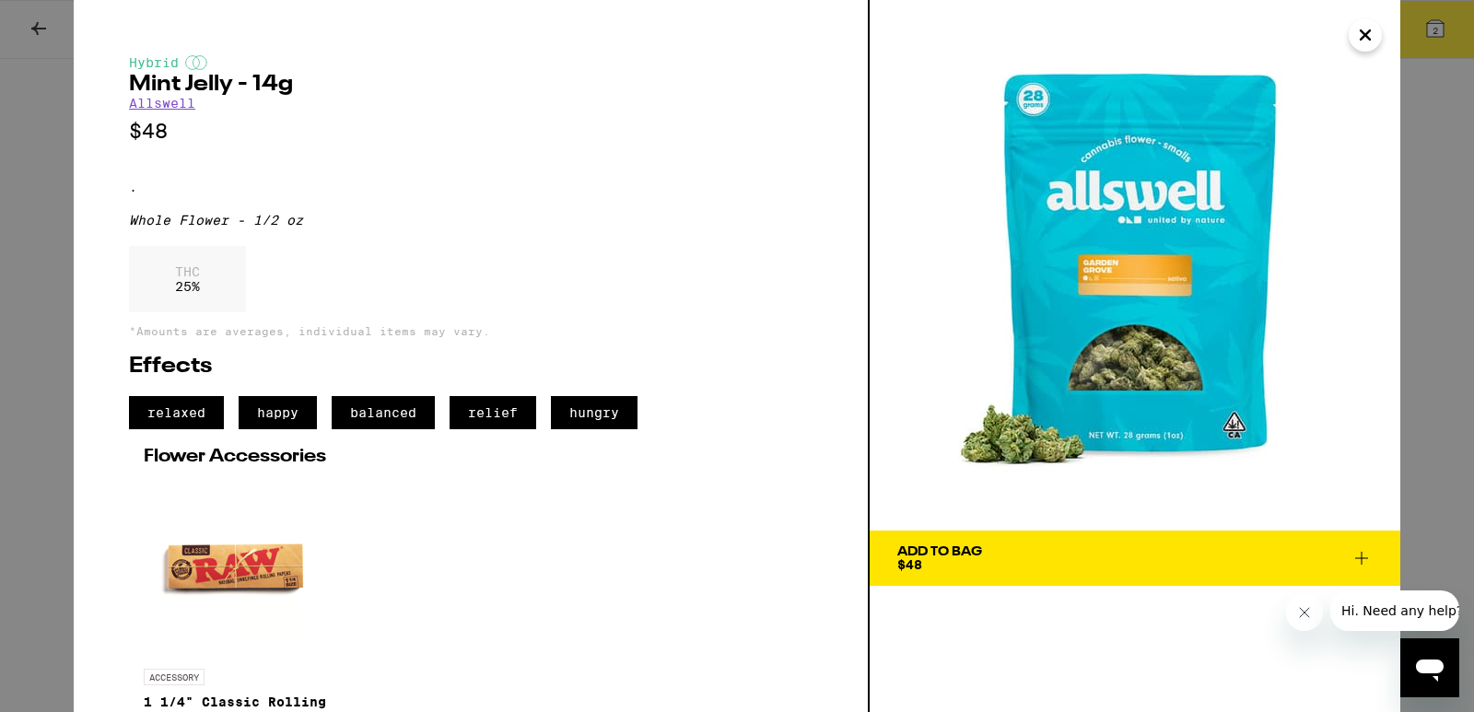
click at [1373, 35] on icon "Close" at bounding box center [1365, 35] width 22 height 28
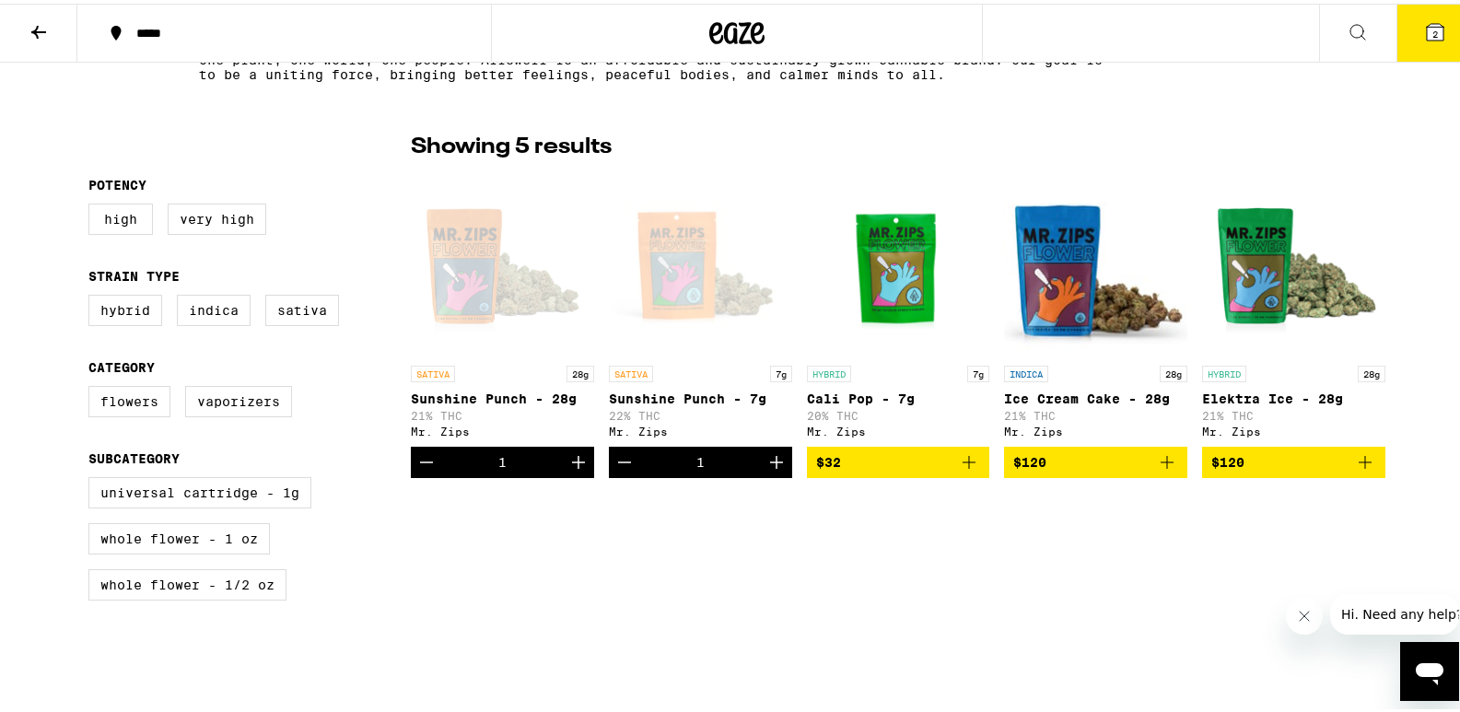
click at [1282, 263] on img "Open page for Elektra Ice - 28g from Mr. Zips" at bounding box center [1293, 261] width 183 height 184
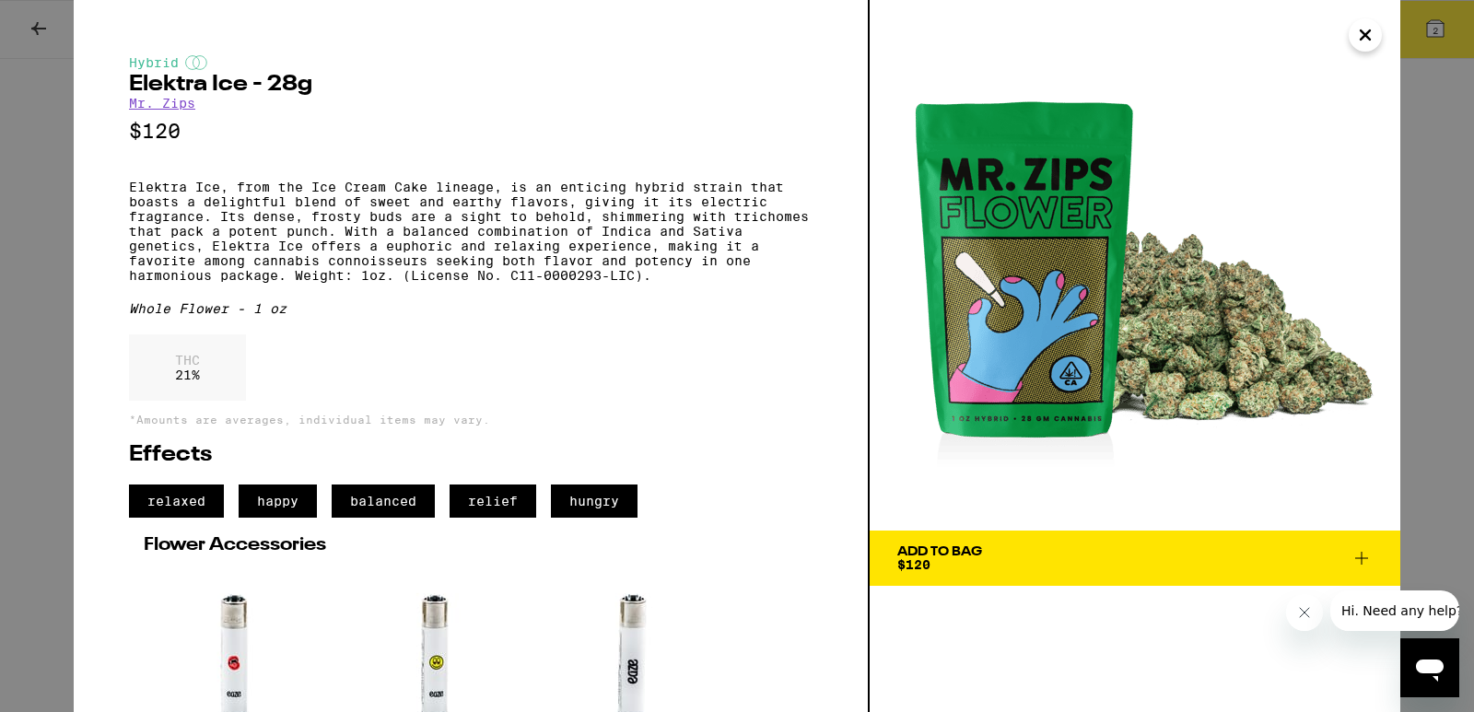
click at [1363, 43] on icon "Close" at bounding box center [1365, 35] width 22 height 28
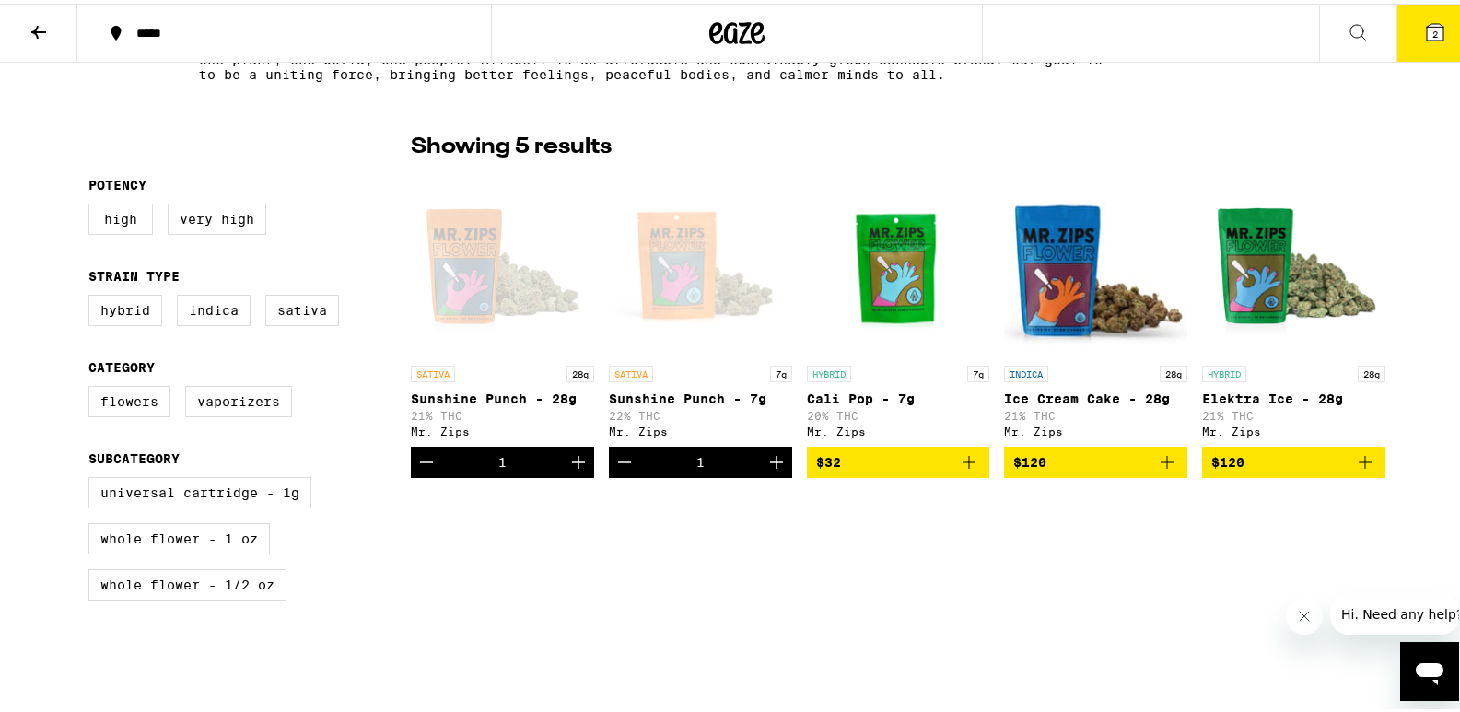
click at [958, 470] on icon "Add to bag" at bounding box center [969, 459] width 22 height 22
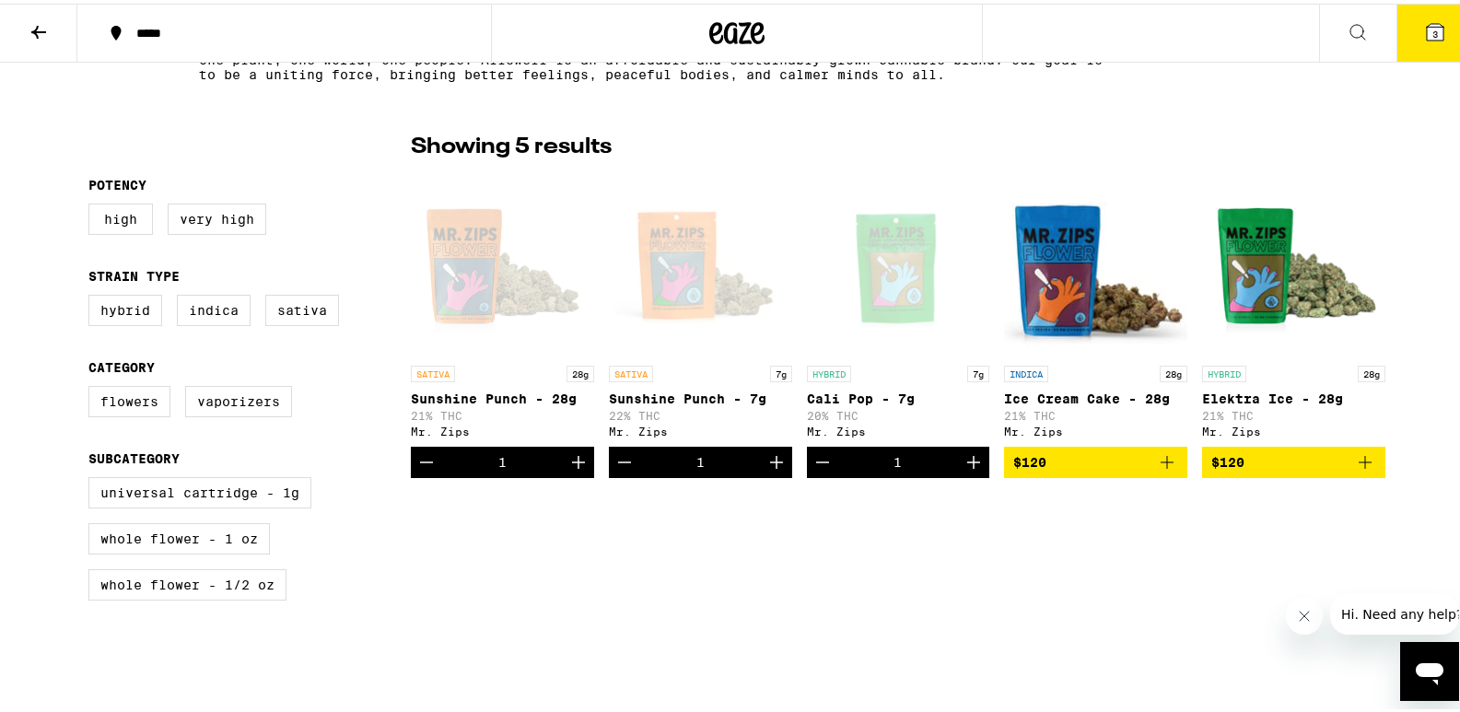
click at [420, 459] on icon "Decrement" at bounding box center [426, 459] width 13 height 0
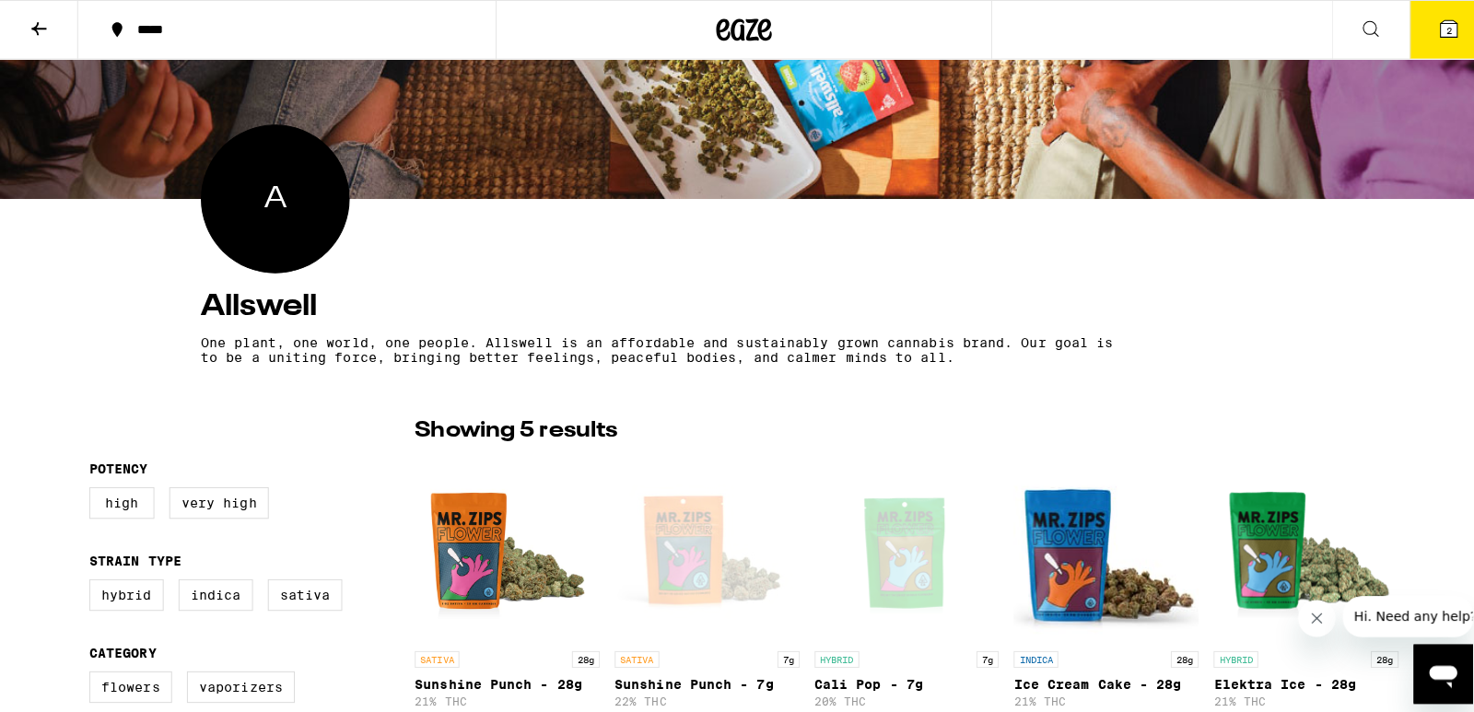
scroll to position [118, 0]
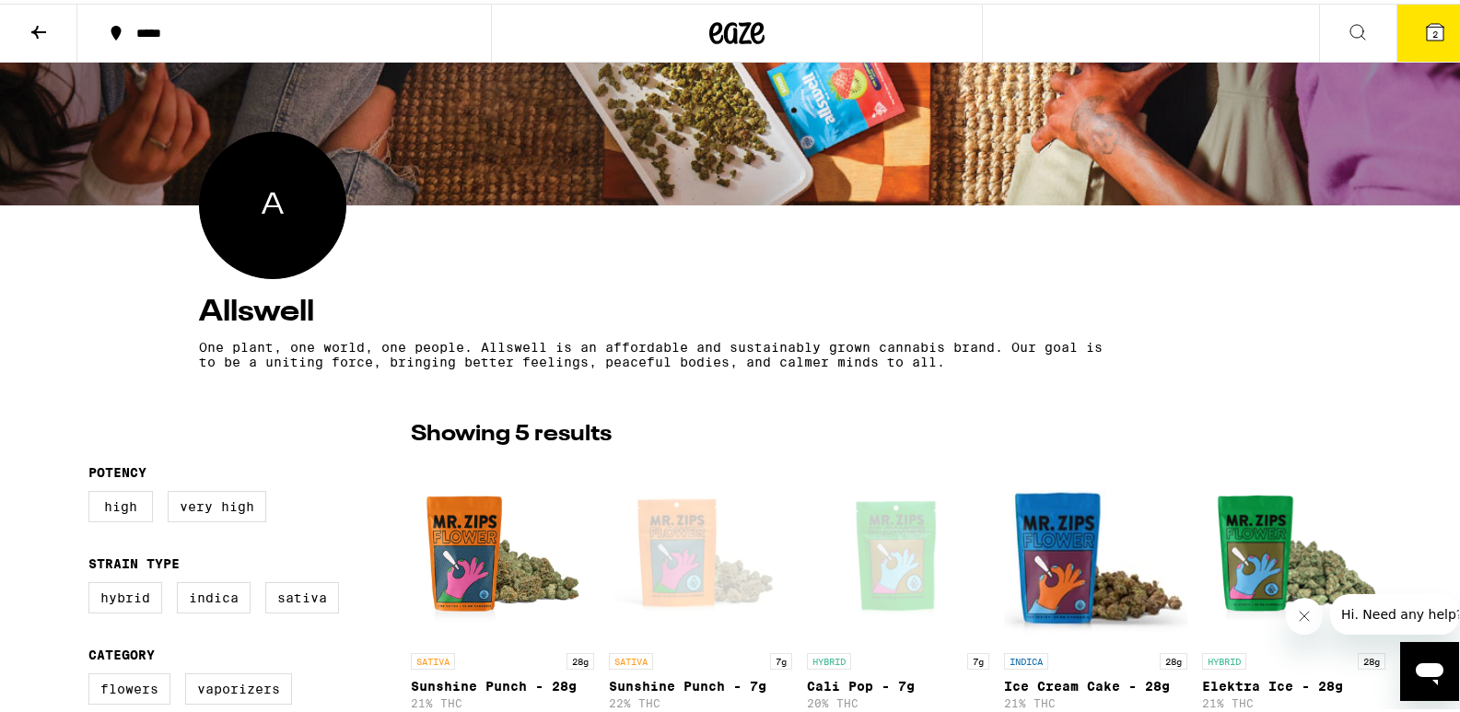
click at [1429, 37] on icon at bounding box center [1435, 28] width 17 height 17
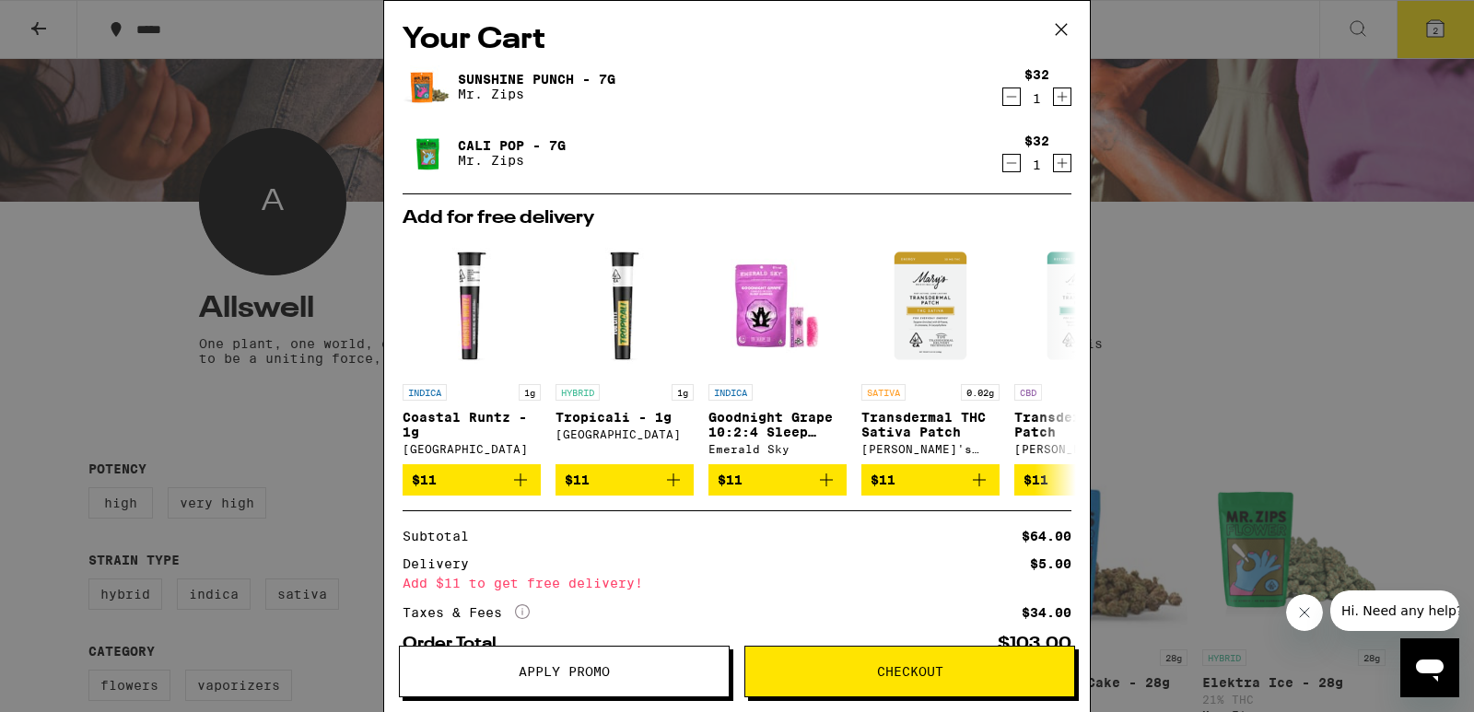
click at [1058, 28] on icon at bounding box center [1061, 30] width 28 height 28
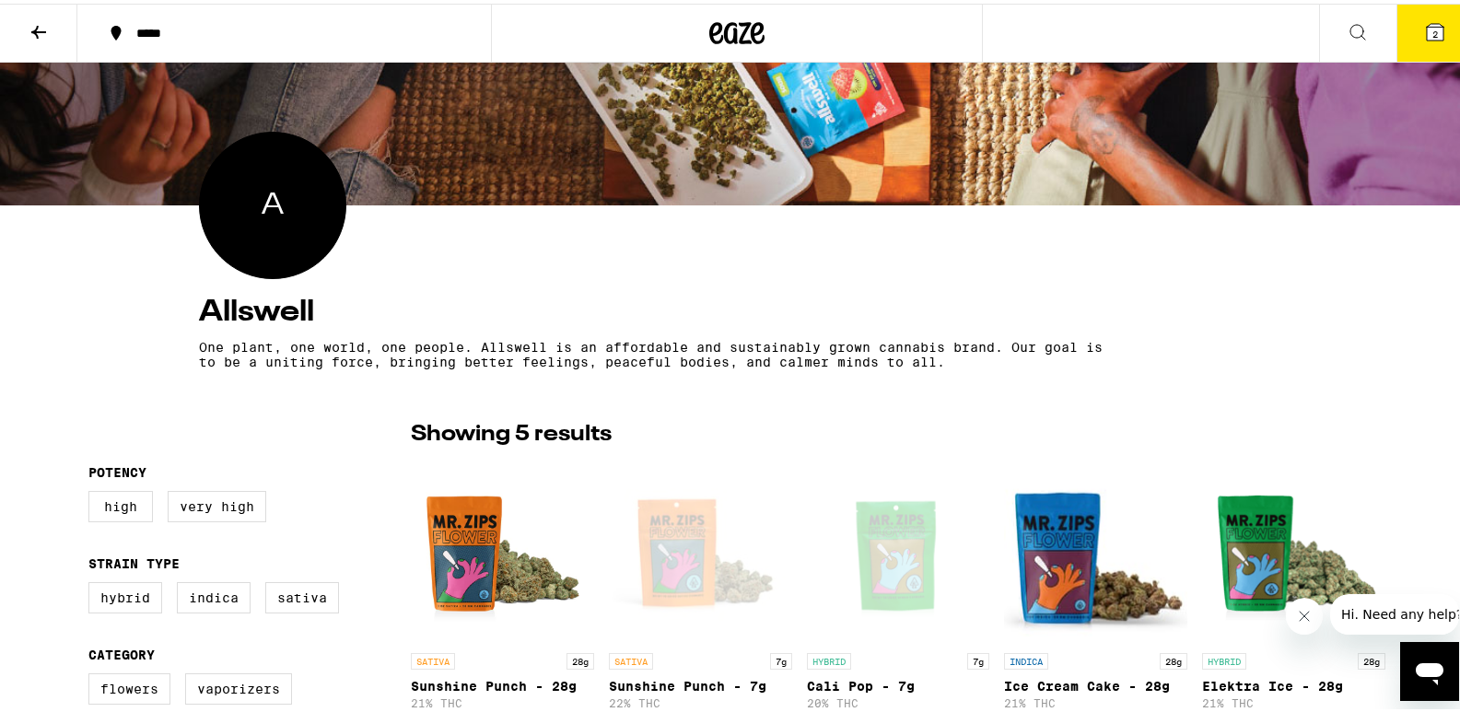
click at [753, 34] on icon at bounding box center [736, 29] width 55 height 33
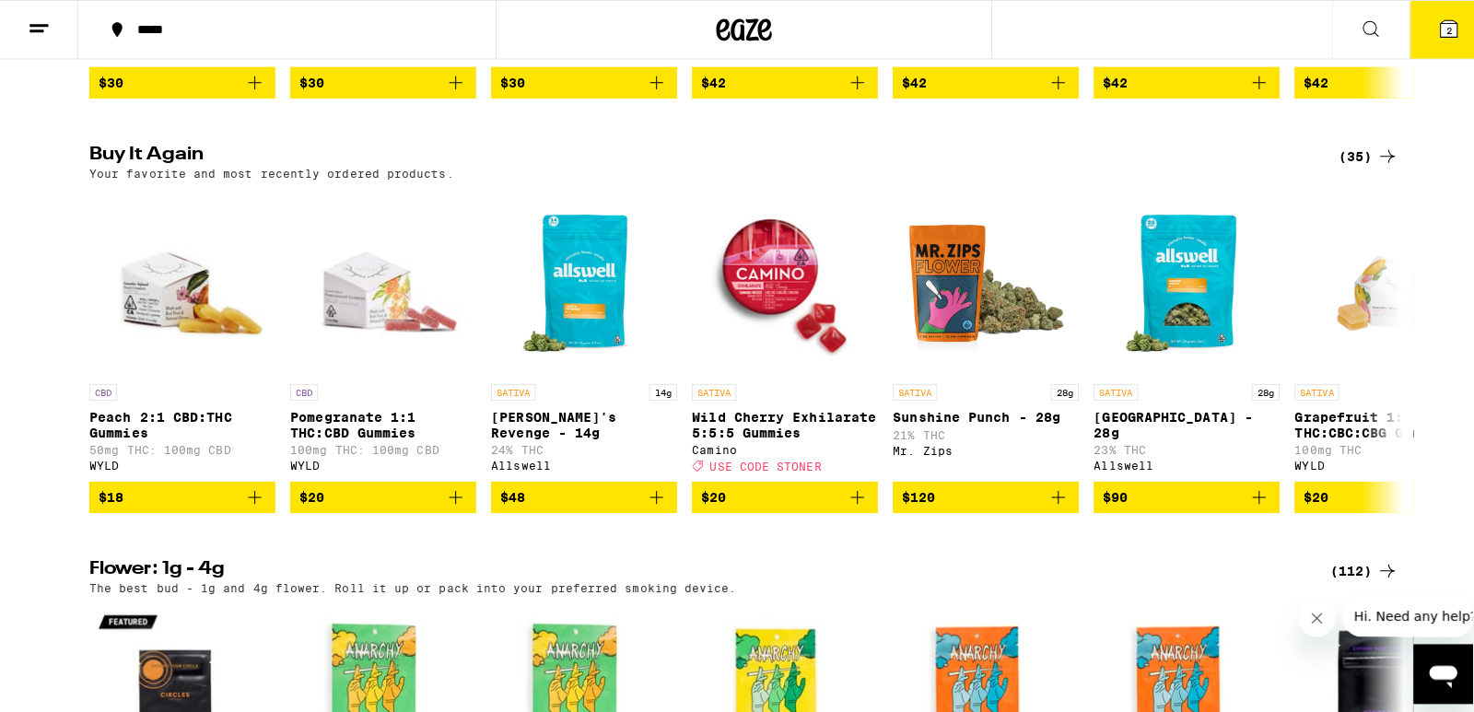
scroll to position [988, 0]
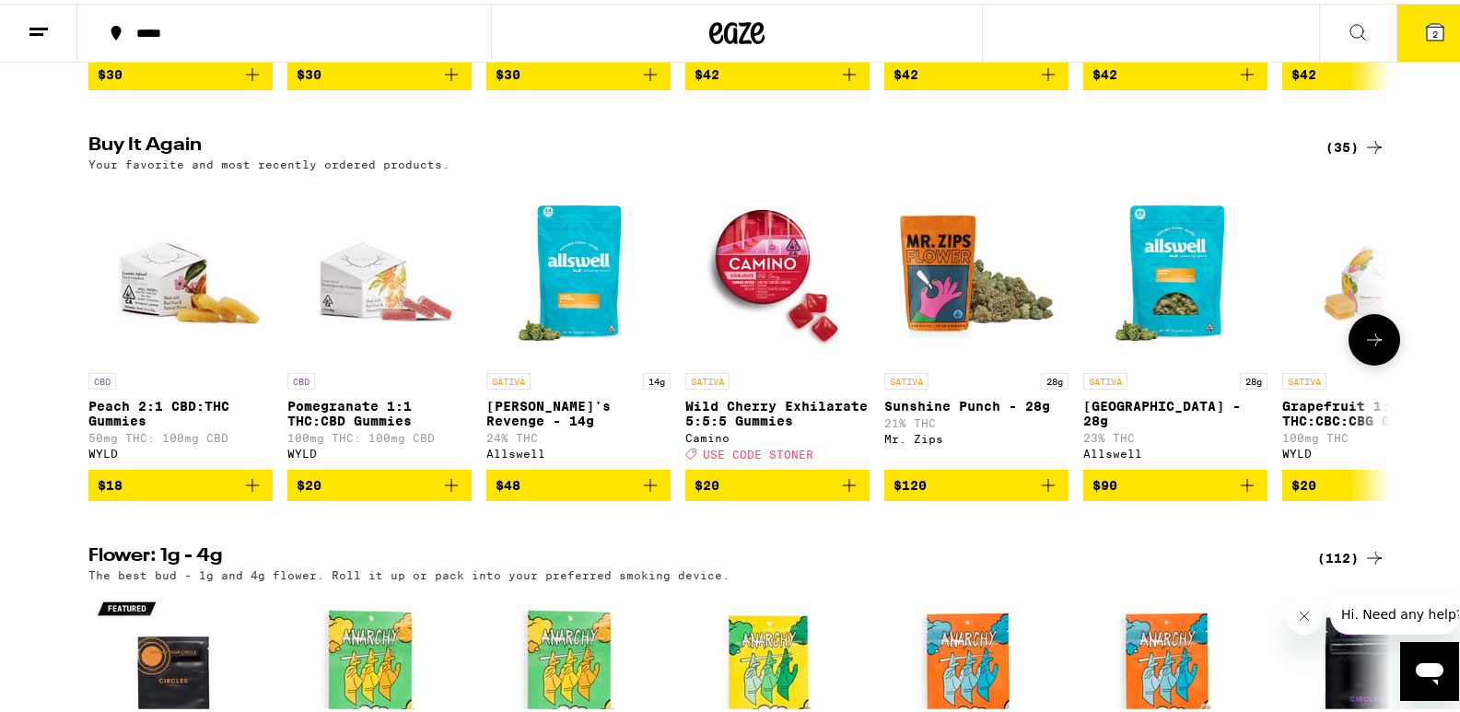
click at [647, 488] on icon "Add to bag" at bounding box center [650, 481] width 13 height 13
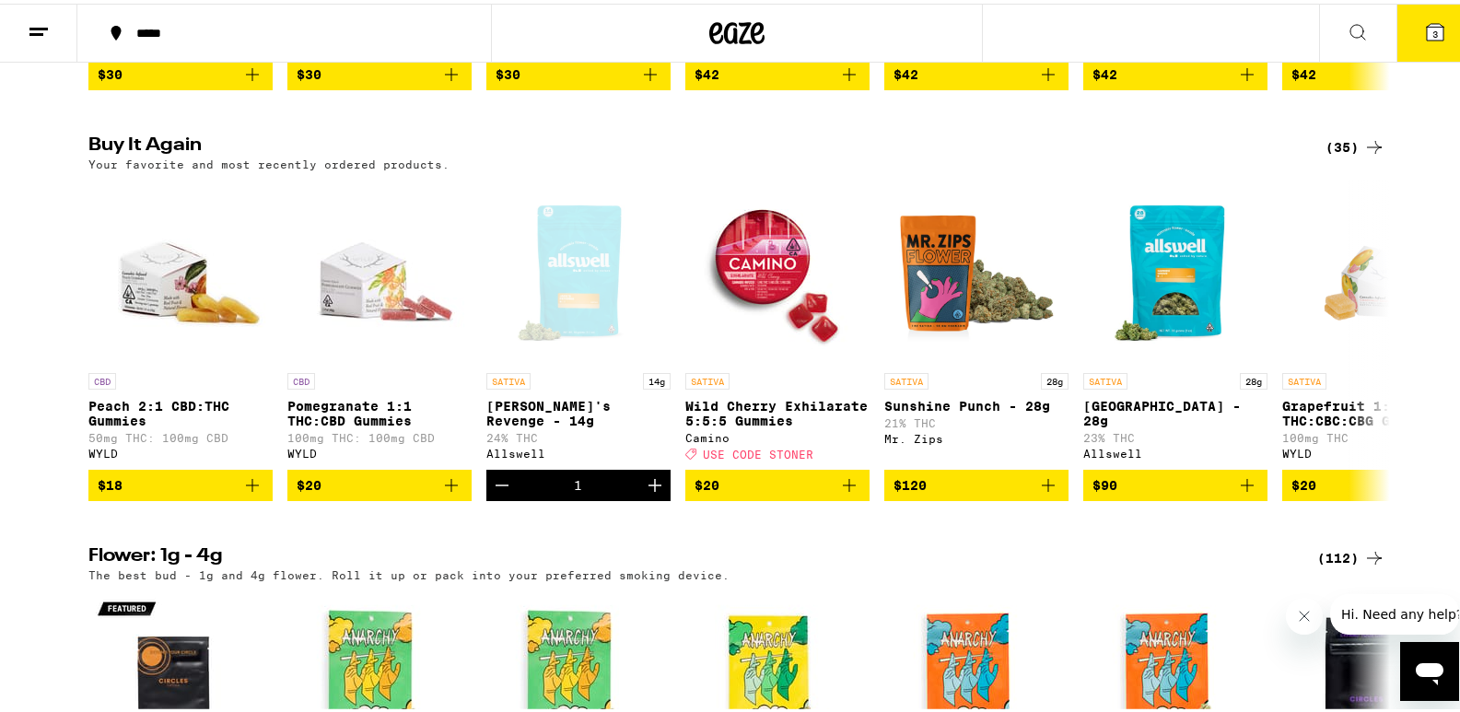
click at [1427, 27] on icon at bounding box center [1435, 28] width 17 height 17
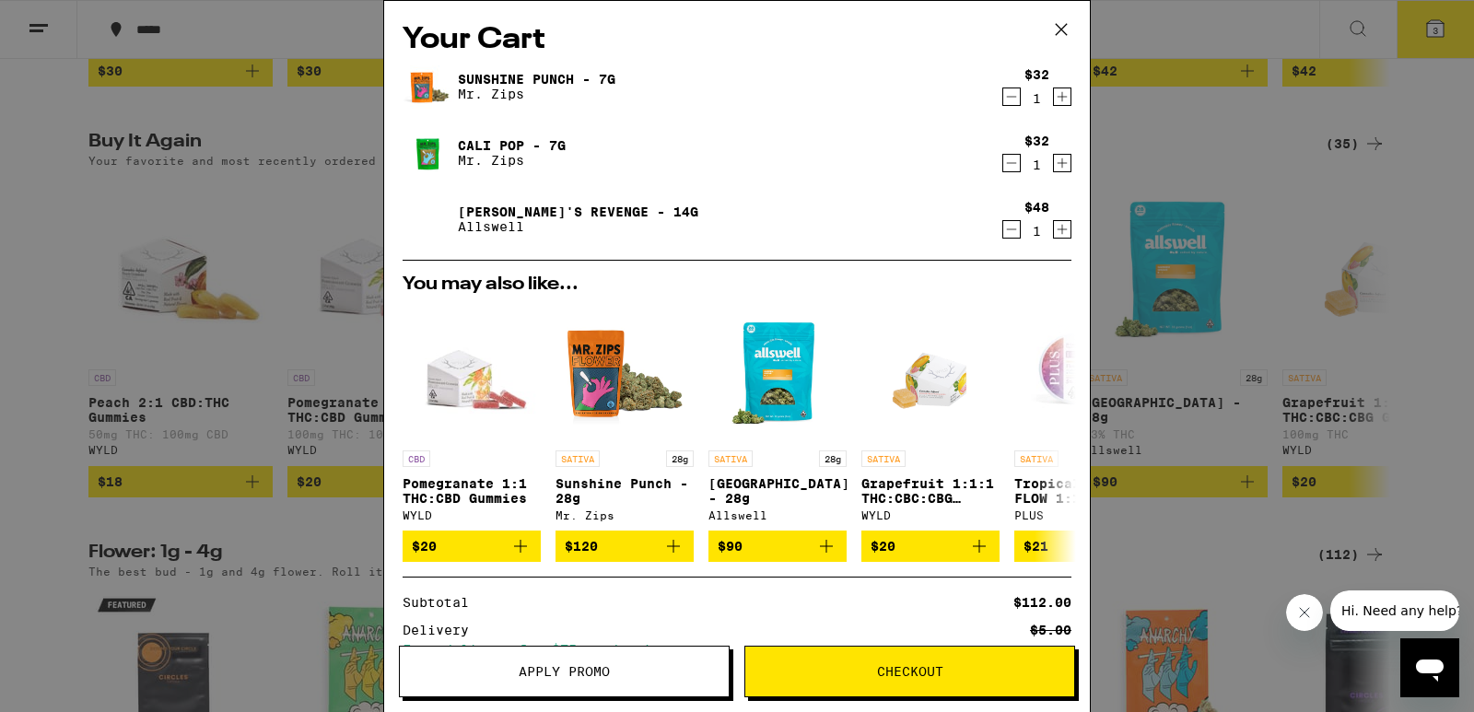
click at [1003, 105] on icon "Decrement" at bounding box center [1011, 97] width 17 height 22
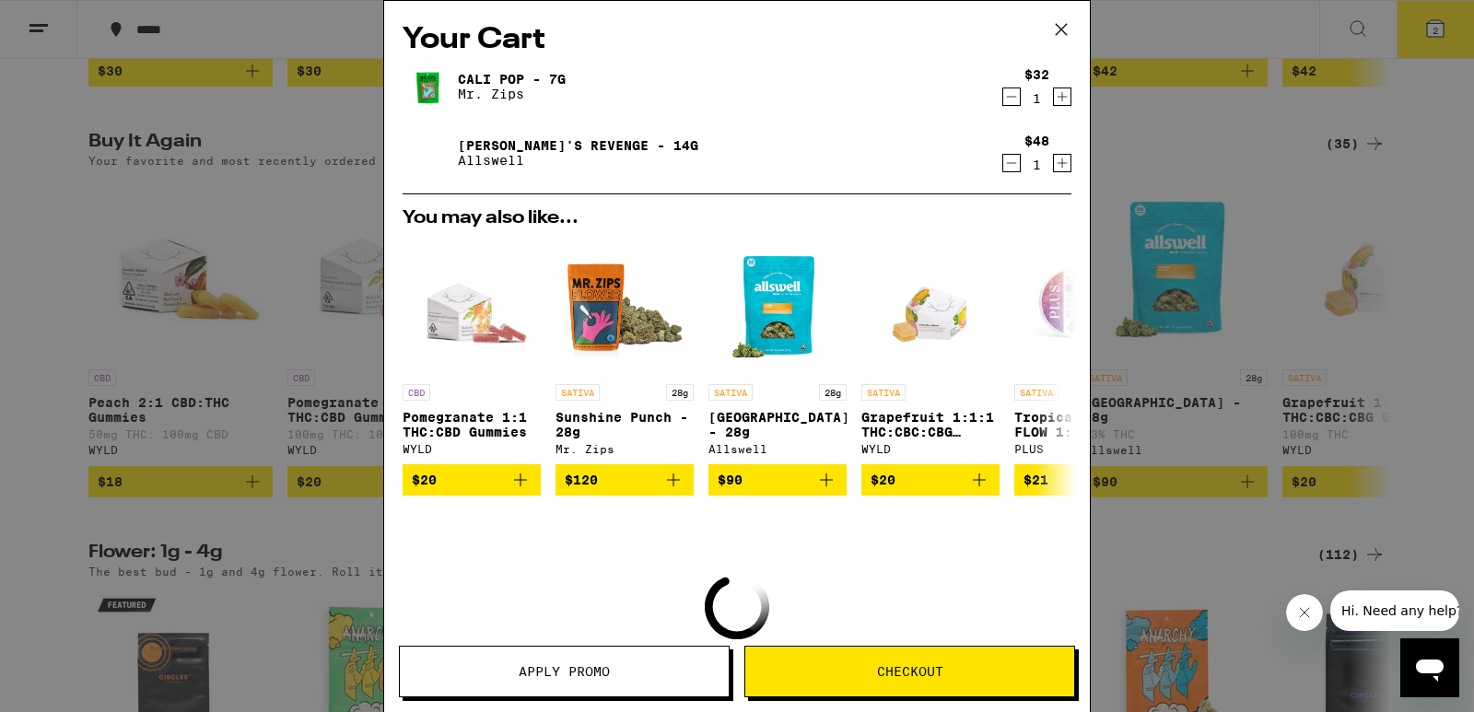
click at [1003, 105] on icon "Decrement" at bounding box center [1011, 97] width 17 height 22
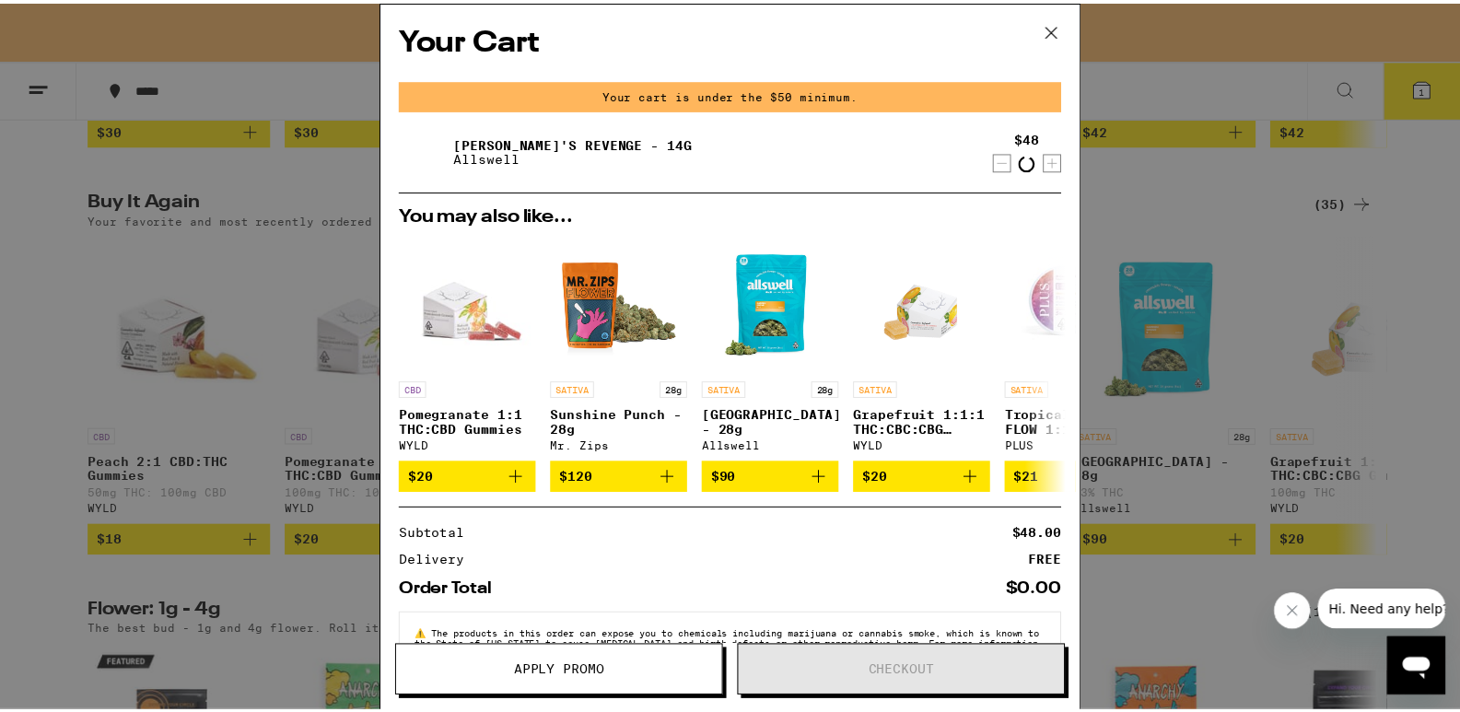
scroll to position [1047, 0]
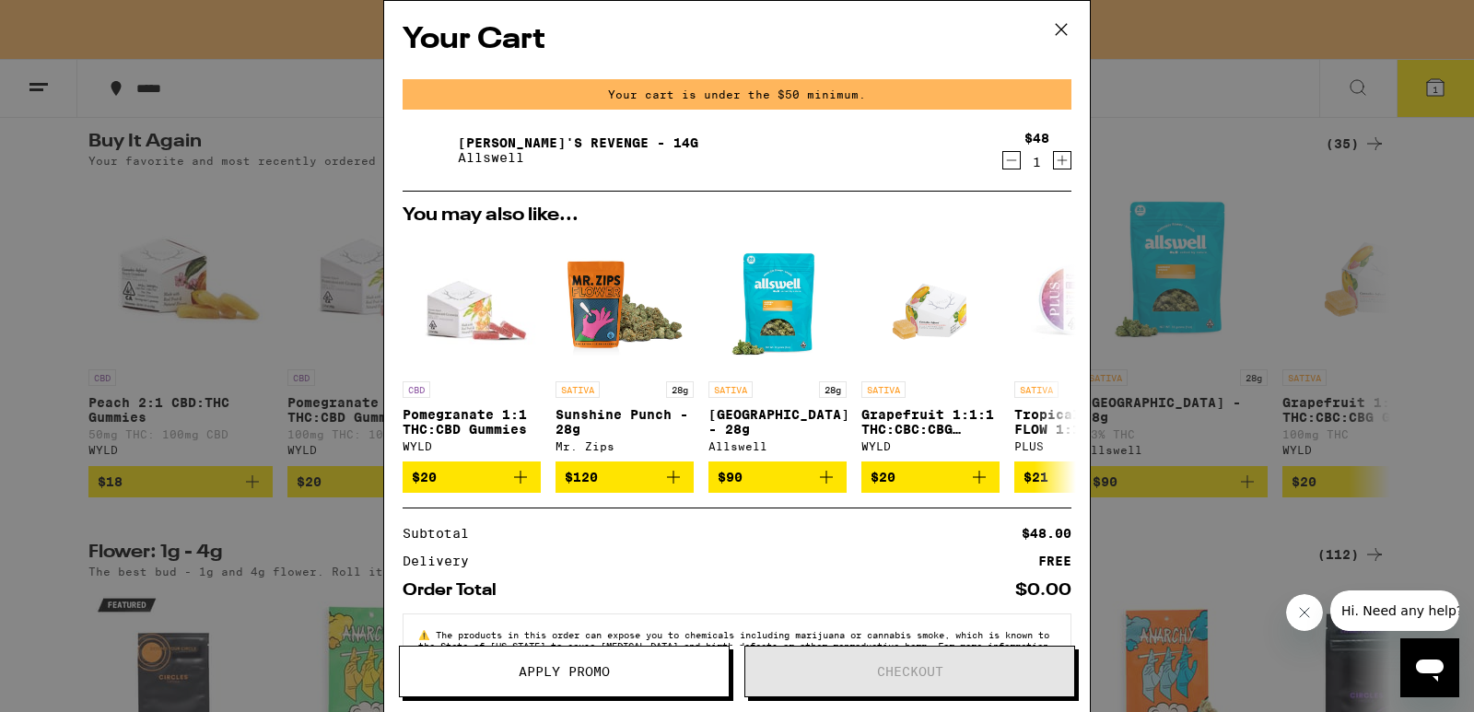
click at [1060, 32] on icon at bounding box center [1061, 30] width 28 height 28
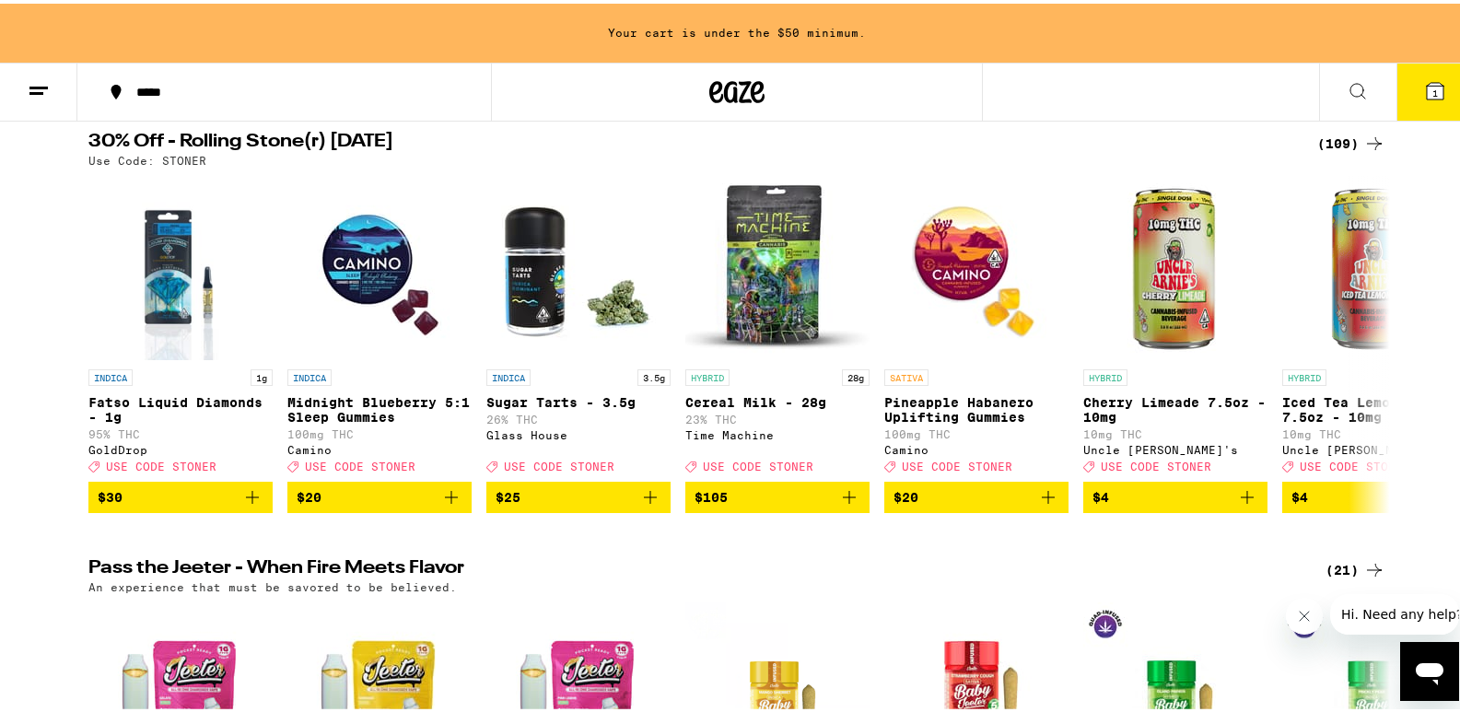
scroll to position [231, 0]
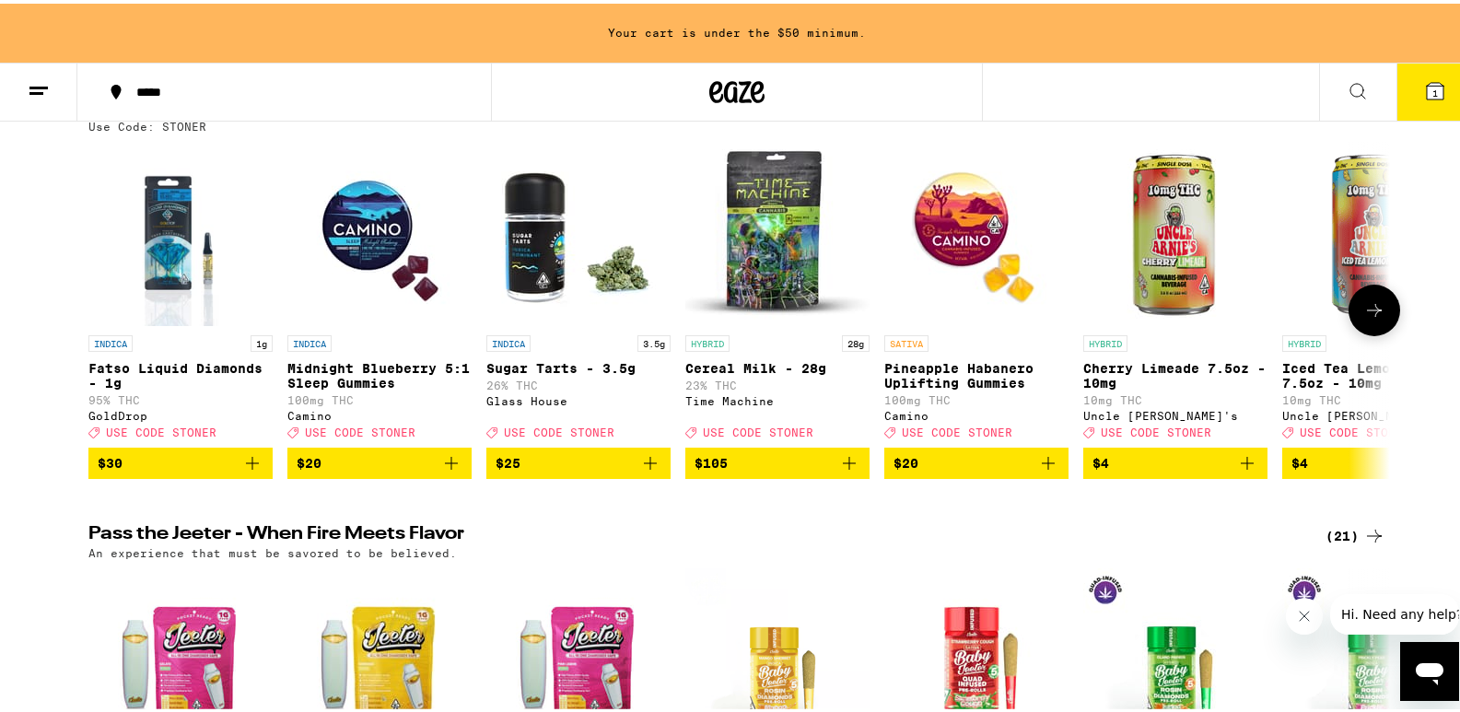
click at [1366, 318] on icon at bounding box center [1374, 307] width 22 height 22
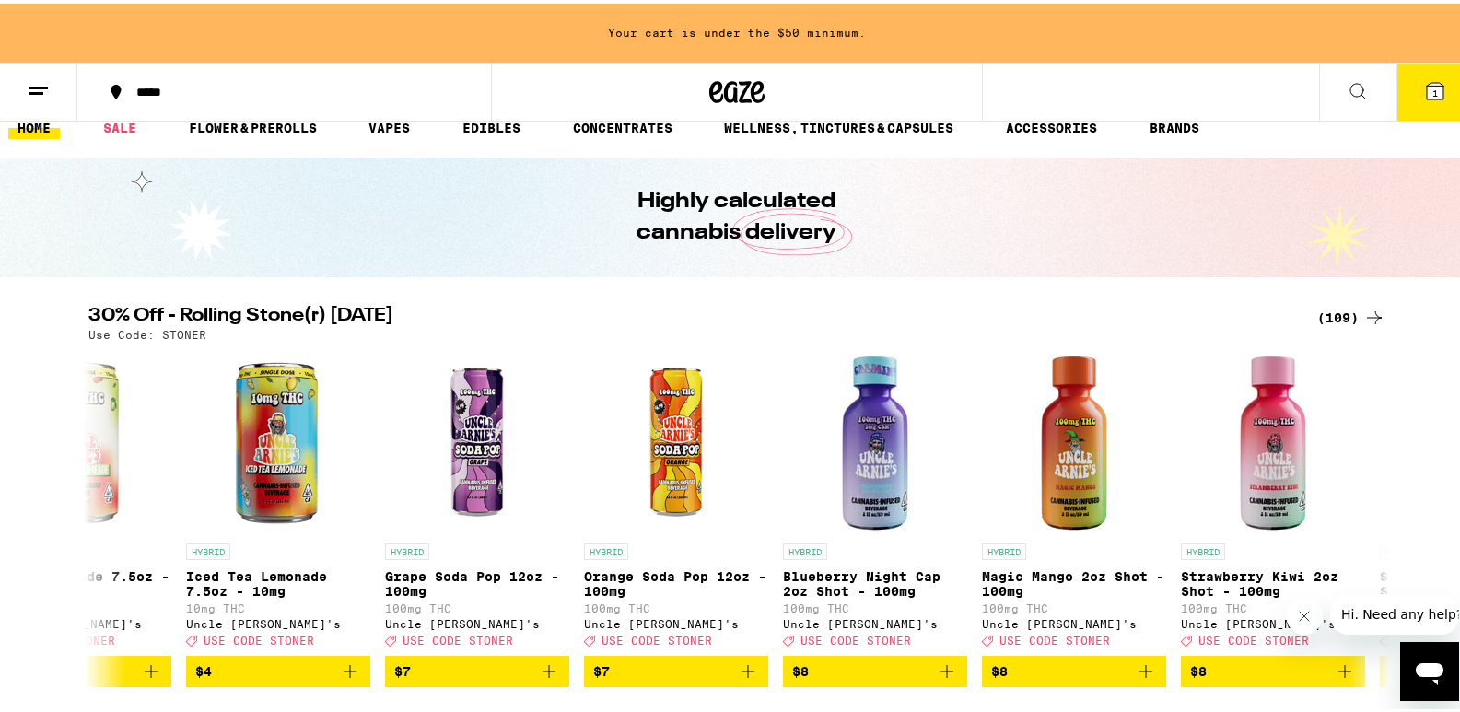
scroll to position [0, 0]
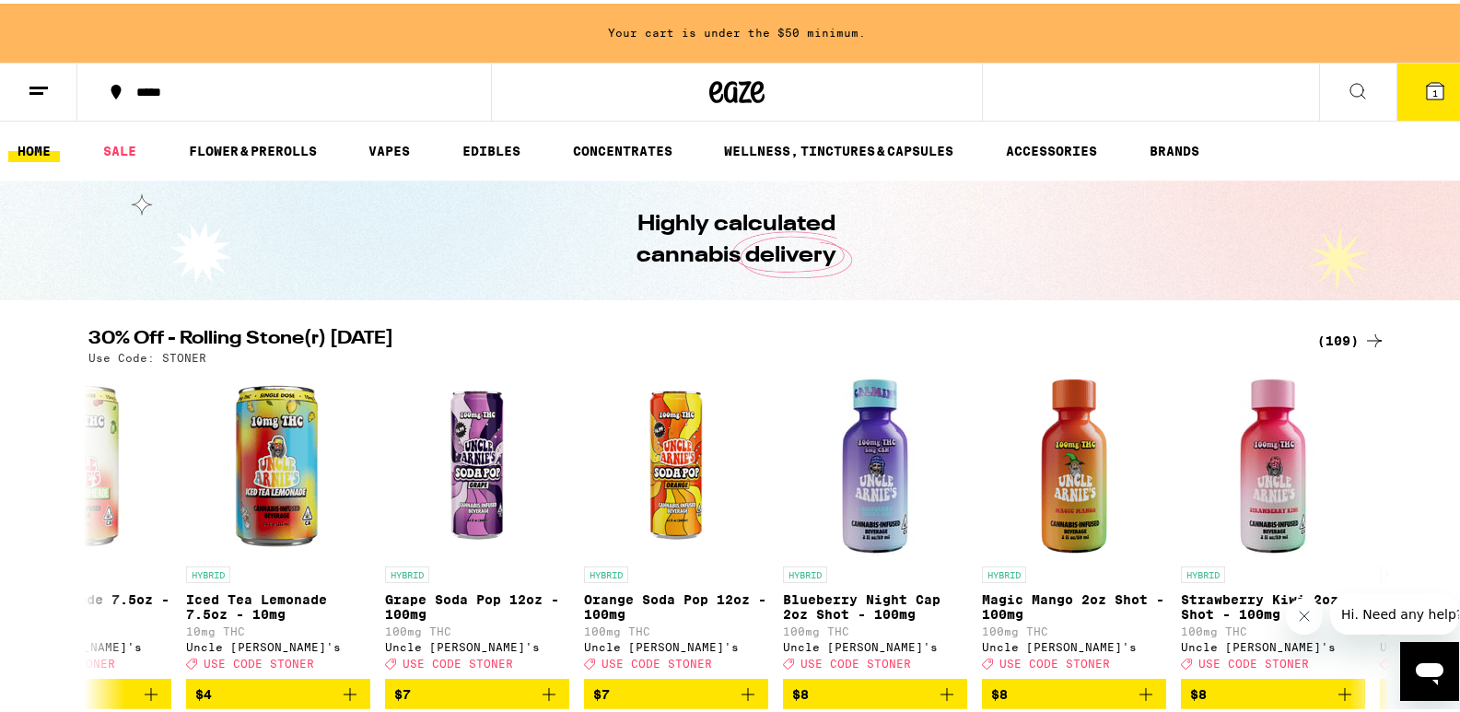
click at [1344, 334] on div "(109)" at bounding box center [1351, 337] width 68 height 22
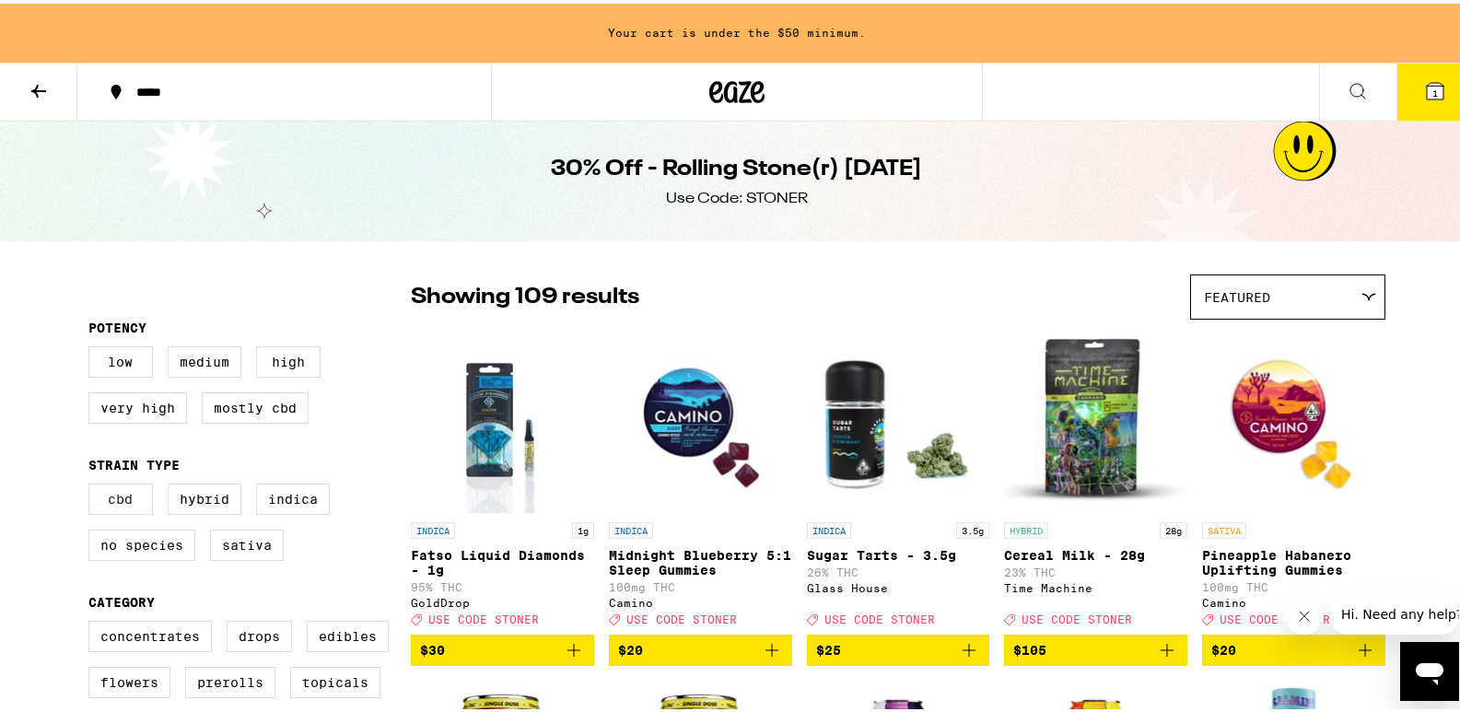
click at [116, 505] on label "CBD" at bounding box center [120, 495] width 64 height 31
click at [93, 484] on input "CBD" at bounding box center [92, 483] width 1 height 1
checkbox input "true"
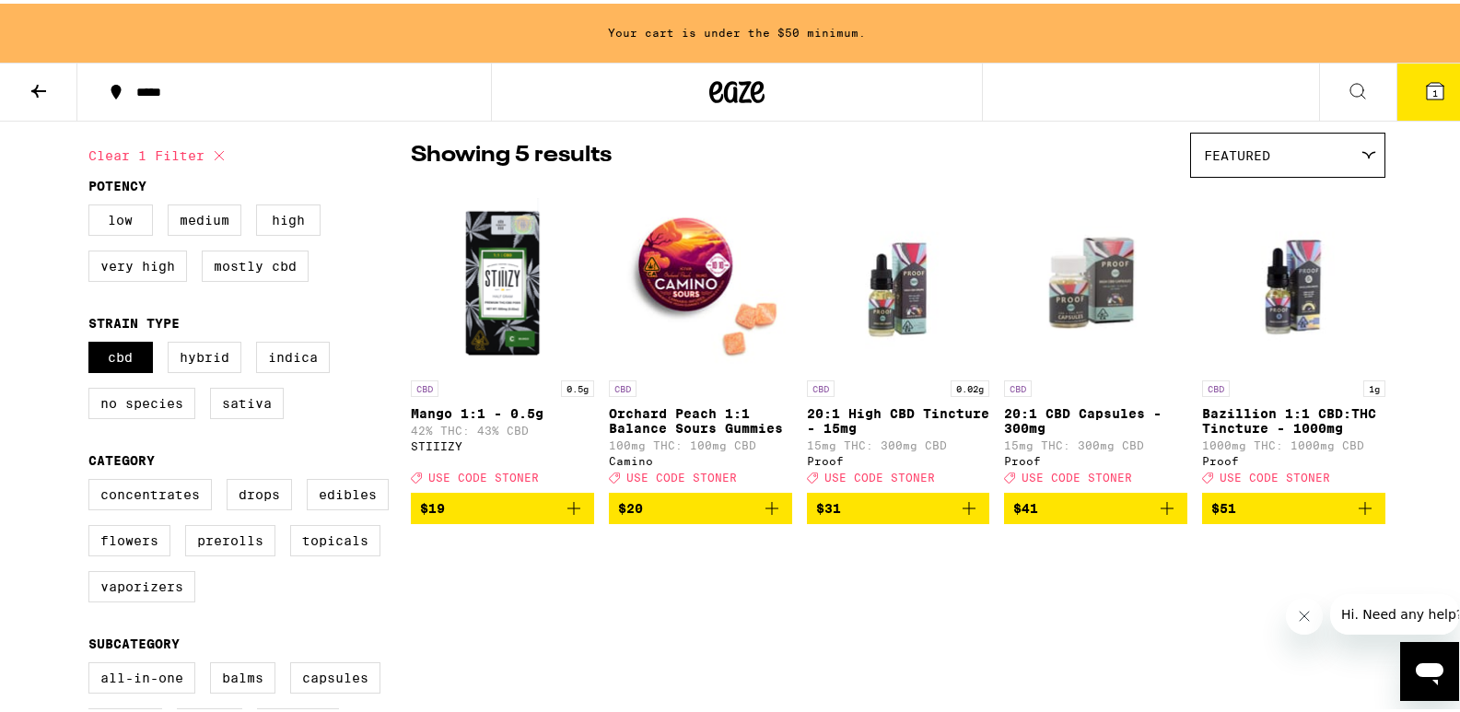
scroll to position [145, 0]
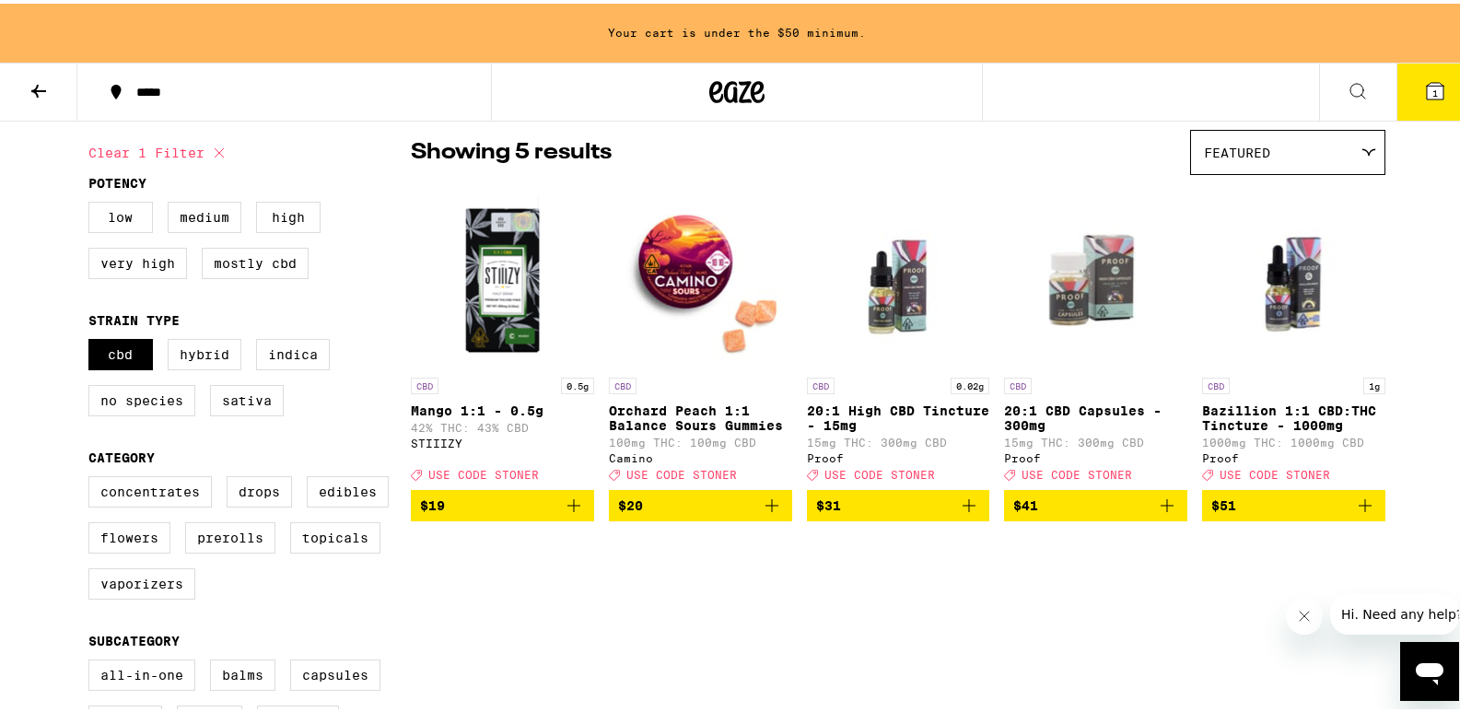
click at [761, 513] on icon "Add to bag" at bounding box center [772, 502] width 22 height 22
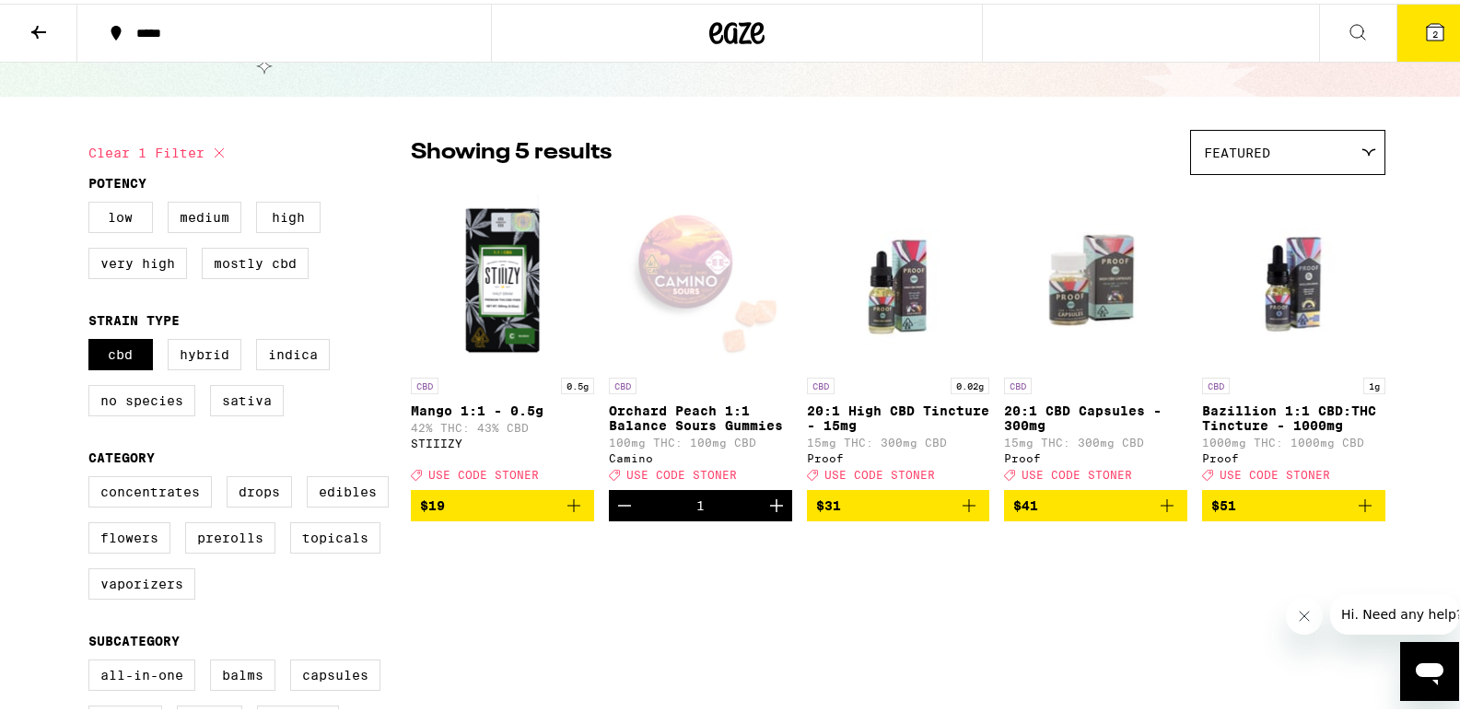
scroll to position [0, 0]
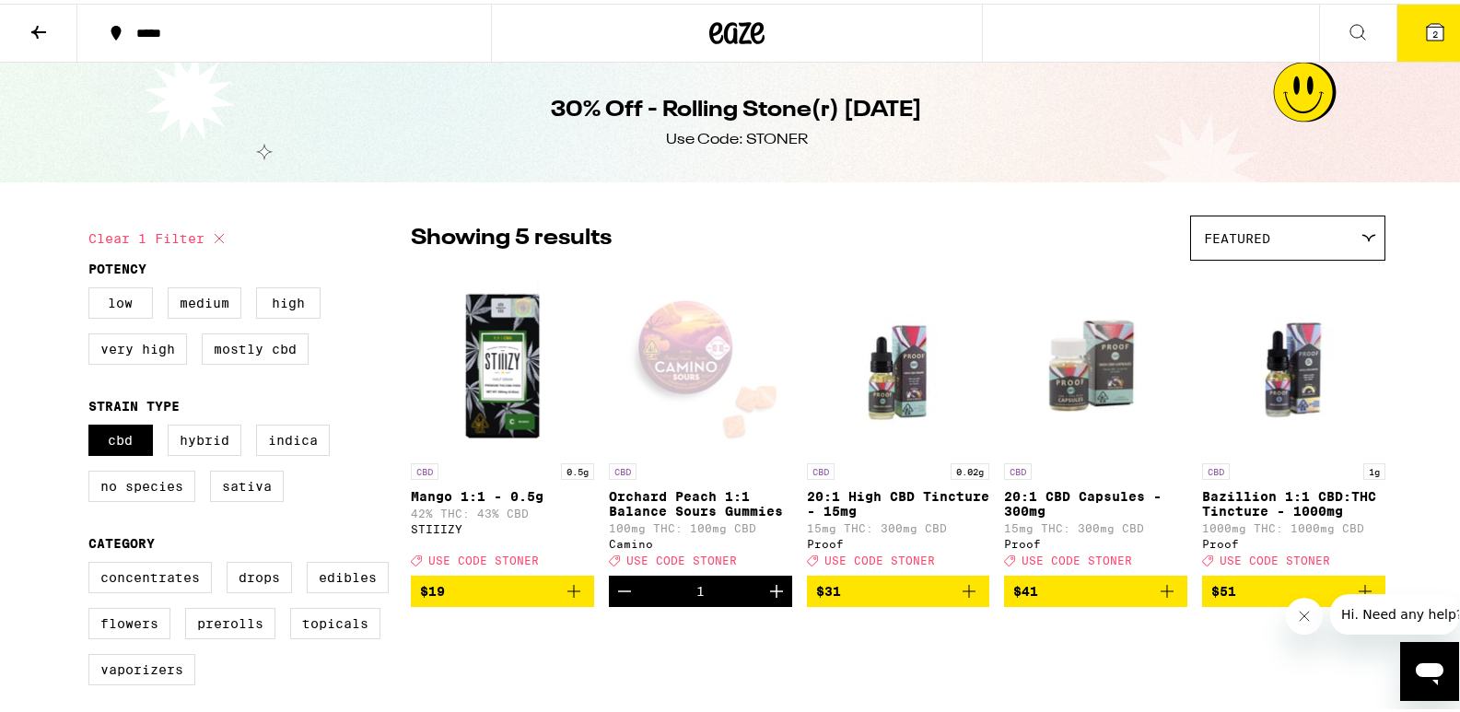
click at [1432, 30] on span "2" at bounding box center [1435, 30] width 6 height 11
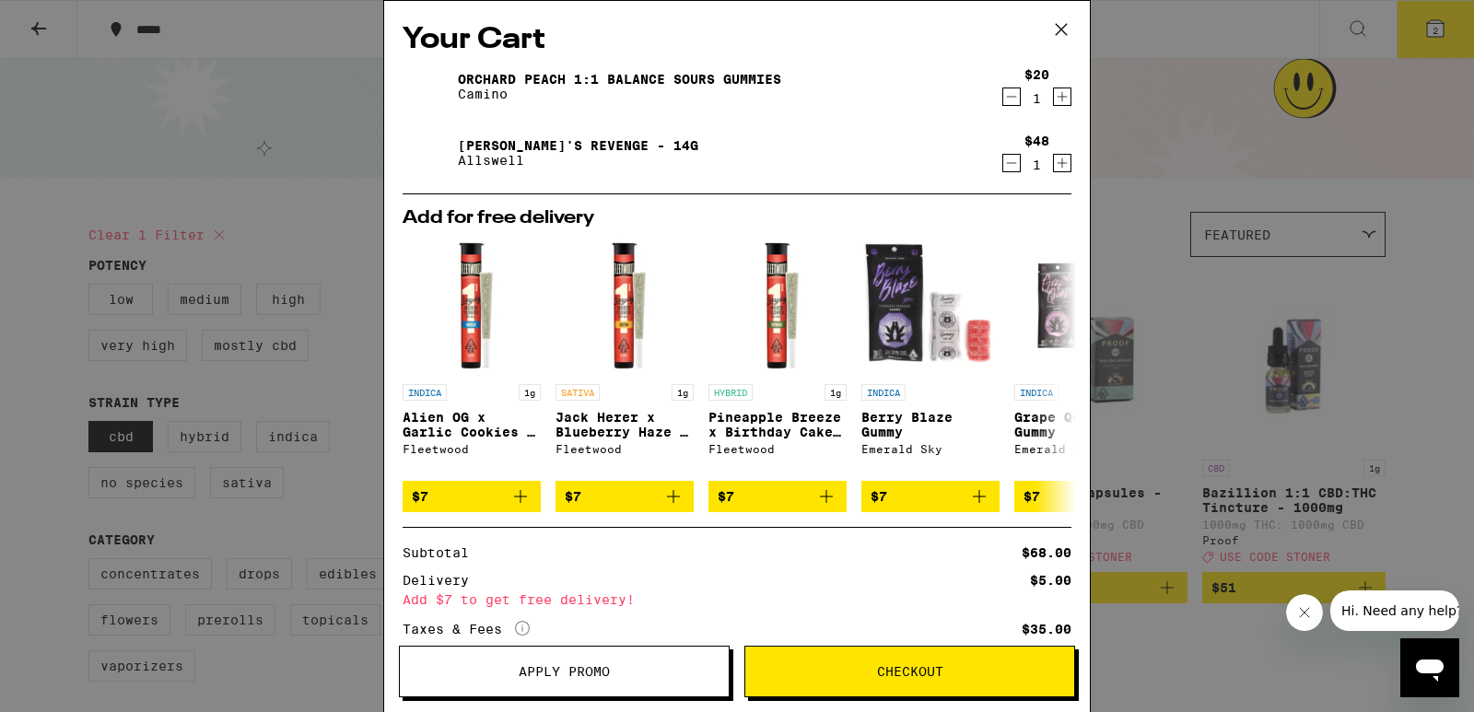
click at [548, 690] on button "Apply Promo" at bounding box center [564, 672] width 331 height 52
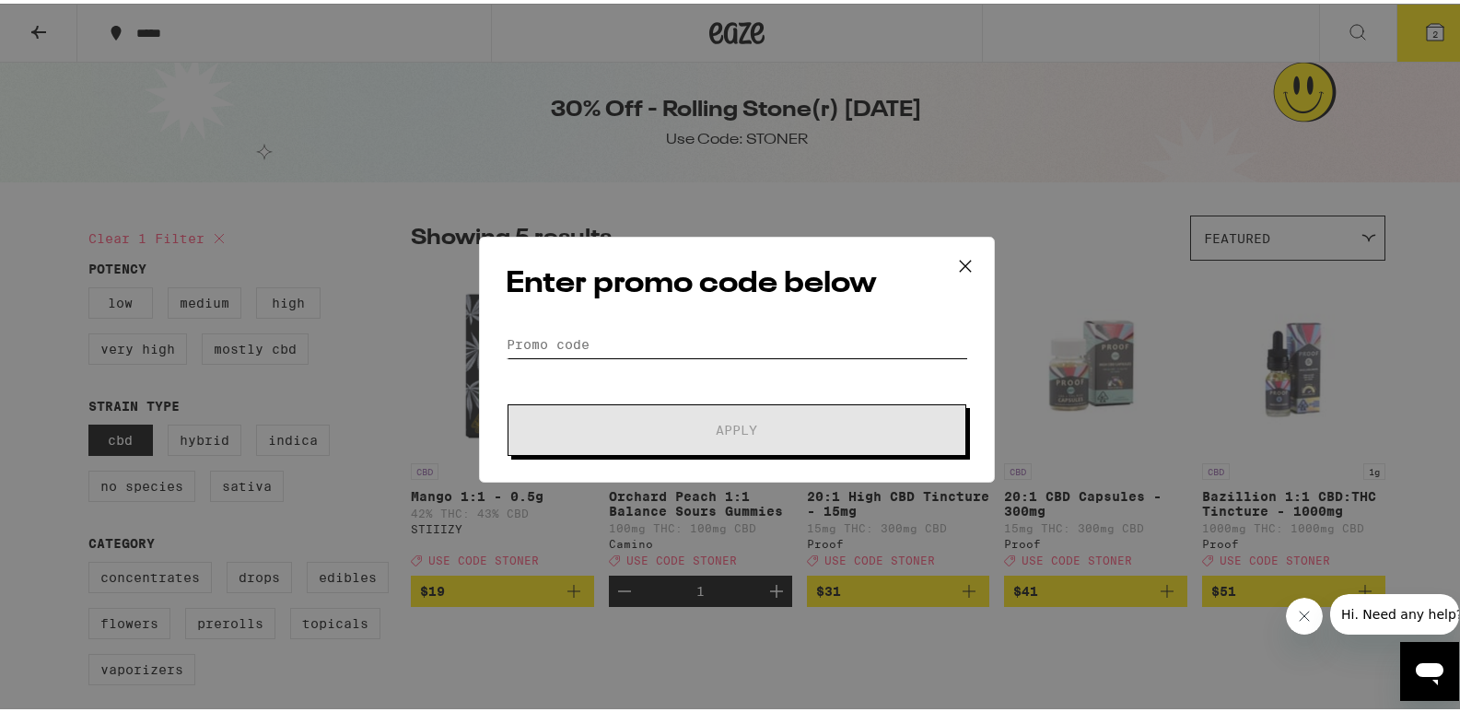
click at [532, 334] on input "Promo Code" at bounding box center [737, 341] width 462 height 28
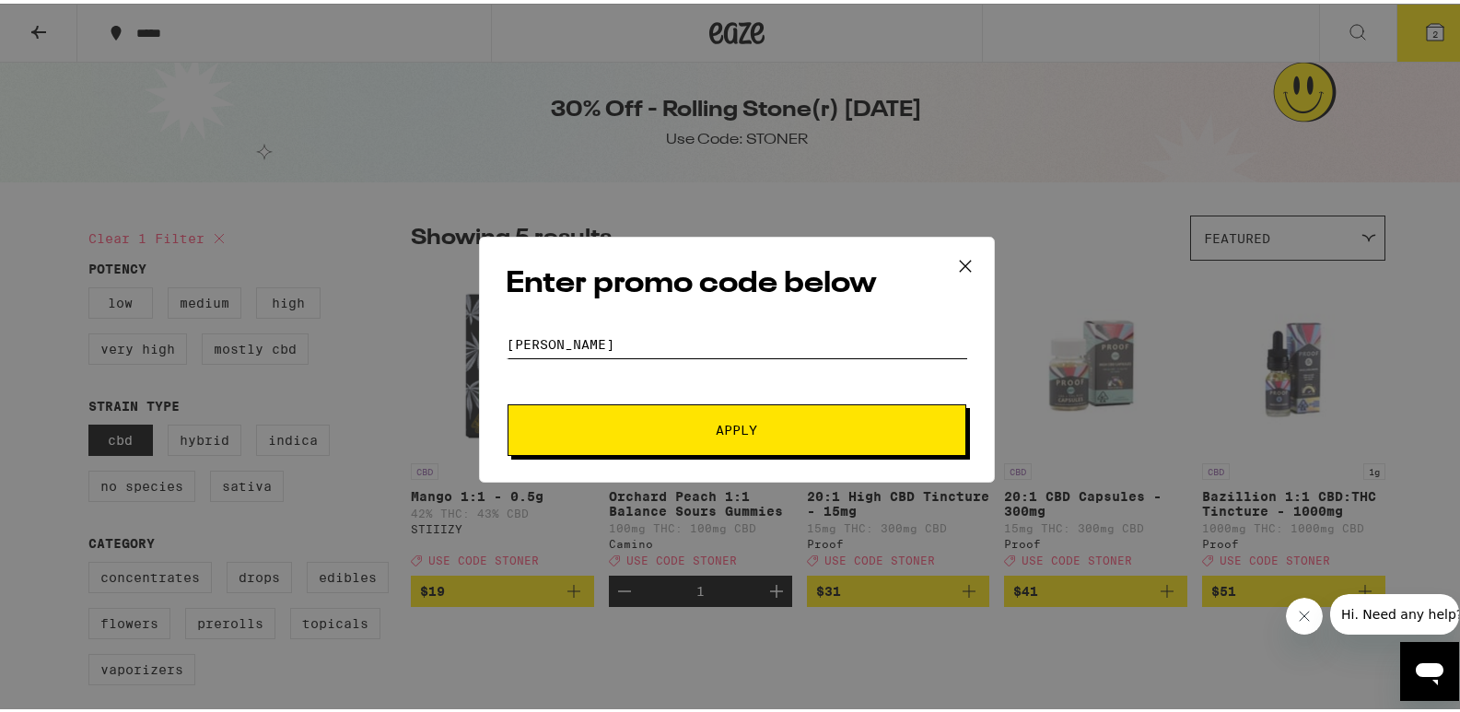
type input "[PERSON_NAME]"
click at [658, 441] on button "Apply" at bounding box center [737, 427] width 459 height 52
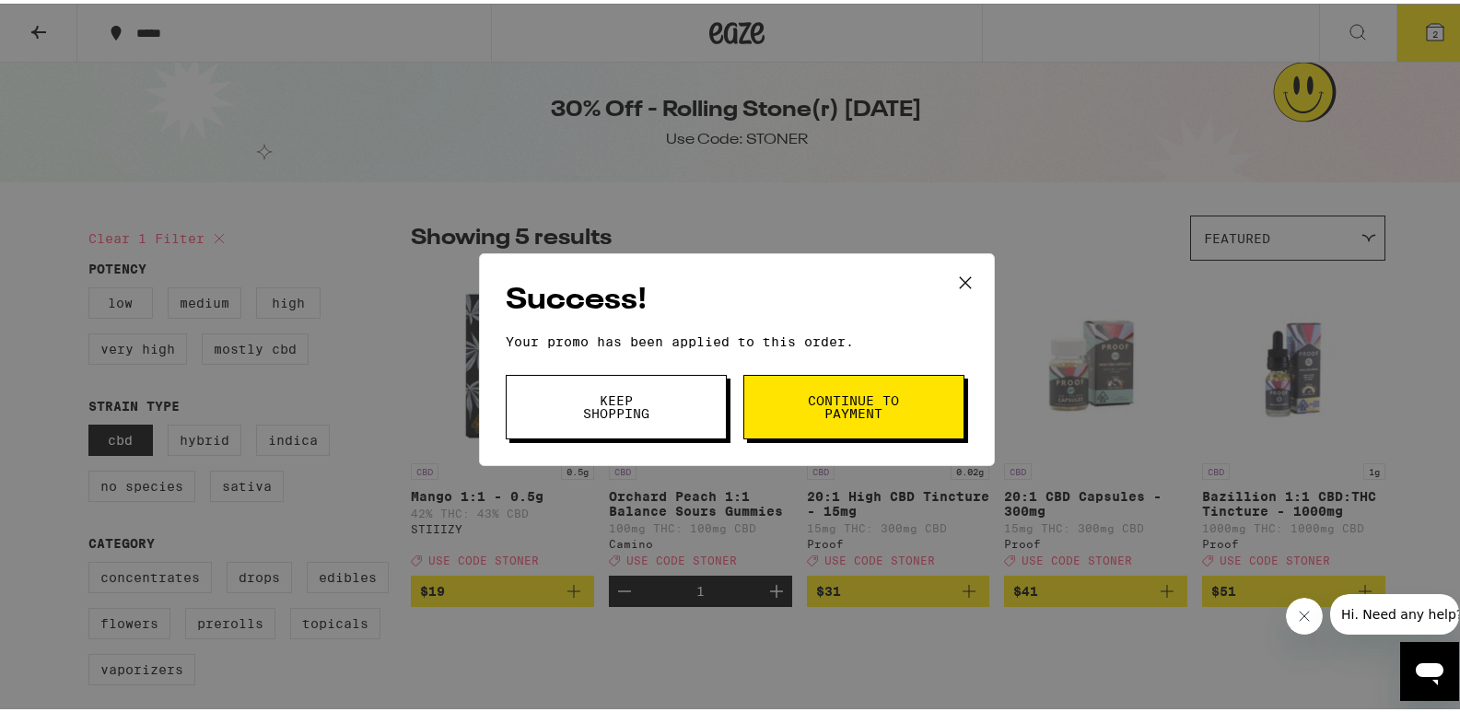
click at [675, 377] on button "Keep Shopping" at bounding box center [616, 403] width 221 height 64
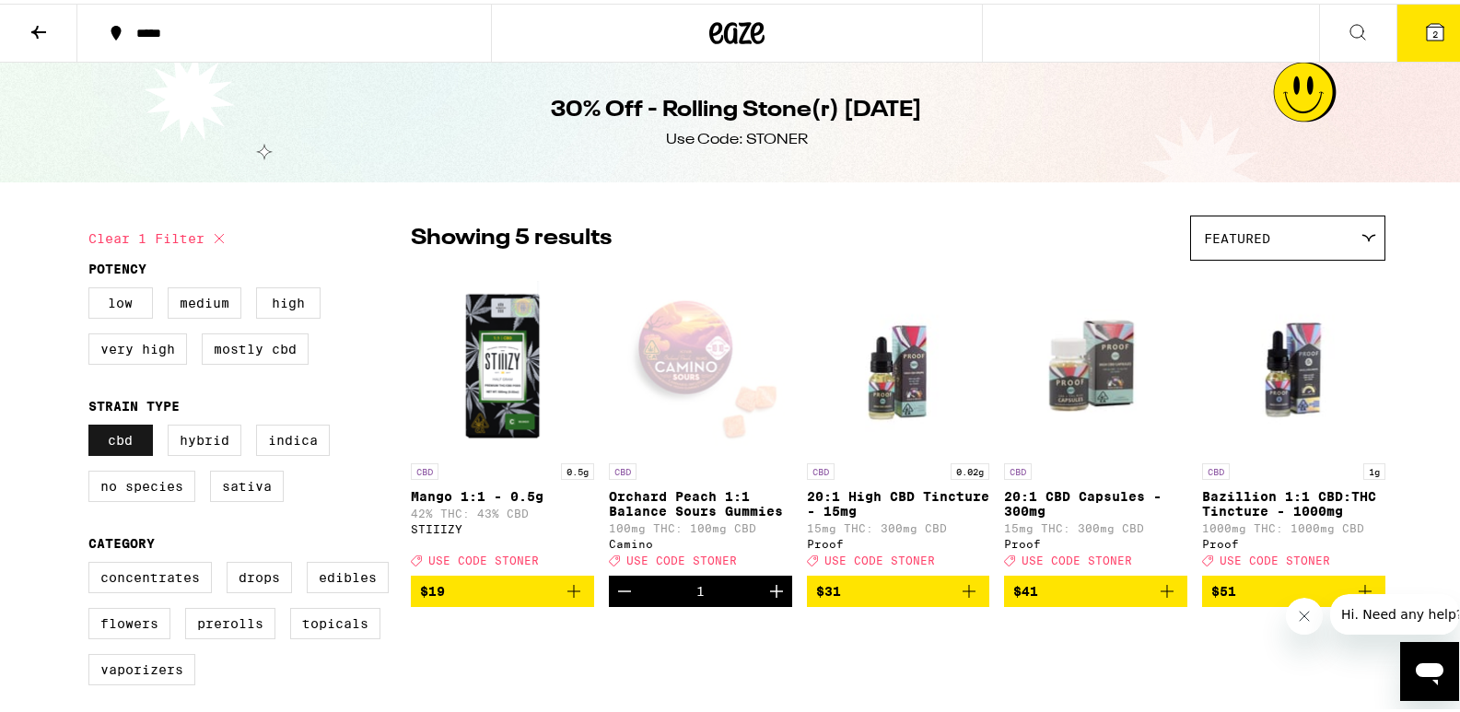
click at [102, 440] on label "CBD" at bounding box center [120, 436] width 64 height 31
click at [93, 425] on input "CBD" at bounding box center [92, 424] width 1 height 1
checkbox input "false"
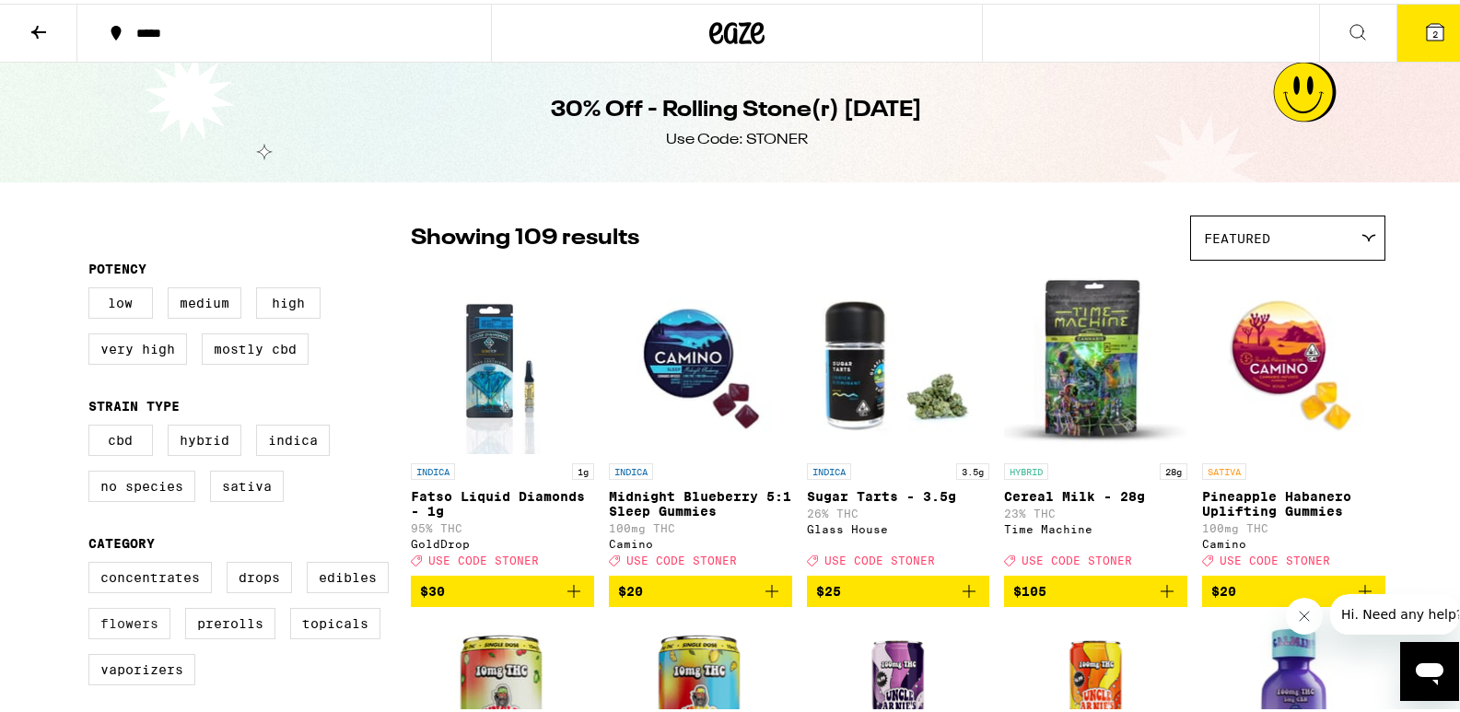
click at [142, 629] on label "Flowers" at bounding box center [129, 619] width 82 height 31
click at [93, 562] on input "Flowers" at bounding box center [92, 561] width 1 height 1
checkbox input "true"
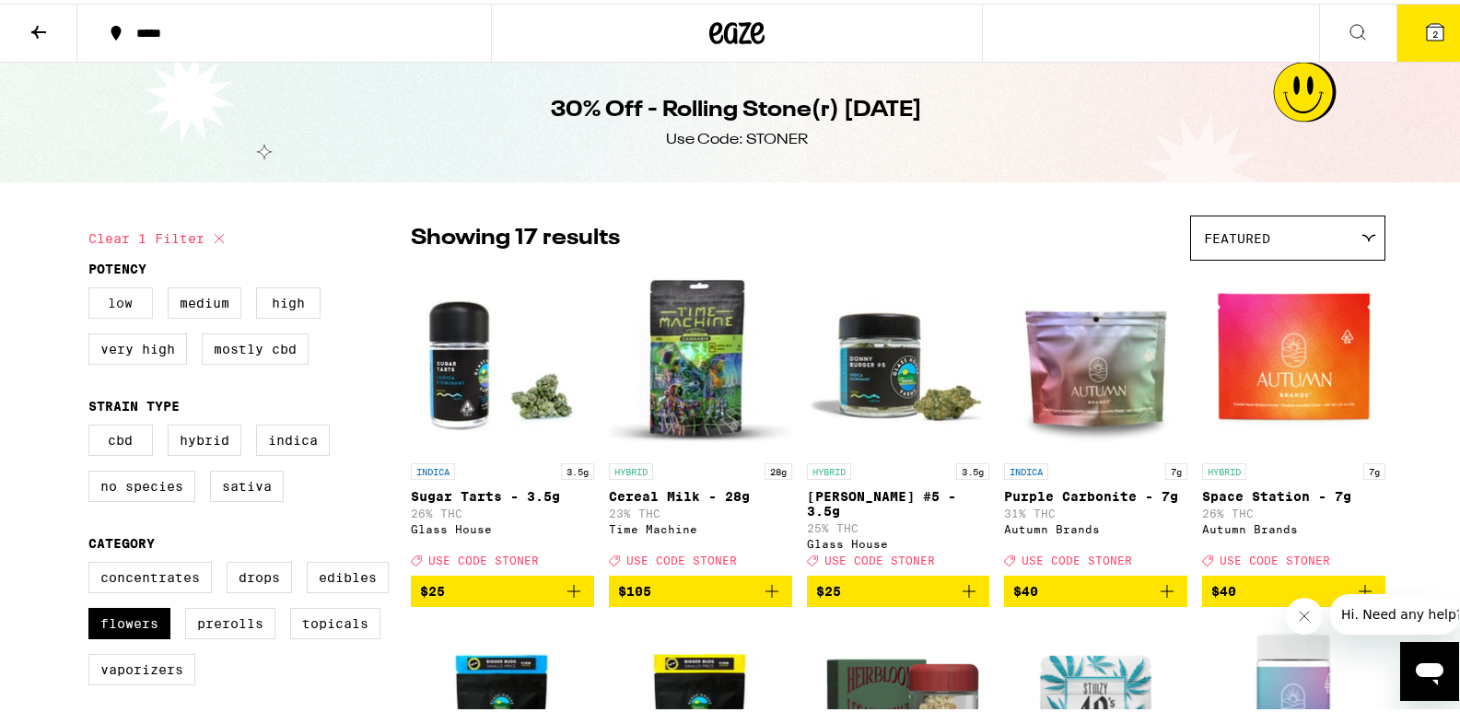
click at [127, 312] on label "Low" at bounding box center [120, 299] width 64 height 31
click at [93, 287] on input "Low" at bounding box center [92, 286] width 1 height 1
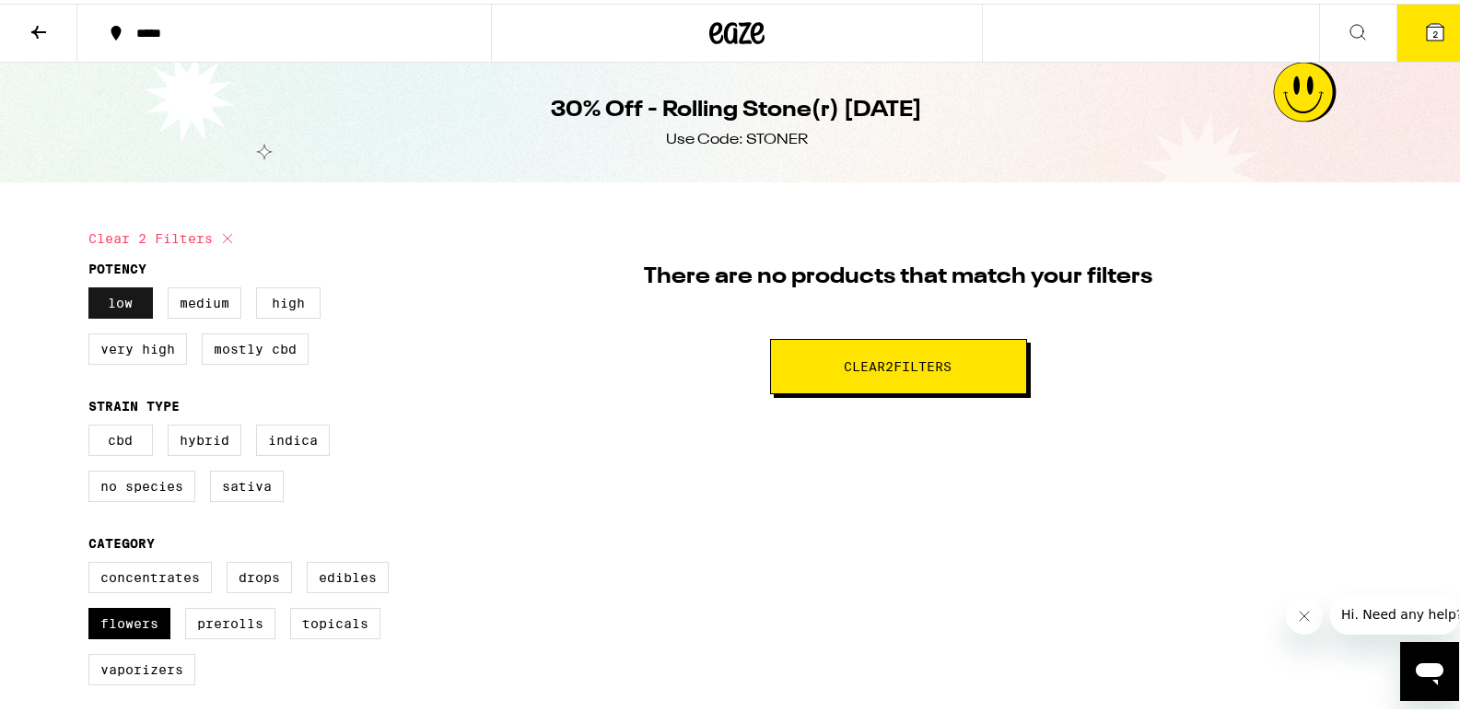
click at [127, 312] on label "Low" at bounding box center [120, 299] width 64 height 31
click at [93, 287] on input "Low" at bounding box center [92, 286] width 1 height 1
checkbox input "false"
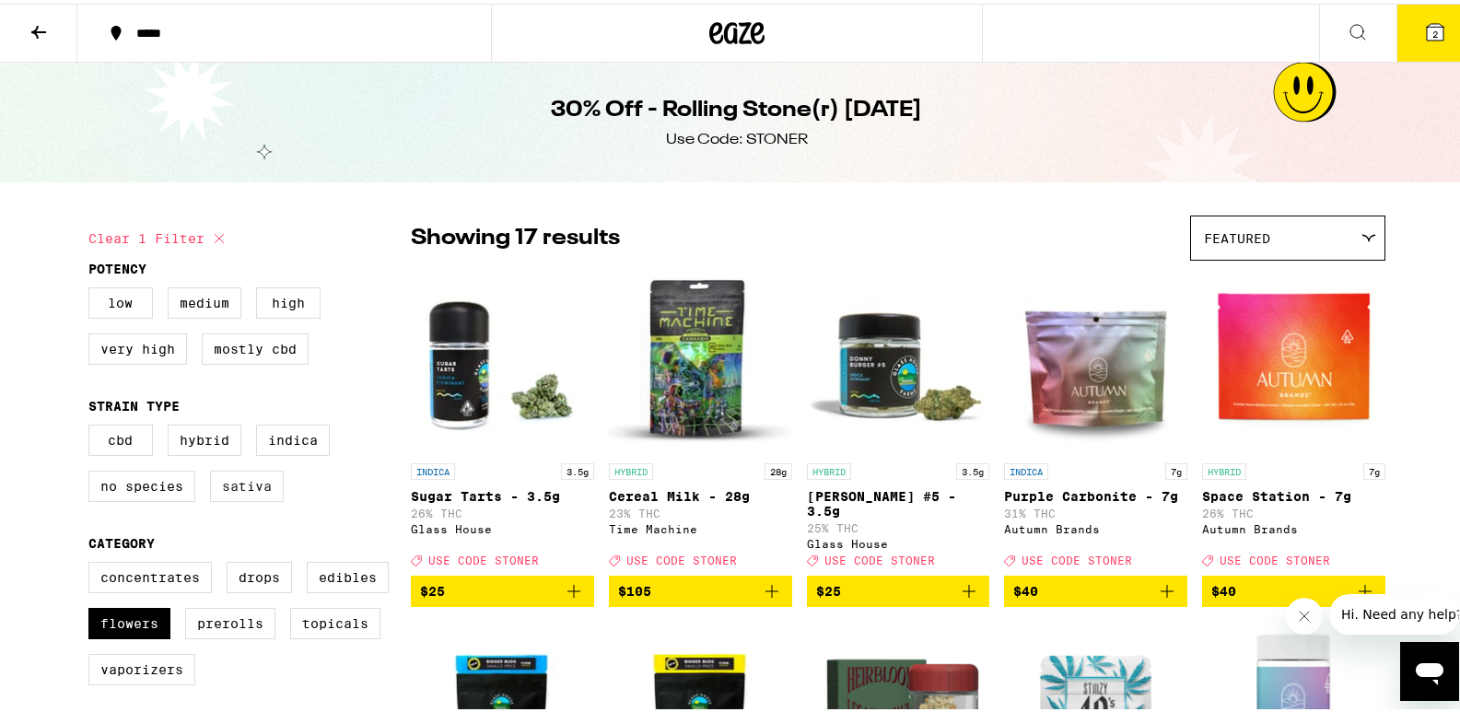
click at [220, 495] on label "Sativa" at bounding box center [247, 482] width 74 height 31
click at [93, 425] on input "Sativa" at bounding box center [92, 424] width 1 height 1
checkbox input "true"
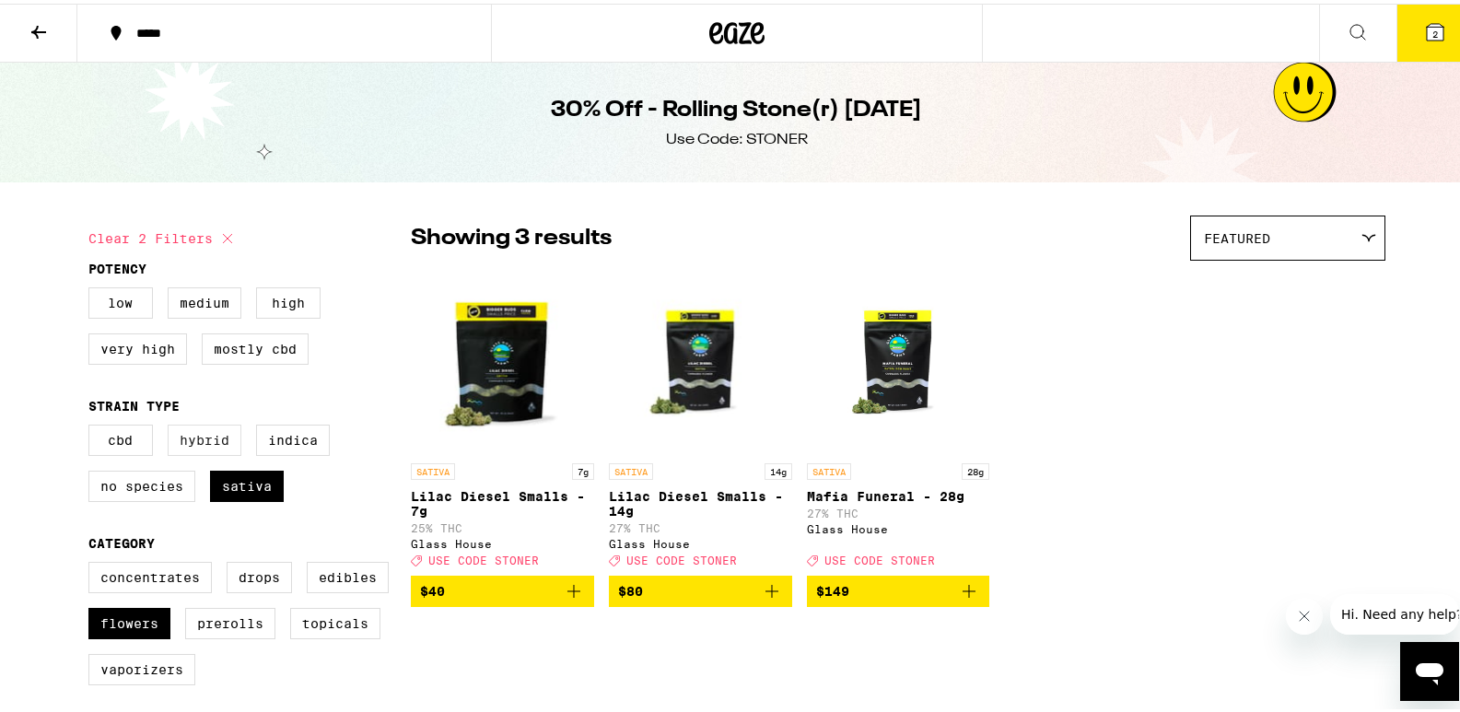
click at [200, 434] on label "Hybrid" at bounding box center [205, 436] width 74 height 31
click at [93, 425] on input "Hybrid" at bounding box center [92, 424] width 1 height 1
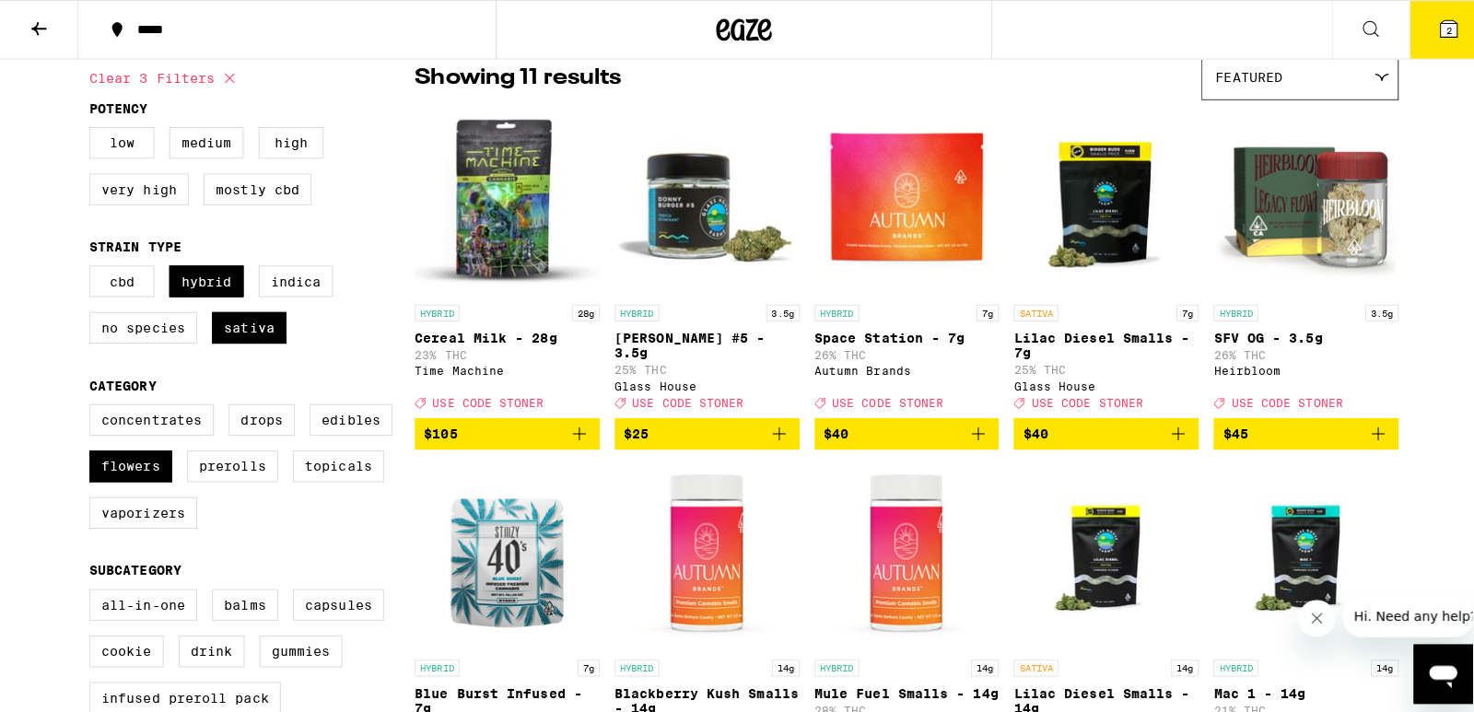
scroll to position [146, 0]
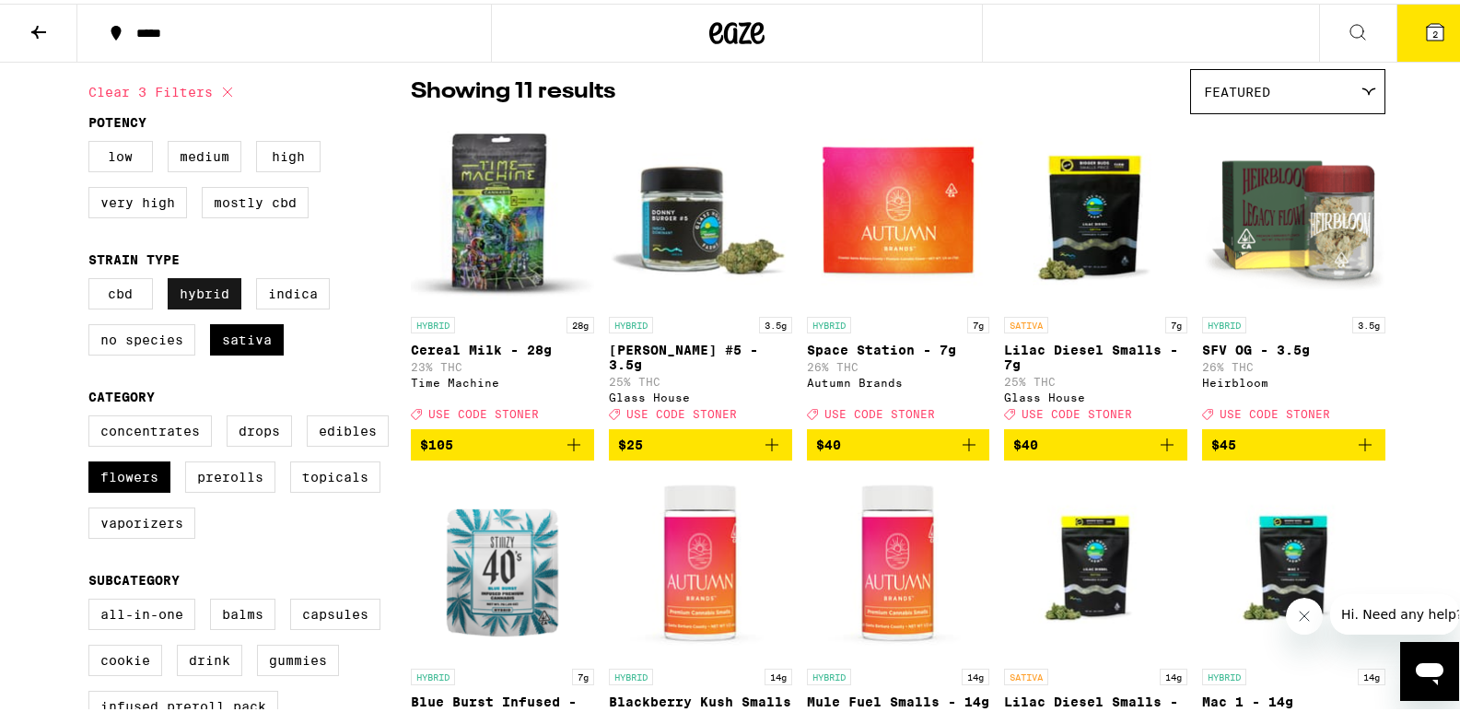
click at [197, 290] on label "Hybrid" at bounding box center [205, 290] width 74 height 31
click at [93, 278] on input "Hybrid" at bounding box center [92, 277] width 1 height 1
checkbox input "false"
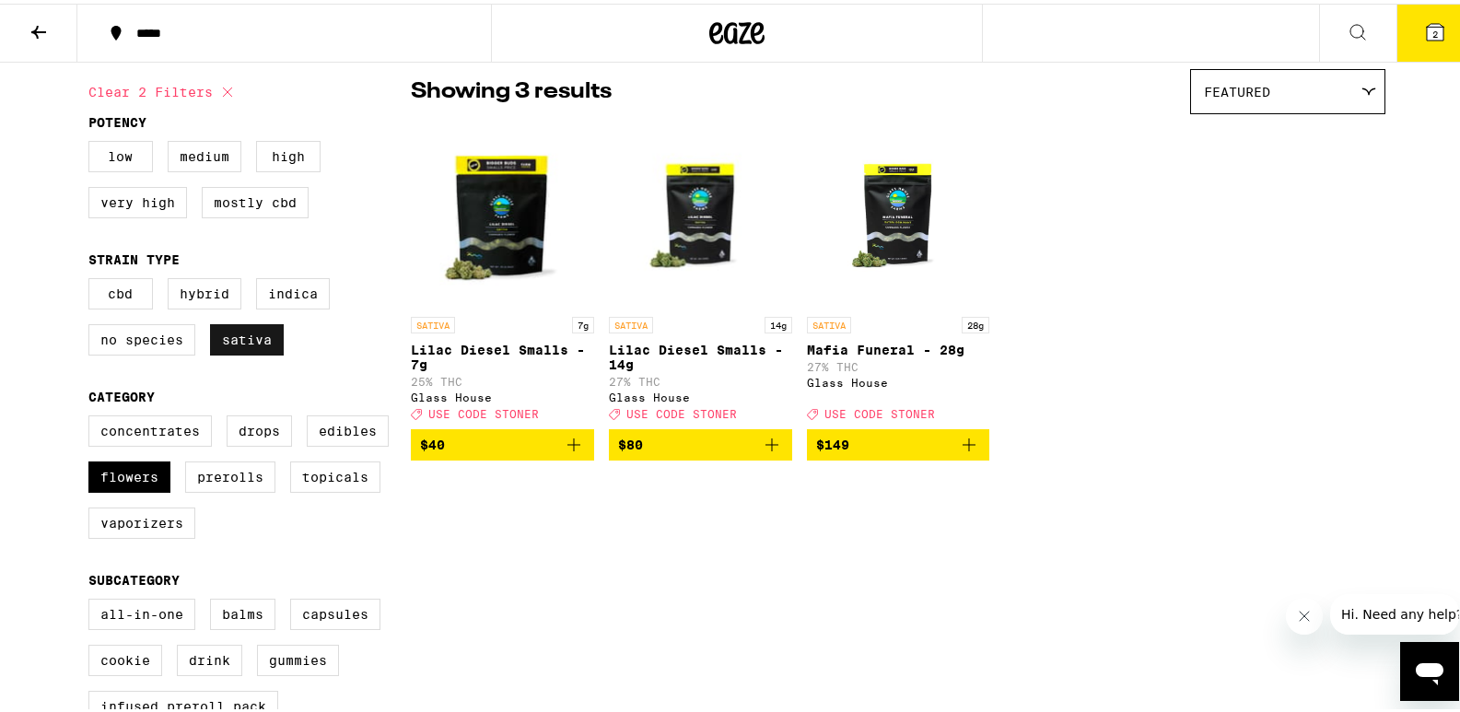
click at [236, 347] on label "Sativa" at bounding box center [247, 336] width 74 height 31
click at [93, 278] on input "Sativa" at bounding box center [92, 277] width 1 height 1
checkbox input "false"
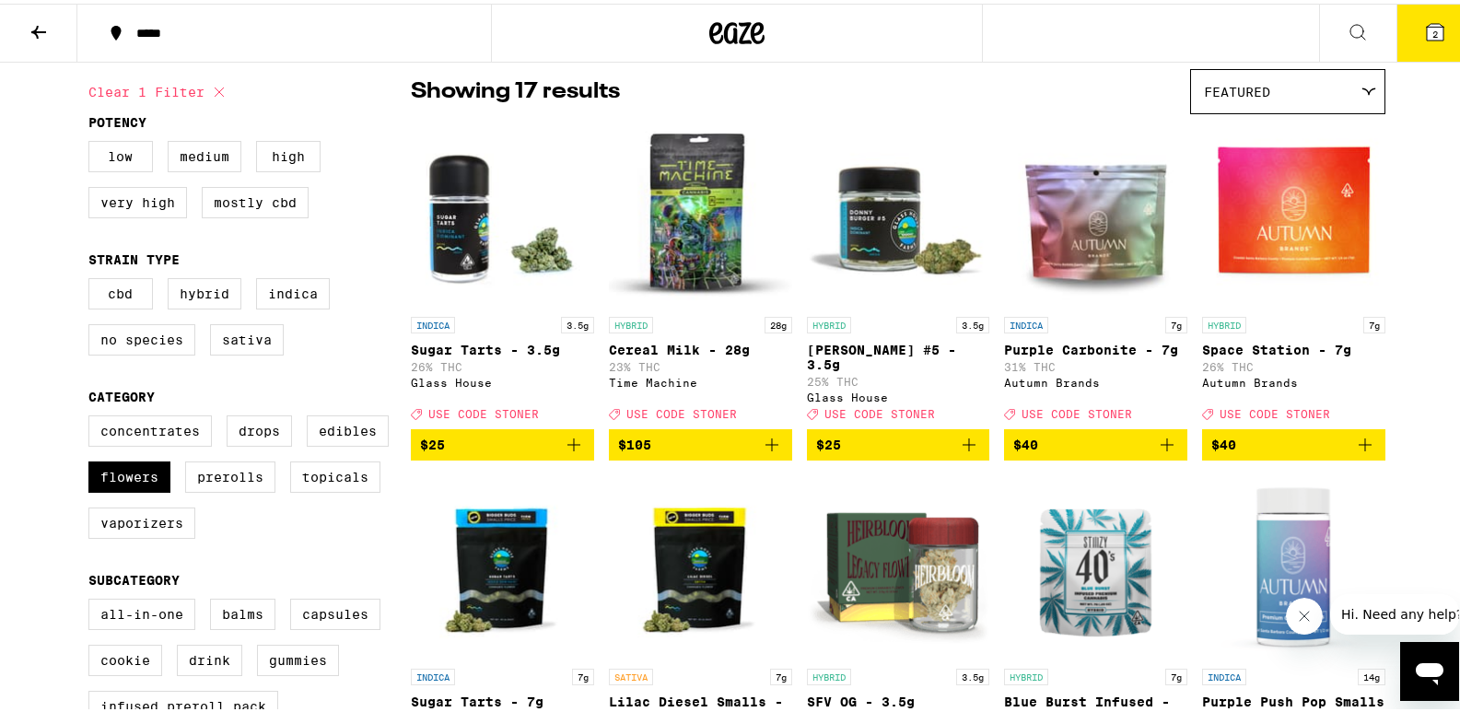
click at [1432, 32] on span "2" at bounding box center [1435, 30] width 6 height 11
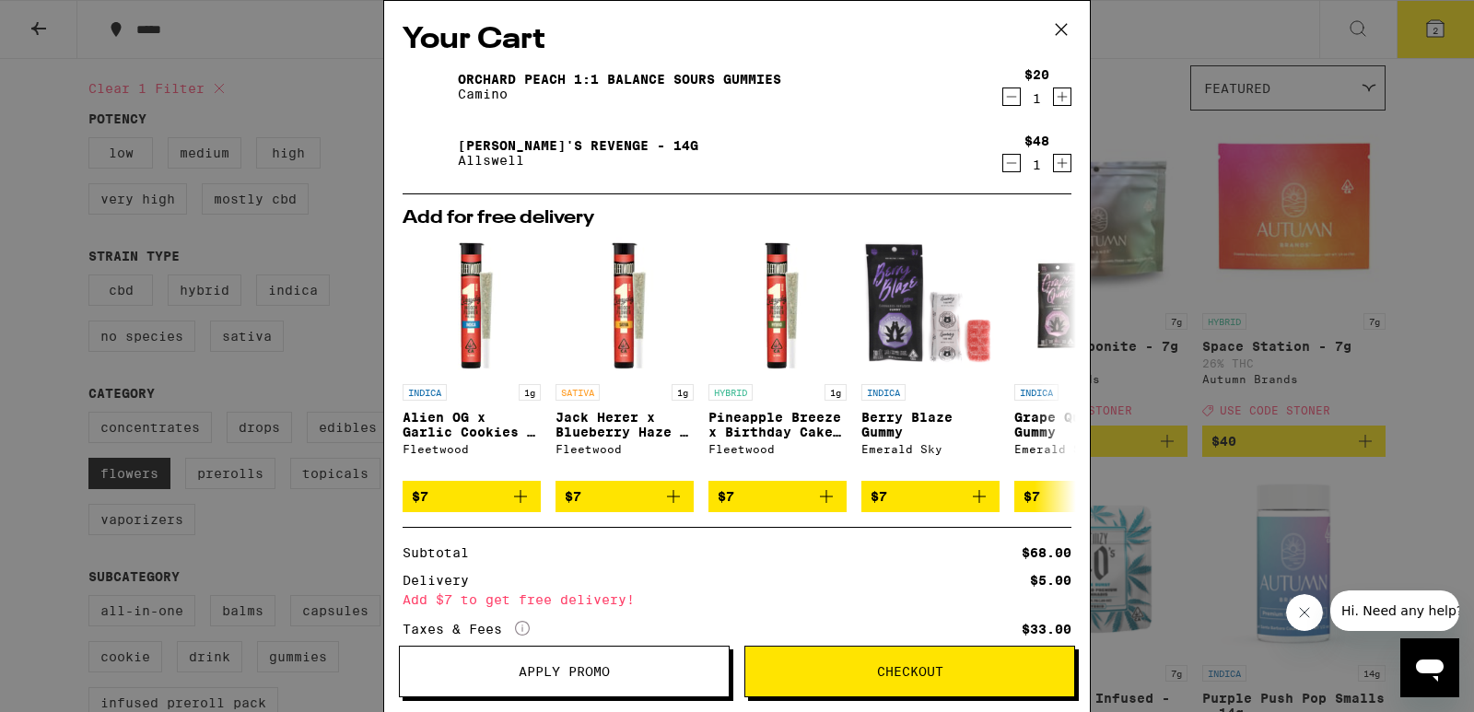
click at [1057, 29] on icon at bounding box center [1061, 30] width 28 height 28
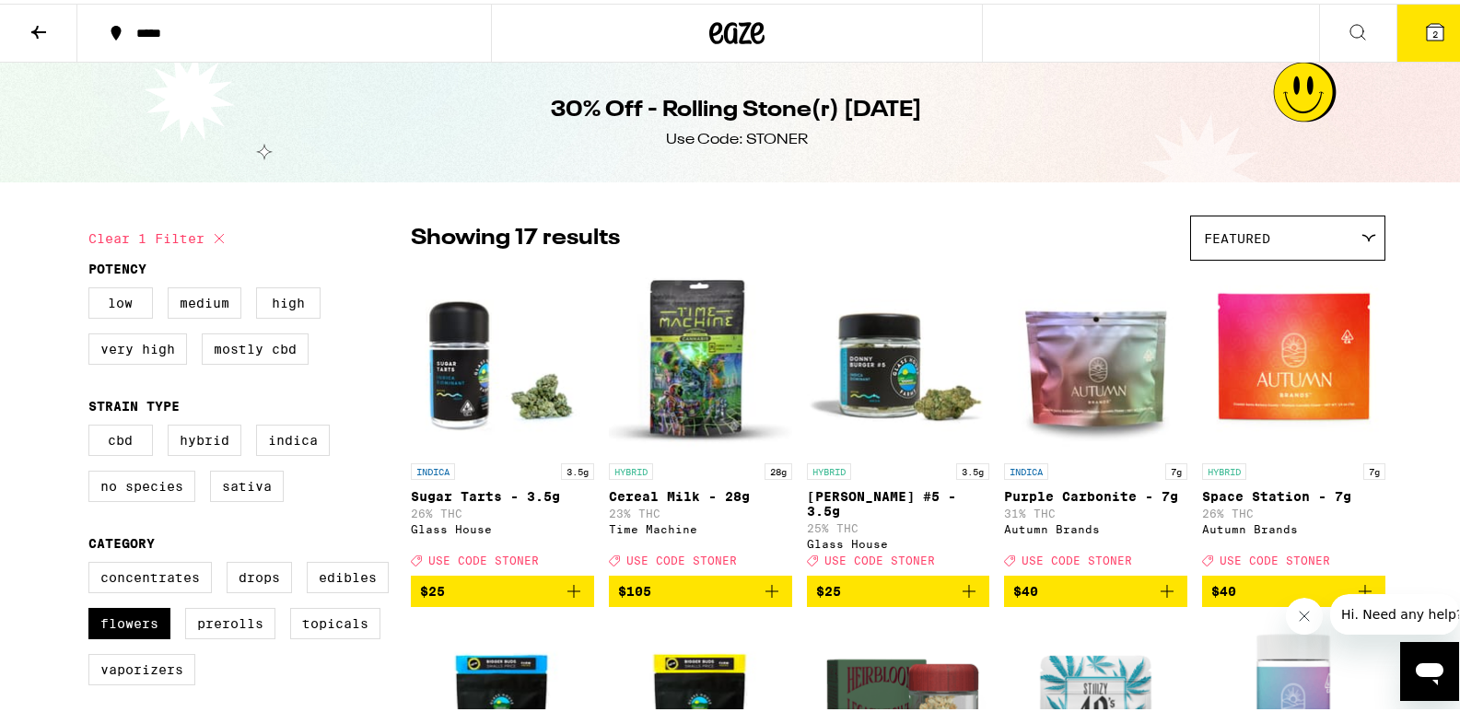
click at [735, 26] on icon at bounding box center [736, 29] width 55 height 33
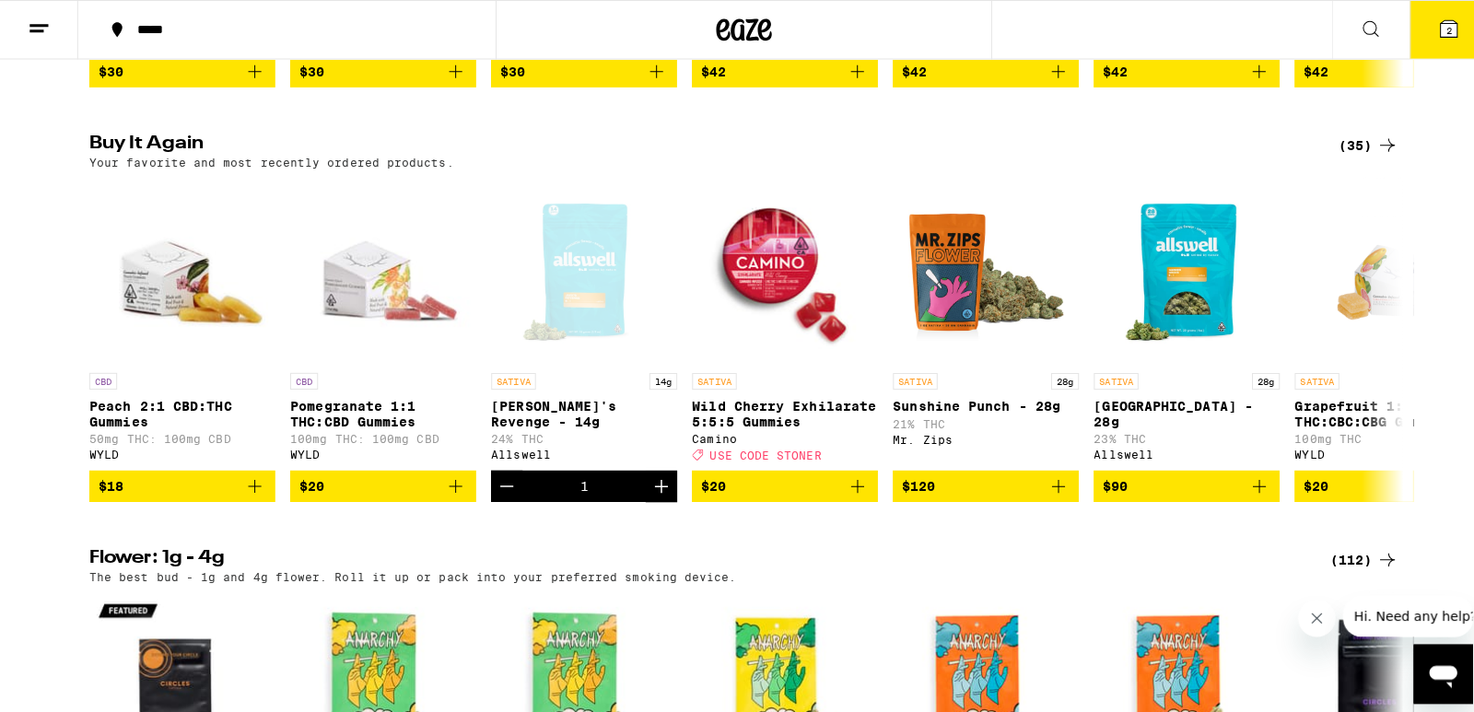
scroll to position [1000, 0]
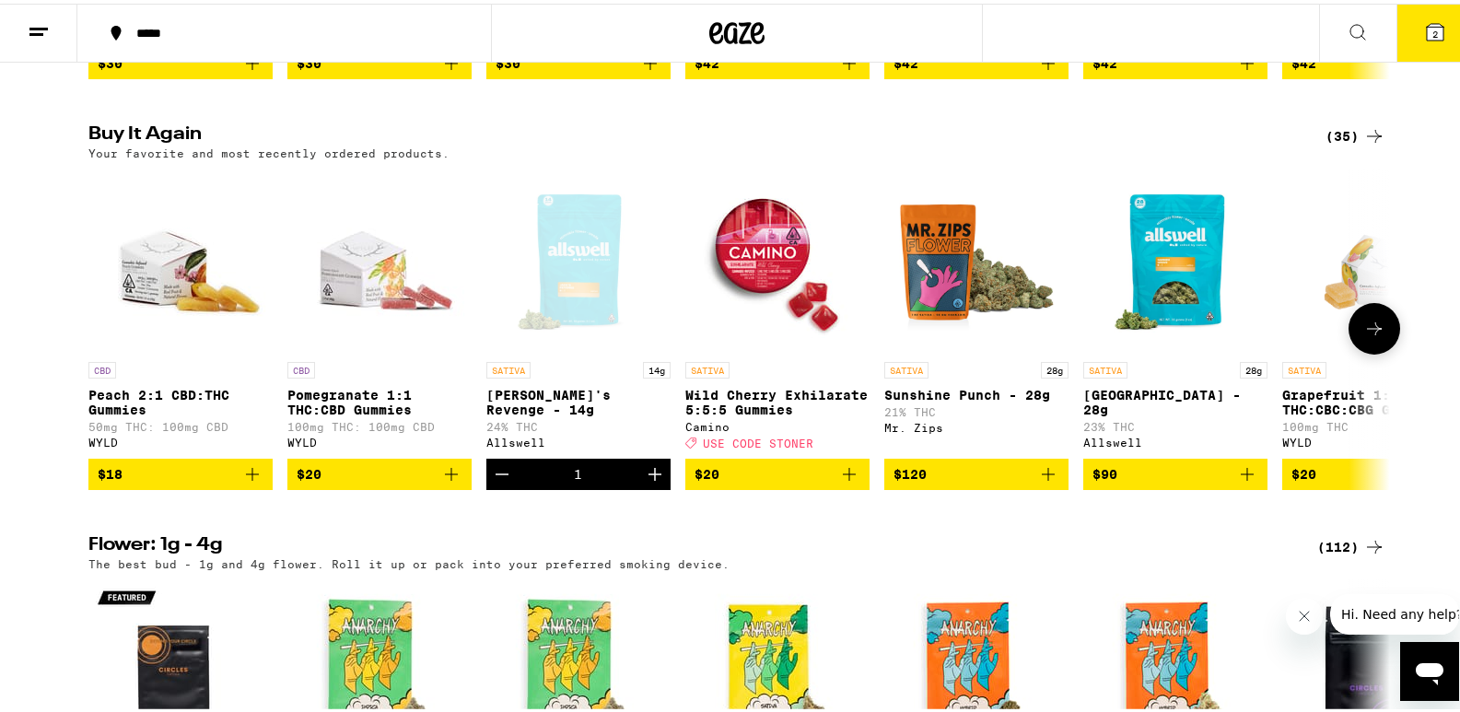
click at [598, 295] on div "Open page for Jack's Revenge - 14g from Allswell" at bounding box center [578, 257] width 184 height 184
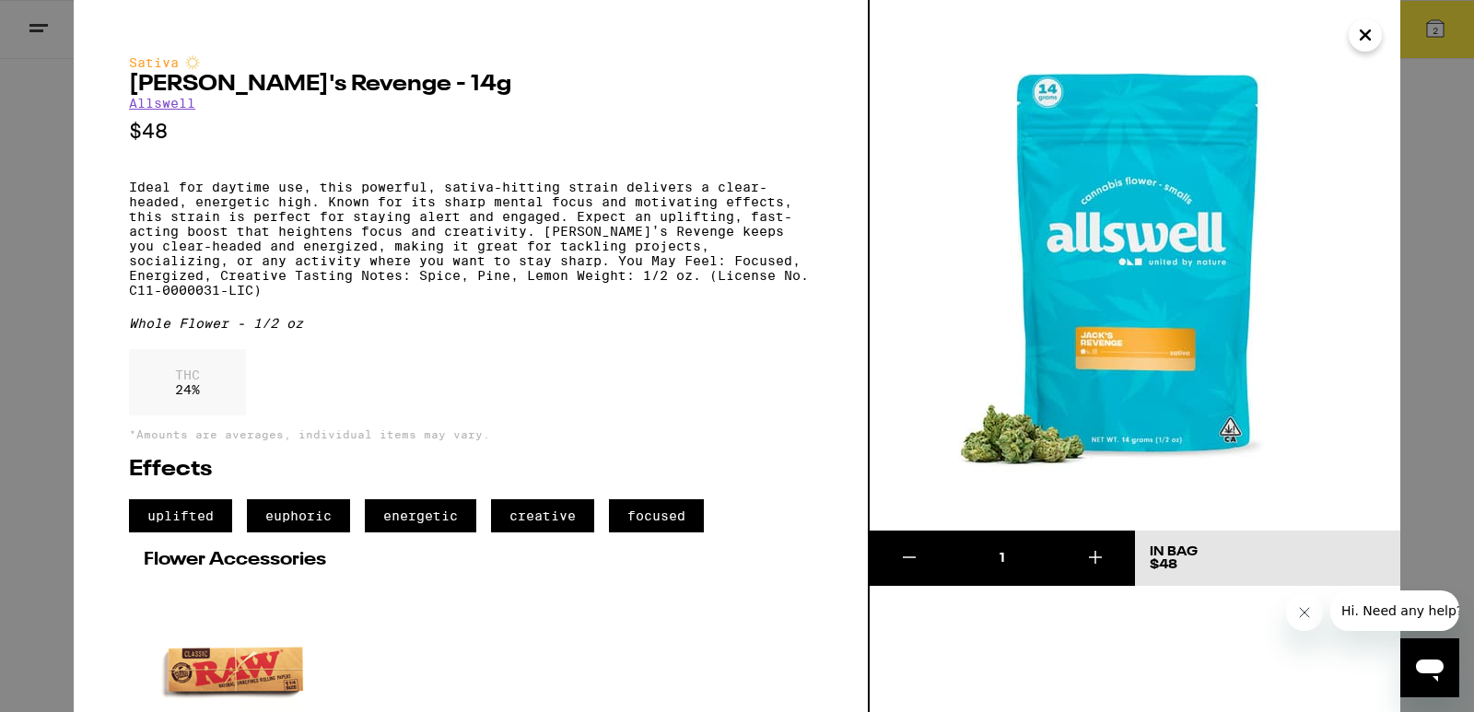
click at [146, 108] on link "Allswell" at bounding box center [162, 103] width 66 height 15
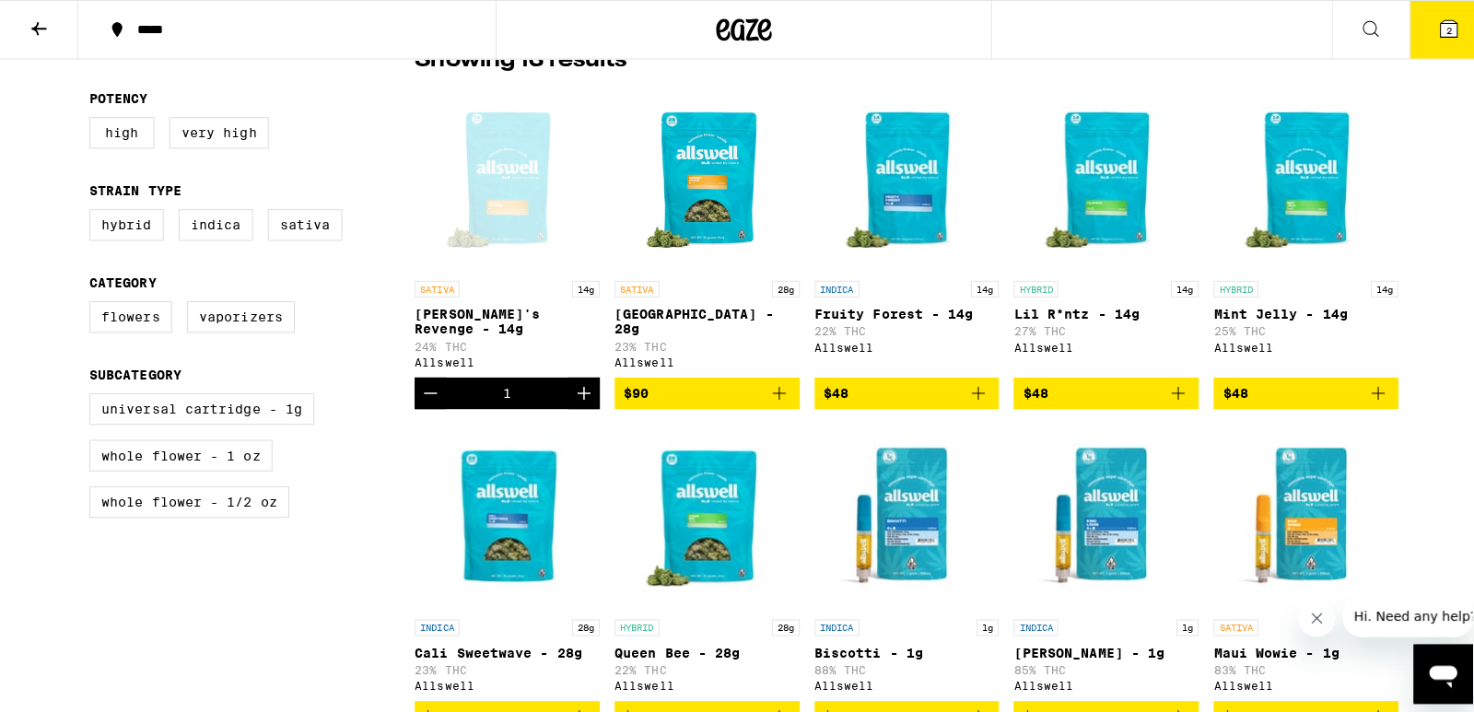
scroll to position [485, 0]
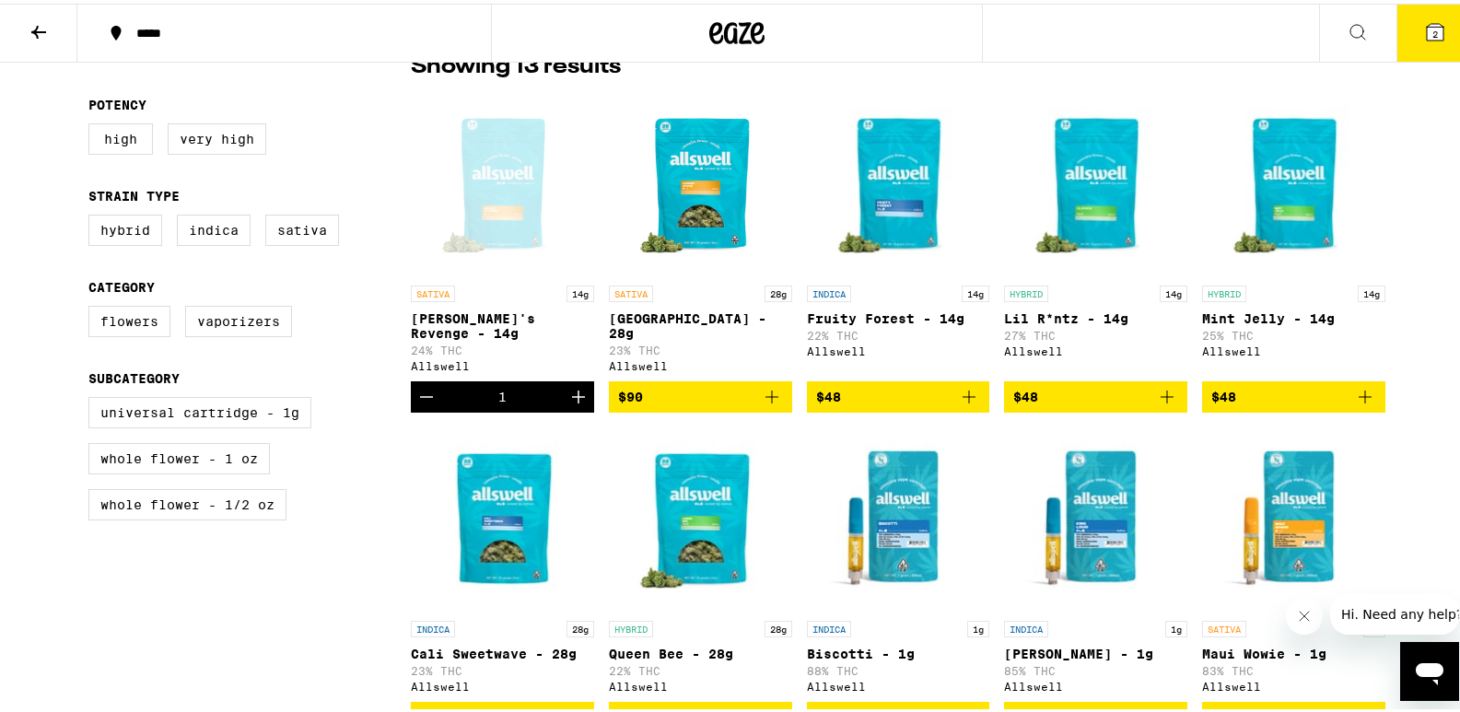
click at [906, 172] on img "Open page for Fruity Forest - 14g from Allswell" at bounding box center [898, 180] width 183 height 184
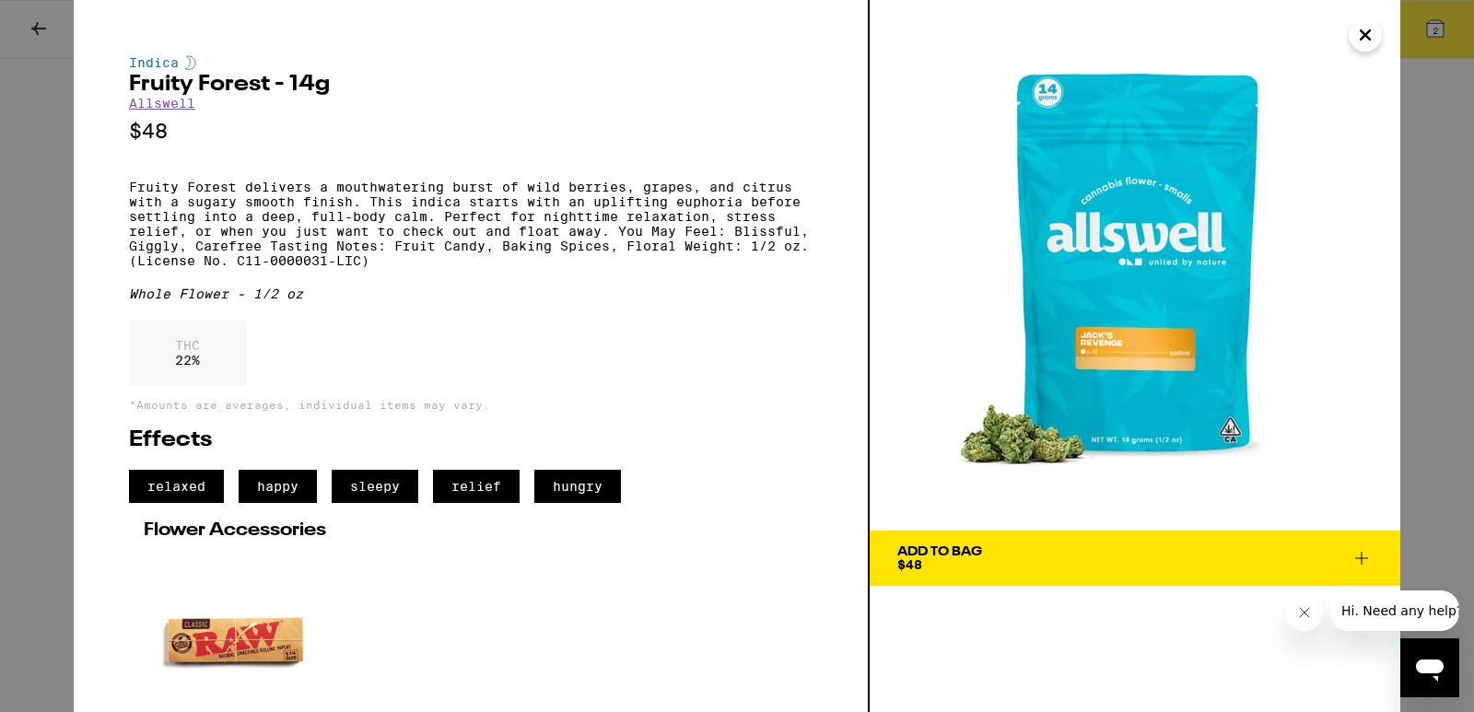
click at [940, 547] on div "Add To Bag" at bounding box center [939, 551] width 85 height 13
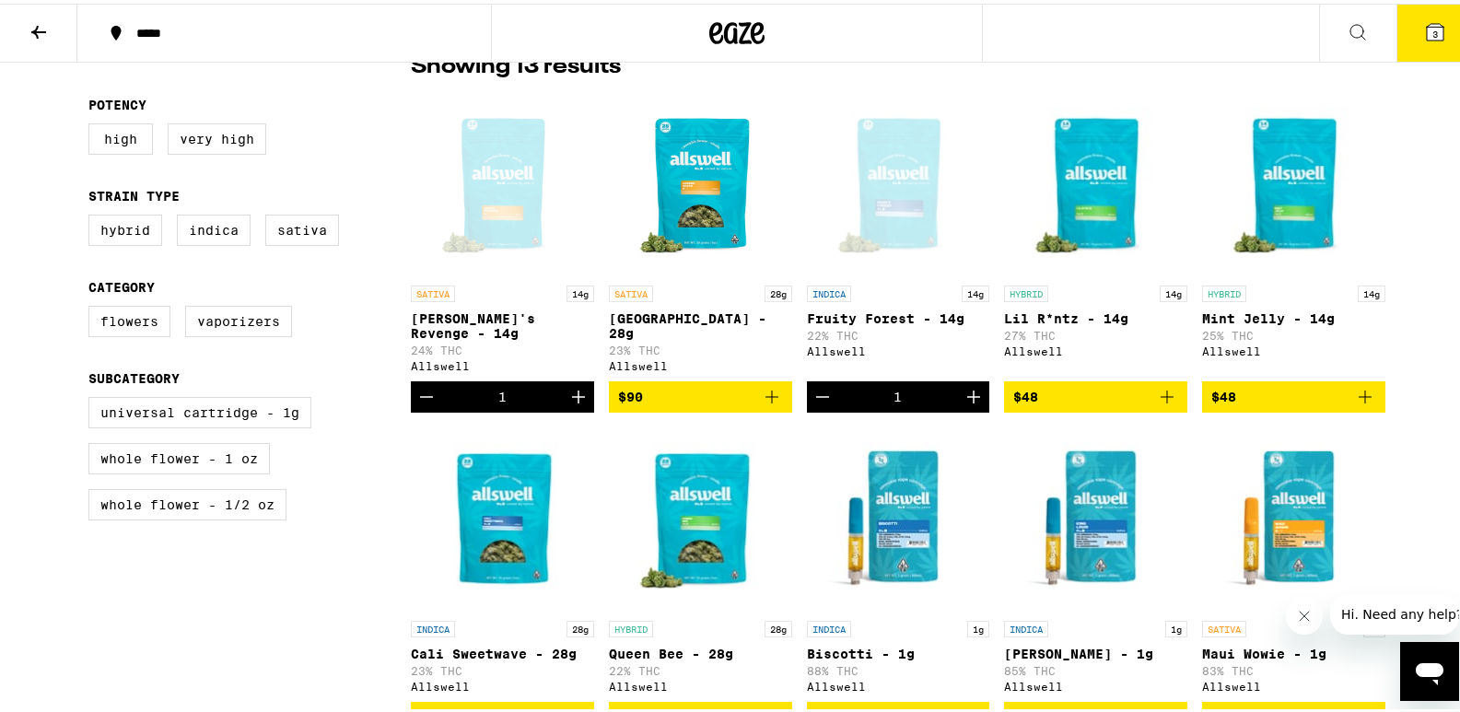
click at [1432, 31] on span "3" at bounding box center [1435, 30] width 6 height 11
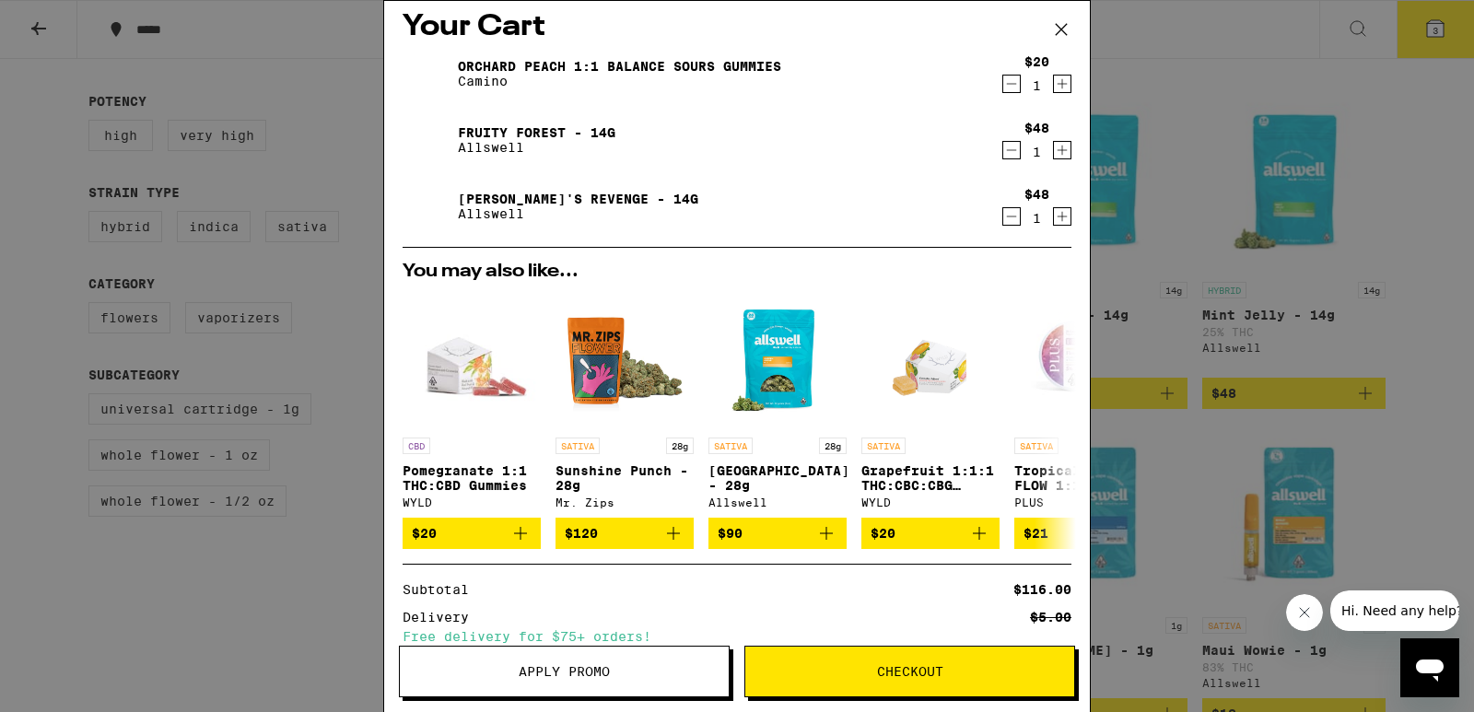
scroll to position [12, 0]
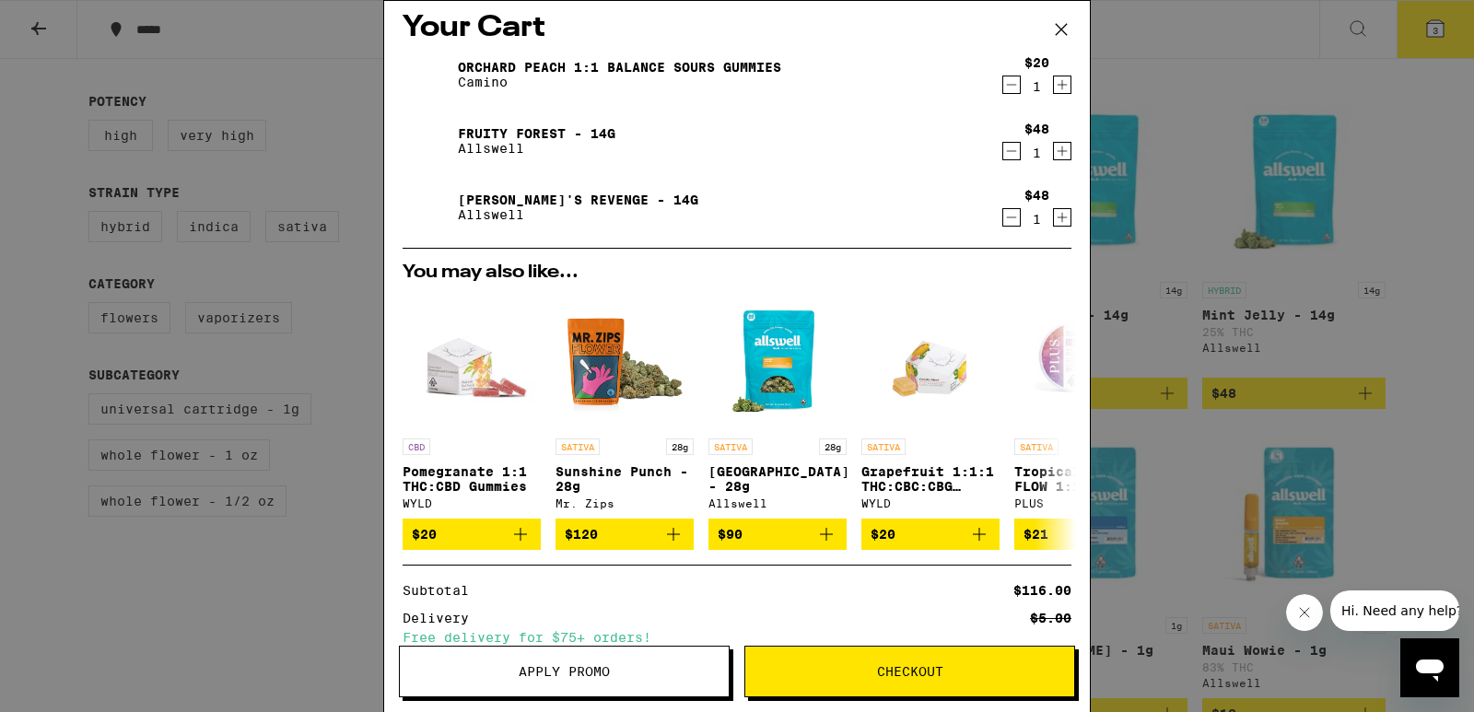
click at [1003, 88] on icon "Decrement" at bounding box center [1011, 85] width 17 height 22
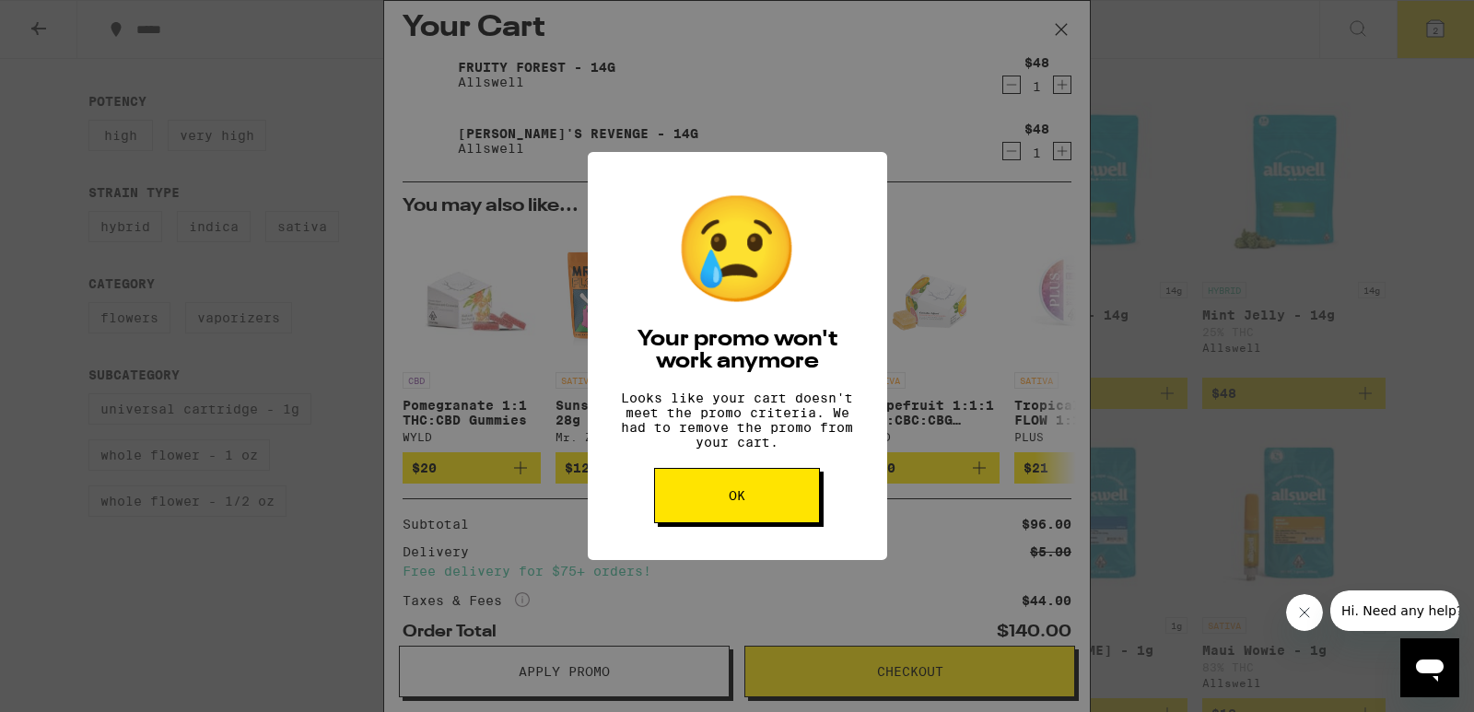
click at [784, 500] on button "OK" at bounding box center [737, 495] width 166 height 55
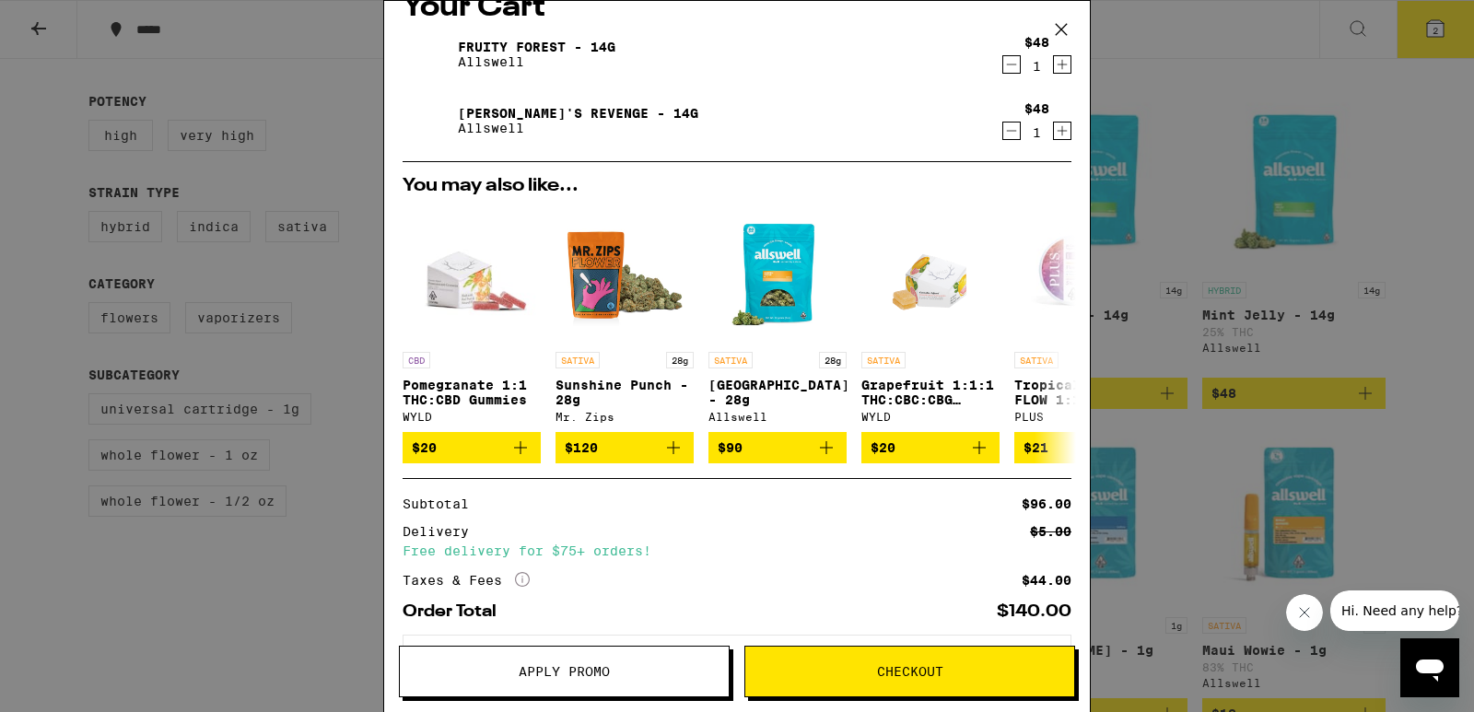
scroll to position [41, 0]
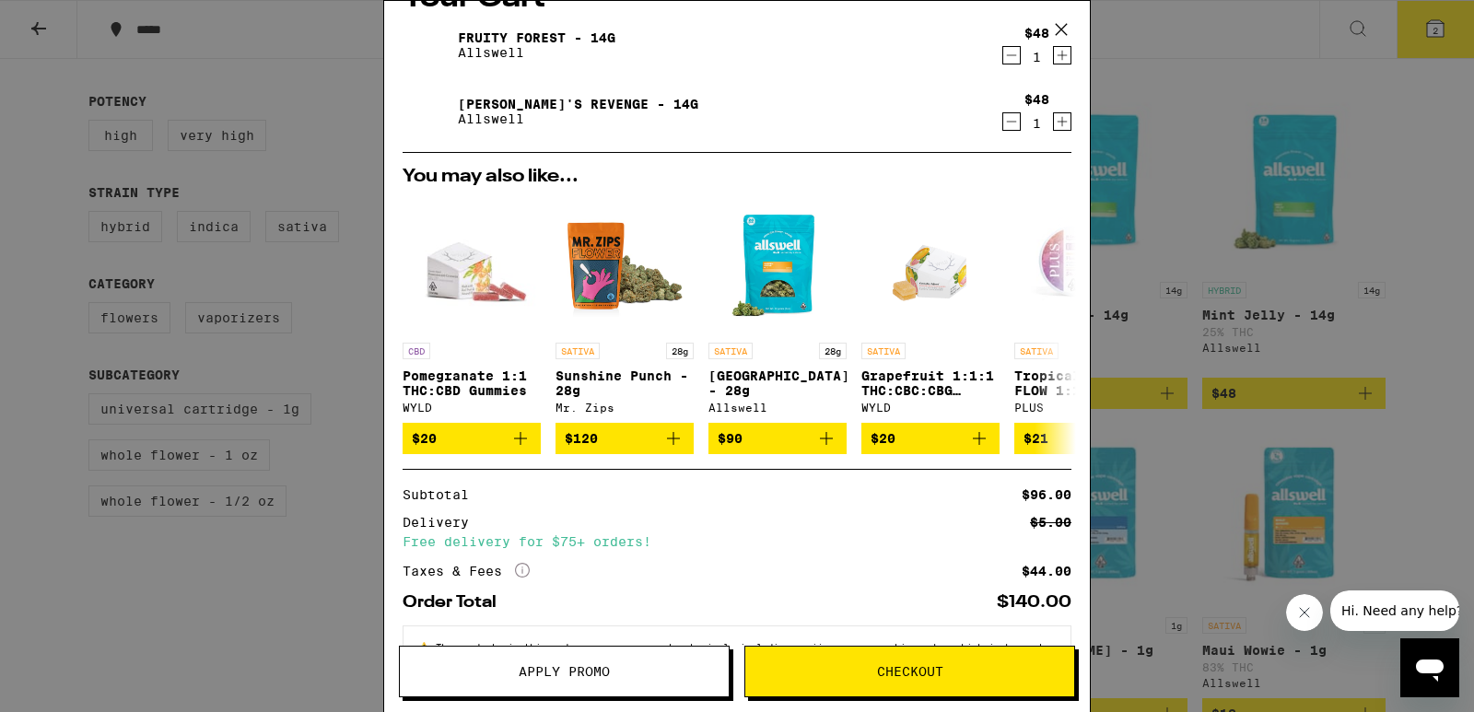
click at [952, 673] on span "Checkout" at bounding box center [909, 671] width 329 height 13
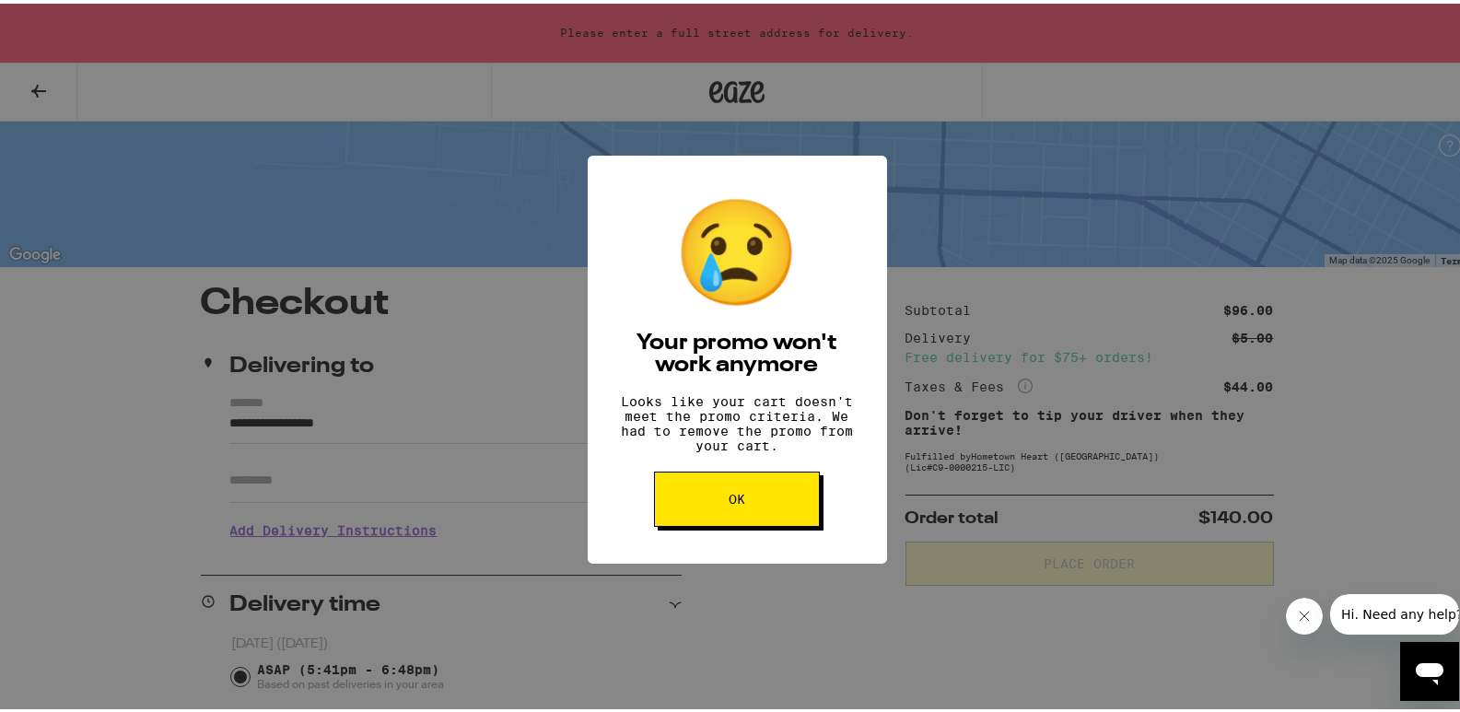
click at [736, 502] on span "OK" at bounding box center [737, 495] width 17 height 13
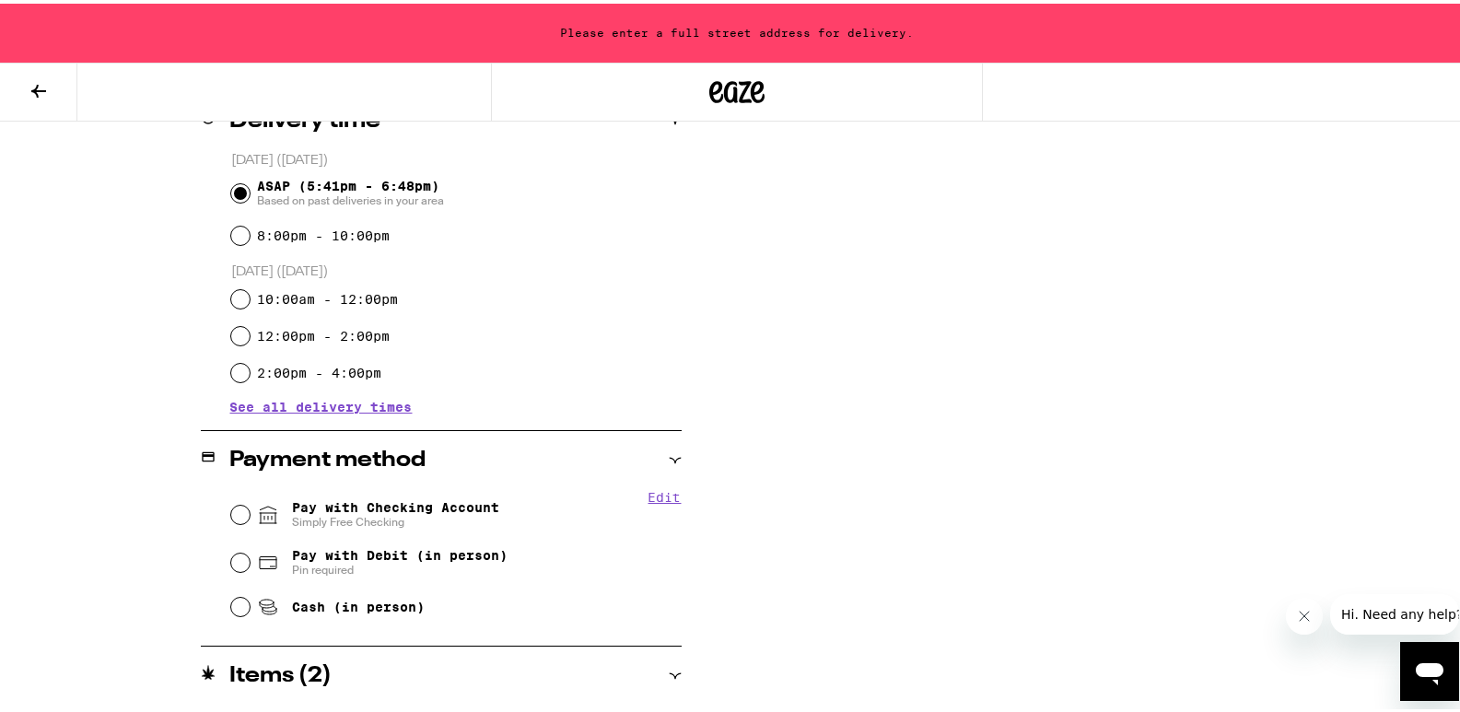
scroll to position [491, 0]
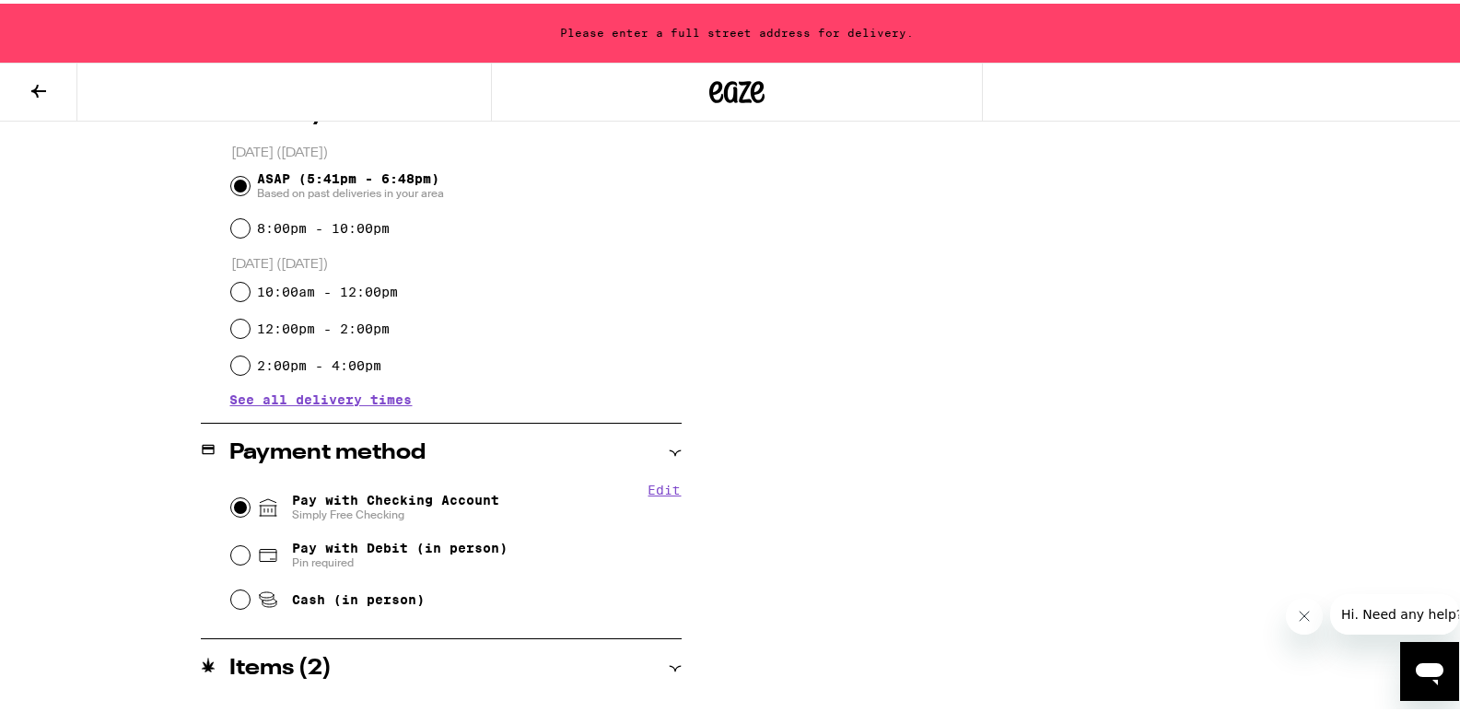
click at [236, 509] on input "Pay with Checking Account Simply Free Checking" at bounding box center [240, 504] width 18 height 18
radio input "true"
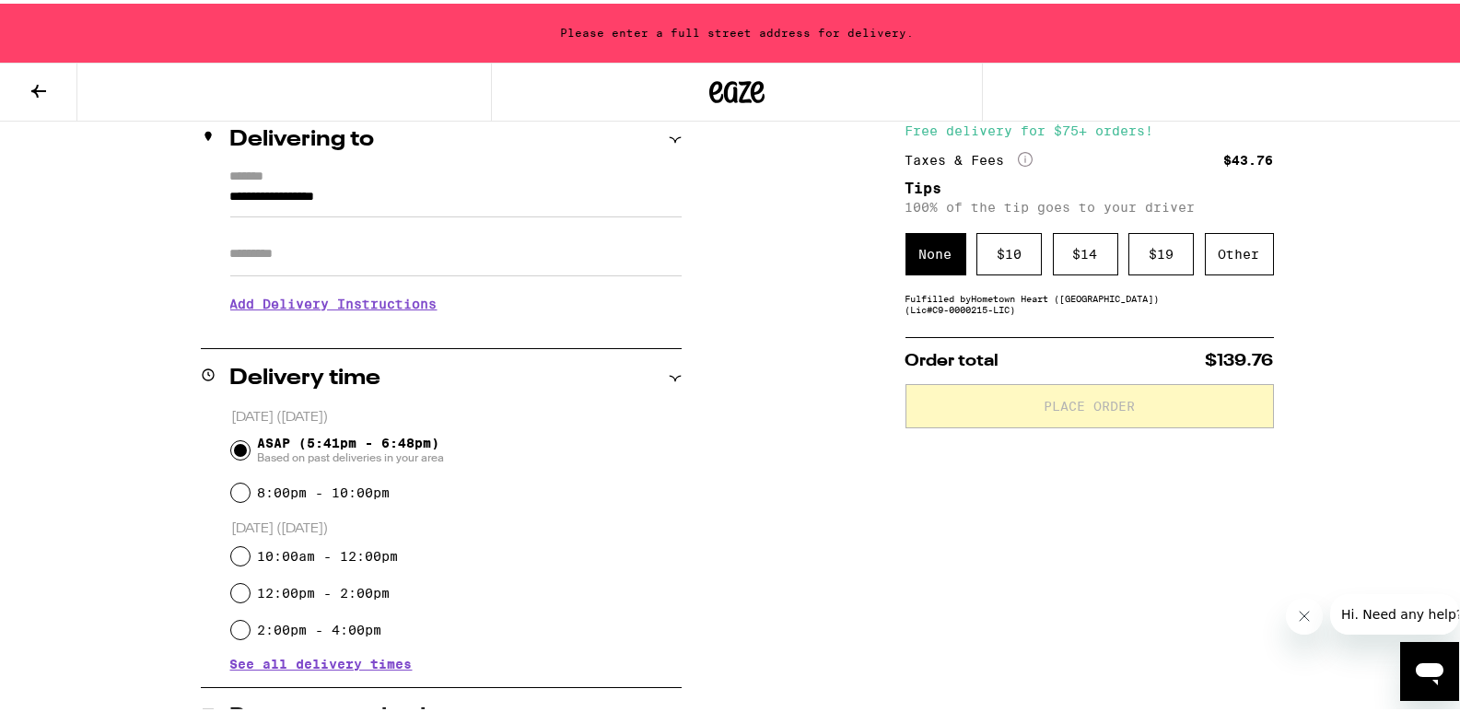
scroll to position [199, 0]
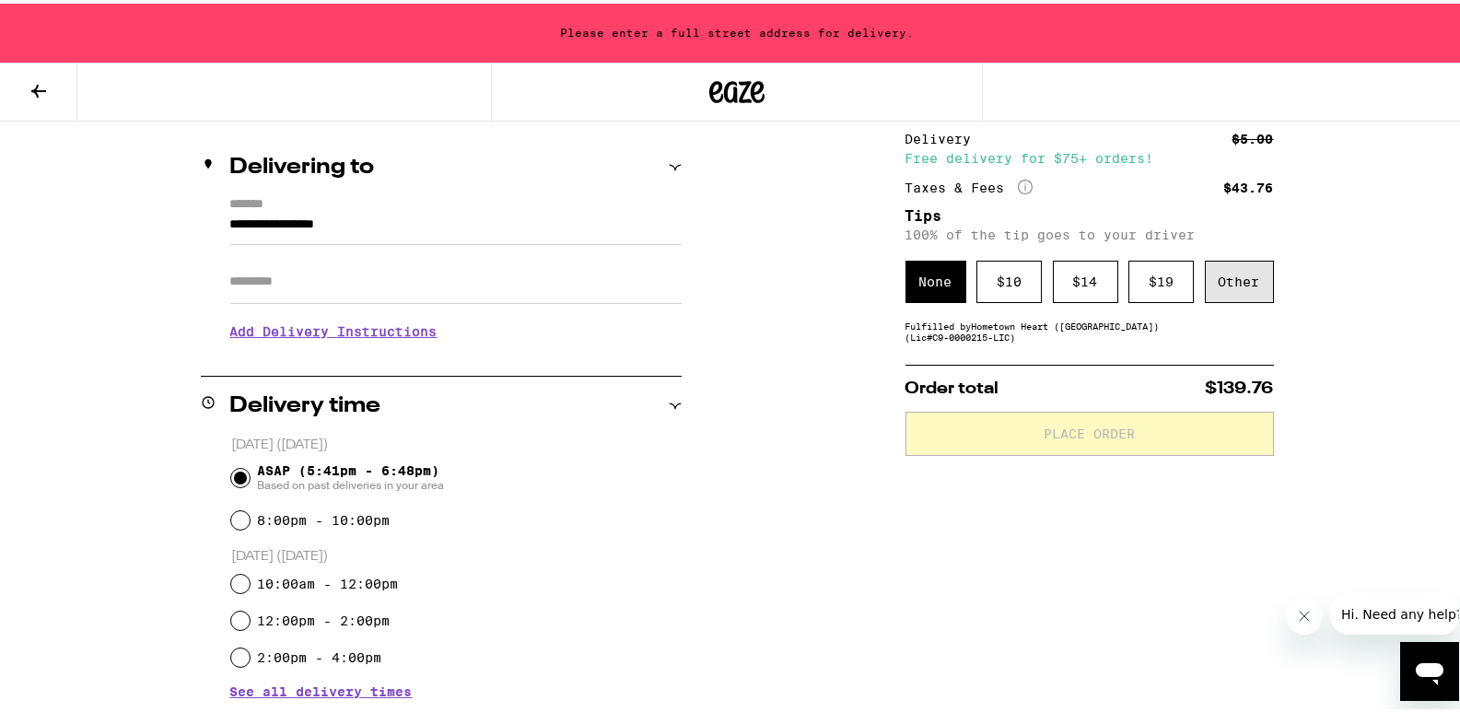
click at [1237, 292] on div "Other" at bounding box center [1239, 278] width 69 height 42
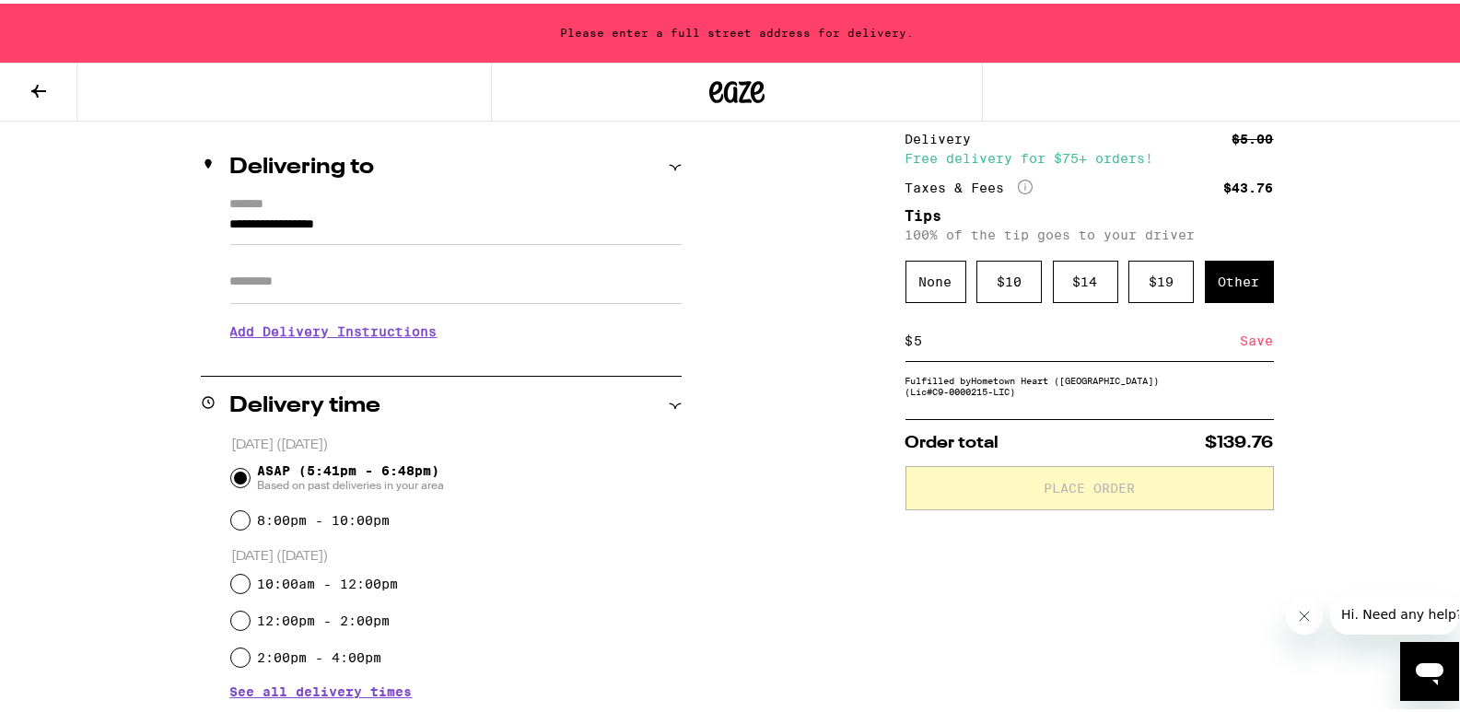
type input "5"
click at [1260, 338] on div "Save" at bounding box center [1257, 337] width 33 height 41
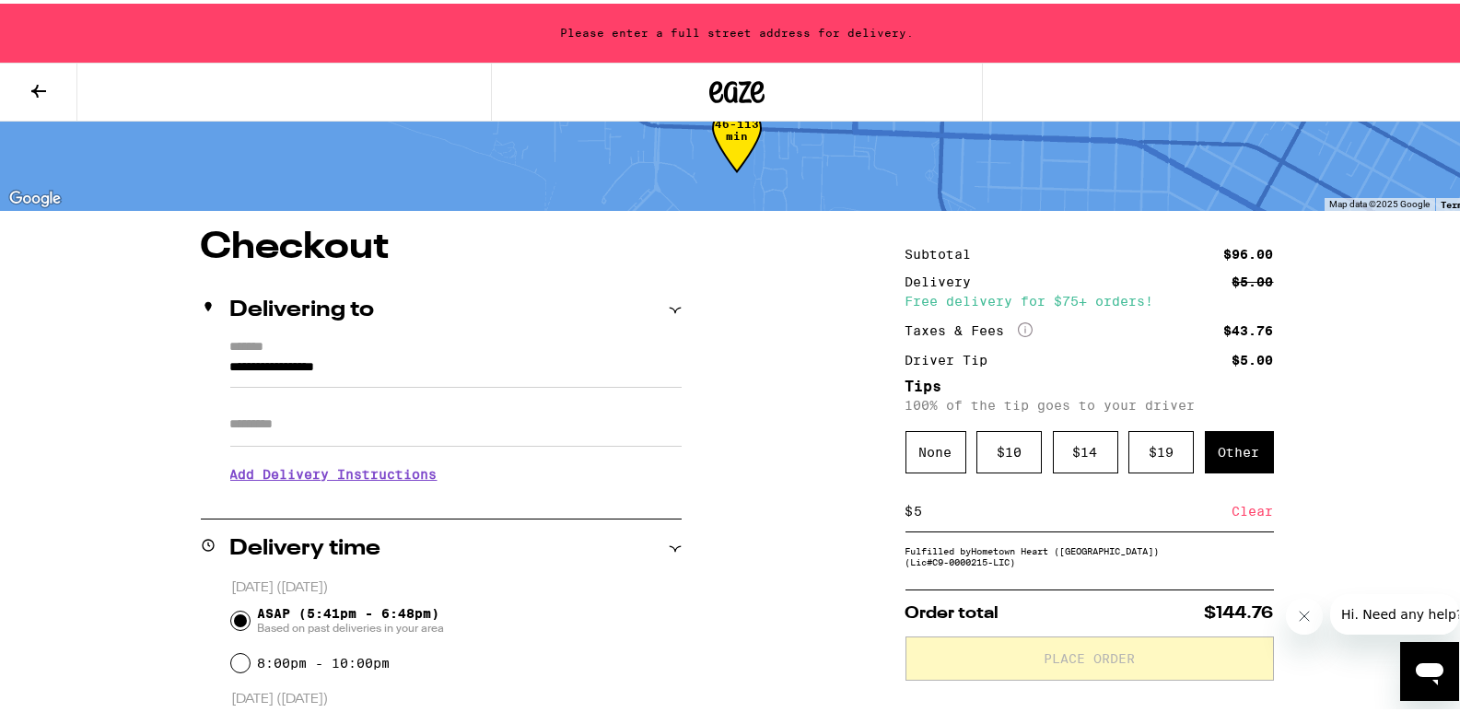
scroll to position [59, 0]
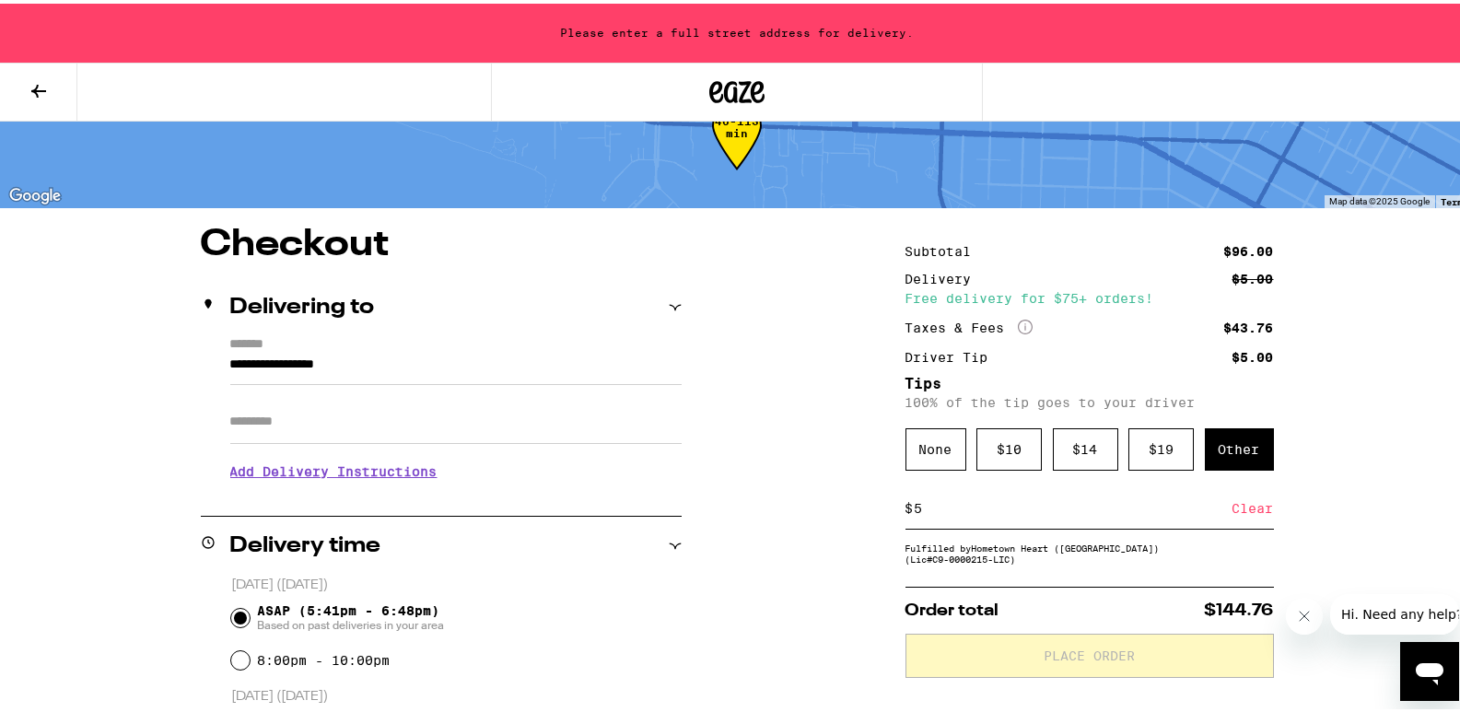
click at [300, 367] on input "**********" at bounding box center [455, 365] width 451 height 31
click at [220, 357] on div "**********" at bounding box center [441, 412] width 481 height 158
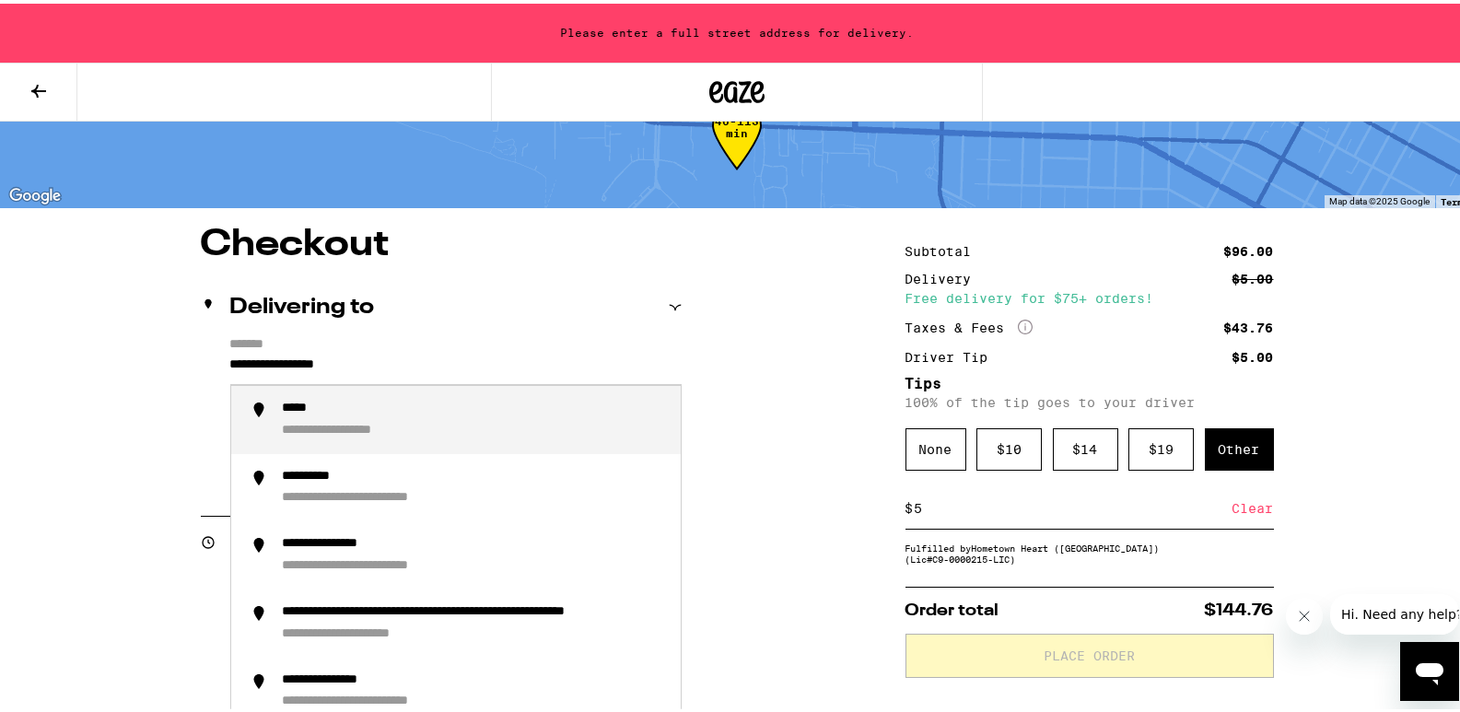
click at [230, 362] on input "**********" at bounding box center [455, 365] width 451 height 31
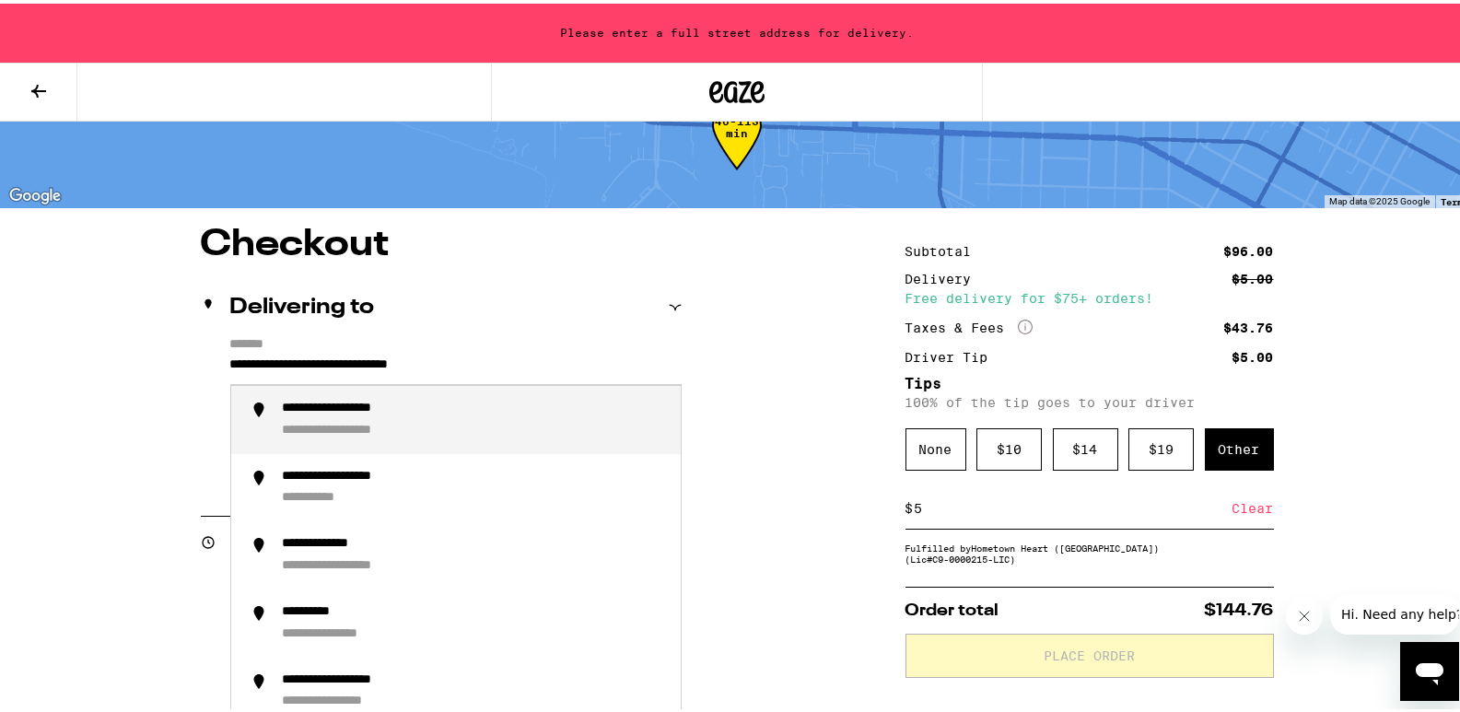
click at [378, 424] on div "**********" at bounding box center [362, 427] width 158 height 17
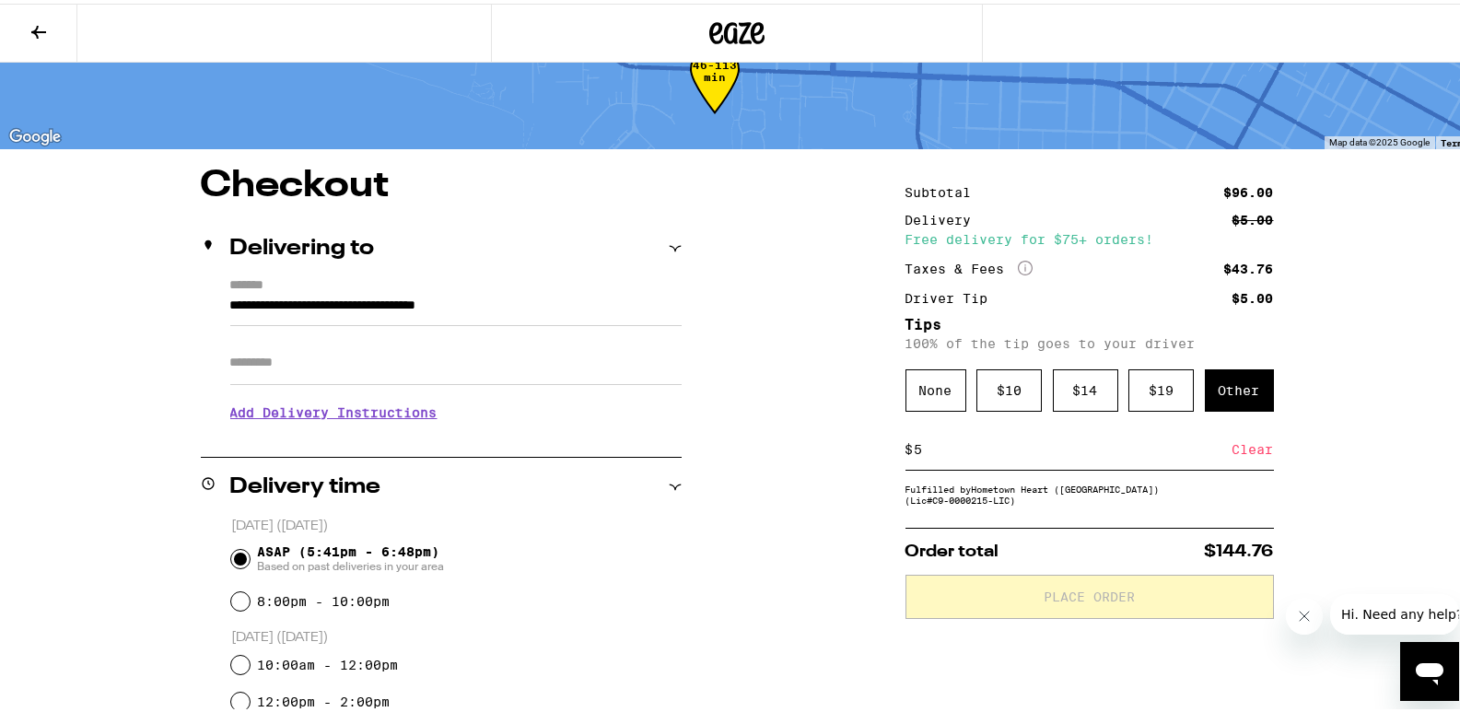
type input "**********"
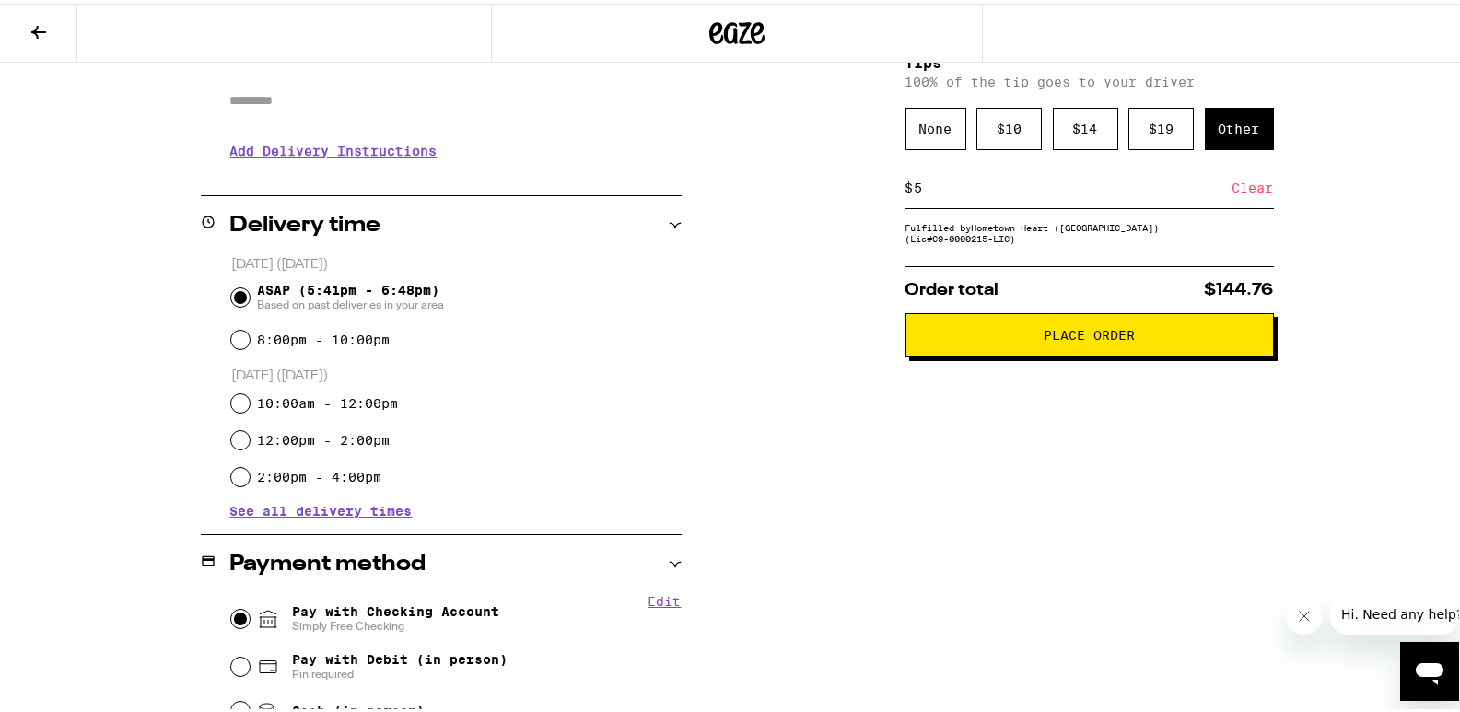
scroll to position [317, 0]
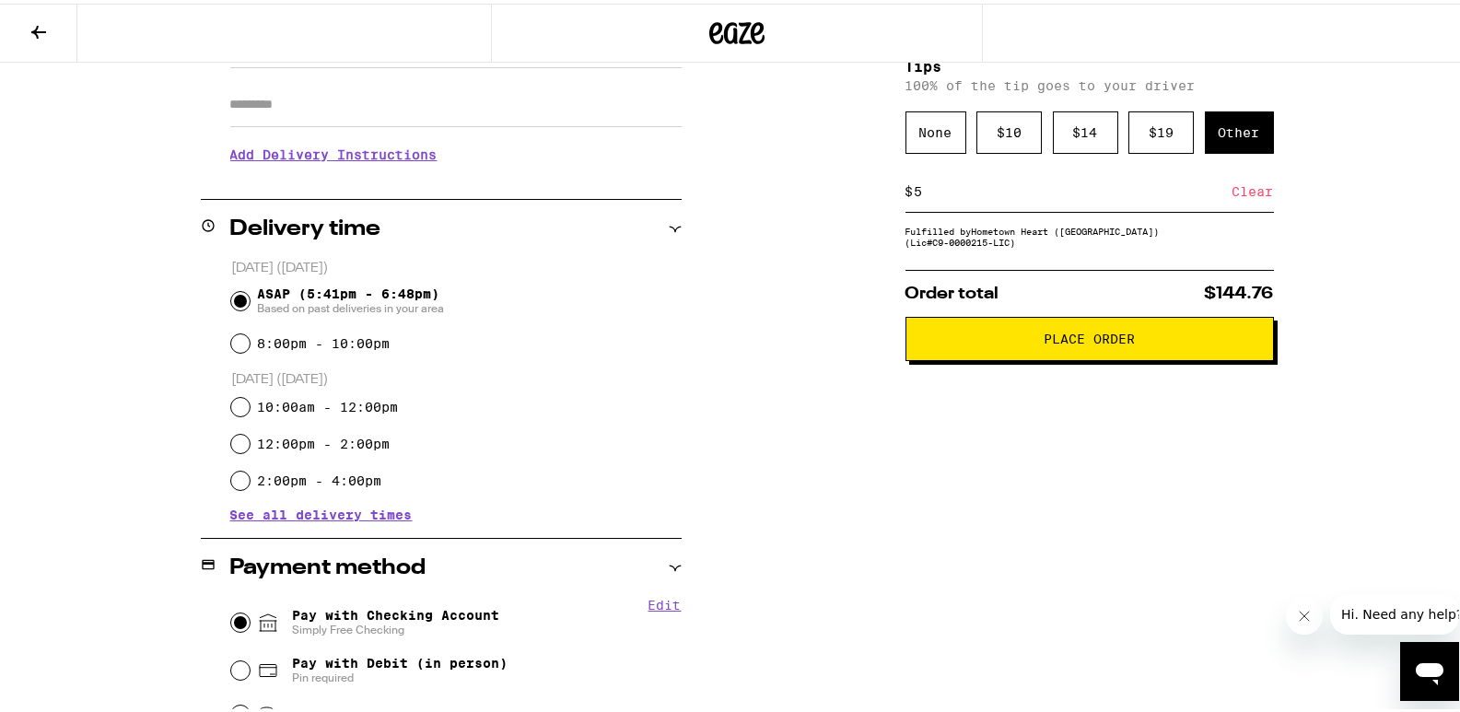
click at [1185, 352] on button "Place Order" at bounding box center [1090, 335] width 368 height 44
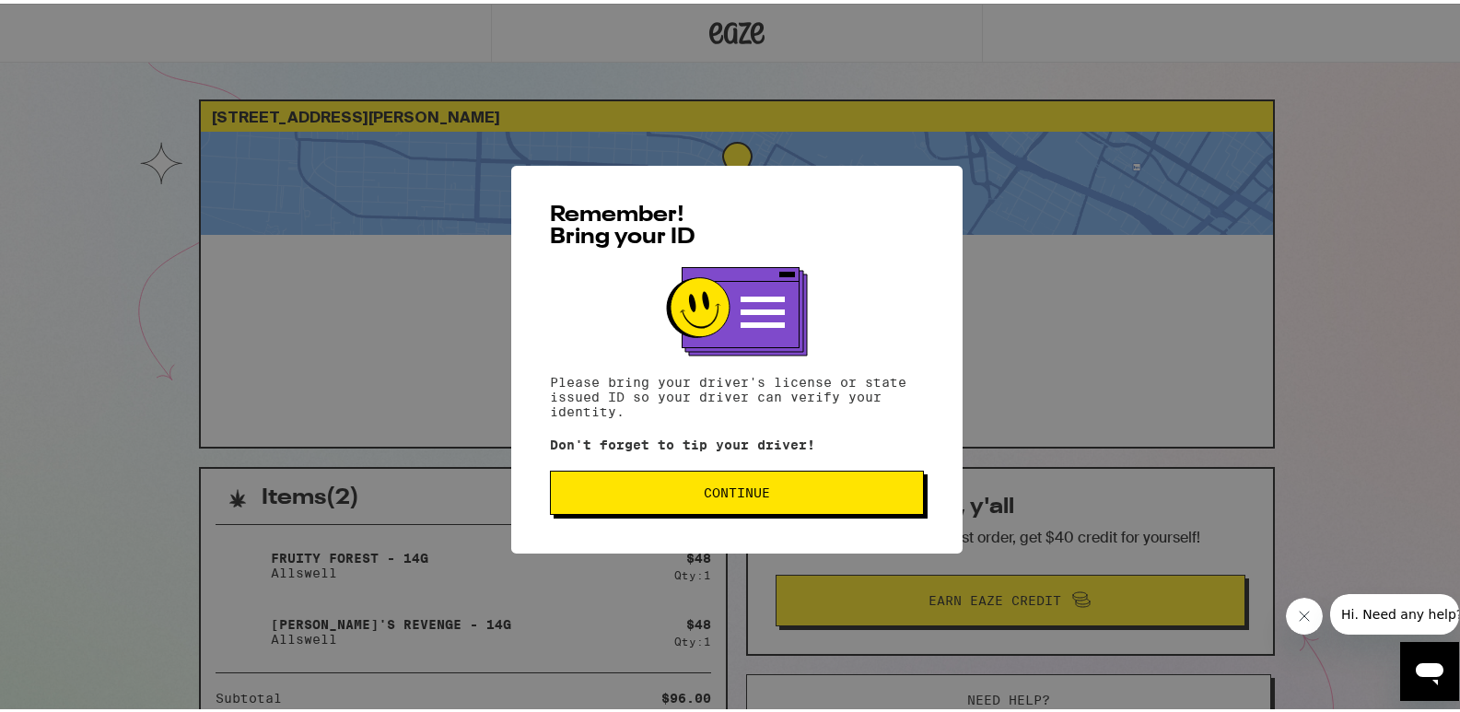
click at [769, 490] on span "Continue" at bounding box center [737, 489] width 343 height 13
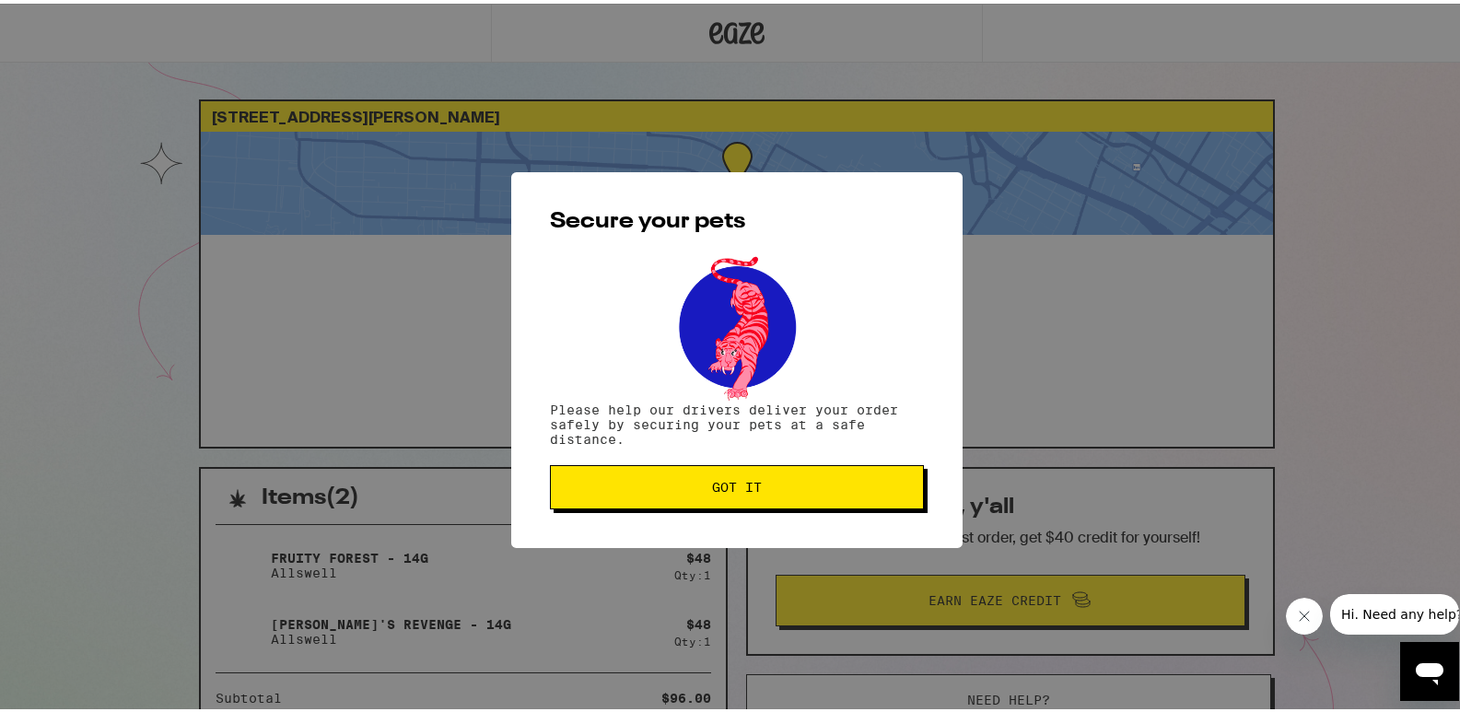
click at [880, 468] on button "Got it" at bounding box center [737, 484] width 374 height 44
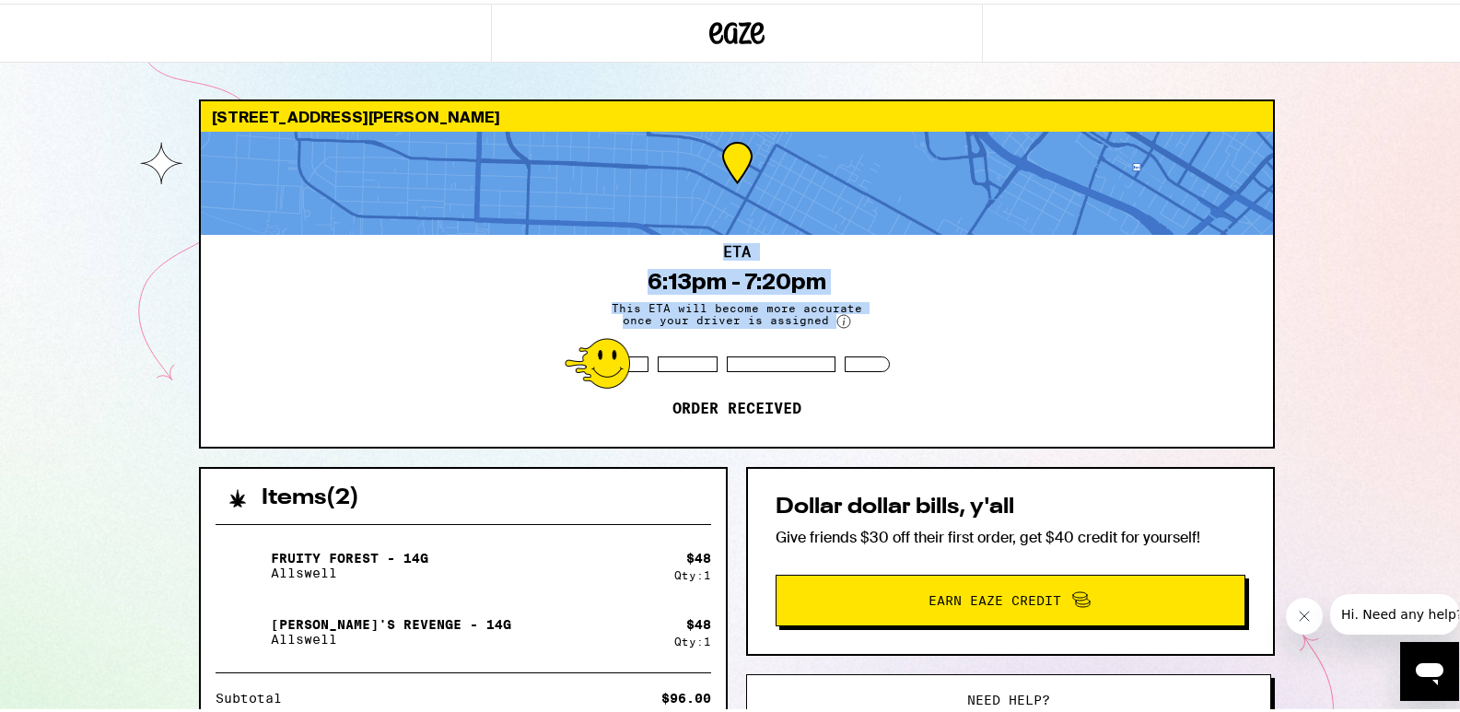
drag, startPoint x: 1459, startPoint y: 227, endPoint x: 1465, endPoint y: 258, distance: 31.8
click at [1465, 258] on html "[STREET_ADDRESS][PERSON_NAME] 6:13pm - 7:20pm This ETA will become more accurat…" at bounding box center [737, 502] width 1474 height 1004
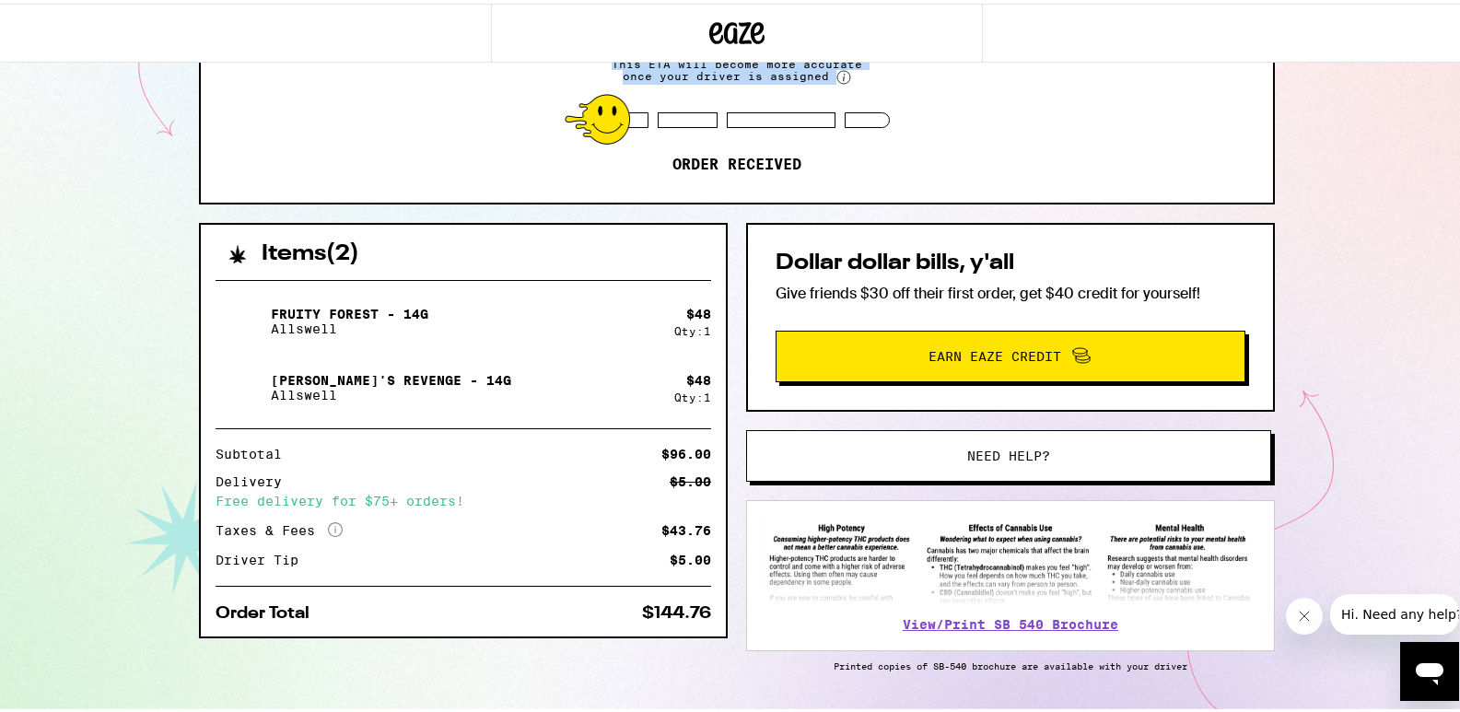
scroll to position [296, 0]
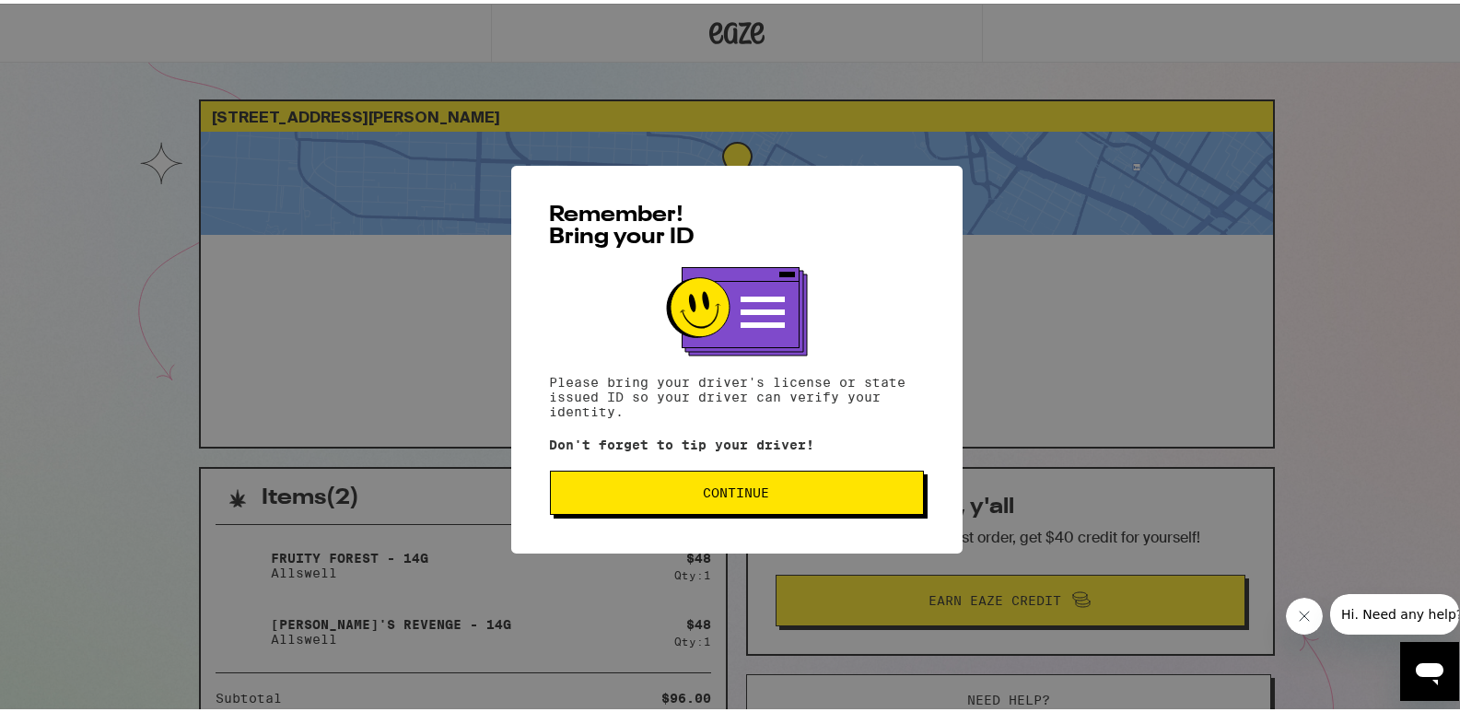
click at [888, 488] on span "Continue" at bounding box center [737, 489] width 343 height 13
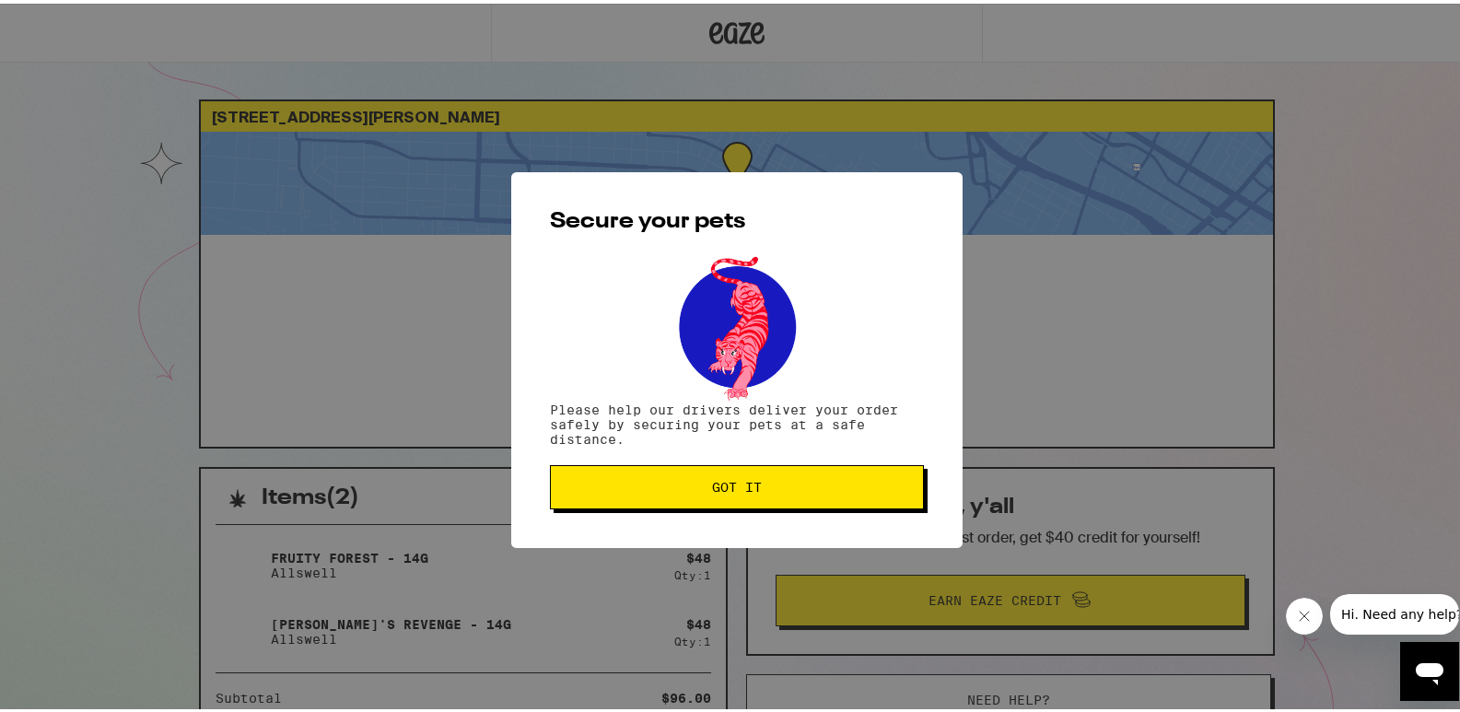
click at [875, 471] on button "Got it" at bounding box center [737, 484] width 374 height 44
